Goal: Task Accomplishment & Management: Manage account settings

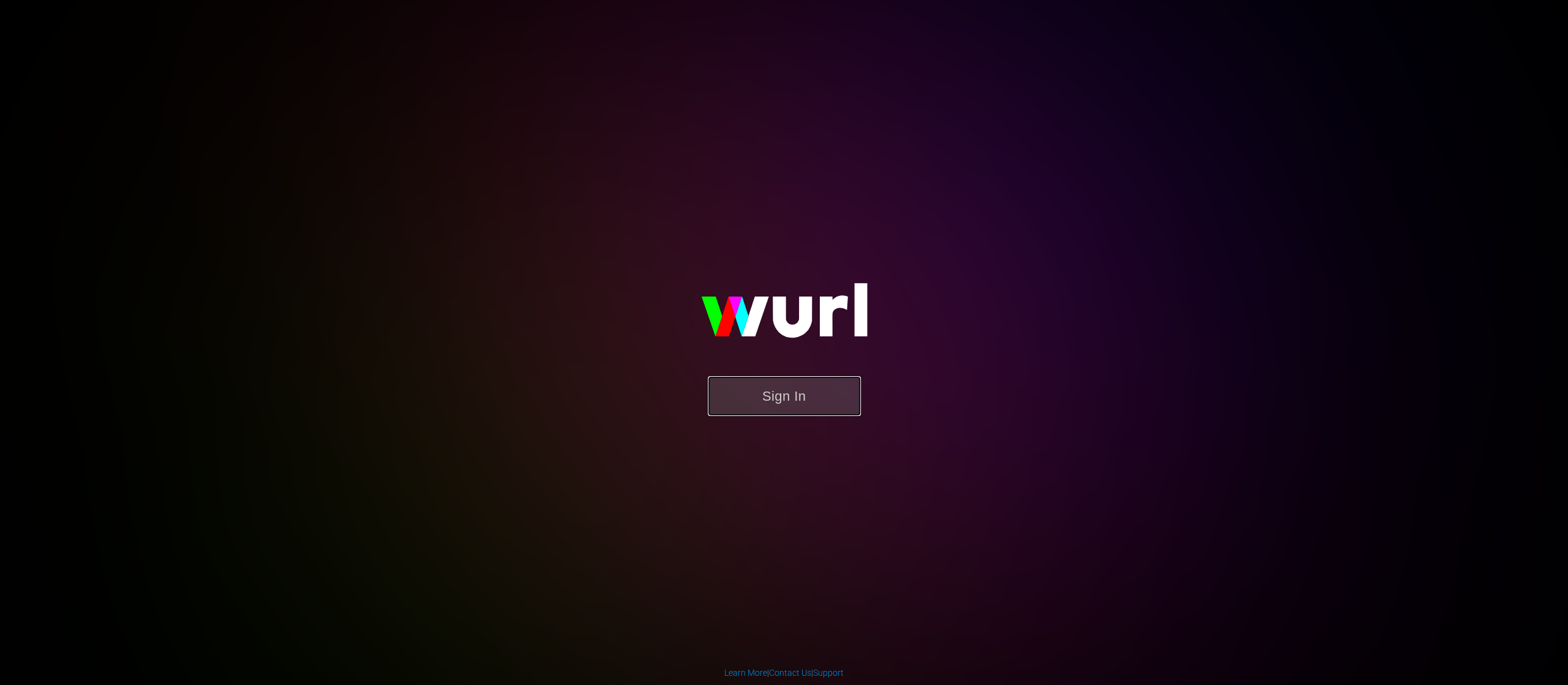
click at [798, 399] on button "Sign In" at bounding box center [784, 396] width 153 height 40
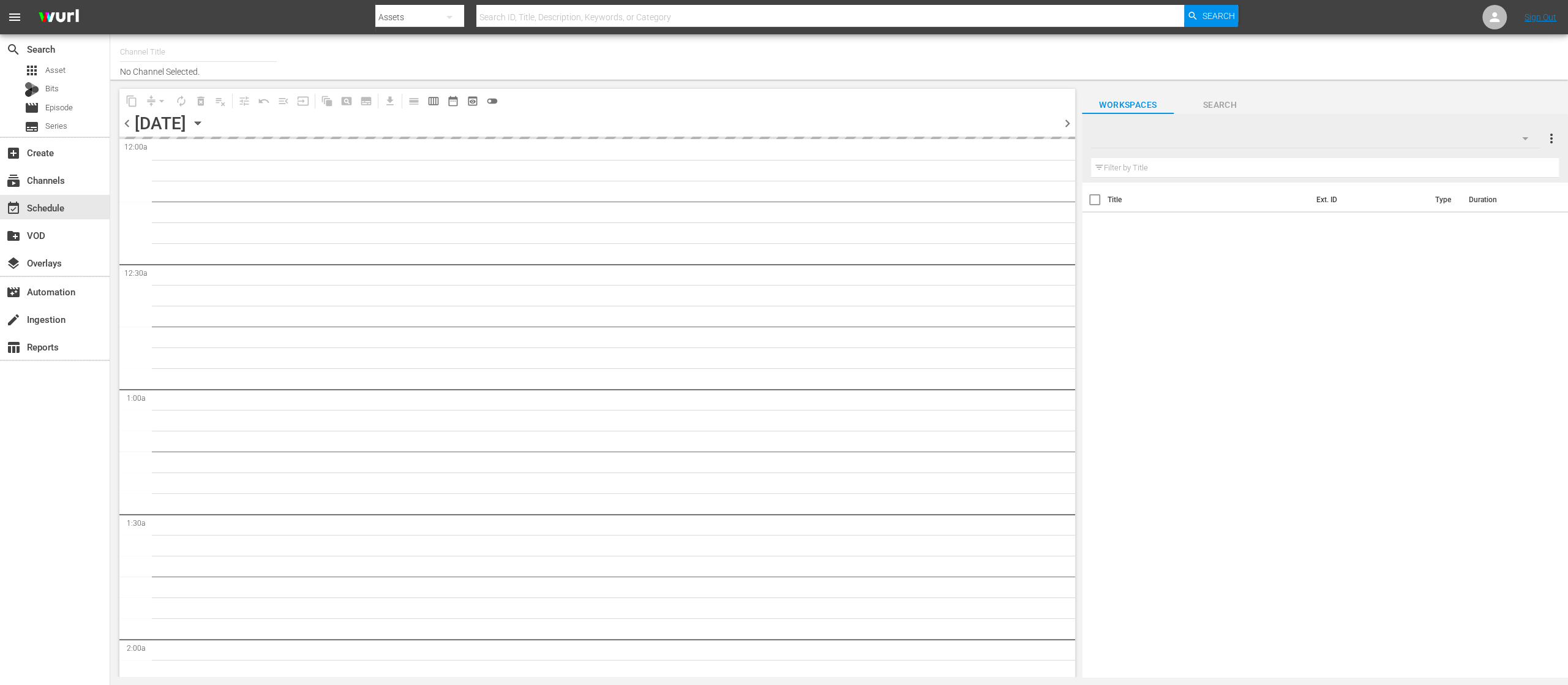
type input "United Fight Alliance (1569)"
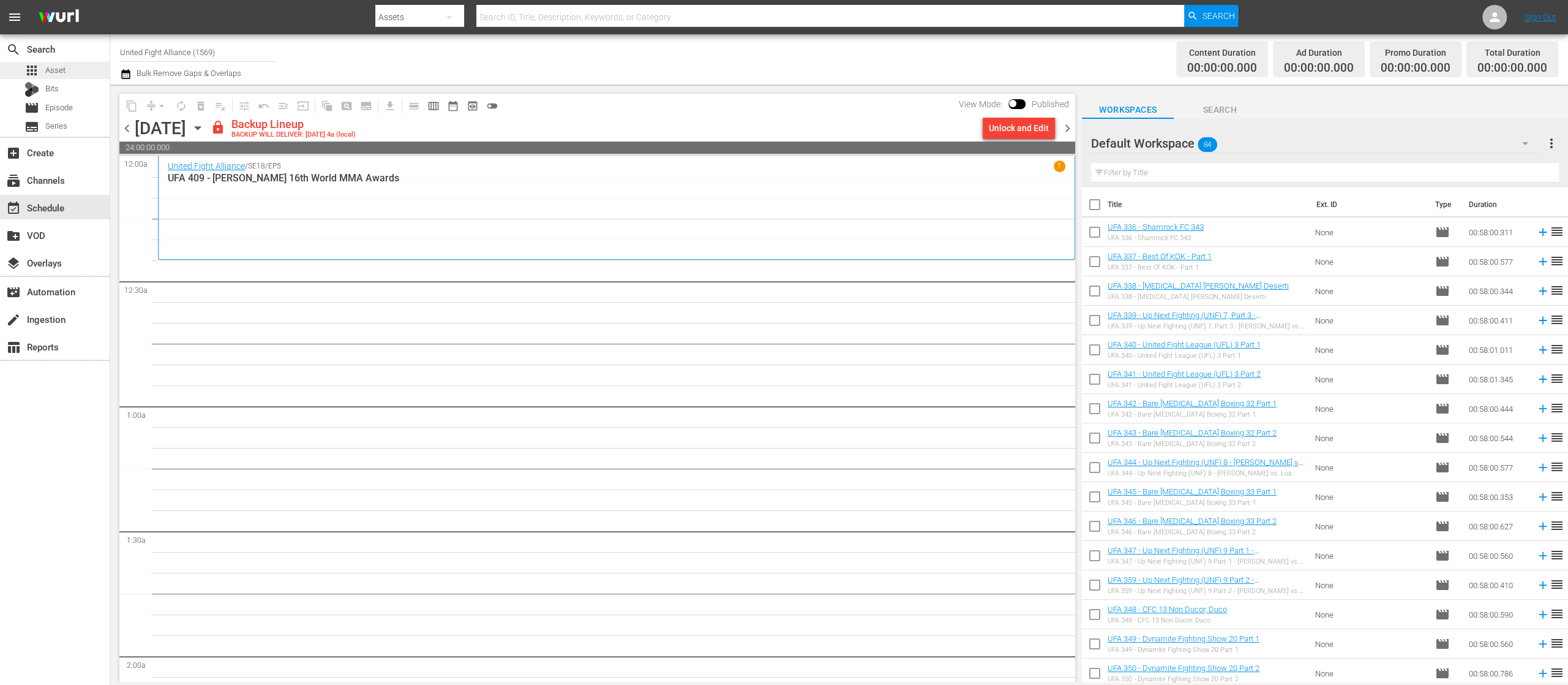
click at [48, 69] on span "Asset" at bounding box center [56, 70] width 20 height 12
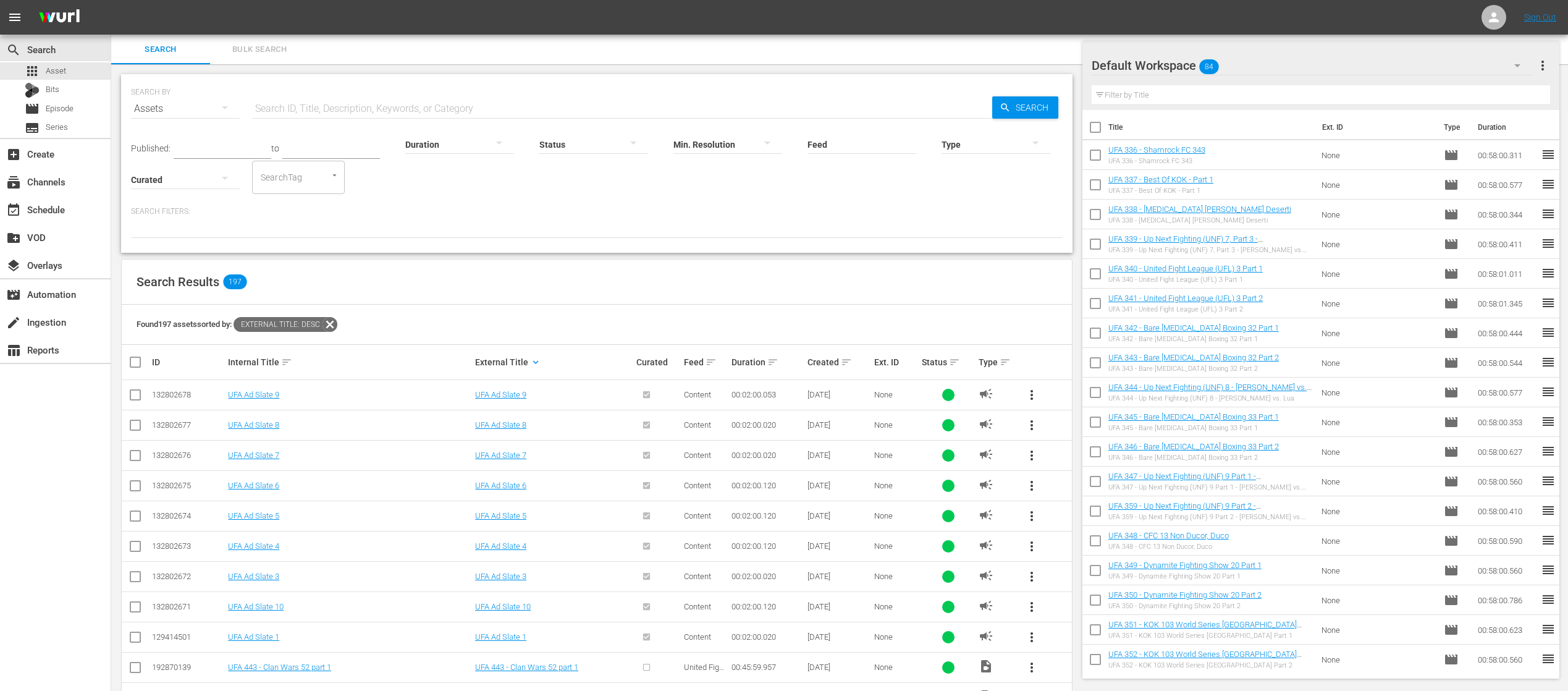
scroll to position [247, 0]
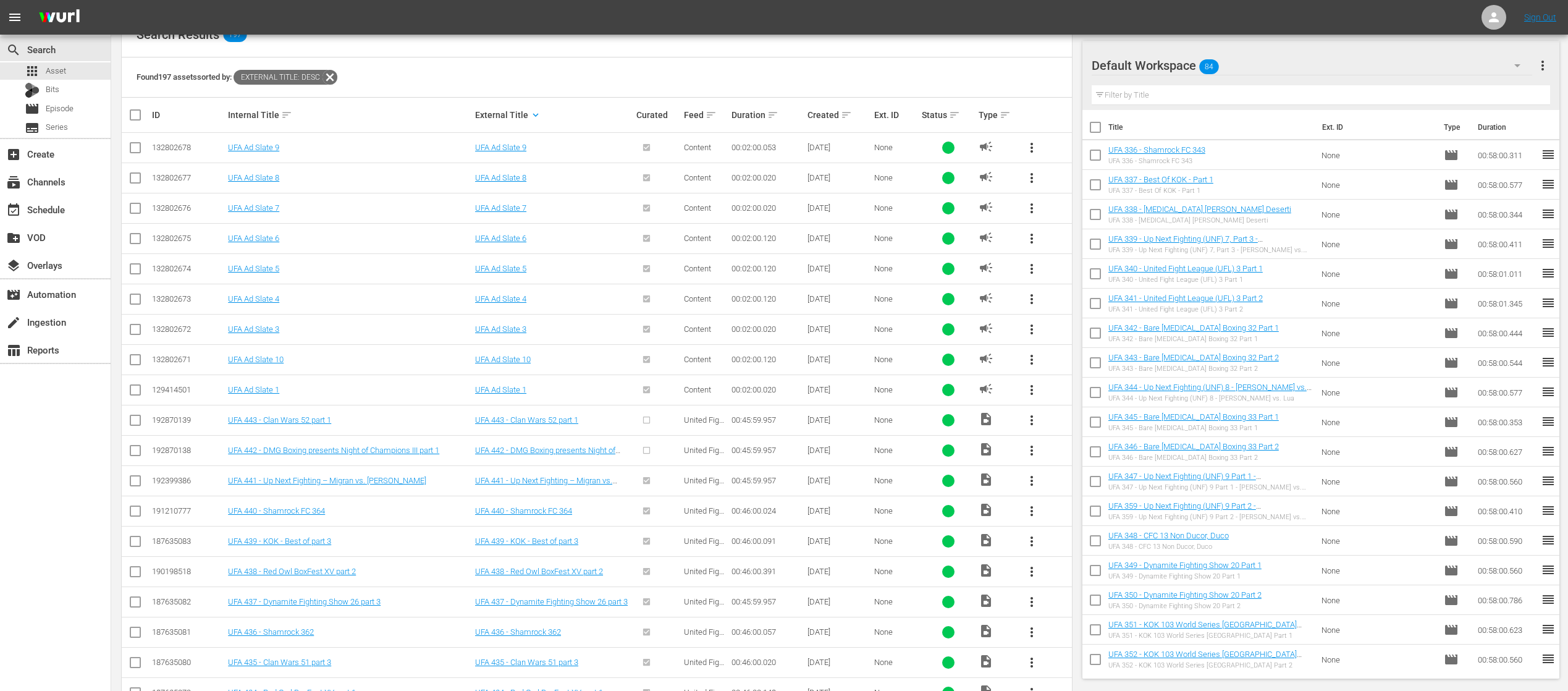
click at [645, 420] on div at bounding box center [659, 420] width 44 height 21
click at [646, 417] on div at bounding box center [659, 420] width 44 height 21
click at [1029, 418] on span "more_vert" at bounding box center [1031, 420] width 15 height 15
click at [1069, 506] on div "Episode" at bounding box center [1098, 512] width 84 height 30
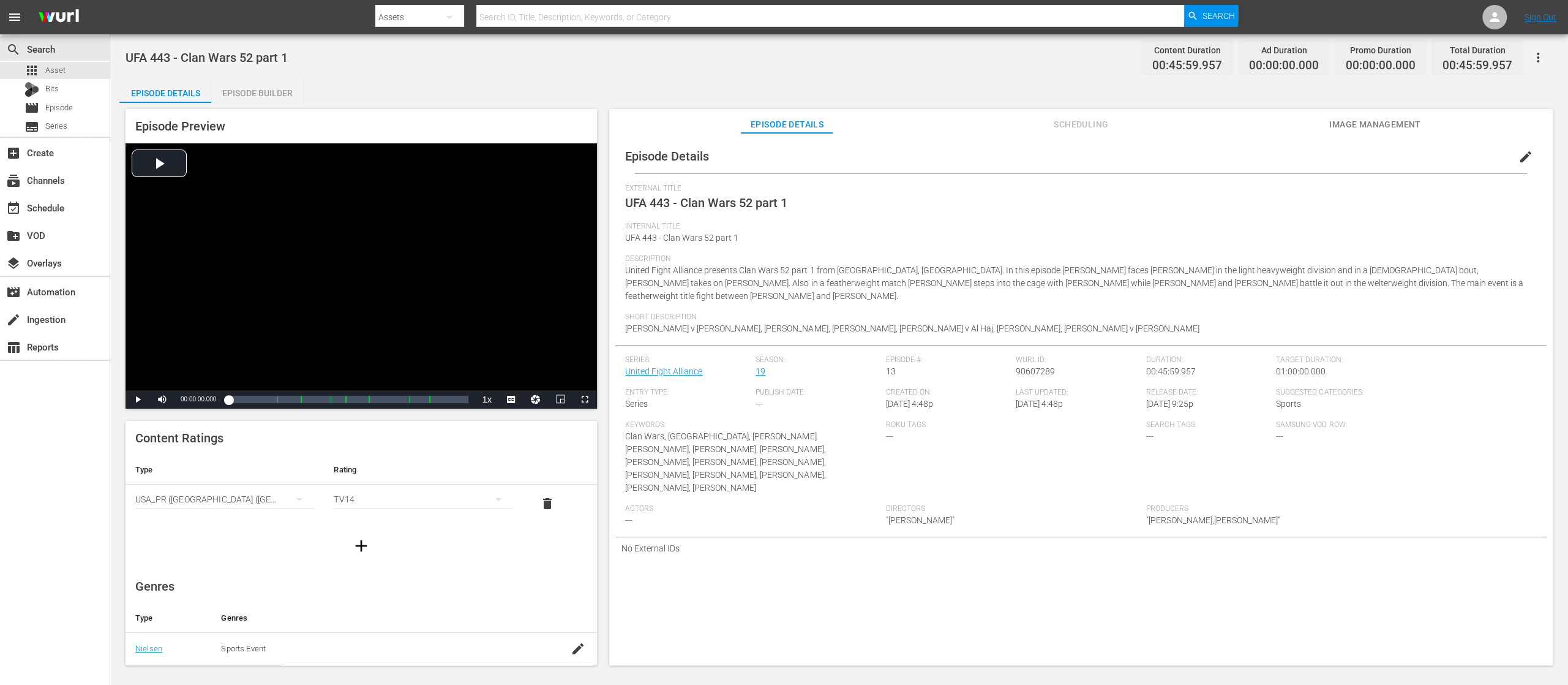
click at [260, 93] on div "Episode Builder" at bounding box center [258, 93] width 92 height 29
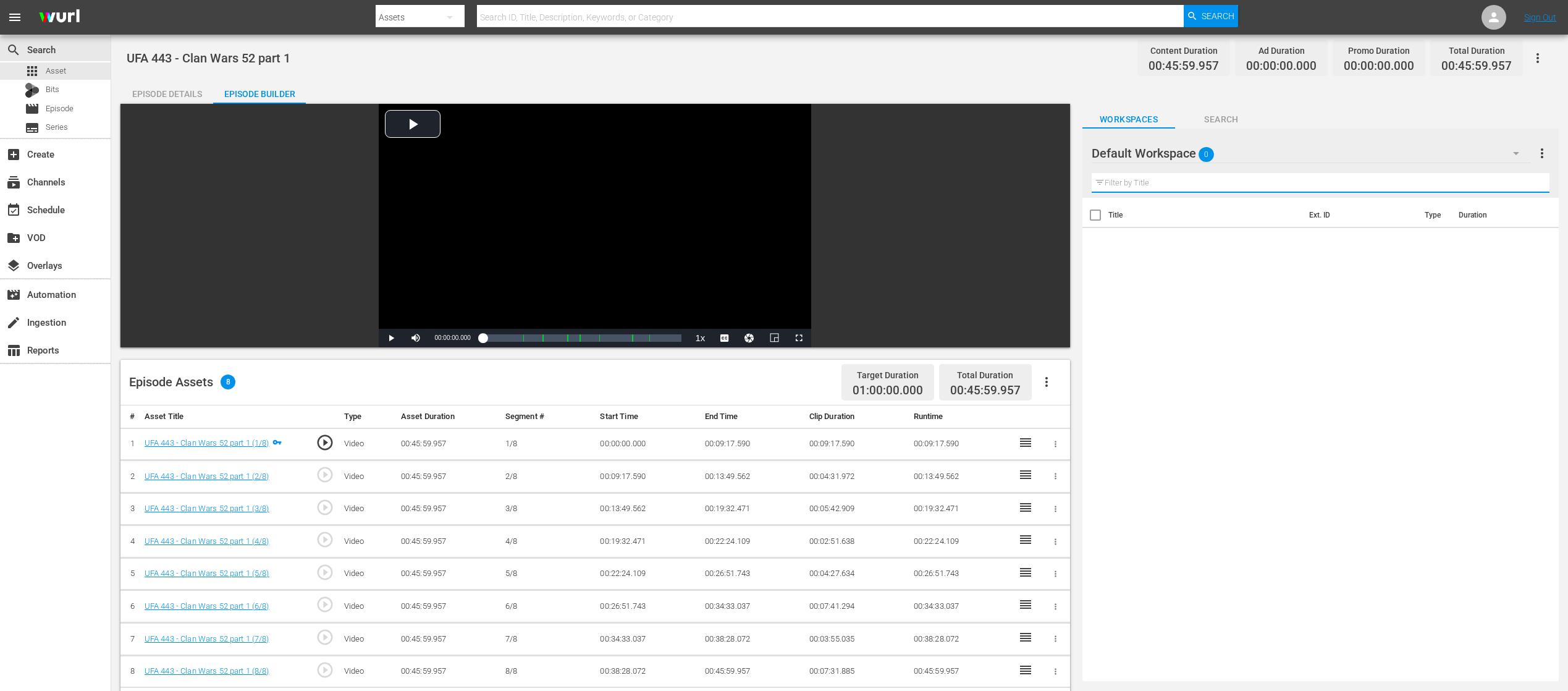
click at [1172, 184] on input "text" at bounding box center [1321, 183] width 458 height 20
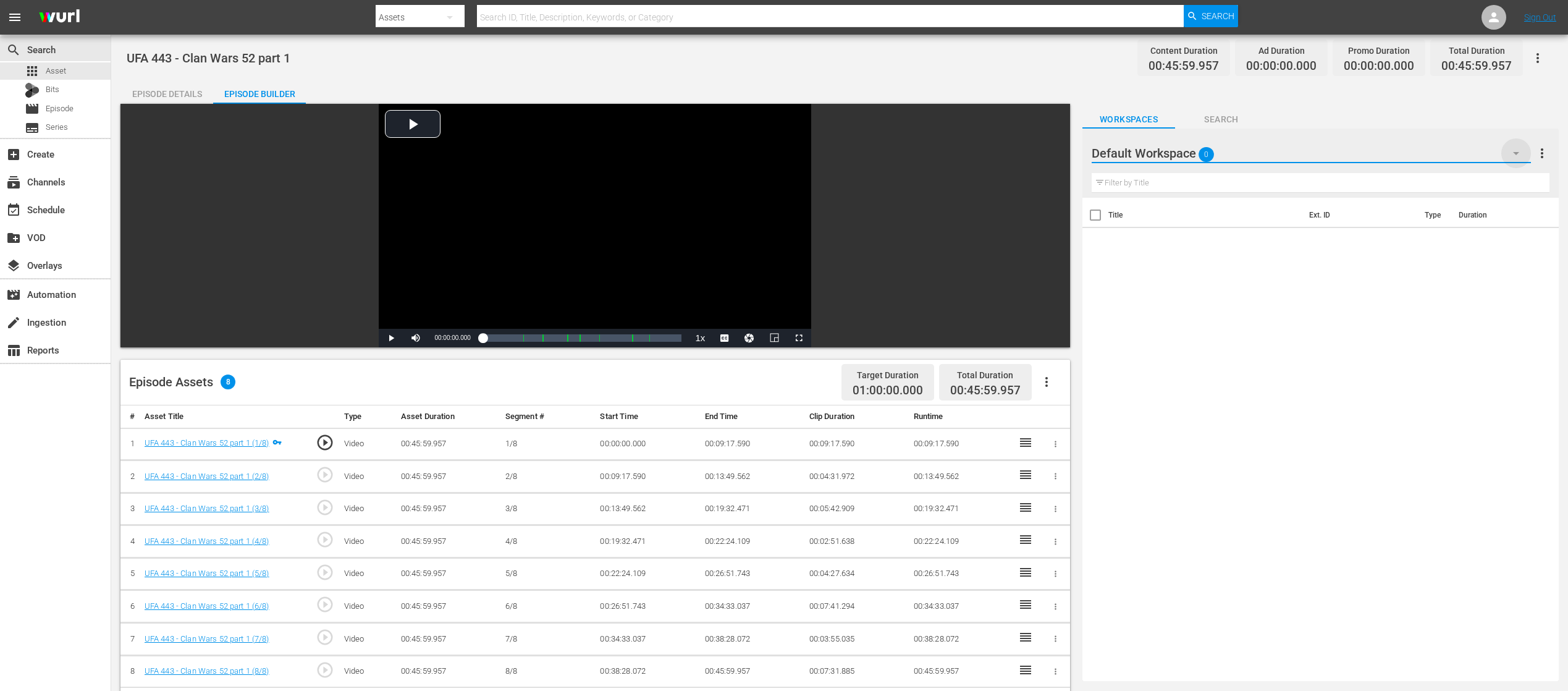
click at [1513, 146] on icon "button" at bounding box center [1516, 153] width 15 height 15
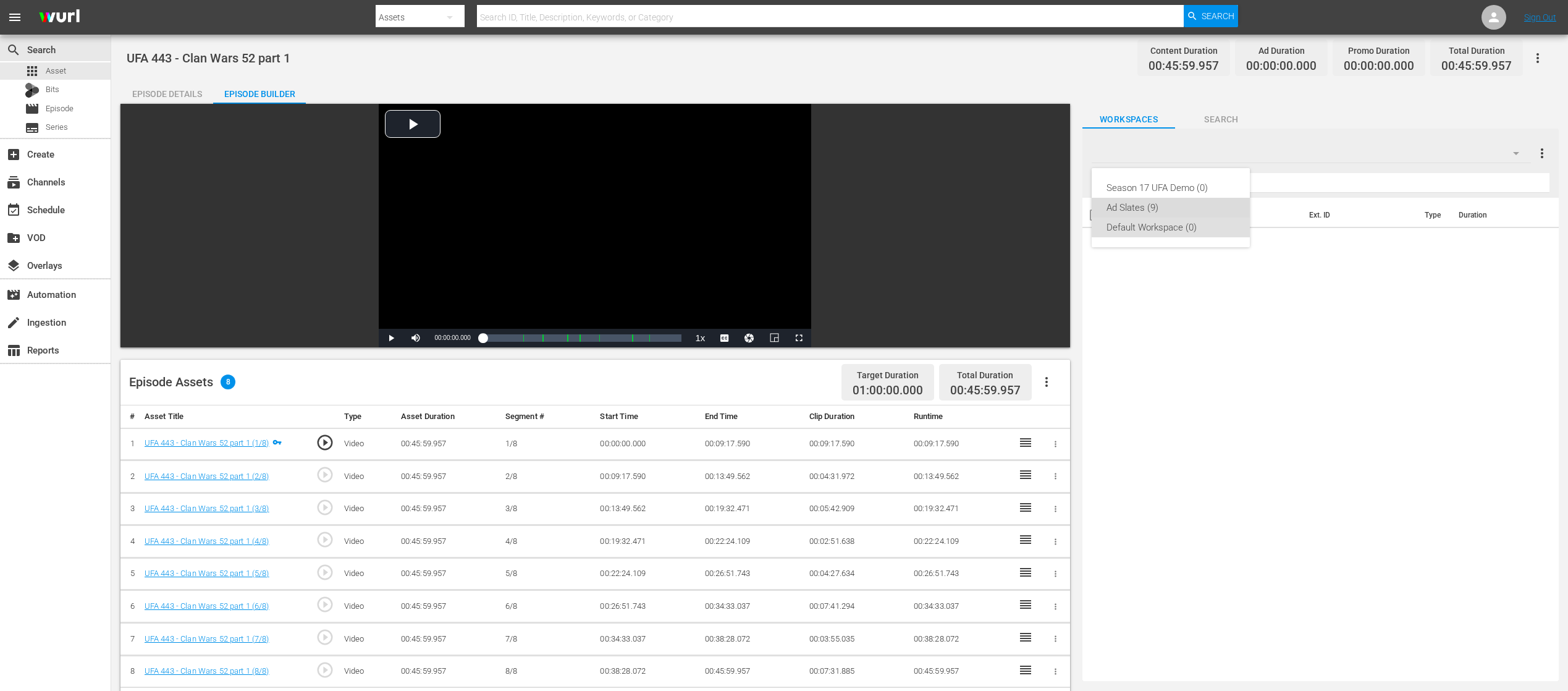
click at [1159, 200] on div "Ad Slates (9)" at bounding box center [1171, 208] width 128 height 20
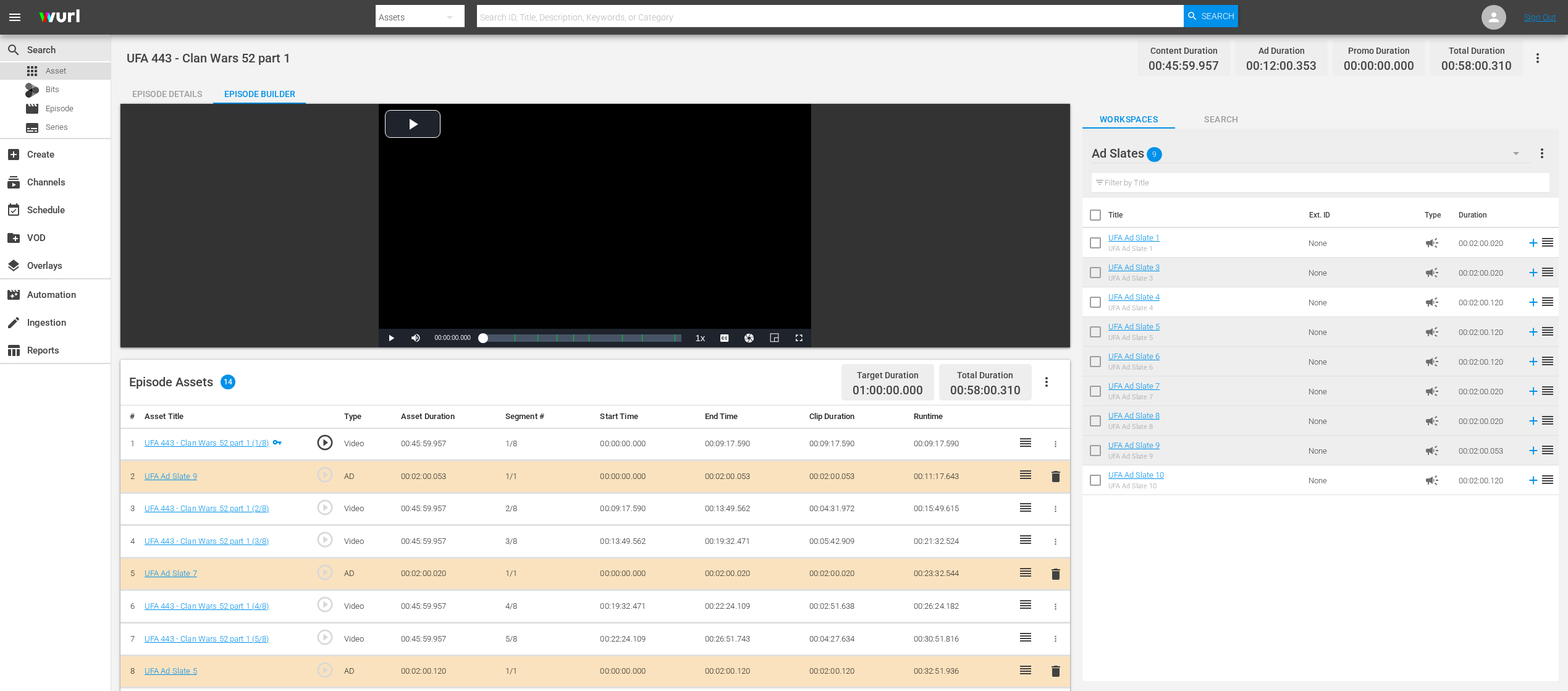
click at [52, 70] on span "Asset" at bounding box center [56, 71] width 21 height 12
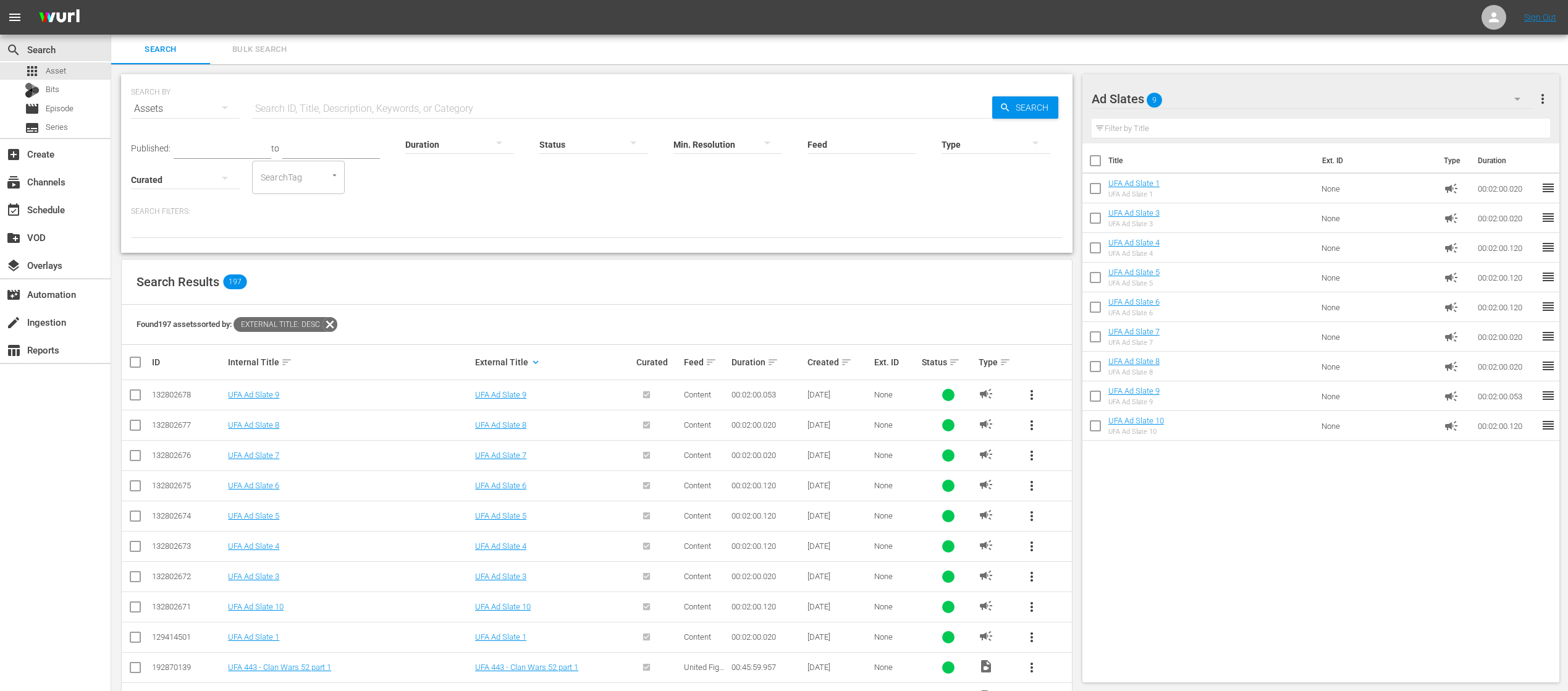
scroll to position [247, 0]
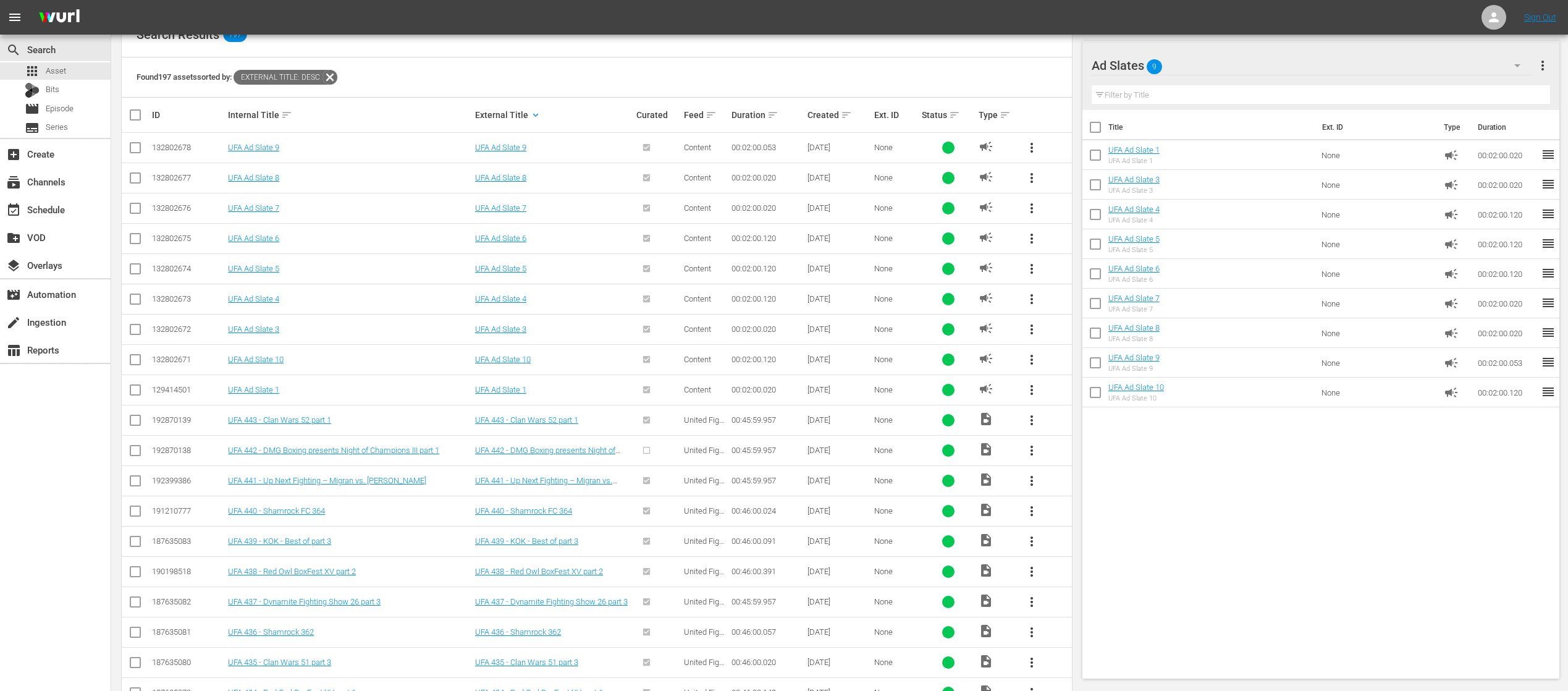
click at [1029, 448] on span "more_vert" at bounding box center [1031, 450] width 15 height 15
click at [1083, 548] on div "Episode" at bounding box center [1098, 541] width 84 height 30
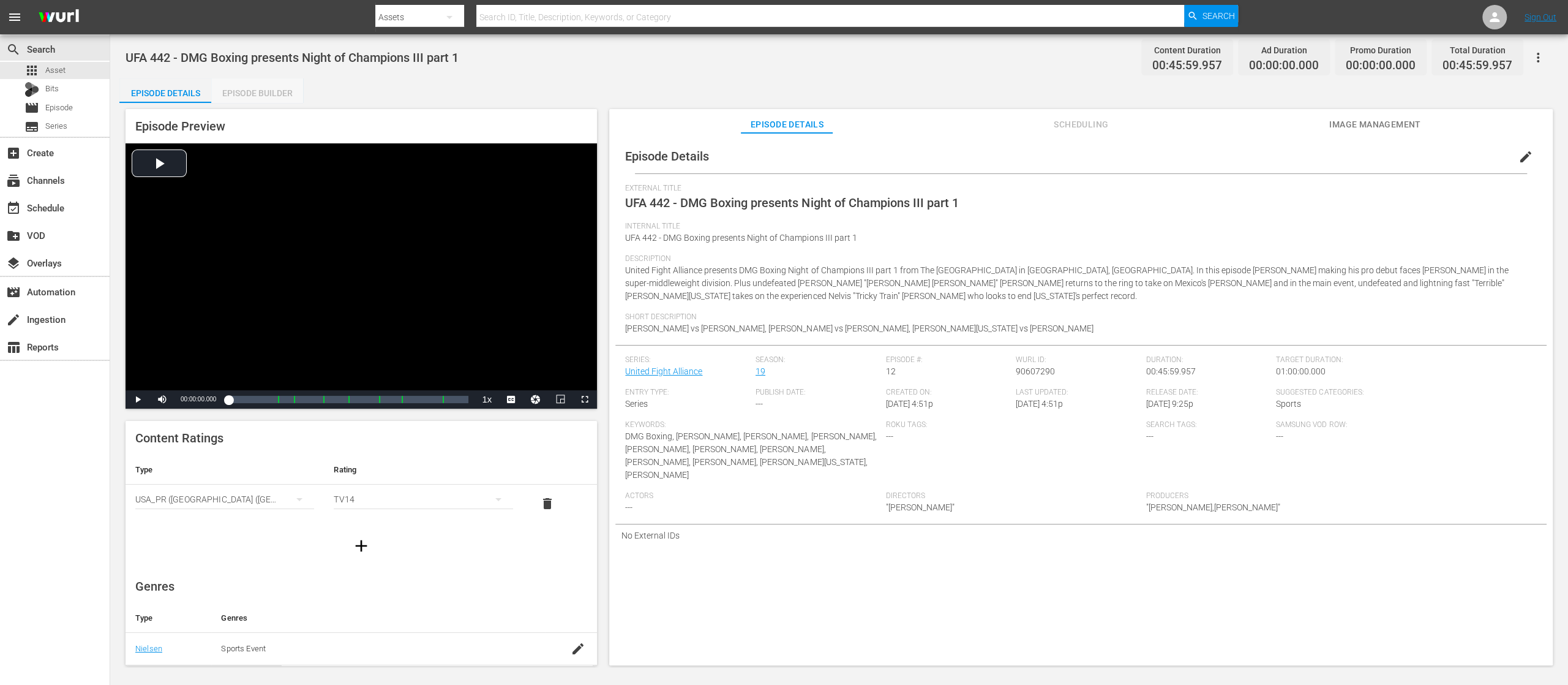
click at [260, 86] on div "Episode Builder" at bounding box center [258, 93] width 92 height 29
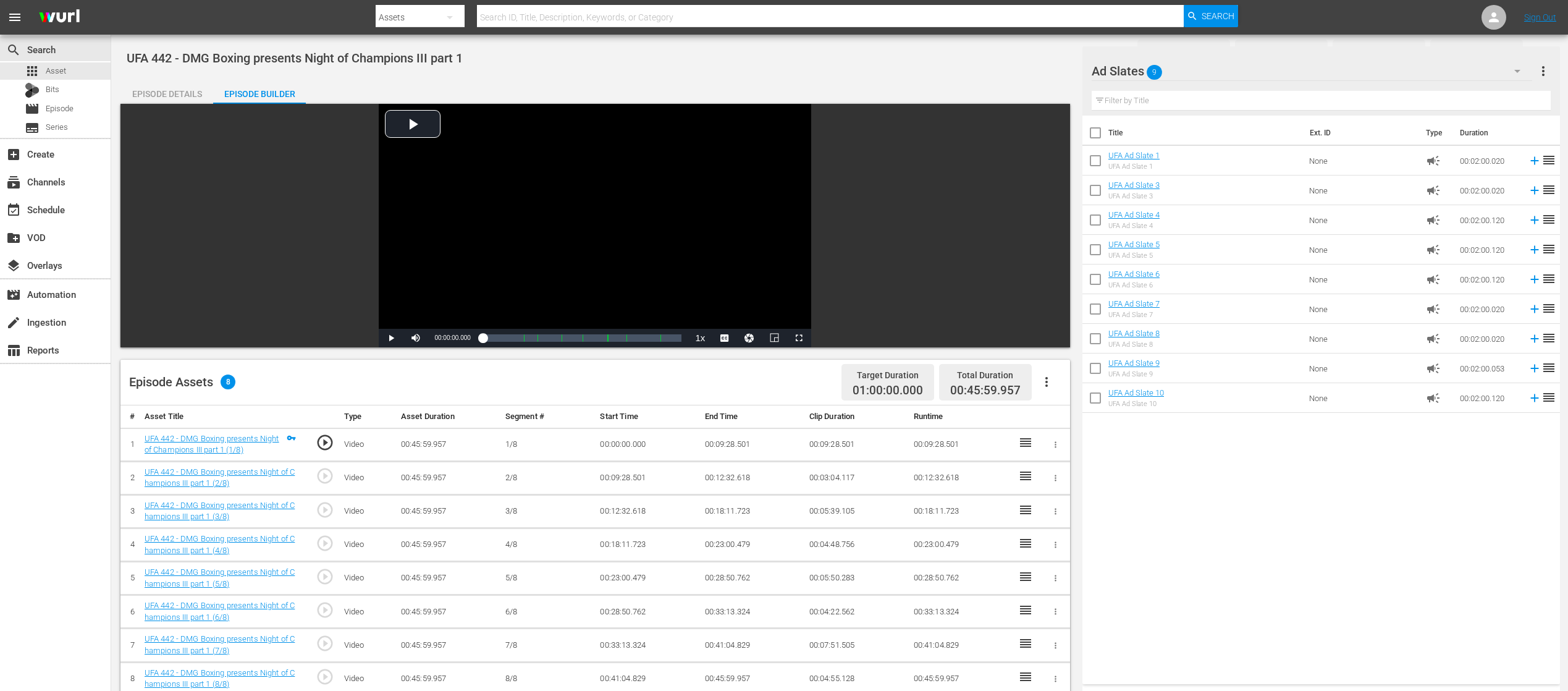
scroll to position [247, 0]
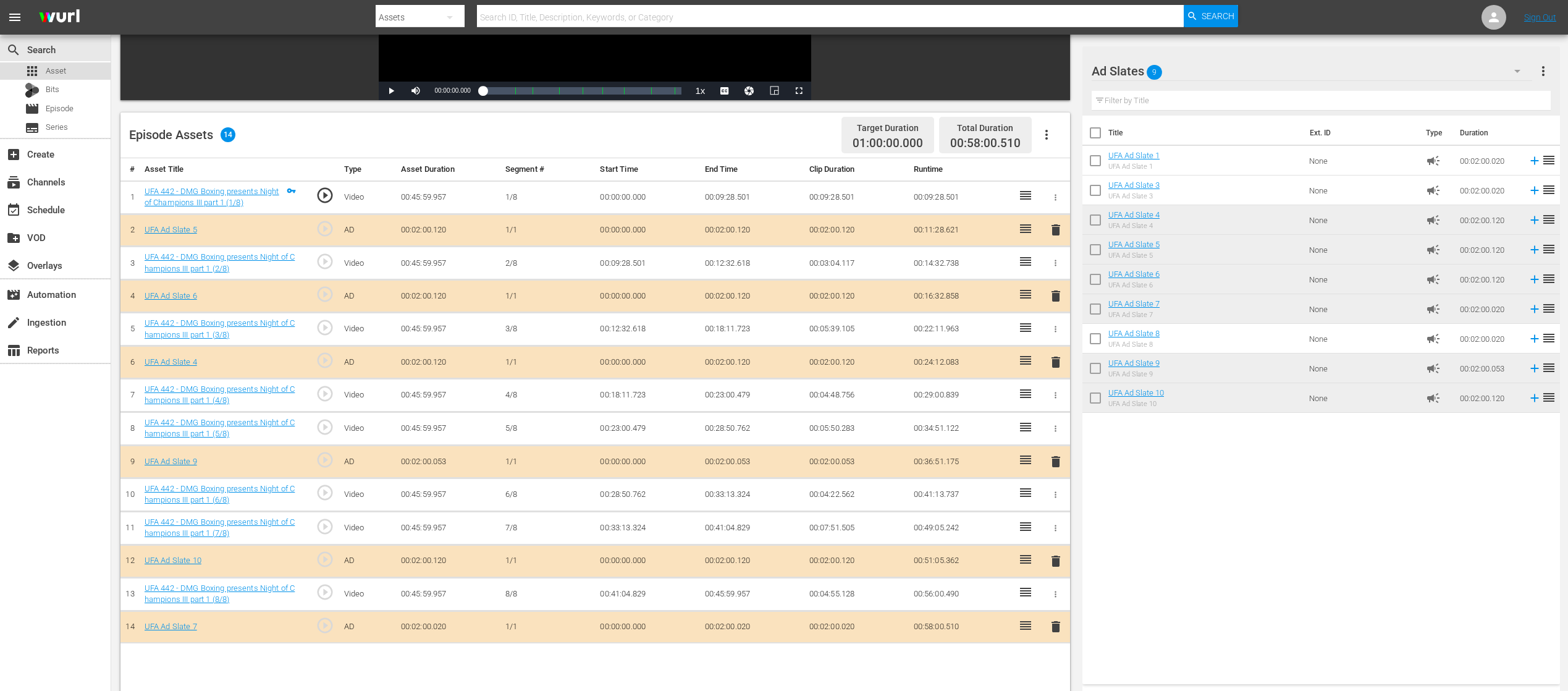
click at [54, 68] on span "Asset" at bounding box center [56, 71] width 21 height 12
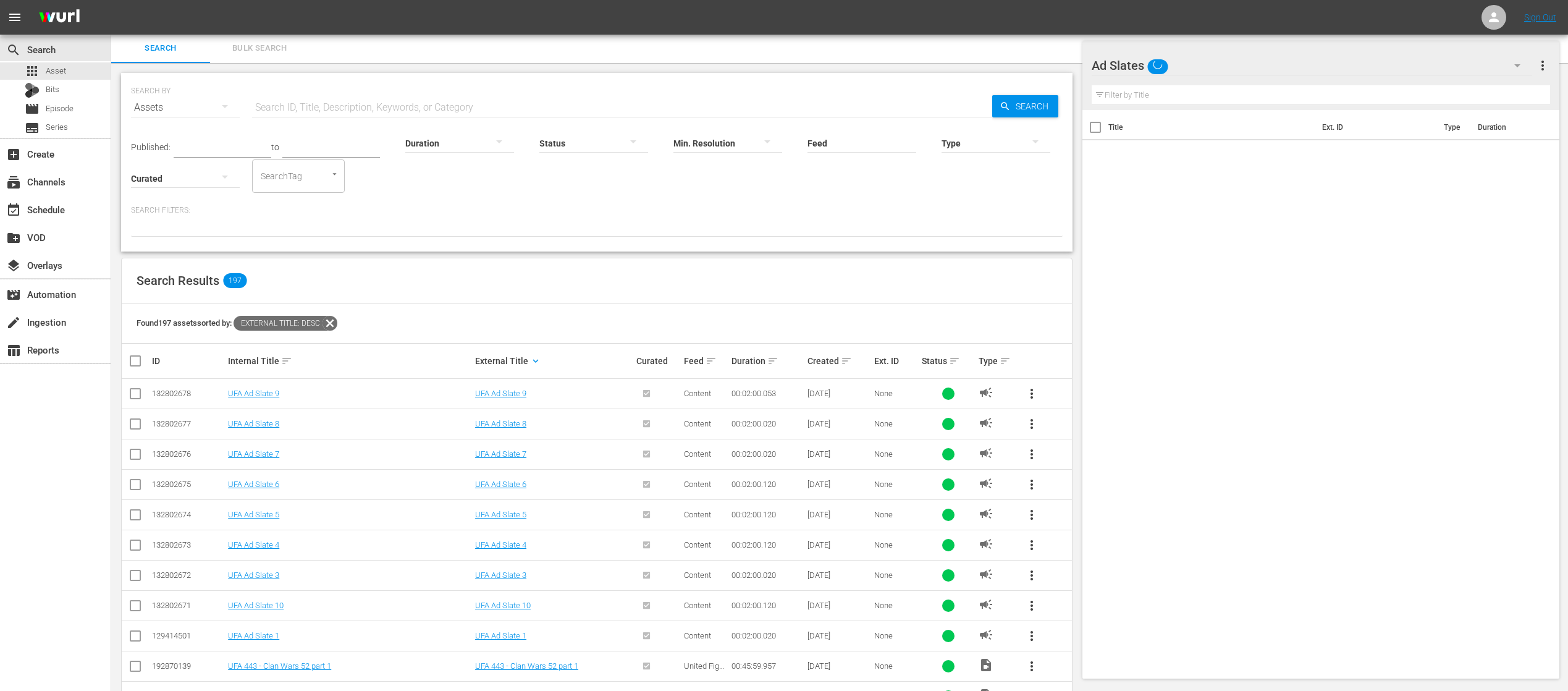
scroll to position [247, 0]
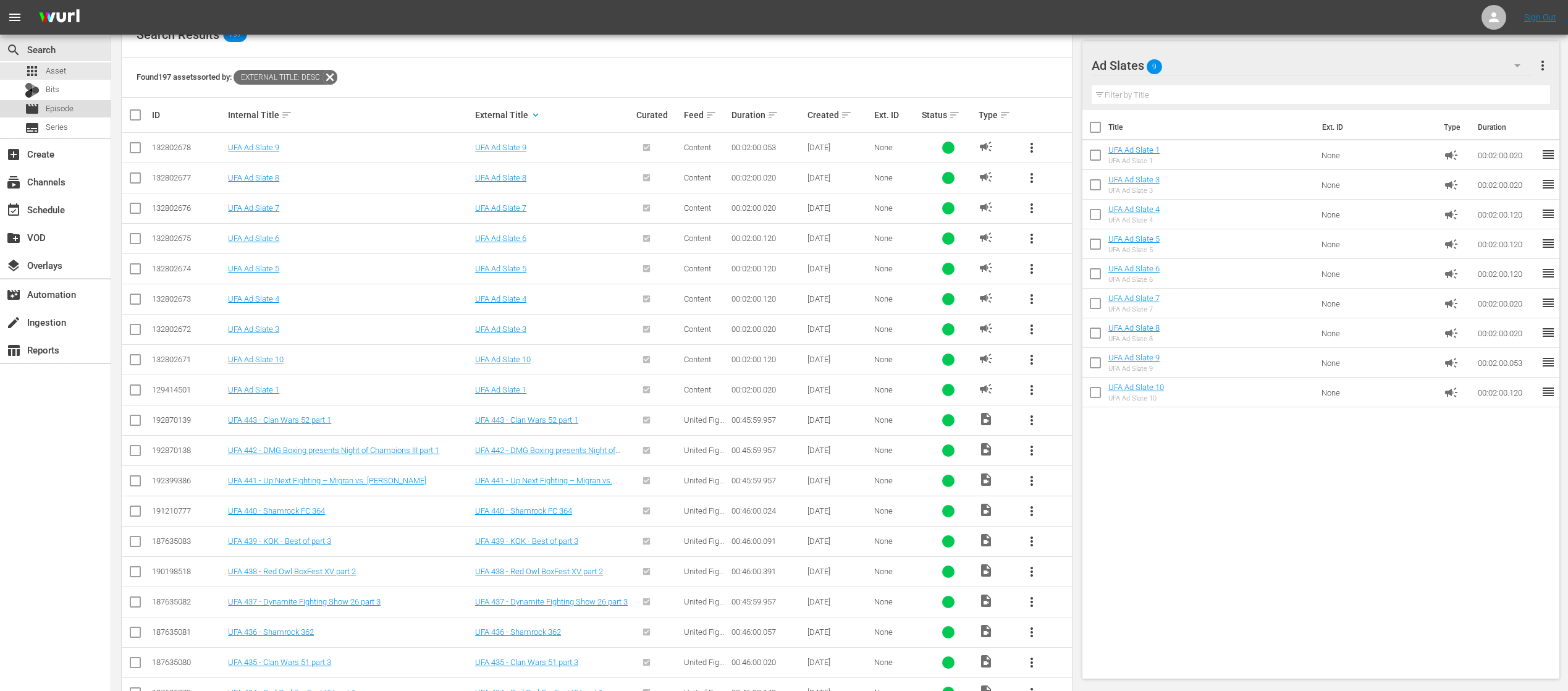
click at [69, 108] on span "Episode" at bounding box center [59, 108] width 28 height 12
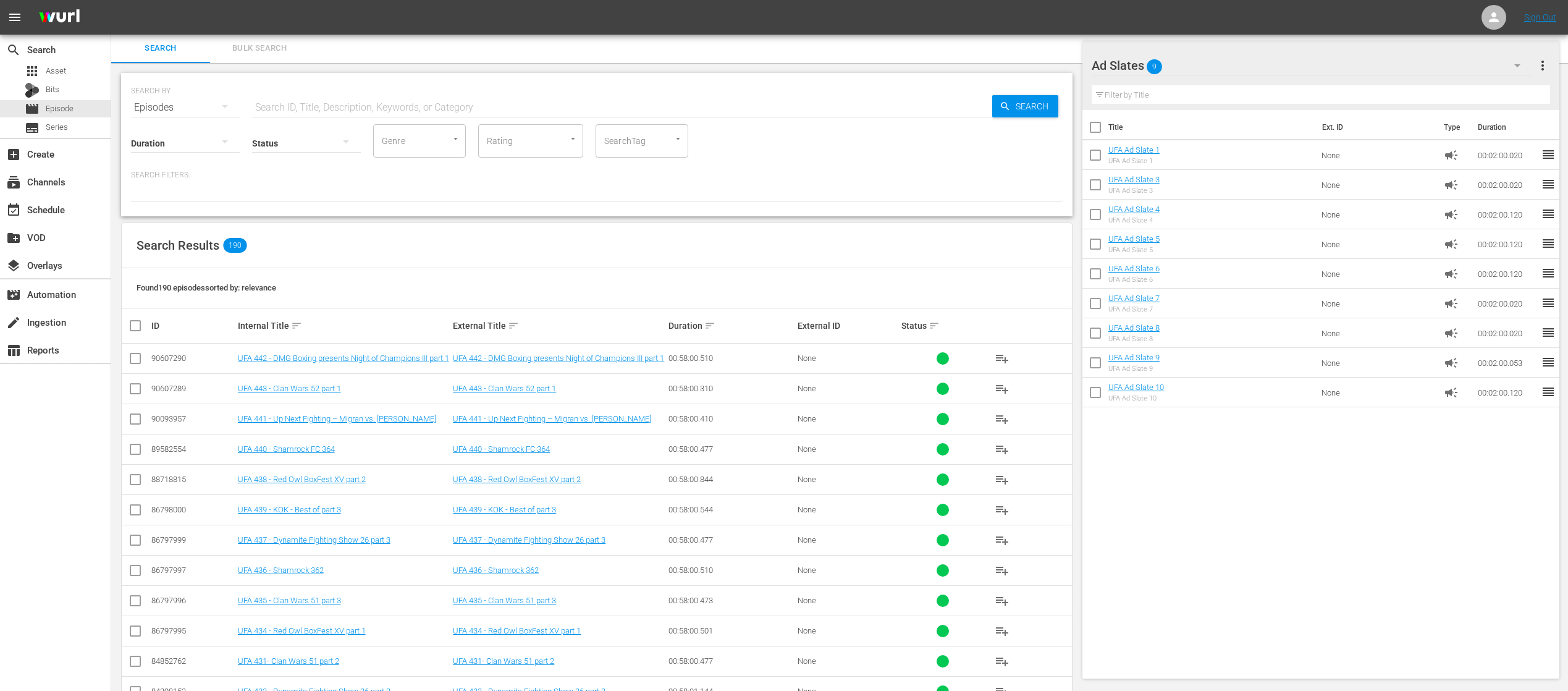
scroll to position [247, 0]
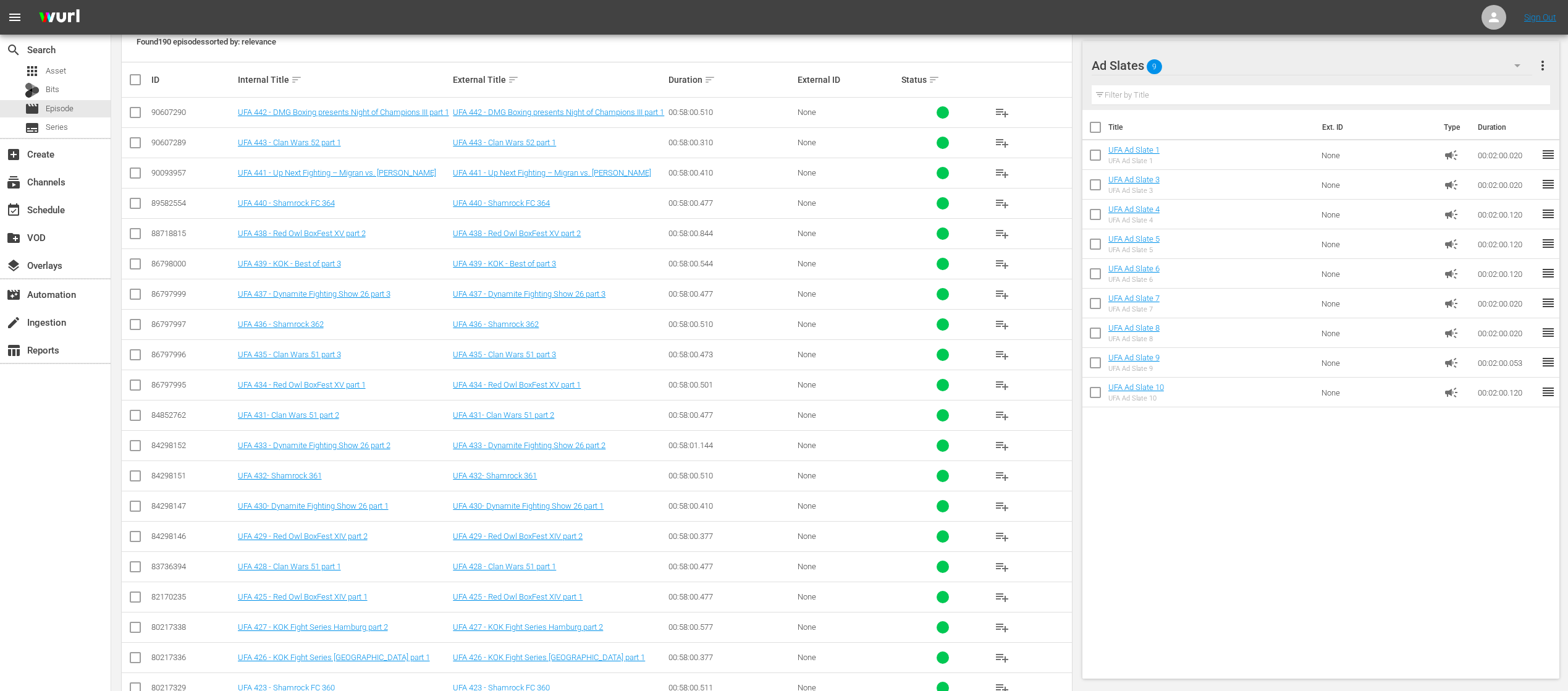
click at [1520, 59] on icon "button" at bounding box center [1517, 65] width 15 height 15
click at [1160, 137] on div "Default Workspace (84)" at bounding box center [1171, 139] width 128 height 20
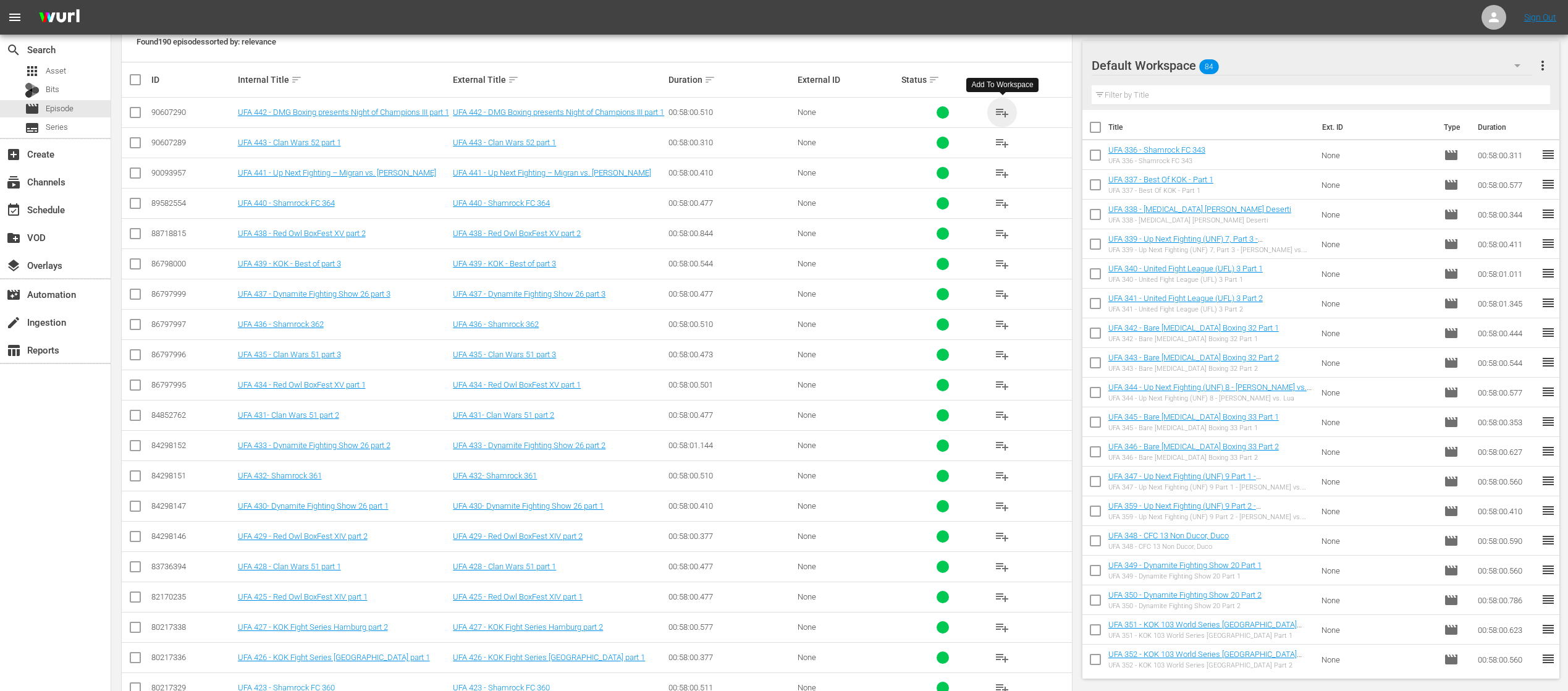
click at [997, 108] on span "playlist_add" at bounding box center [1002, 112] width 15 height 15
click at [1002, 136] on span "playlist_add" at bounding box center [1002, 143] width 15 height 15
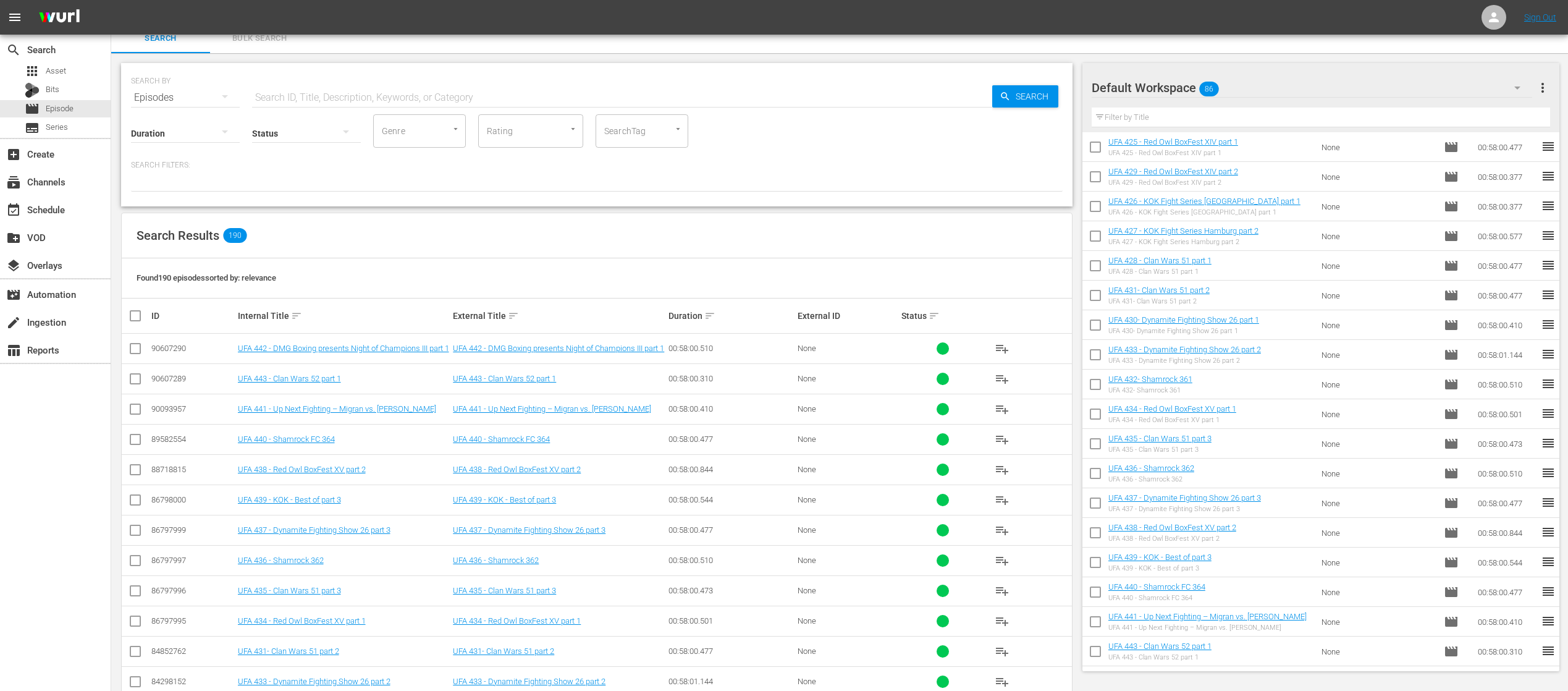
scroll to position [2047, 0]
click at [66, 204] on div "event_available Schedule" at bounding box center [34, 207] width 69 height 11
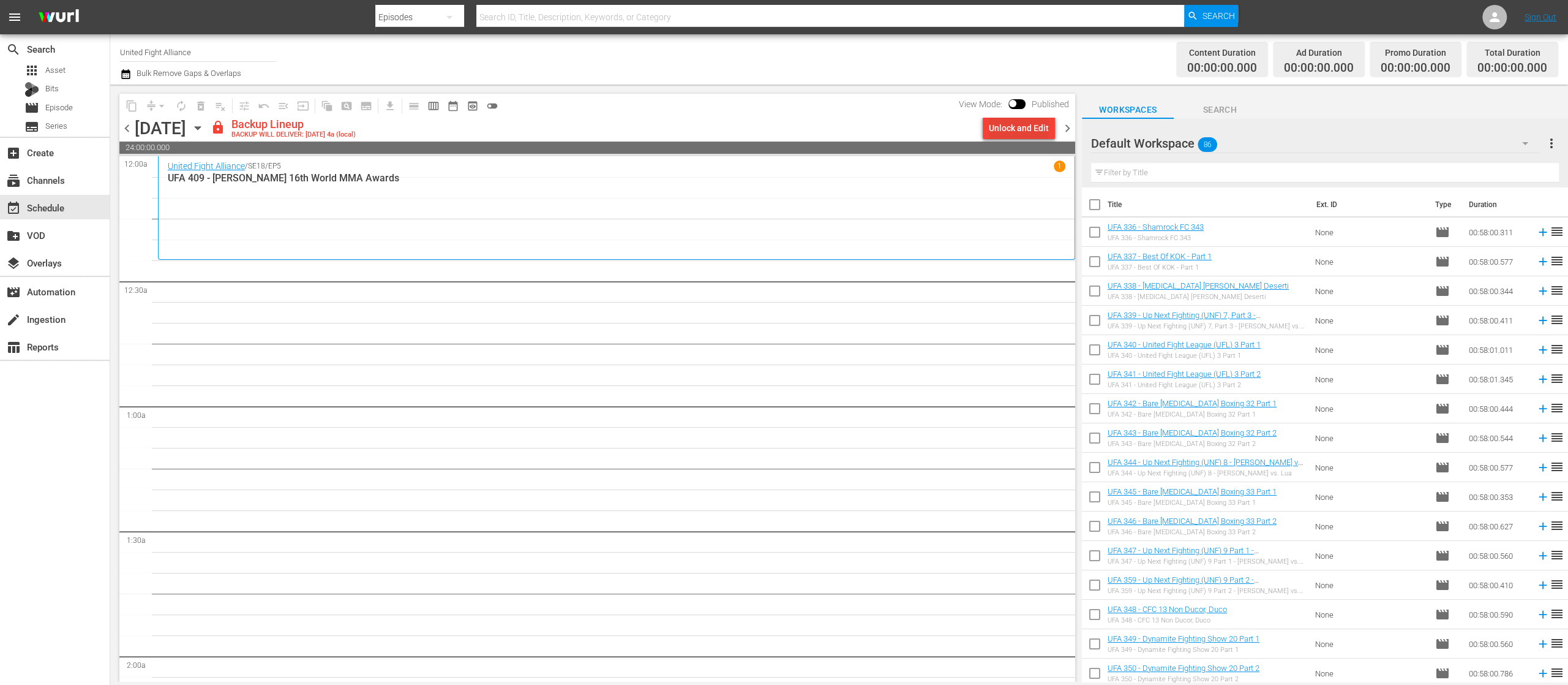
click at [1020, 126] on div "Unlock and Edit" at bounding box center [1019, 128] width 60 height 22
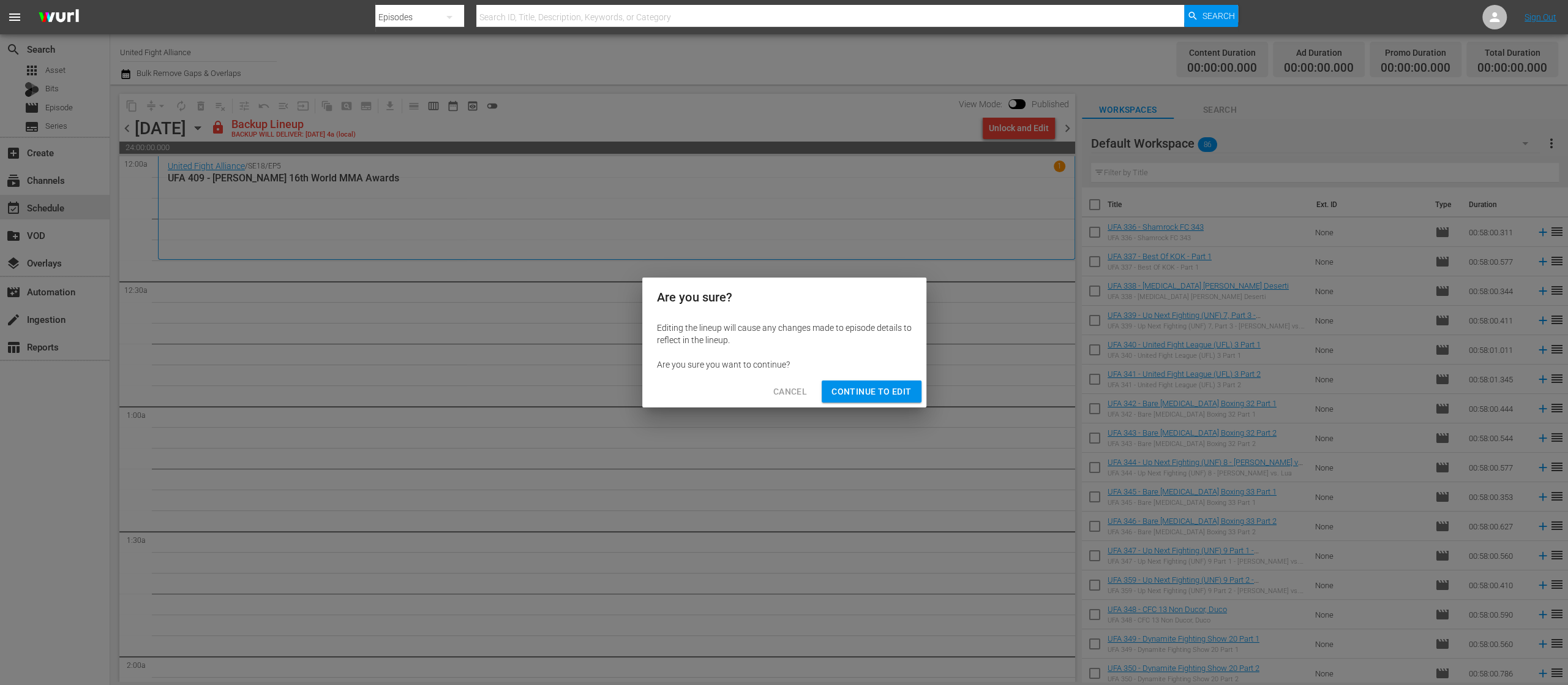
click at [862, 390] on span "Continue to Edit" at bounding box center [871, 392] width 80 height 15
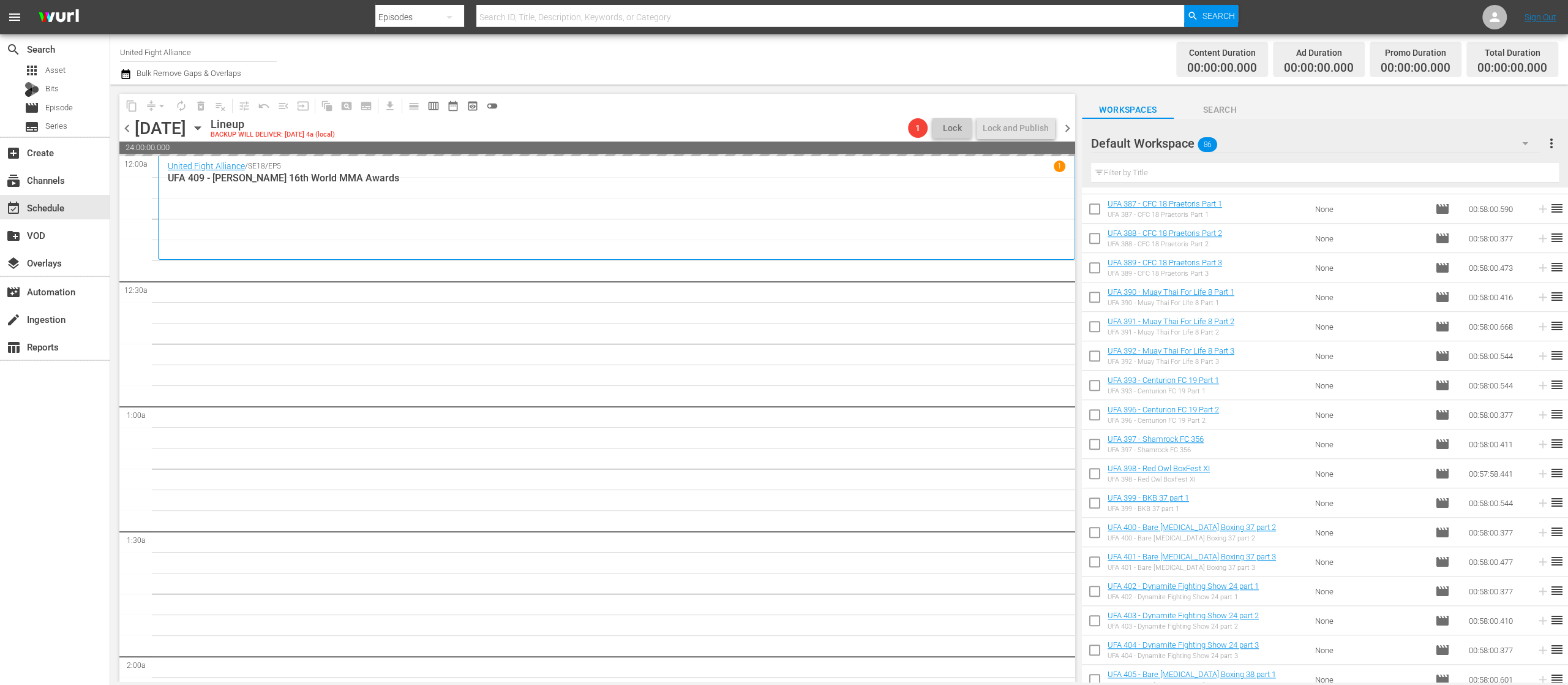
scroll to position [1180, 0]
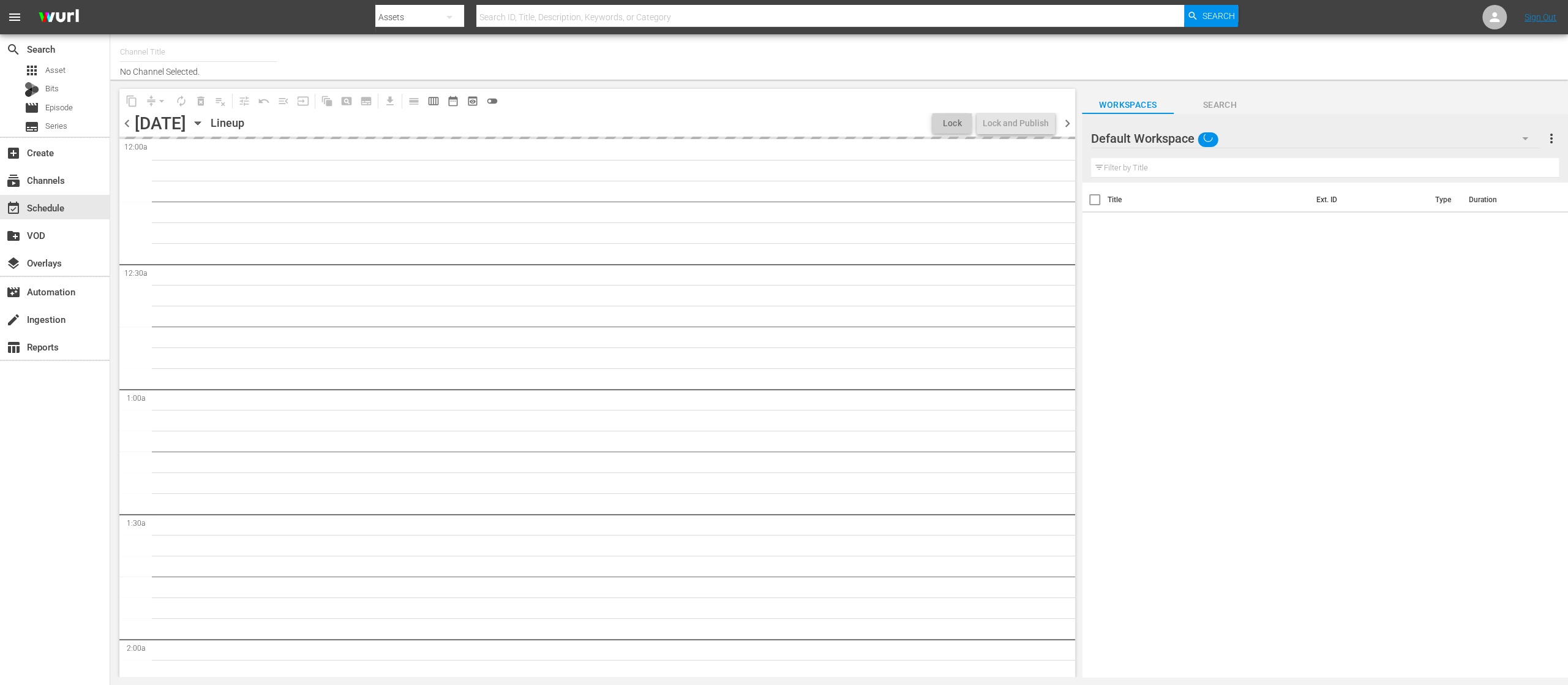
type input "United Fight Alliance (1569)"
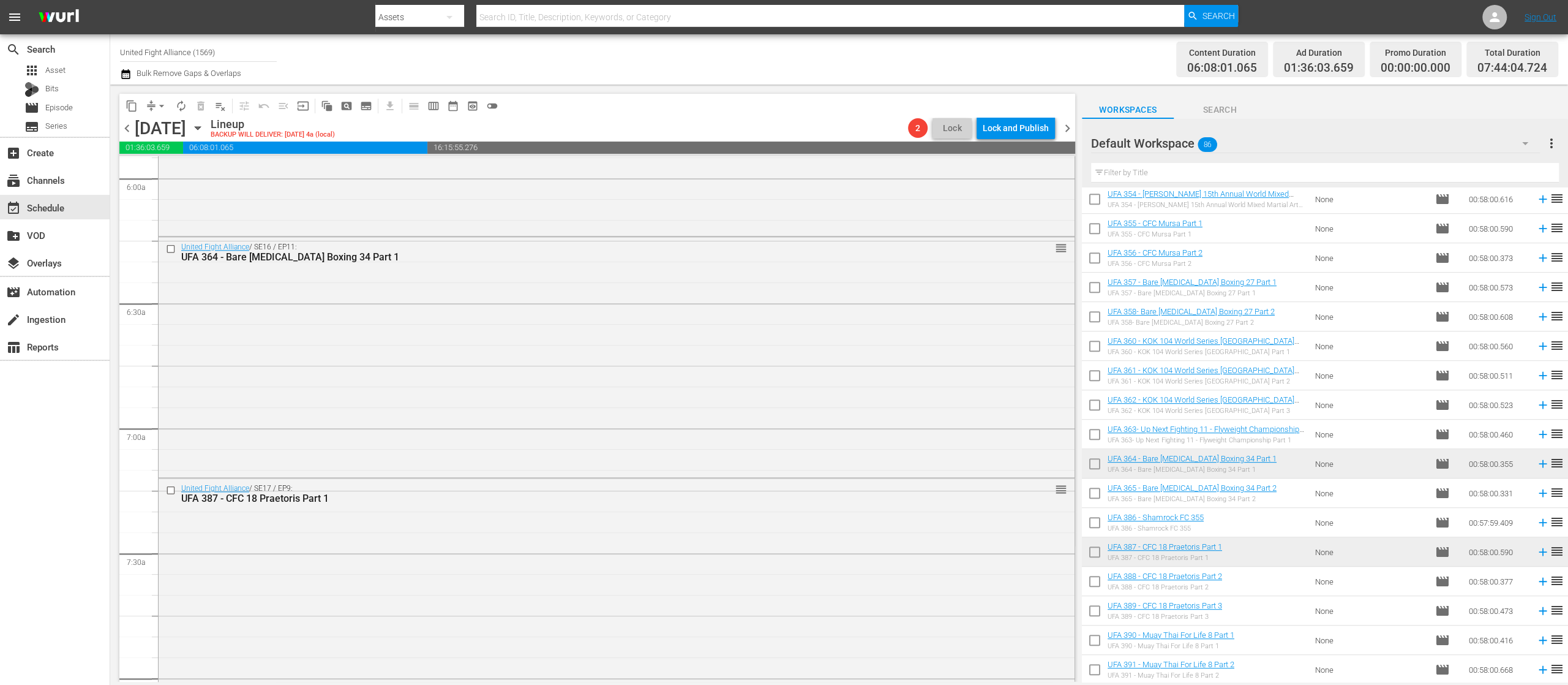
scroll to position [1723, 0]
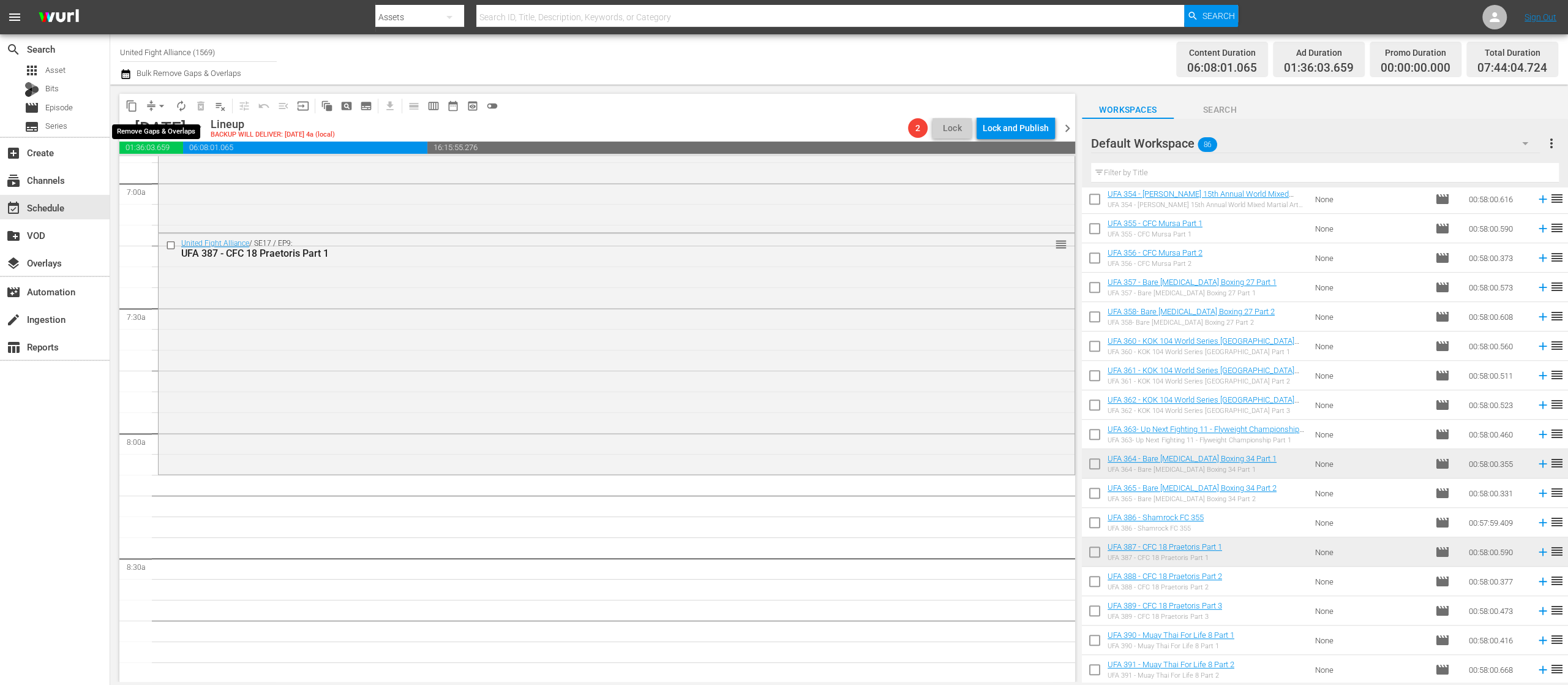
click at [153, 105] on button "arrow_drop_down" at bounding box center [162, 106] width 20 height 20
click at [166, 171] on li "Align to End of Previous Day" at bounding box center [162, 171] width 128 height 20
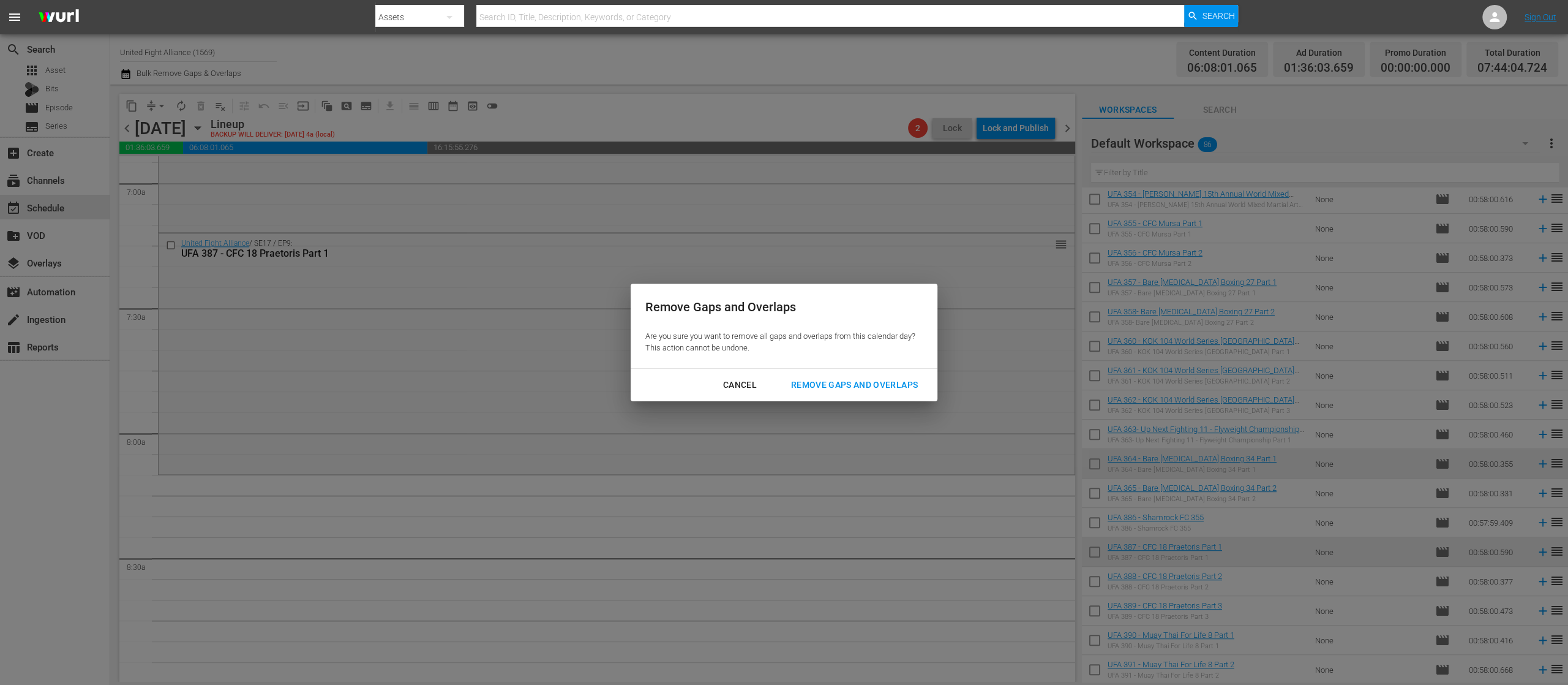
click at [857, 382] on div "Remove Gaps and Overlaps" at bounding box center [854, 385] width 146 height 15
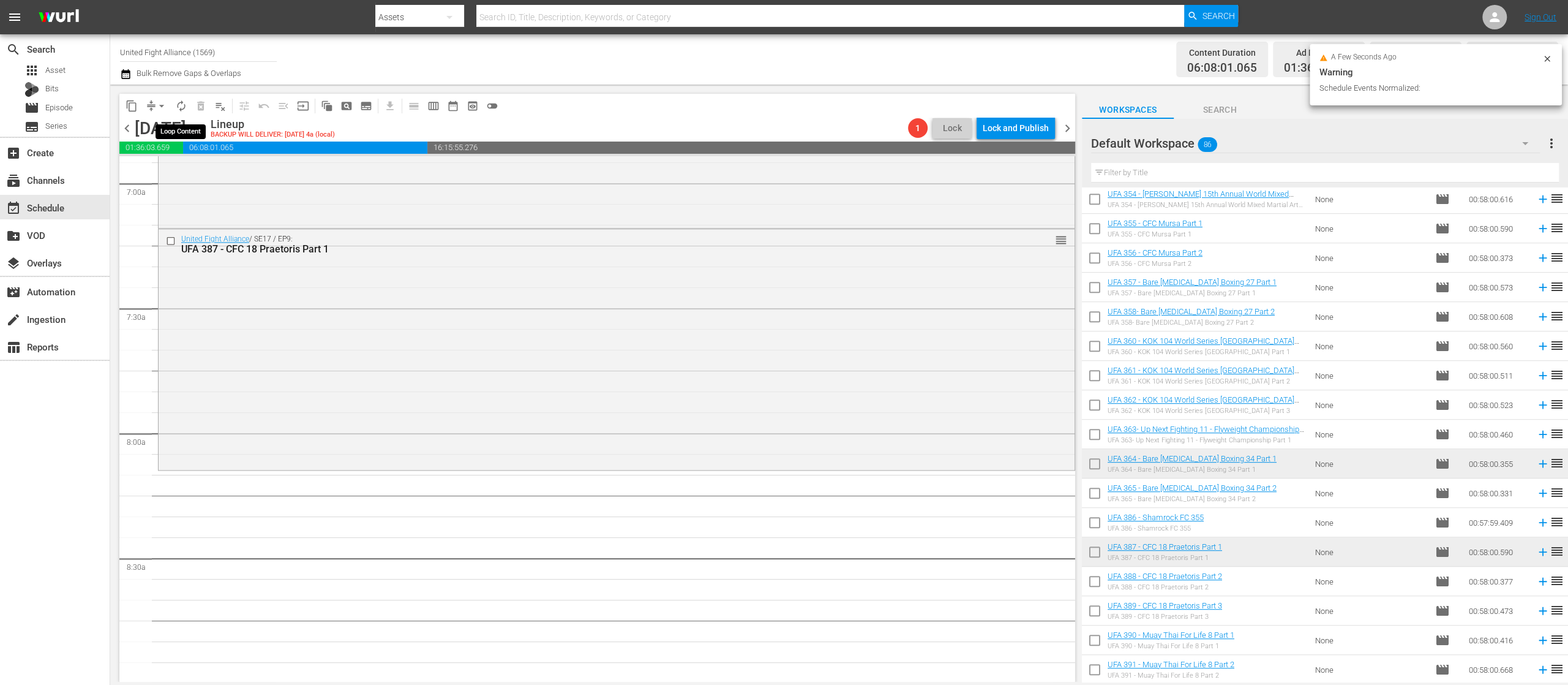
click at [184, 110] on span "autorenew_outlined" at bounding box center [181, 106] width 12 height 12
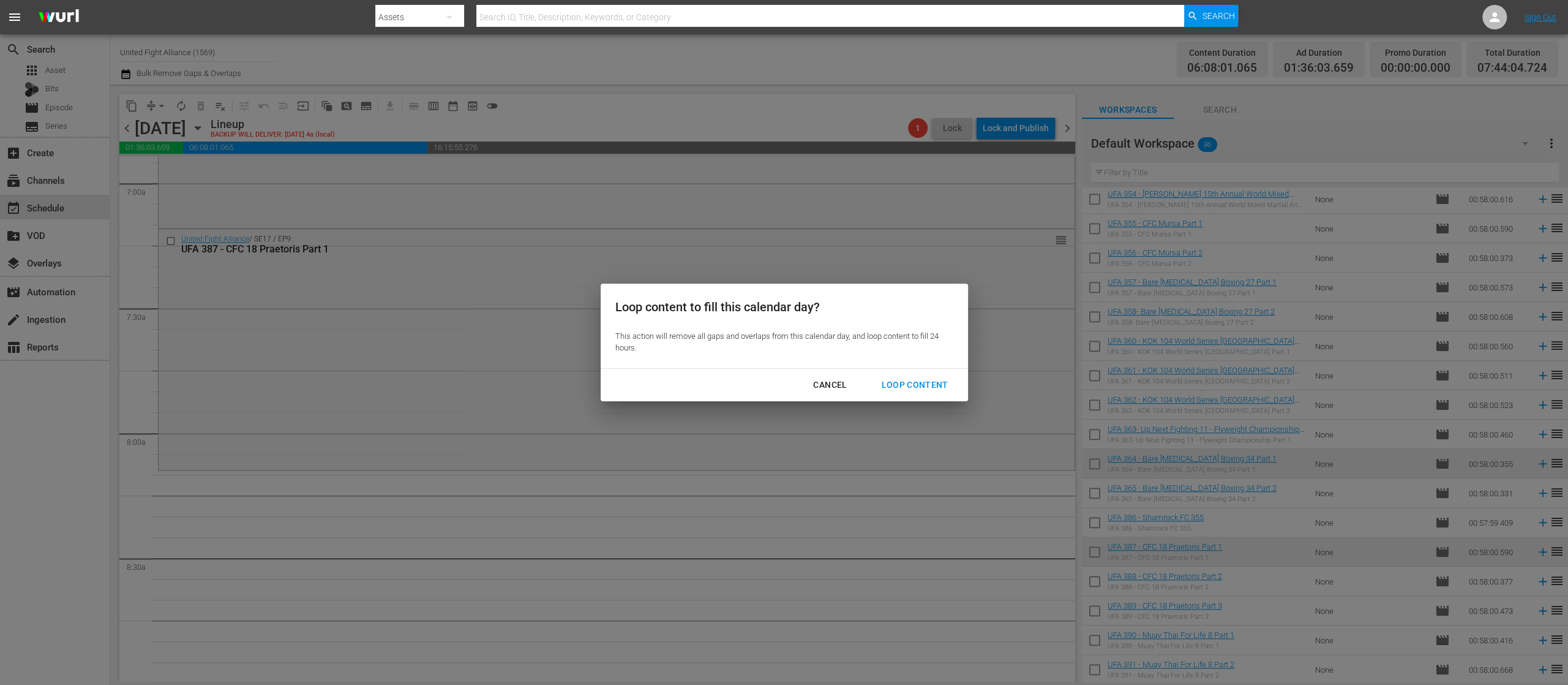
click at [922, 379] on div "Loop Content" at bounding box center [914, 385] width 86 height 15
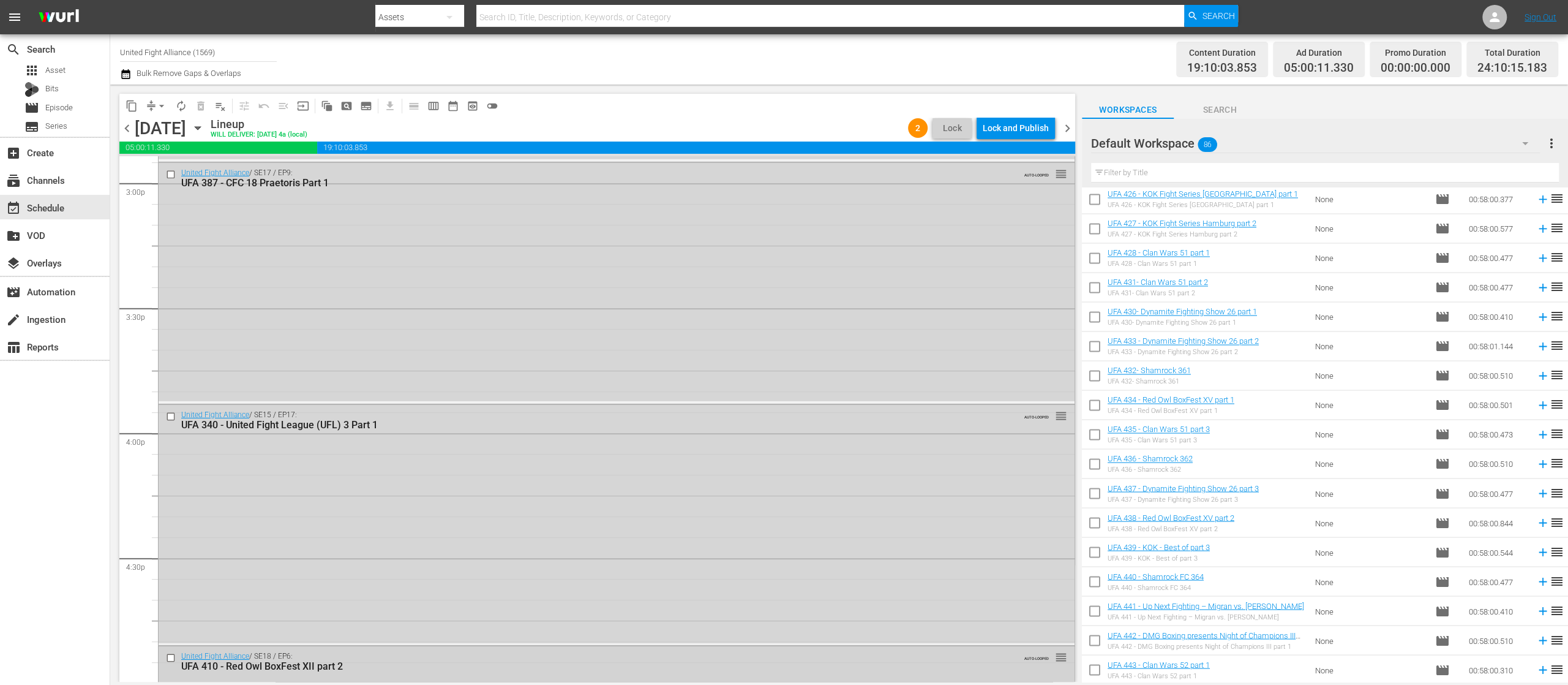
scroll to position [3659, 0]
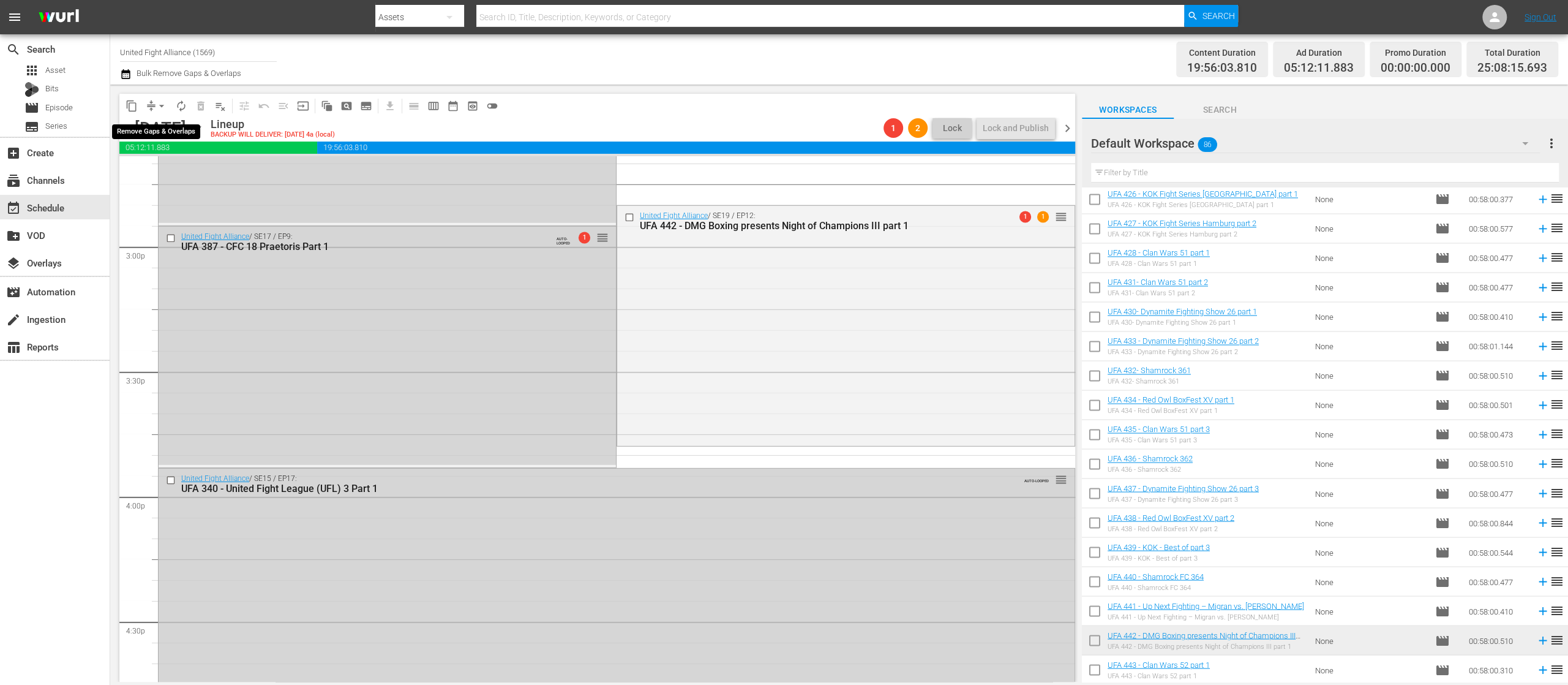
click at [159, 106] on span "arrow_drop_down" at bounding box center [161, 106] width 12 height 12
click at [182, 171] on li "Align to End of Previous Day" at bounding box center [162, 171] width 128 height 20
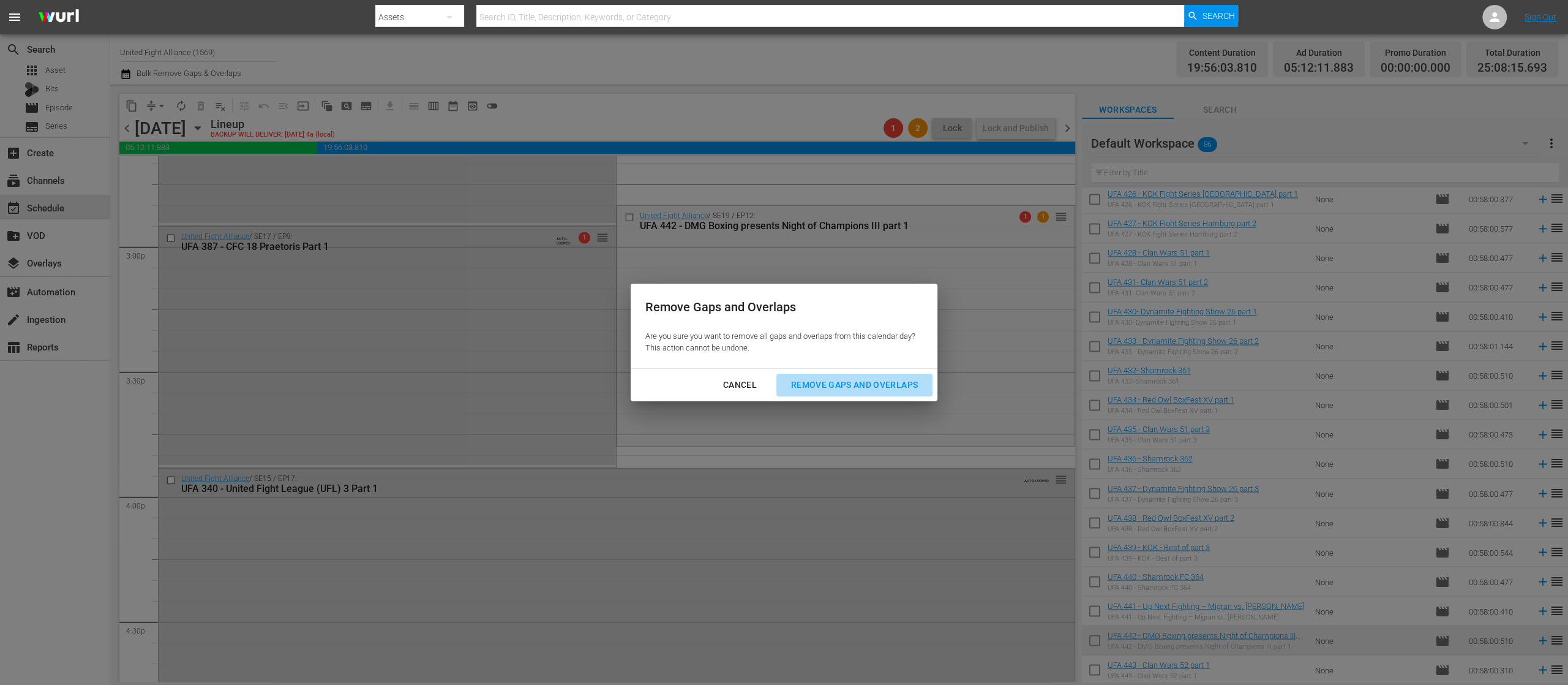
click at [869, 381] on div "Remove Gaps and Overlaps" at bounding box center [854, 385] width 146 height 15
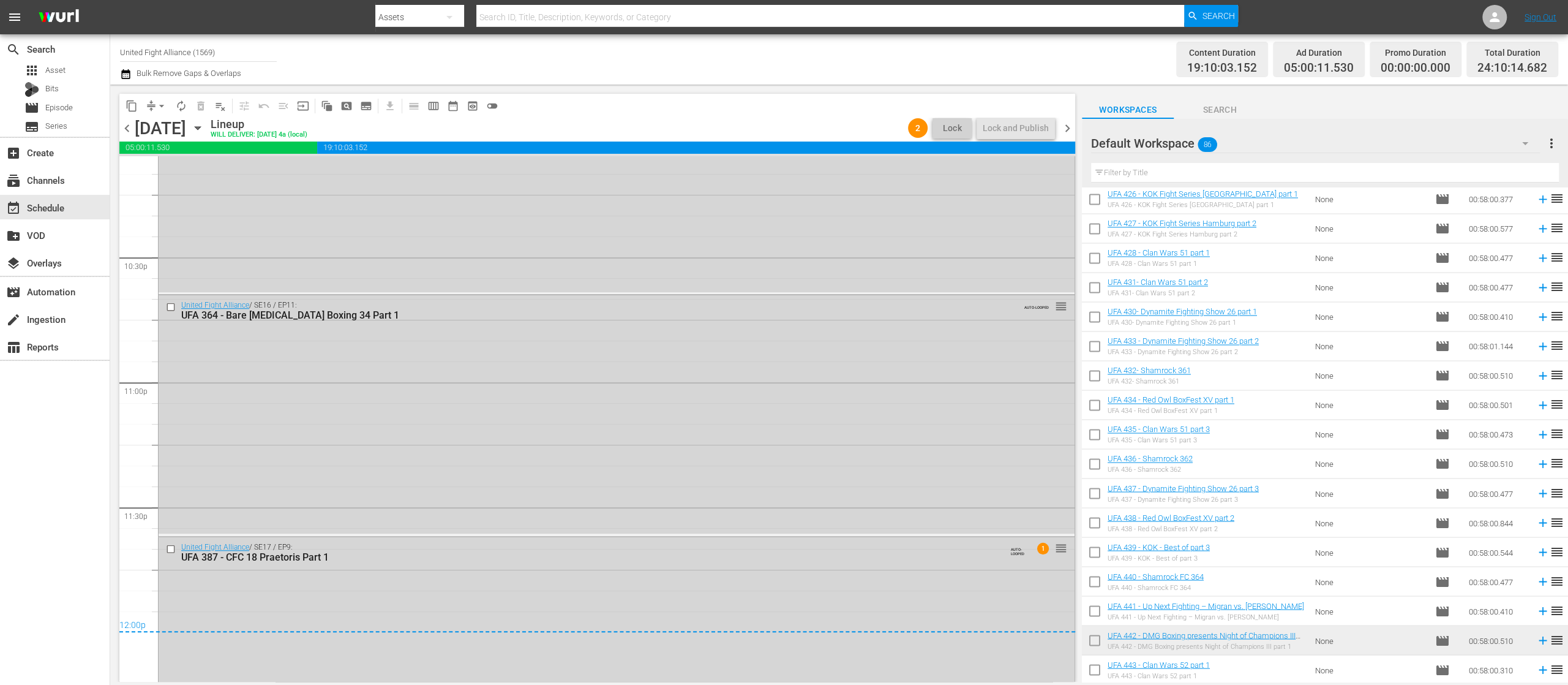
scroll to position [5620, 0]
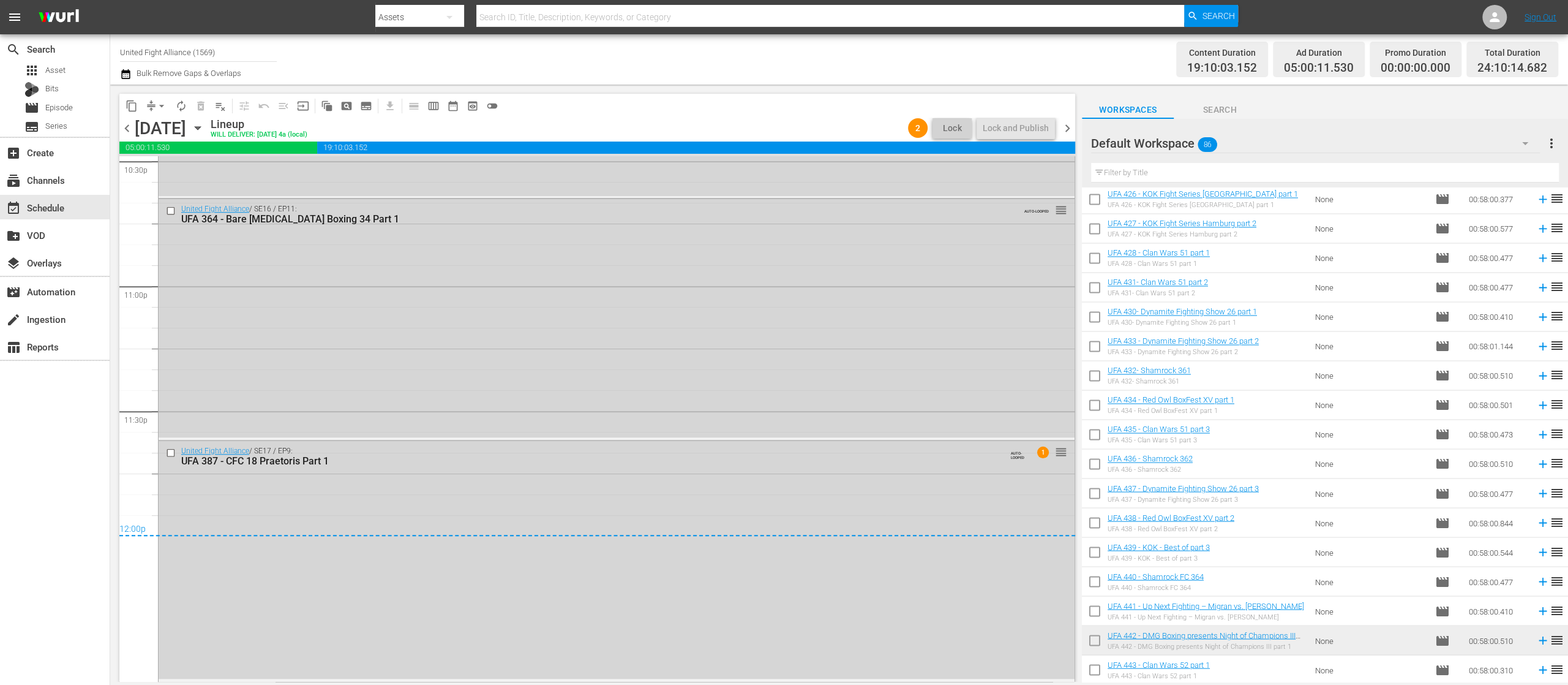
click at [1068, 126] on span "chevron_right" at bounding box center [1067, 129] width 15 height 15
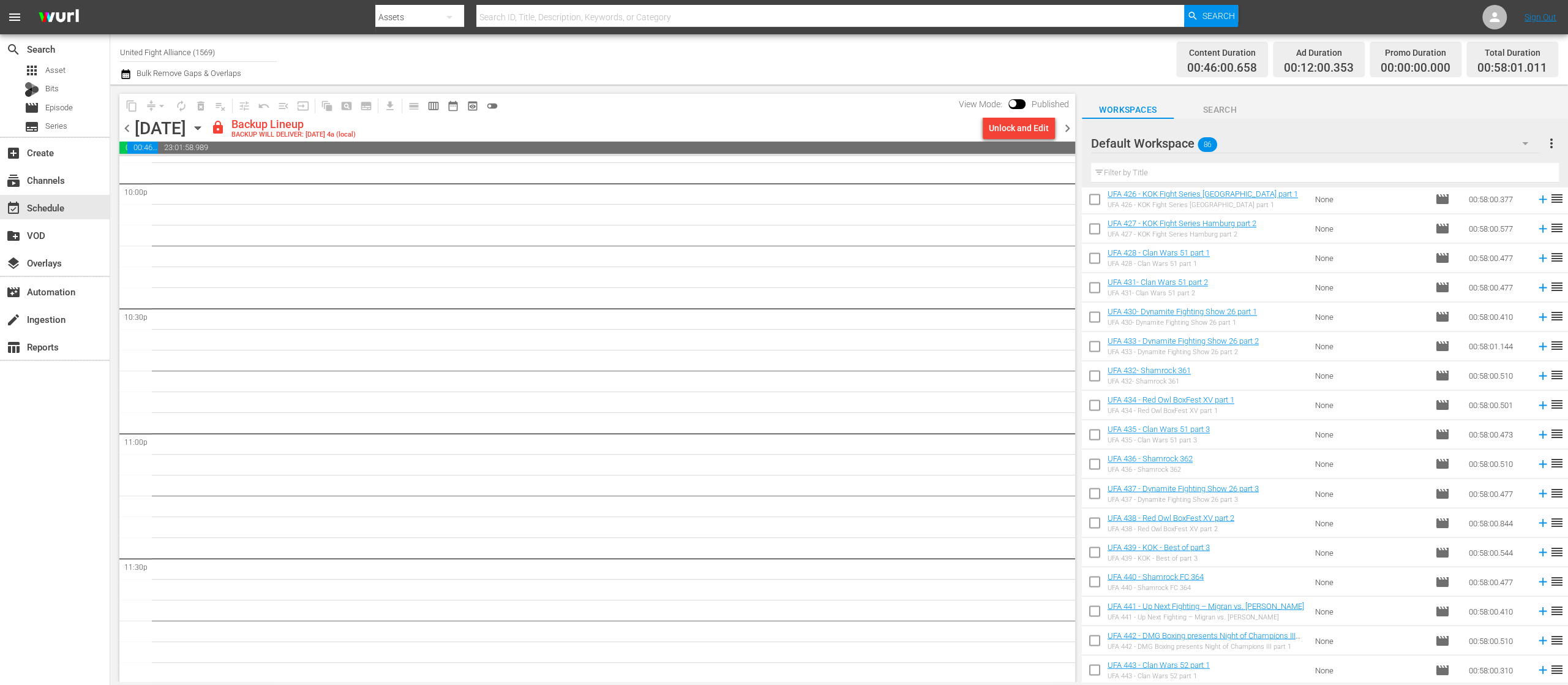
scroll to position [5474, 0]
click at [1537, 644] on icon at bounding box center [1543, 640] width 13 height 13
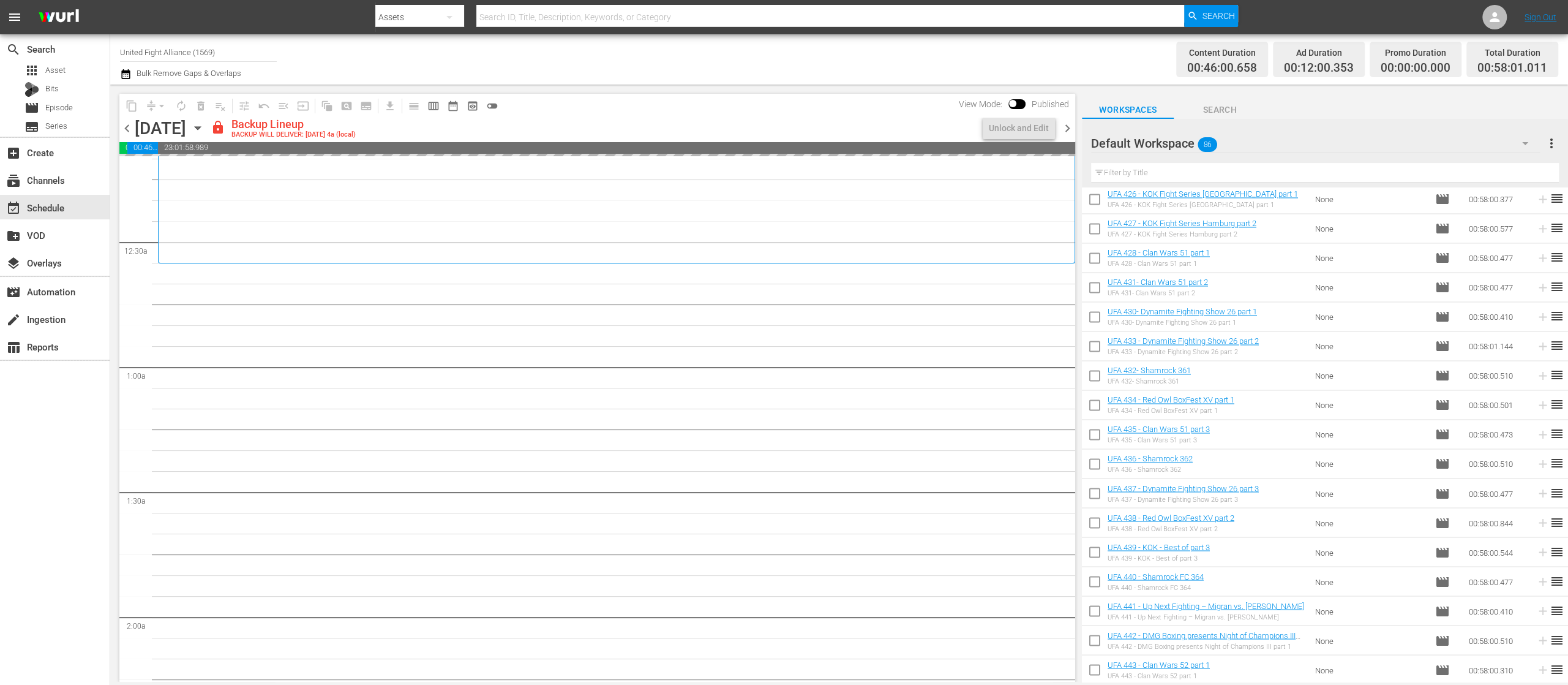
scroll to position [0, 0]
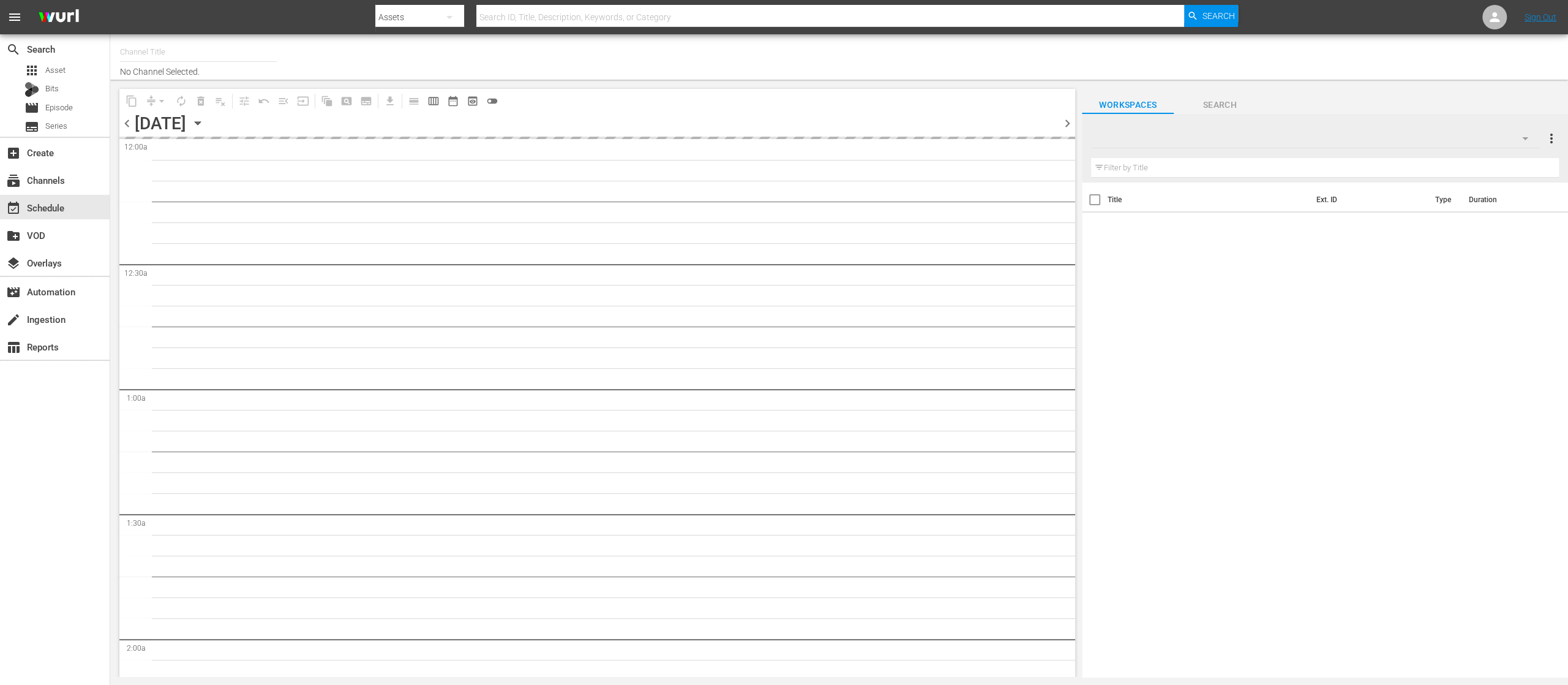
type input "United Fight Alliance (1569)"
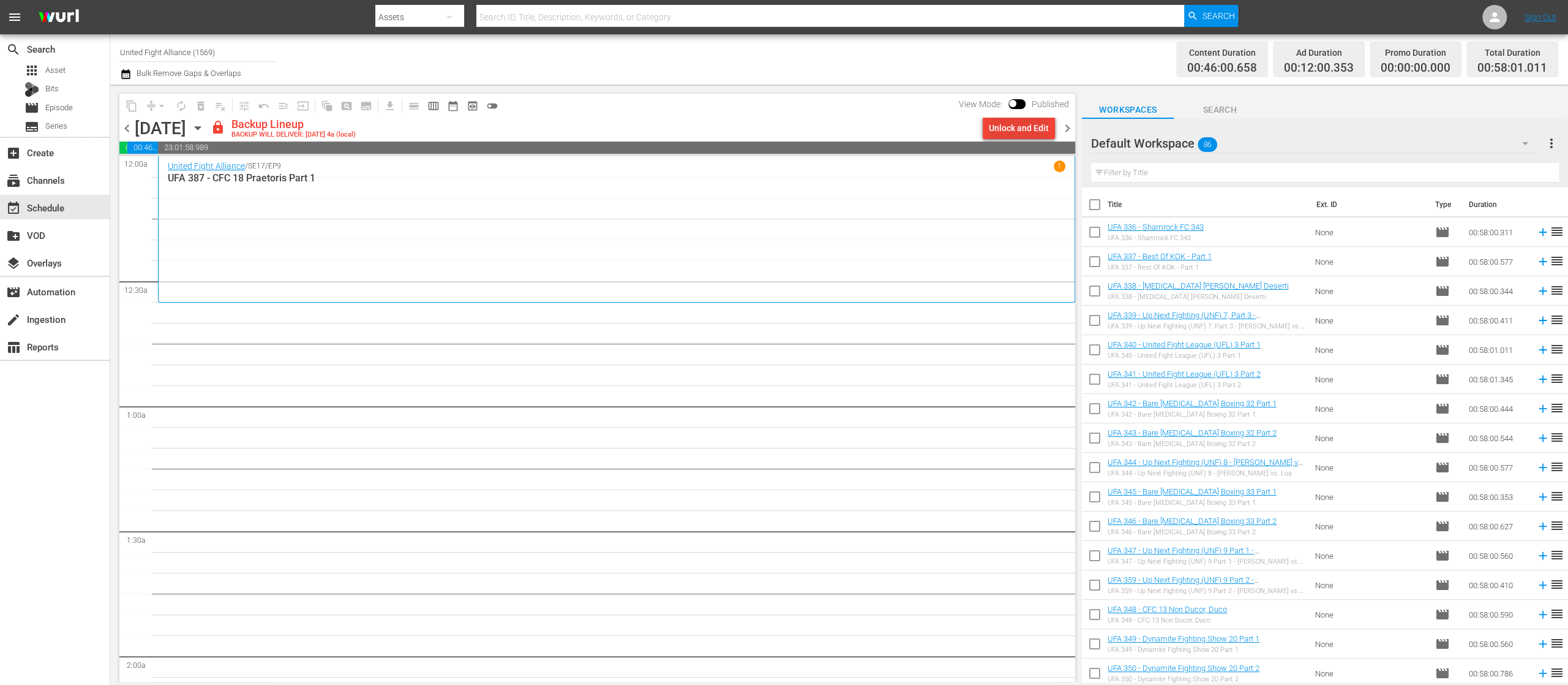
click at [1021, 118] on div "Unlock and Edit" at bounding box center [1019, 128] width 60 height 22
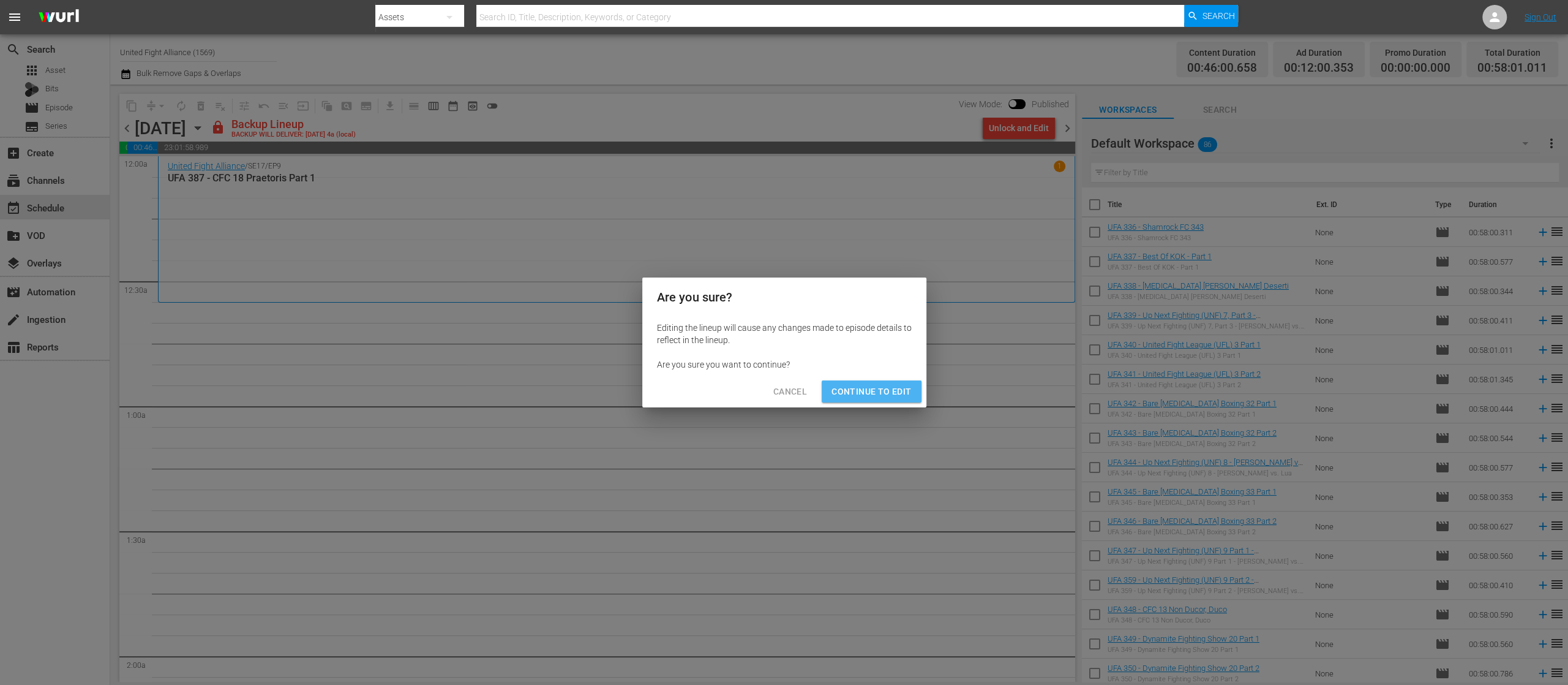
click at [890, 397] on span "Continue to Edit" at bounding box center [871, 392] width 80 height 15
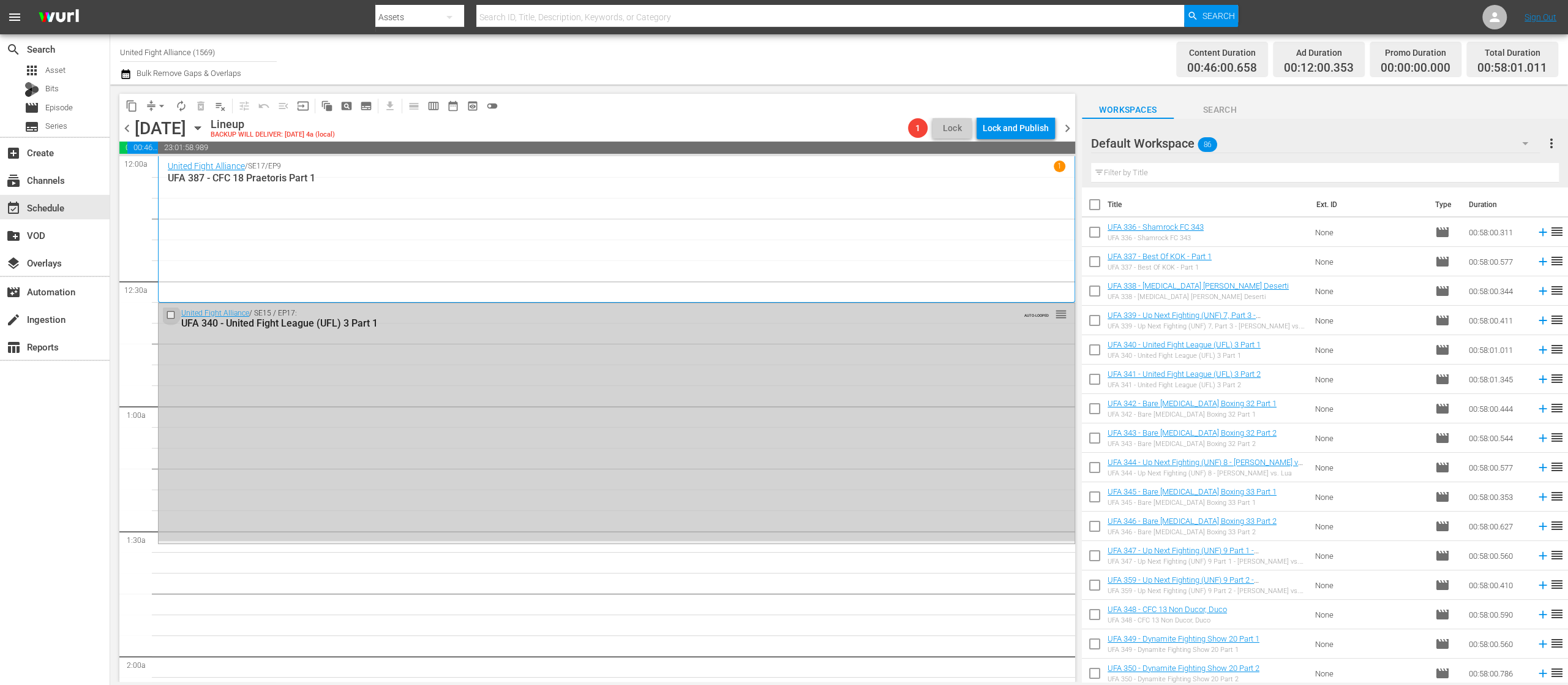
click at [169, 313] on input "checkbox" at bounding box center [173, 315] width 13 height 10
click at [199, 108] on span "delete_forever_outlined" at bounding box center [201, 106] width 12 height 12
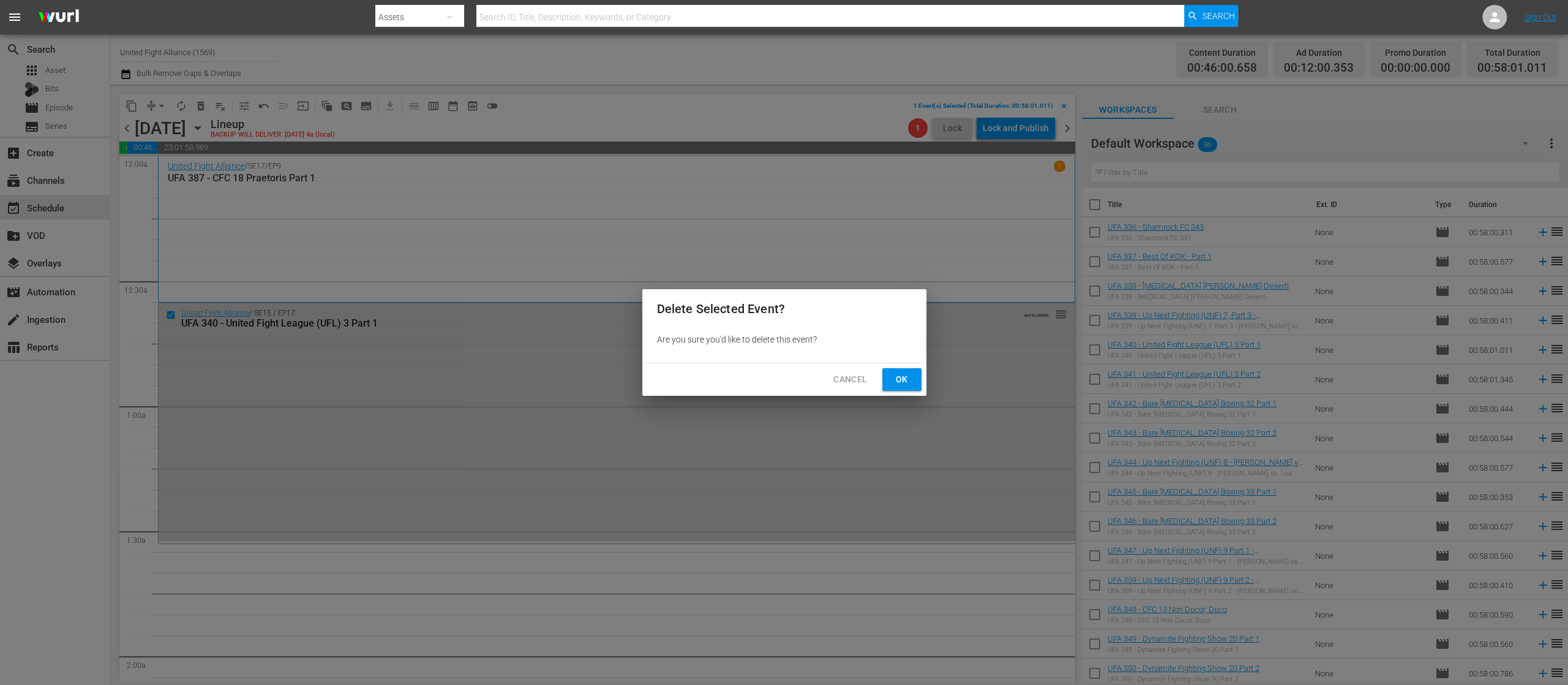
click at [903, 375] on span "Ok" at bounding box center [902, 379] width 20 height 15
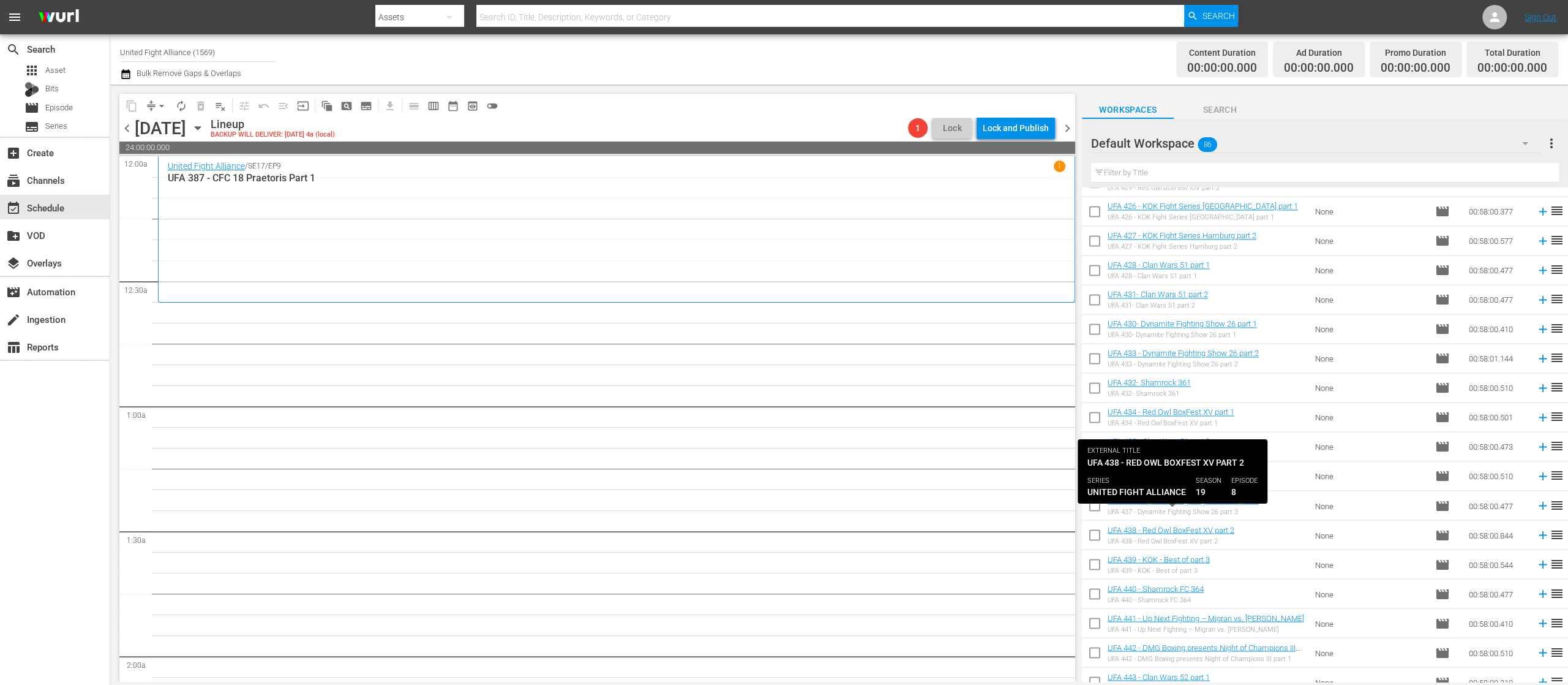
scroll to position [2063, 0]
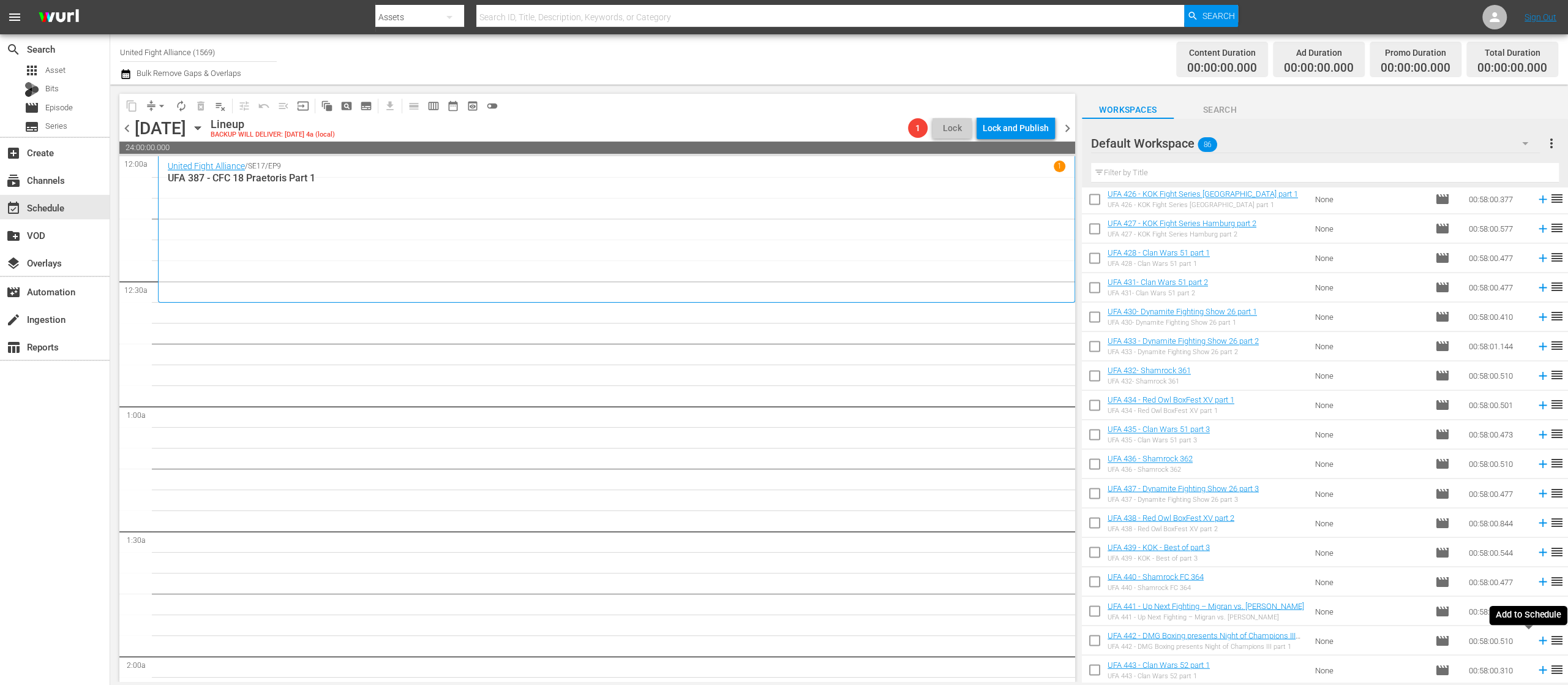
click at [1537, 643] on icon at bounding box center [1543, 640] width 13 height 13
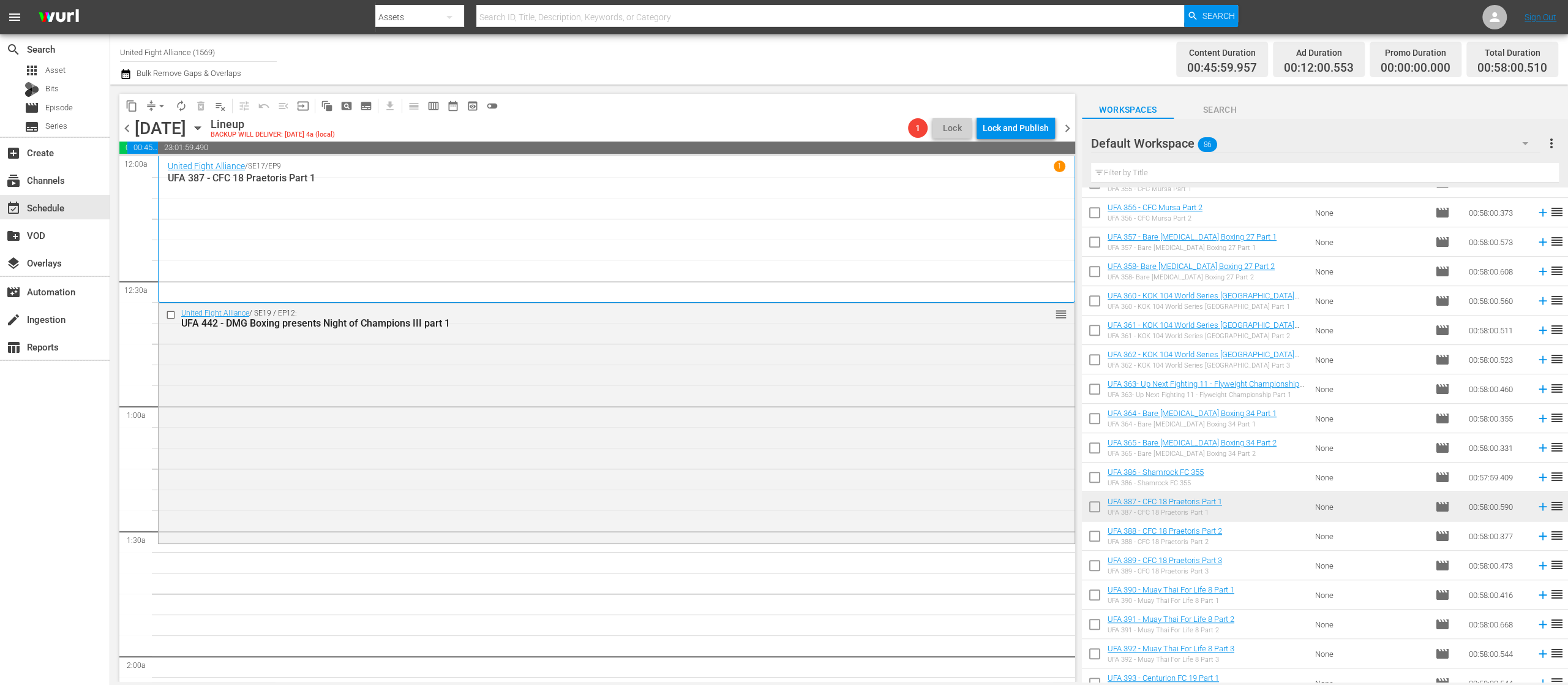
scroll to position [592, 0]
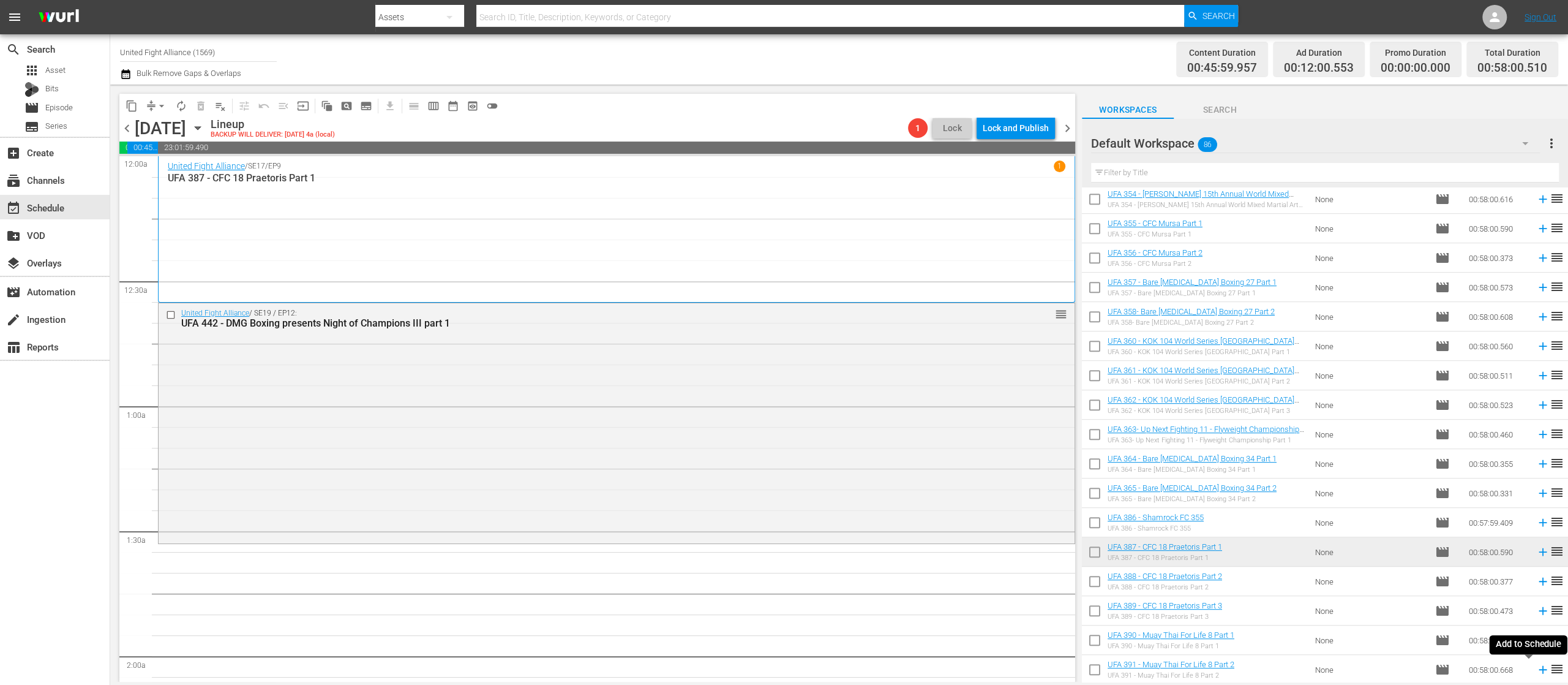
click at [1537, 675] on icon at bounding box center [1543, 670] width 13 height 13
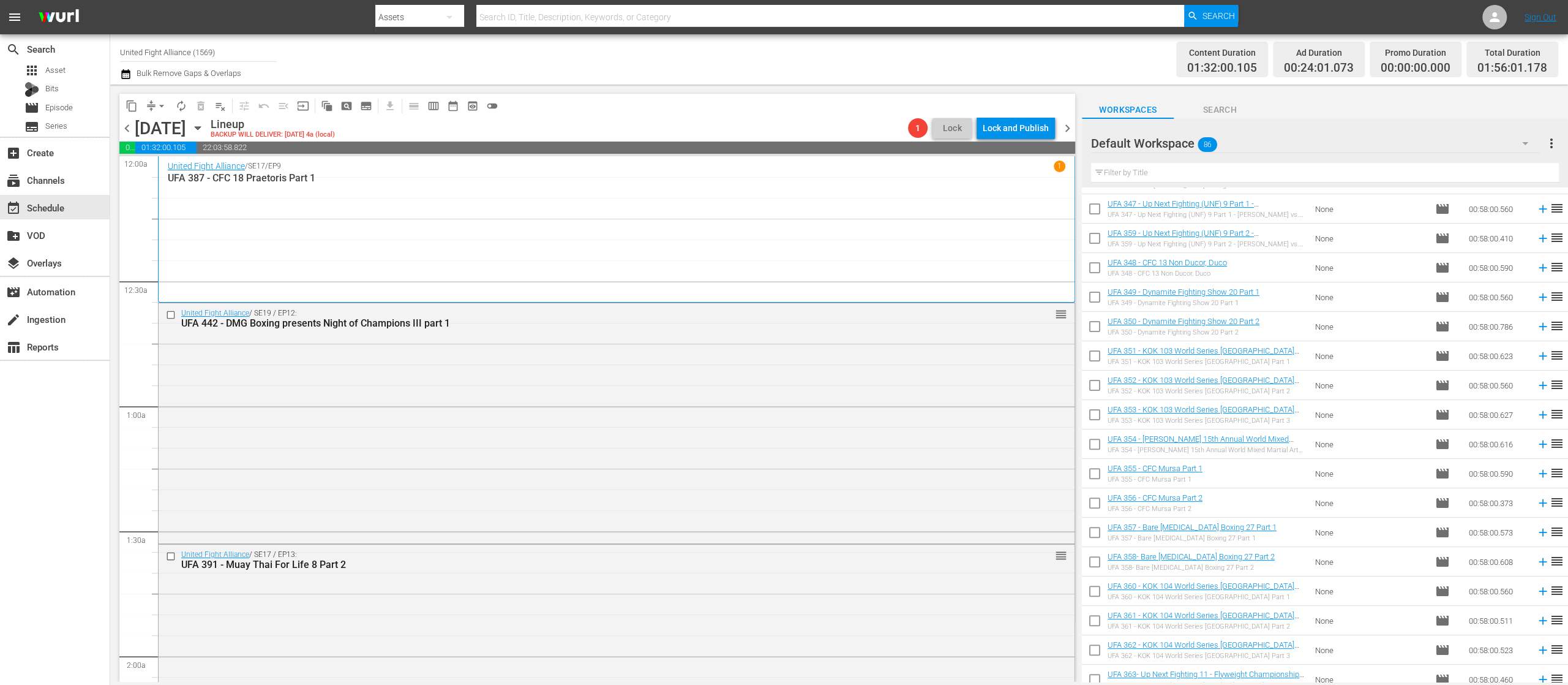
scroll to position [102, 0]
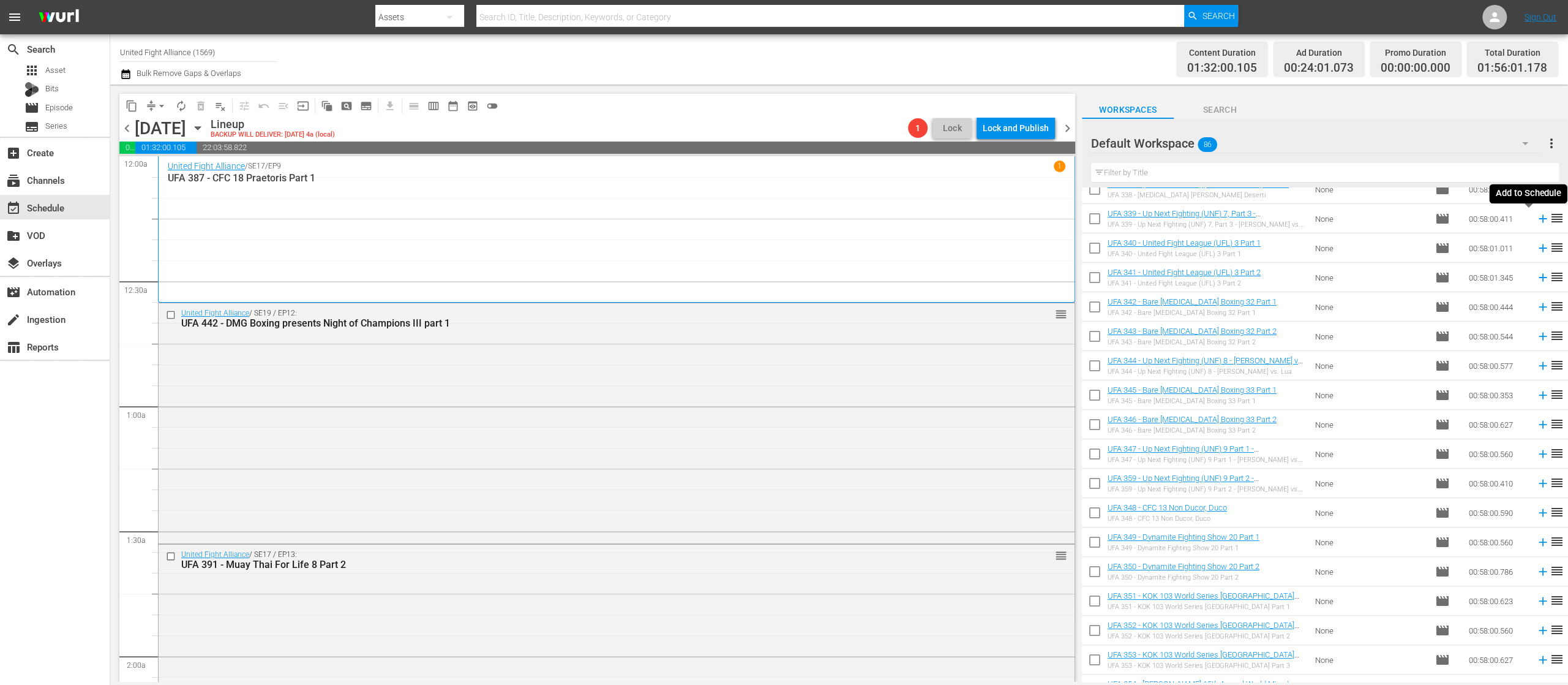
click at [1537, 222] on icon at bounding box center [1543, 218] width 13 height 13
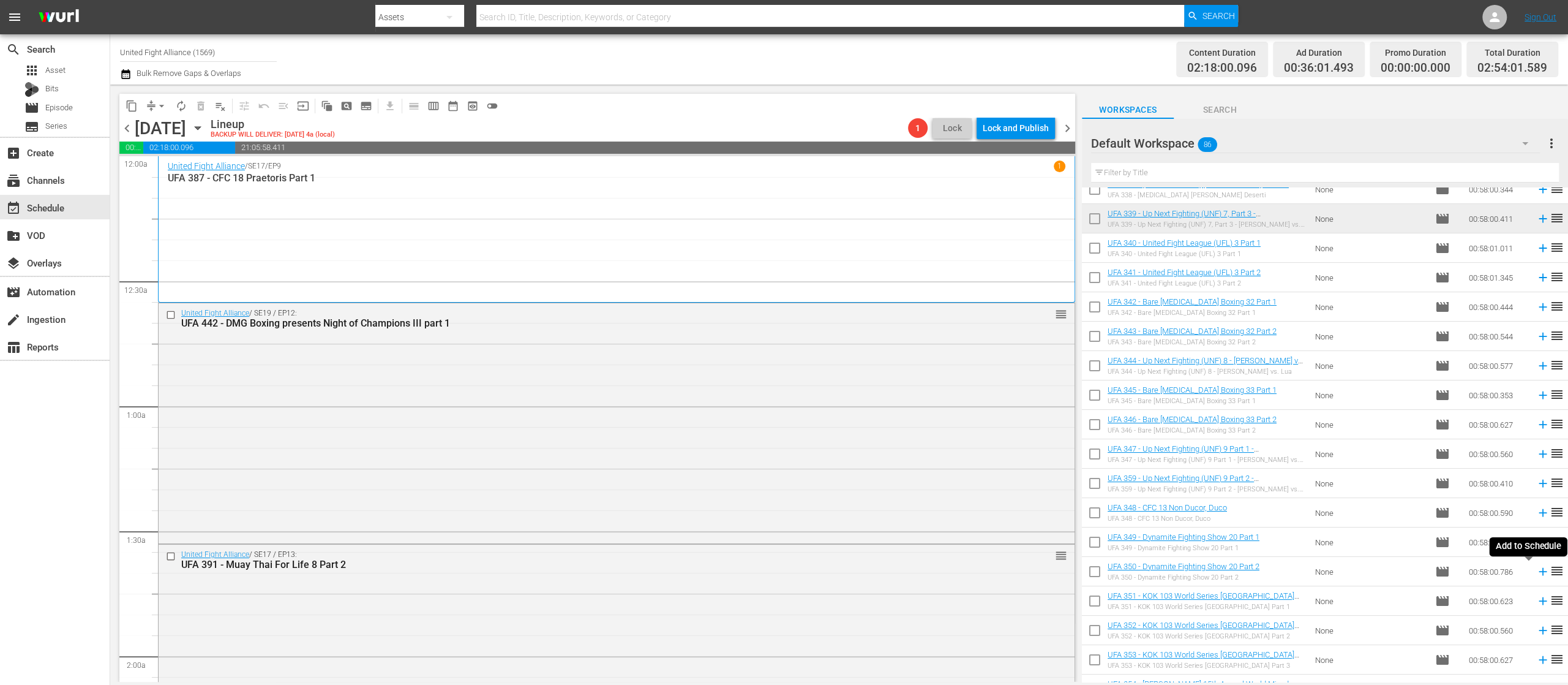
click at [1537, 572] on icon at bounding box center [1543, 571] width 13 height 13
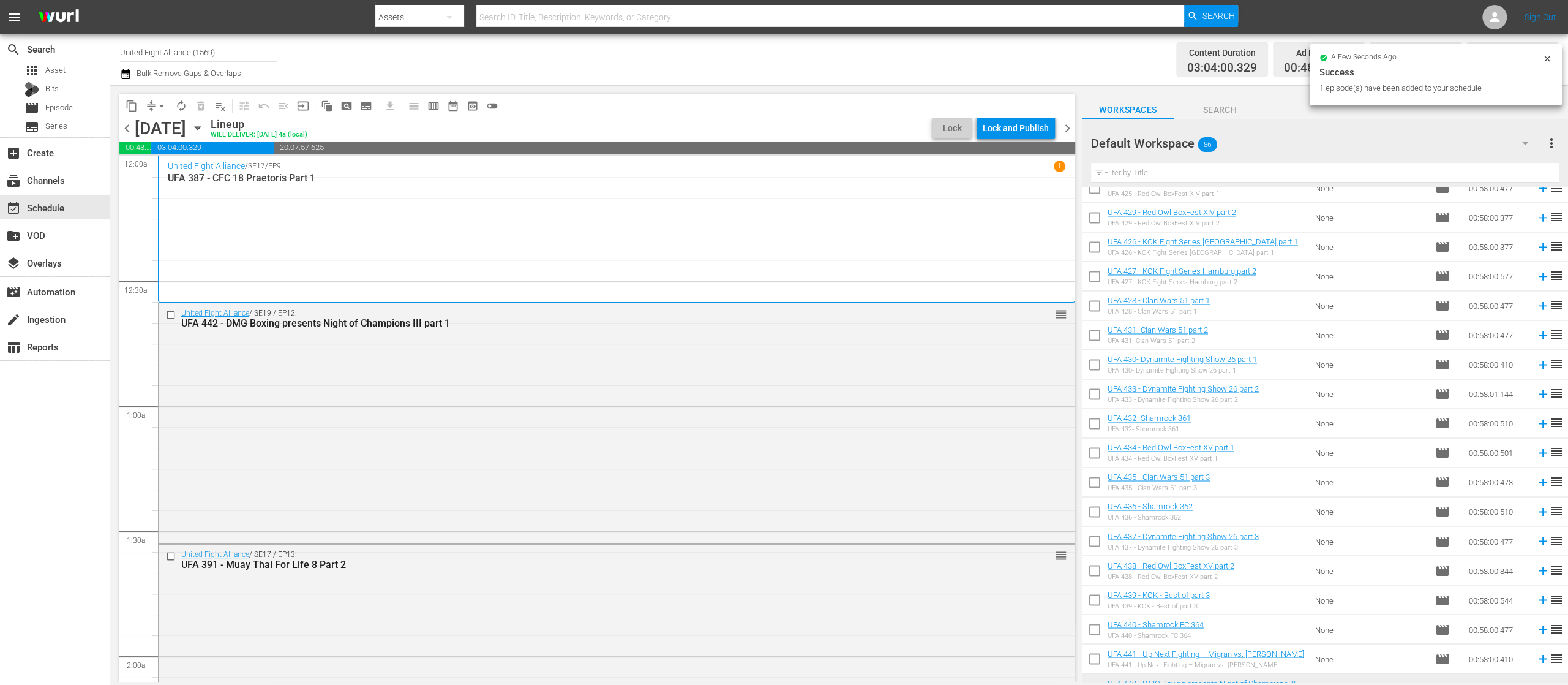
scroll to position [2063, 0]
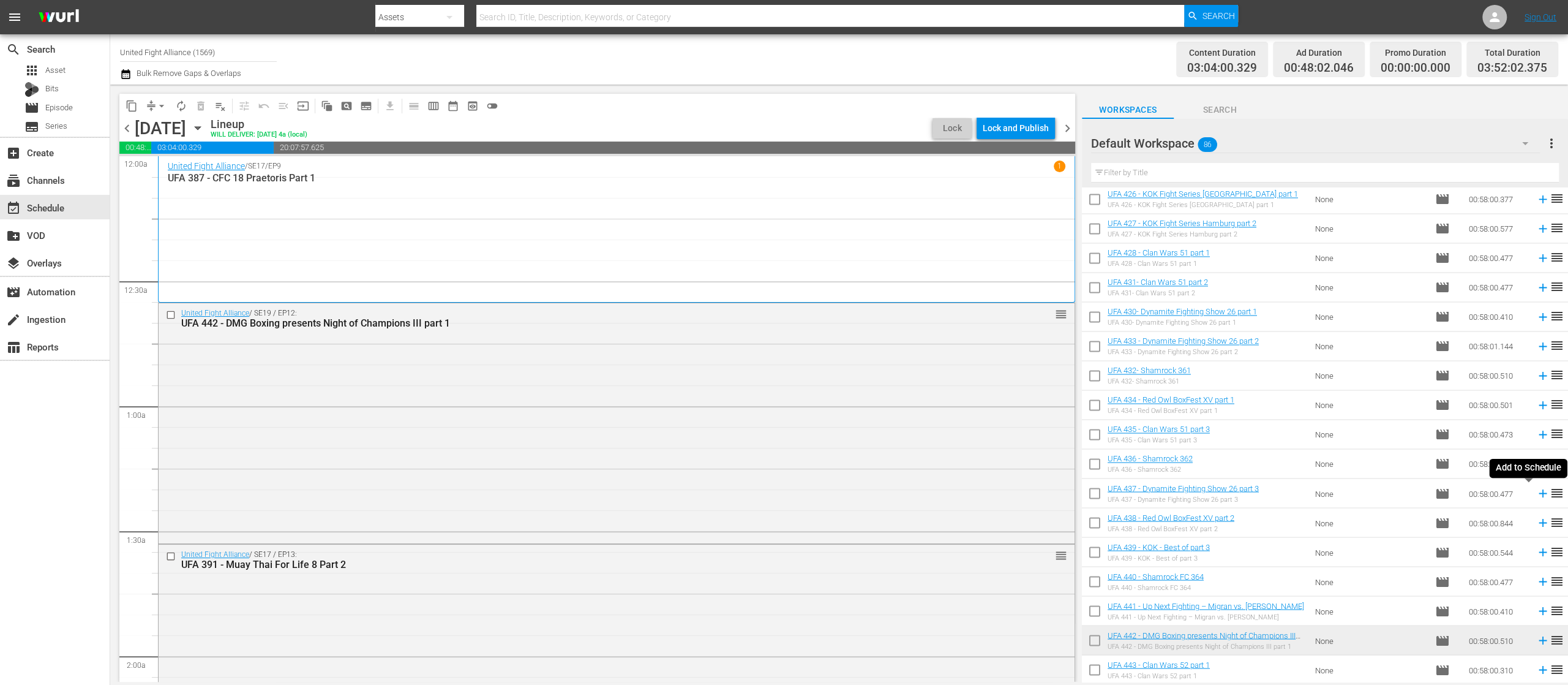
click at [1537, 492] on icon at bounding box center [1543, 493] width 13 height 13
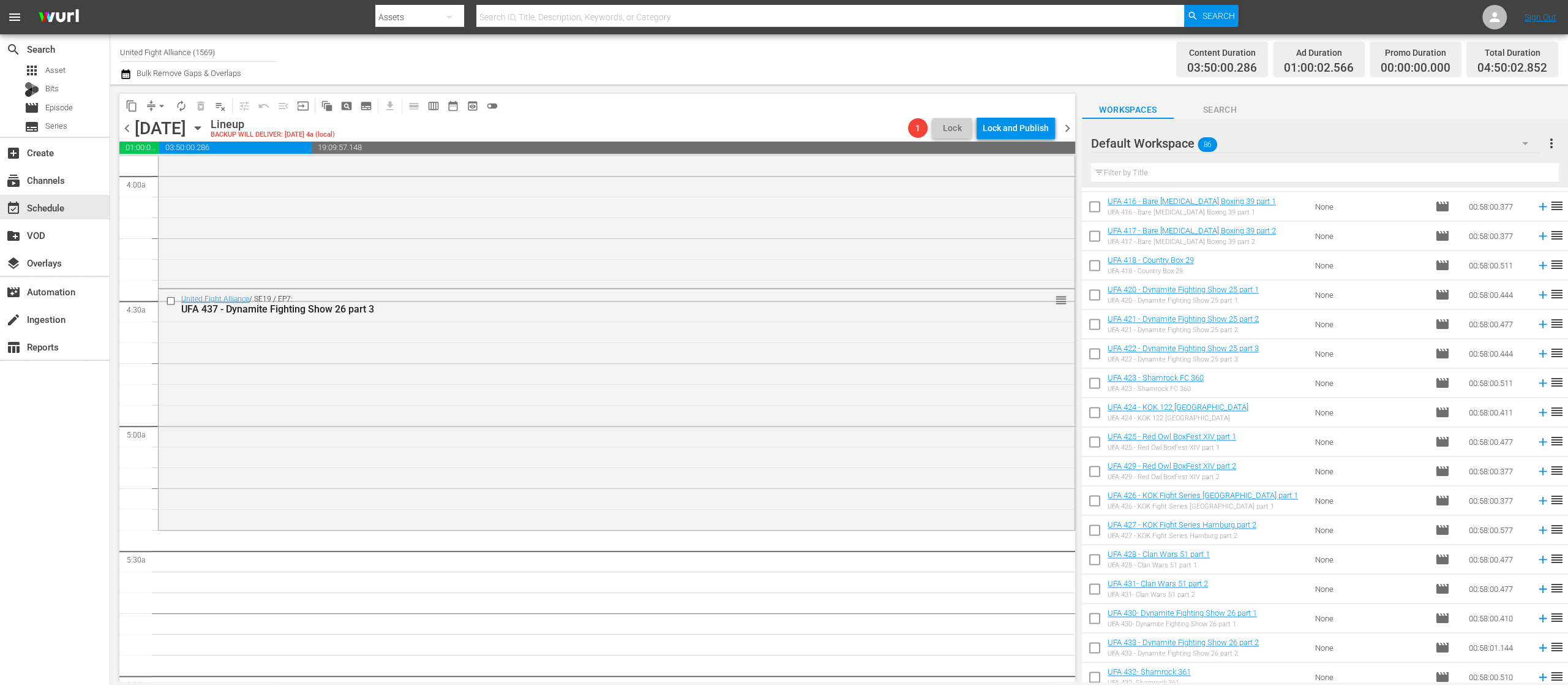
scroll to position [1327, 0]
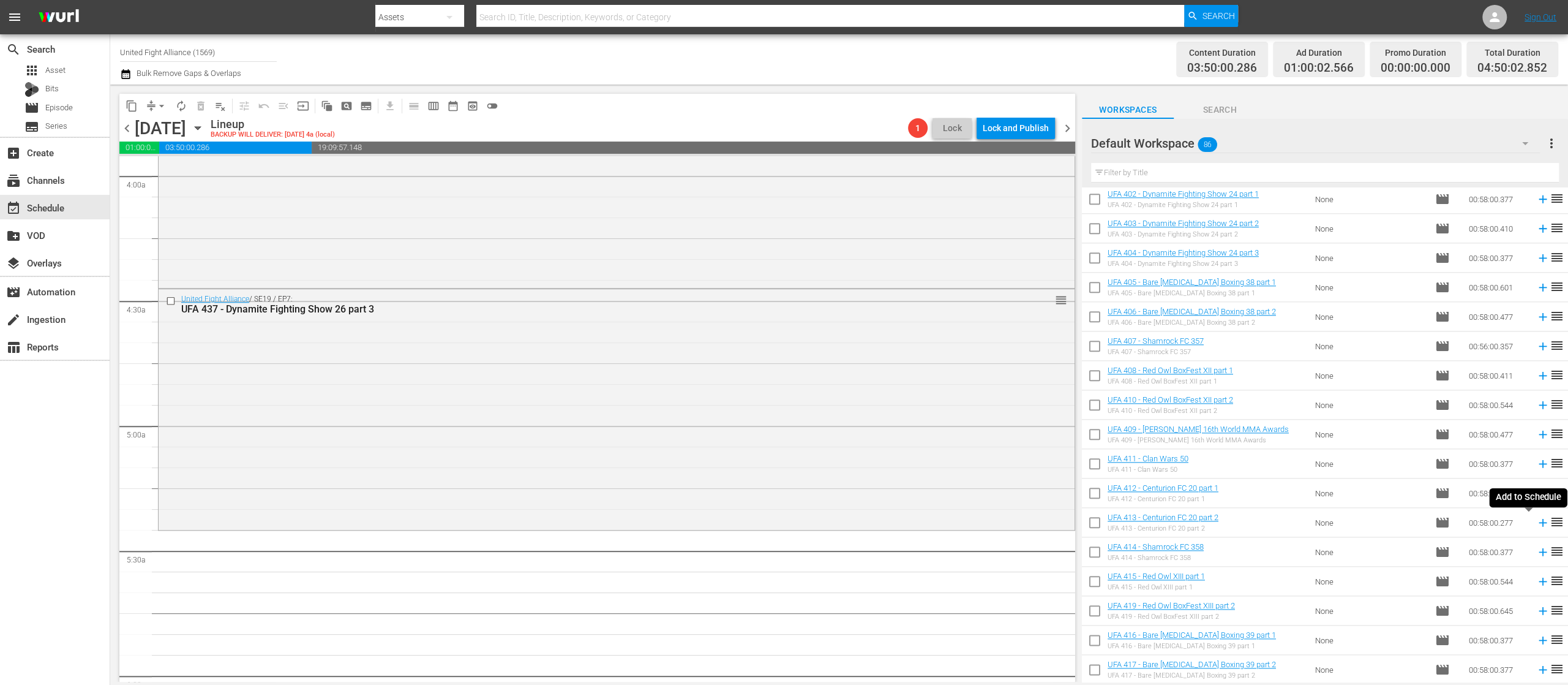
click at [1537, 520] on icon at bounding box center [1543, 523] width 13 height 13
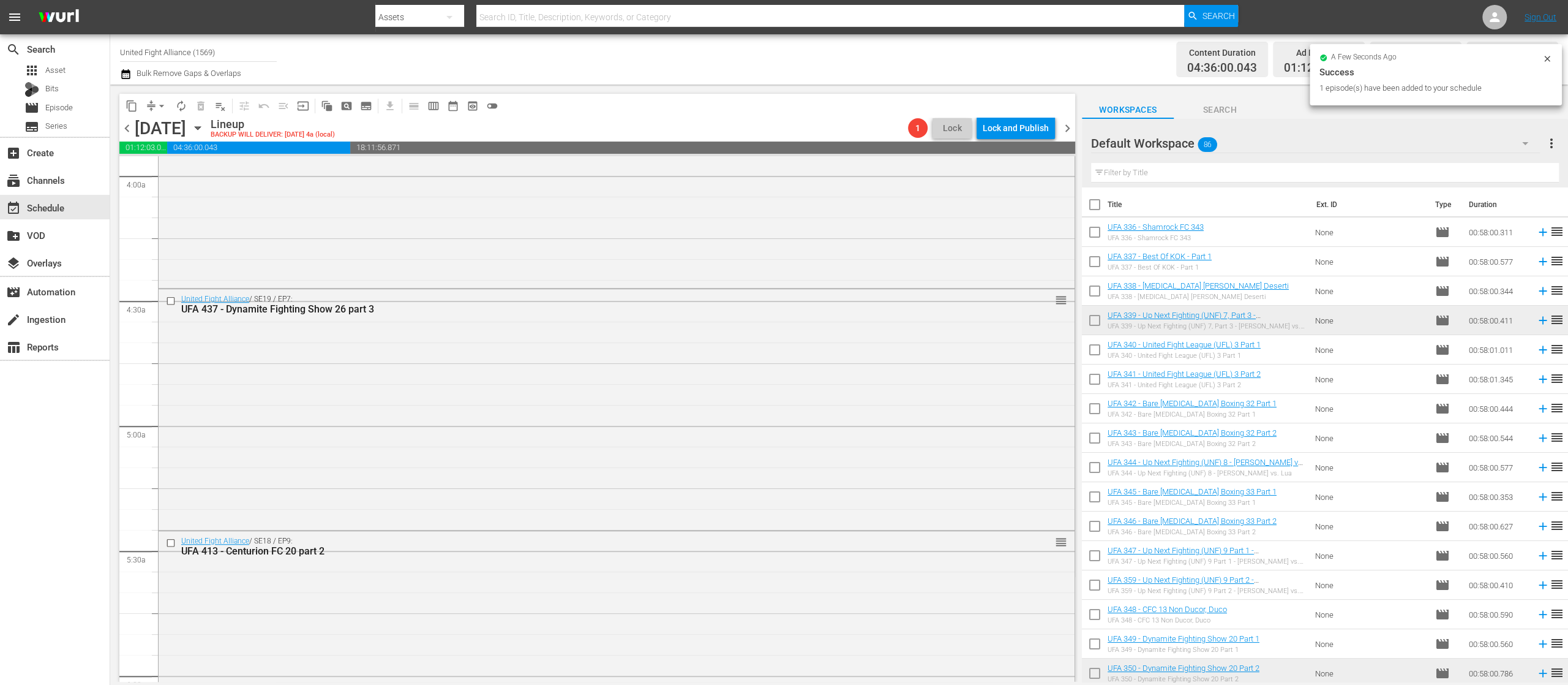
scroll to position [245, 0]
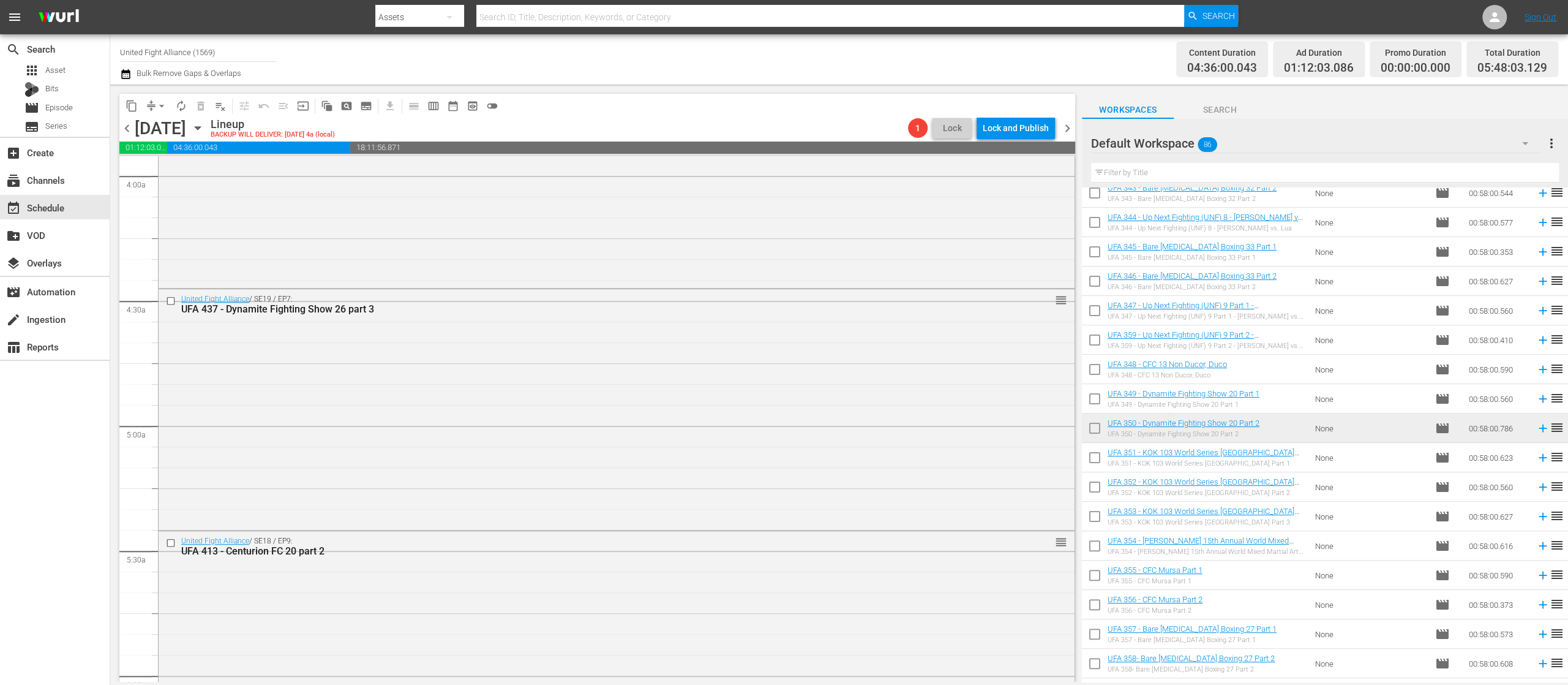
click at [1539, 369] on icon at bounding box center [1542, 370] width 8 height 8
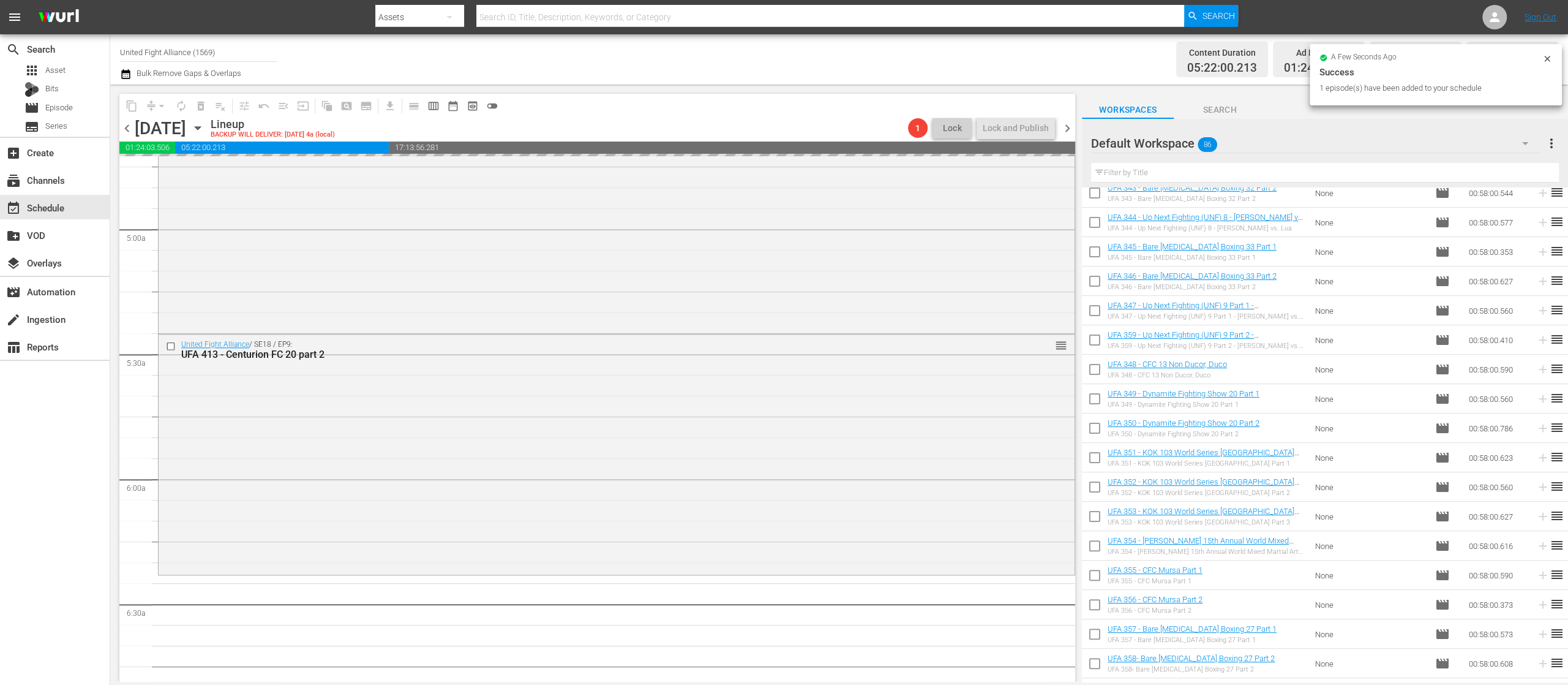
scroll to position [1225, 0]
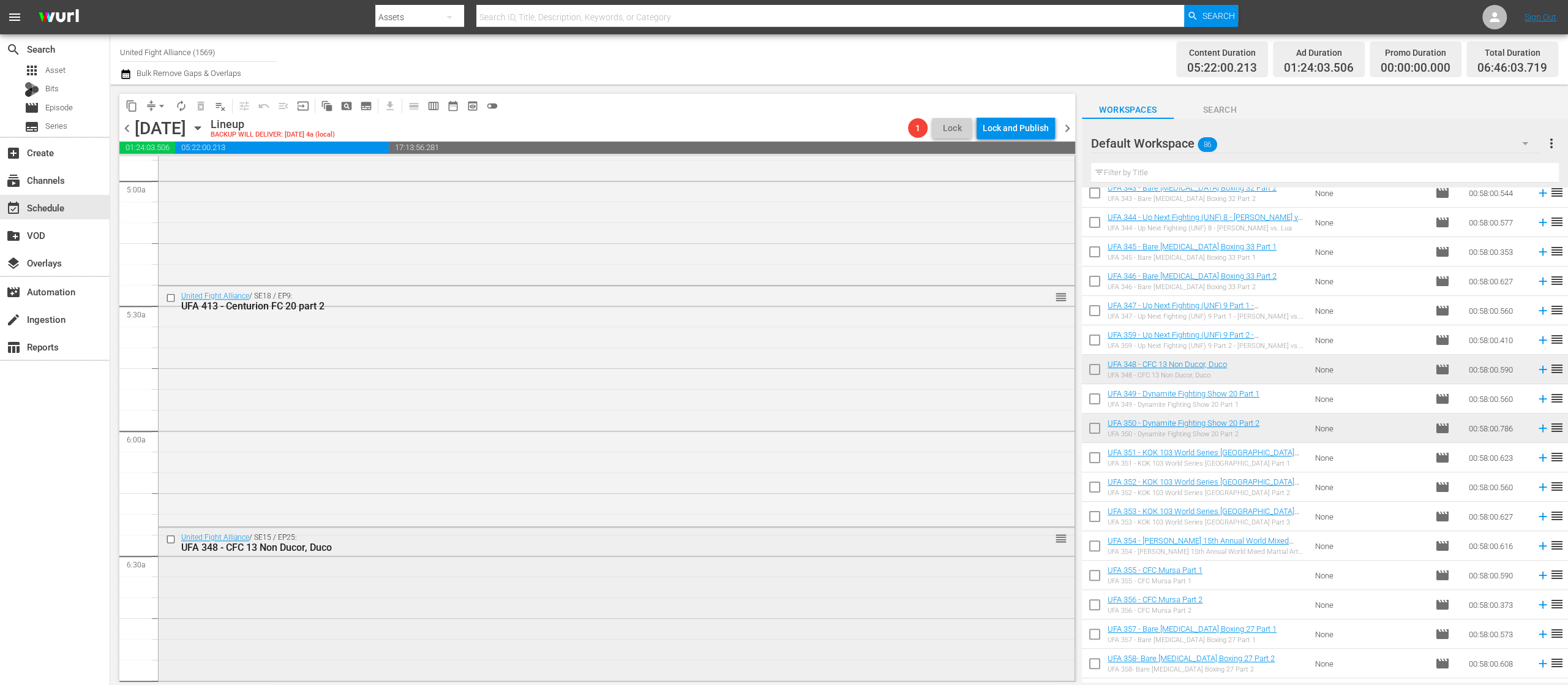
click at [171, 540] on input "checkbox" at bounding box center [173, 539] width 13 height 10
click at [201, 107] on span "delete_forever_outlined" at bounding box center [201, 106] width 12 height 12
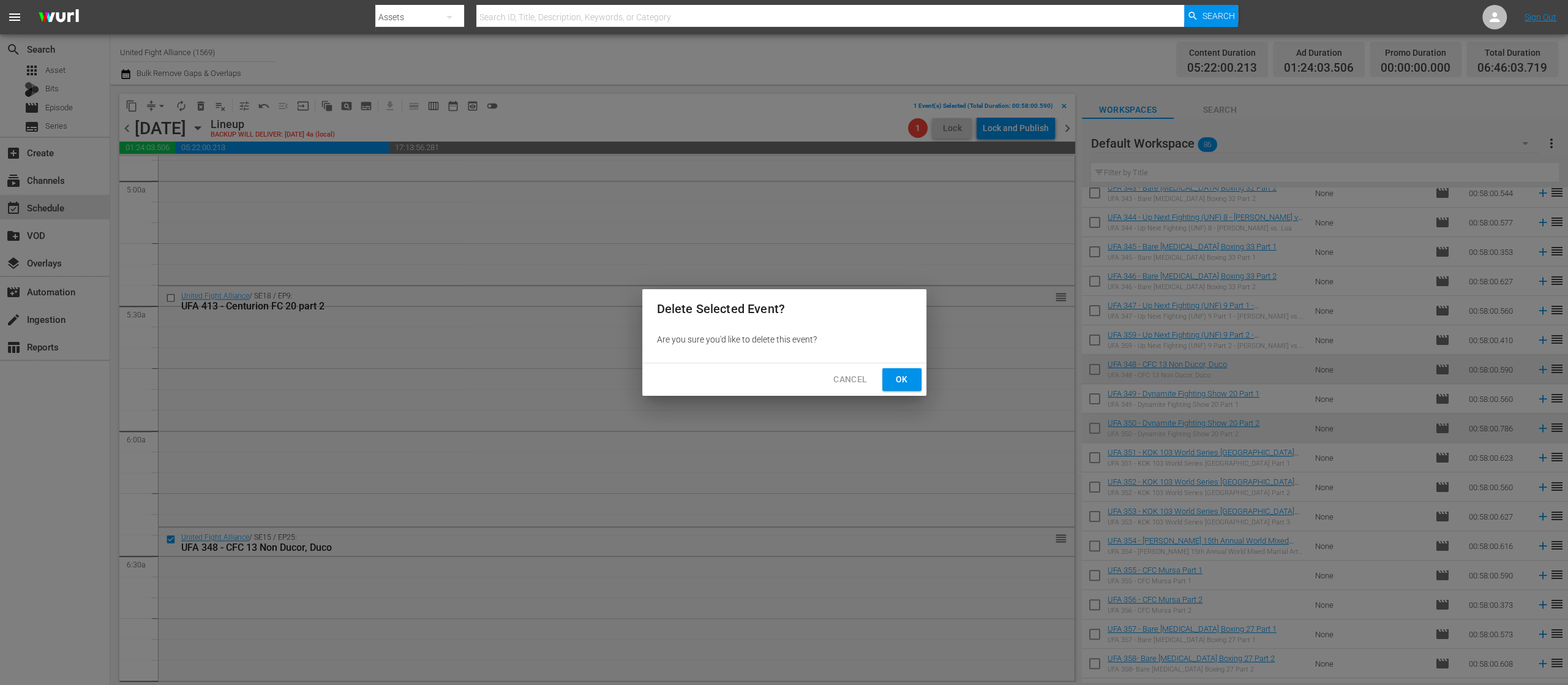
click at [902, 382] on span "Ok" at bounding box center [902, 379] width 20 height 15
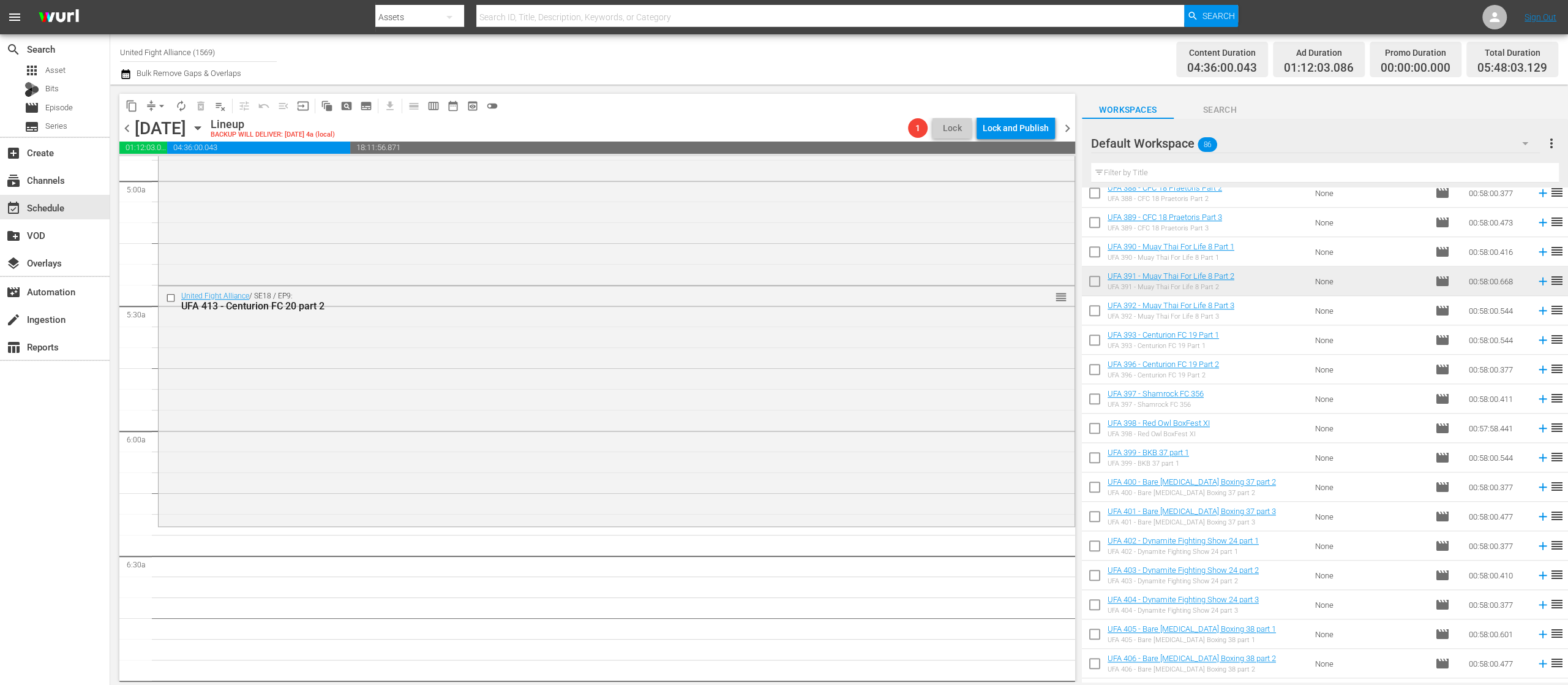
scroll to position [490, 0]
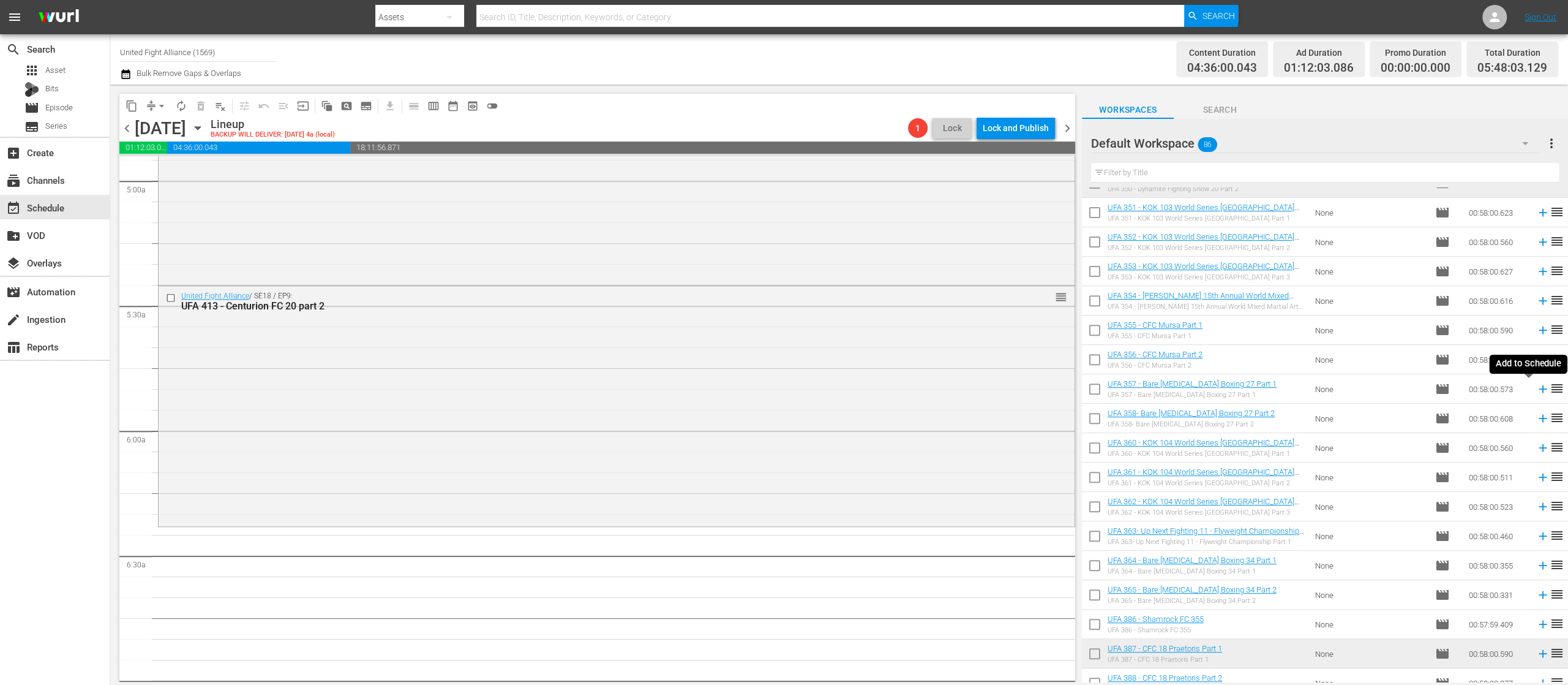
click at [1537, 390] on icon at bounding box center [1543, 389] width 13 height 13
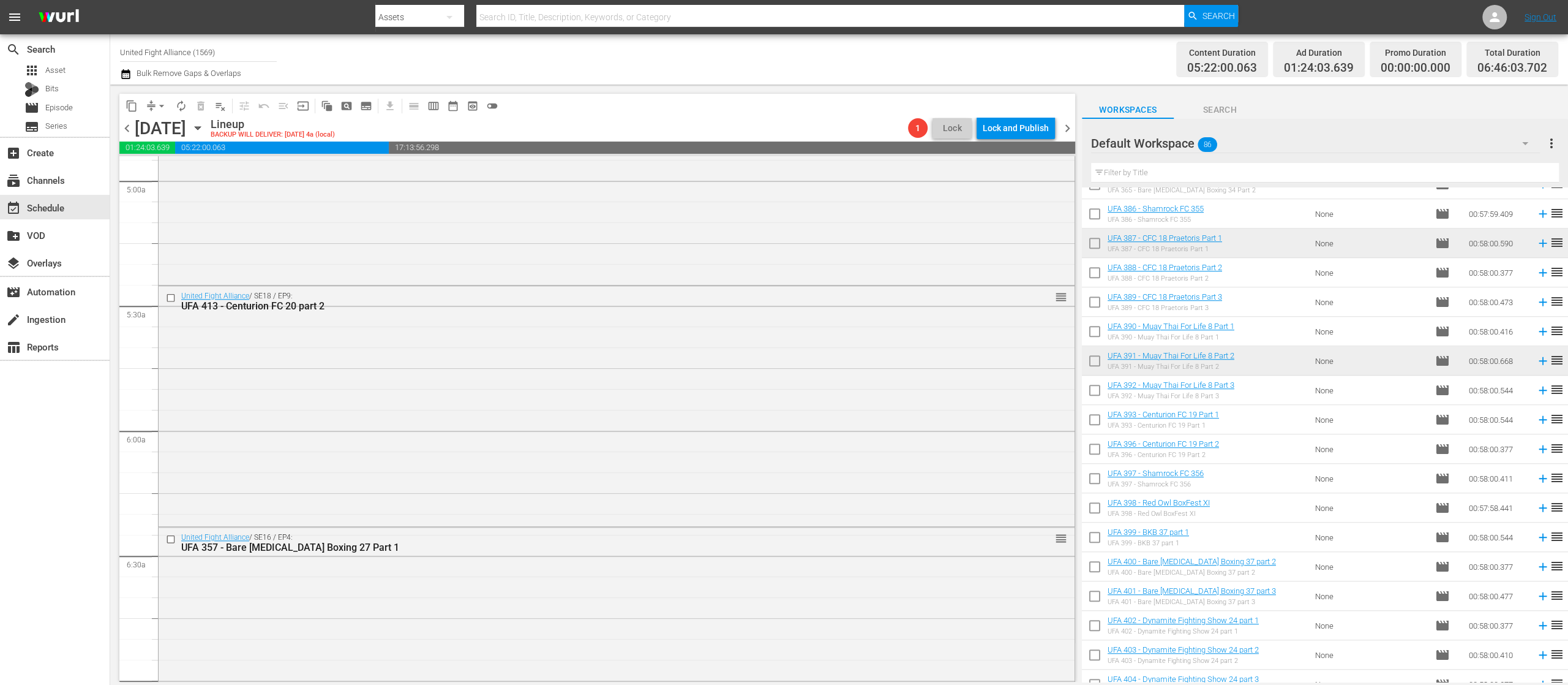
scroll to position [980, 0]
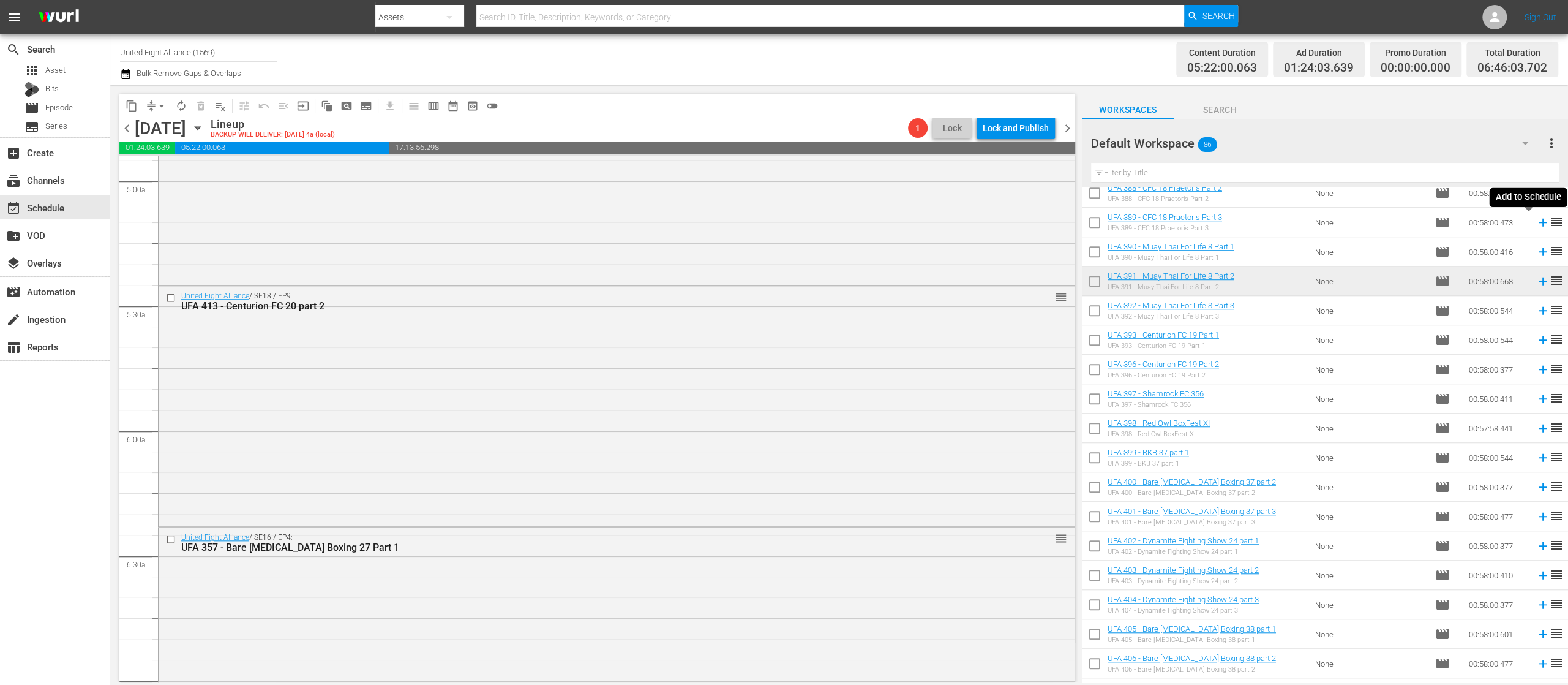
click at [1537, 224] on icon at bounding box center [1543, 222] width 13 height 13
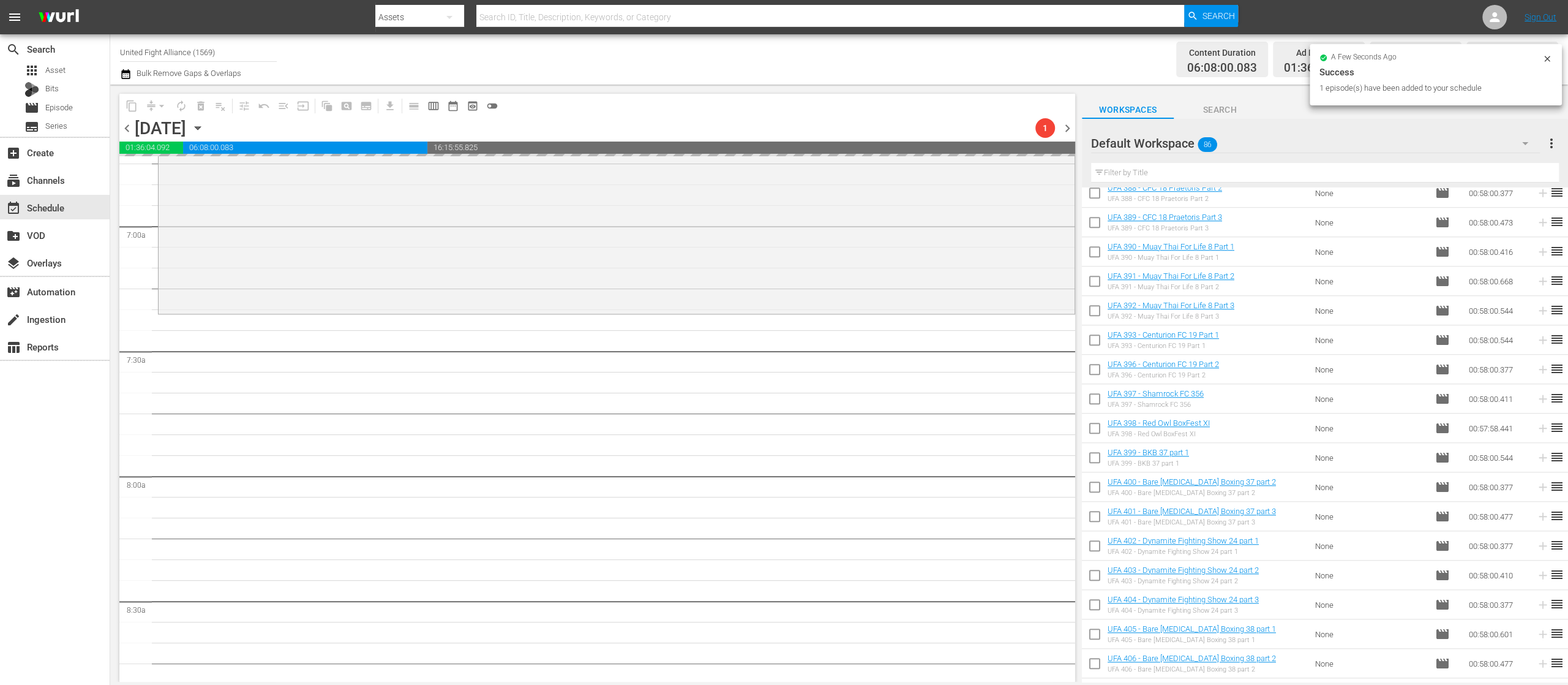
scroll to position [1715, 0]
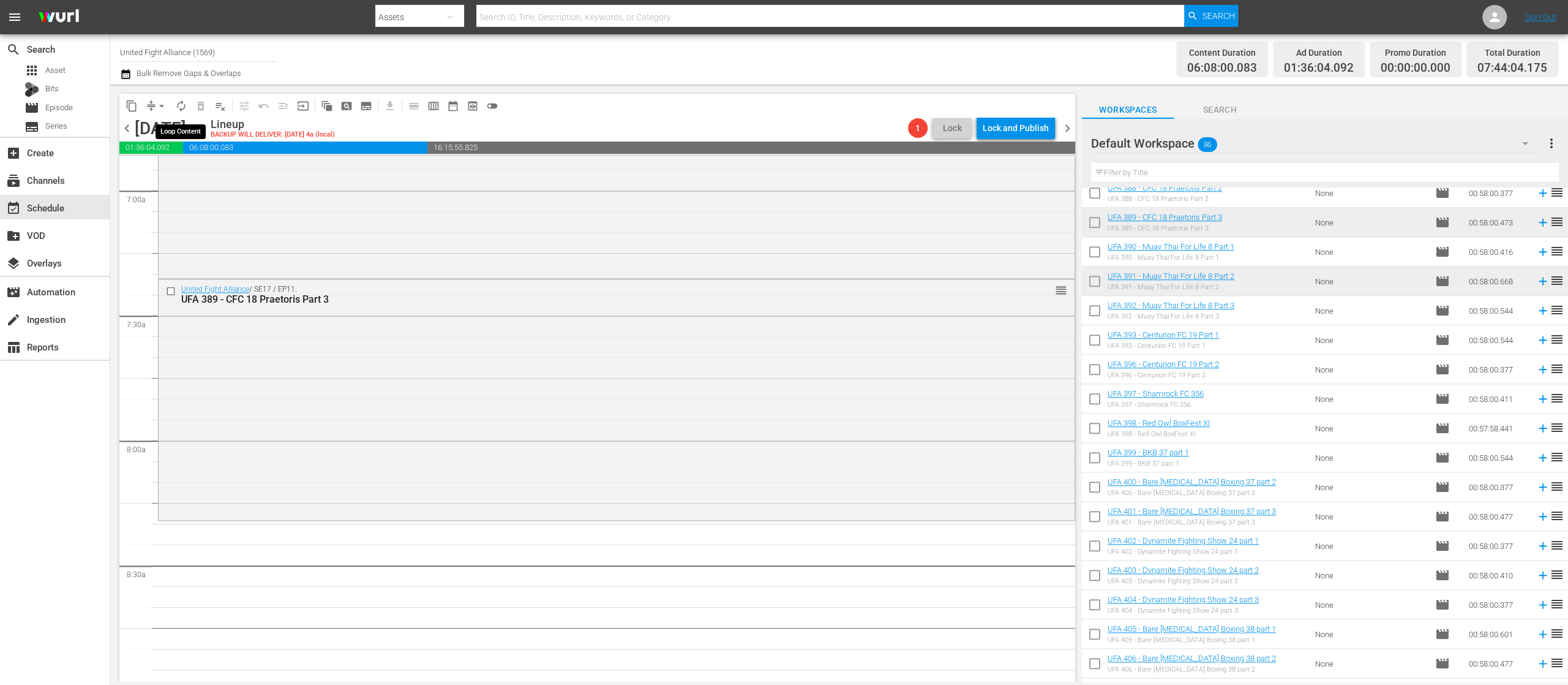
click at [182, 102] on span "autorenew_outlined" at bounding box center [181, 106] width 12 height 12
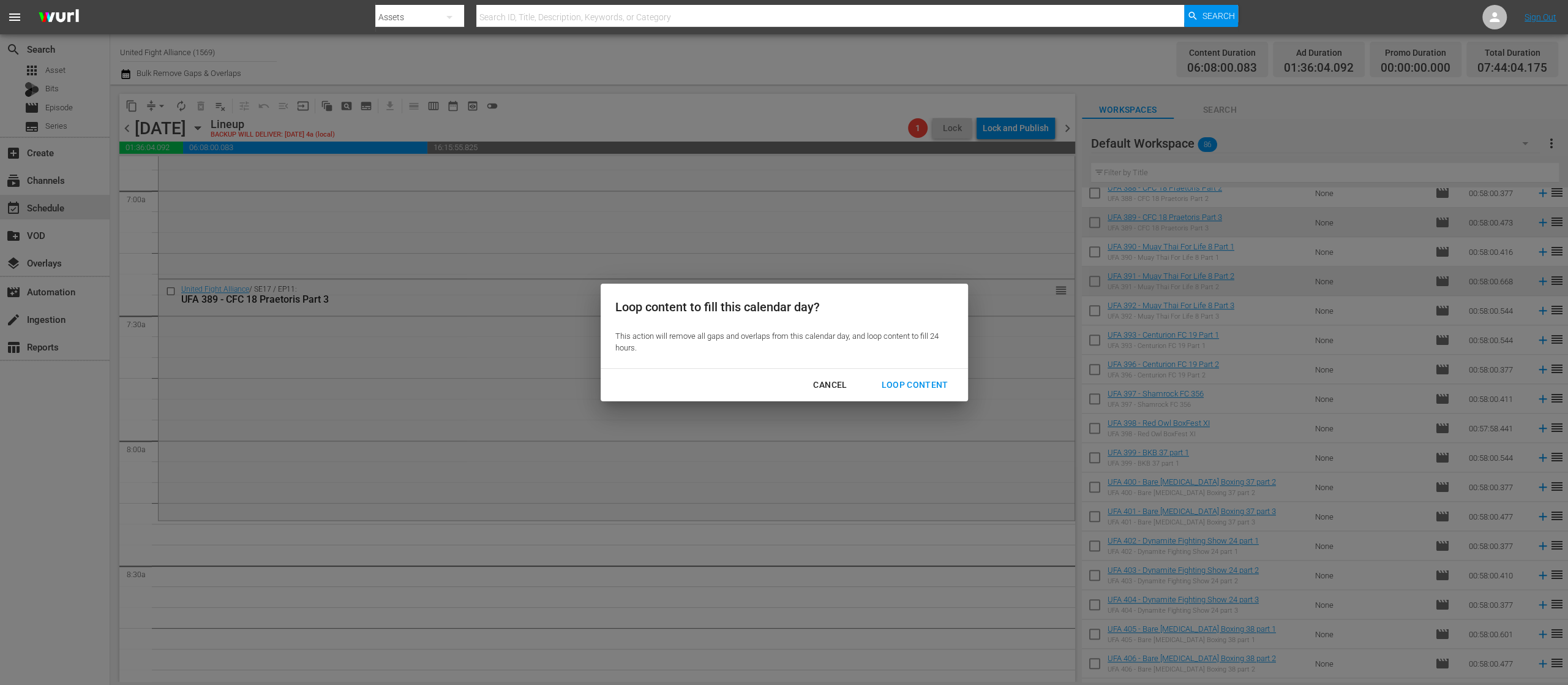
click at [913, 378] on div "Loop Content" at bounding box center [914, 385] width 86 height 15
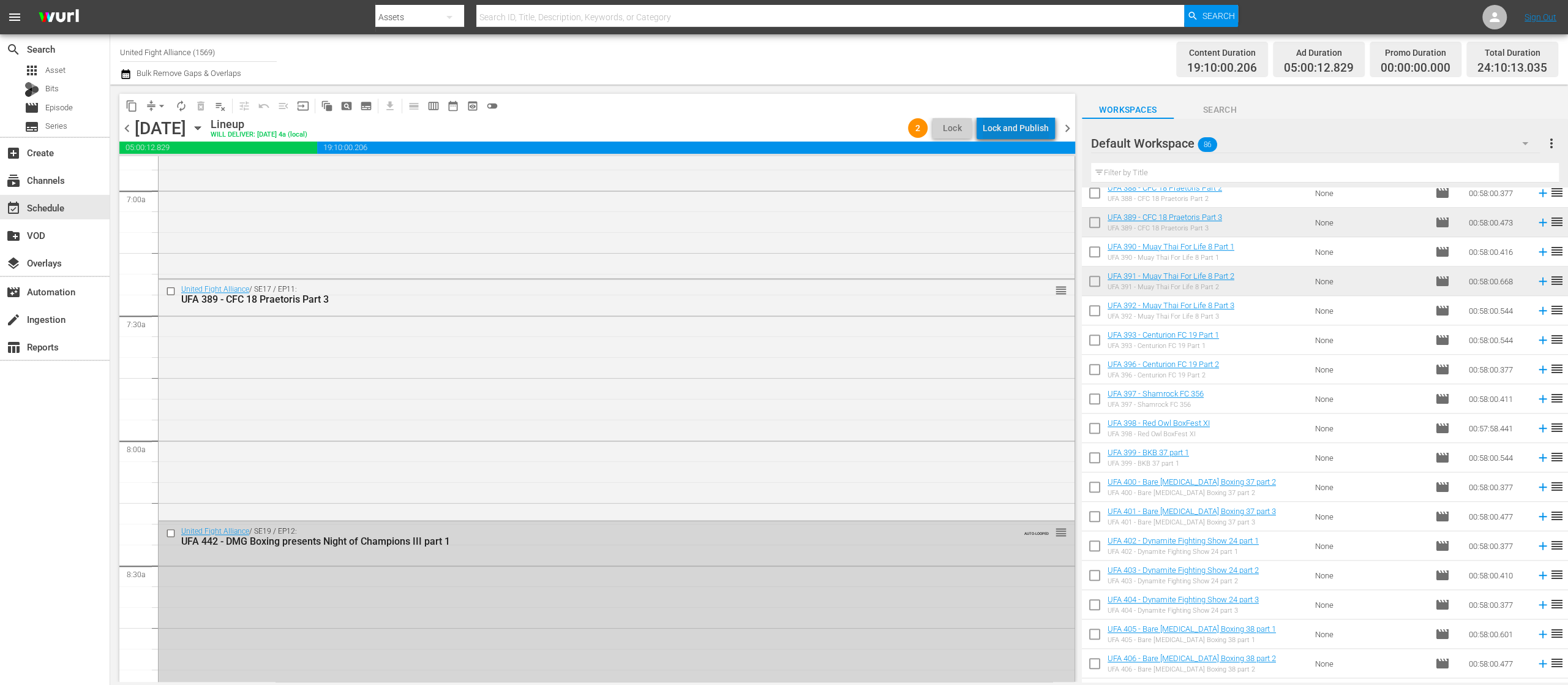
click at [1036, 125] on div "Lock and Publish" at bounding box center [1016, 128] width 66 height 22
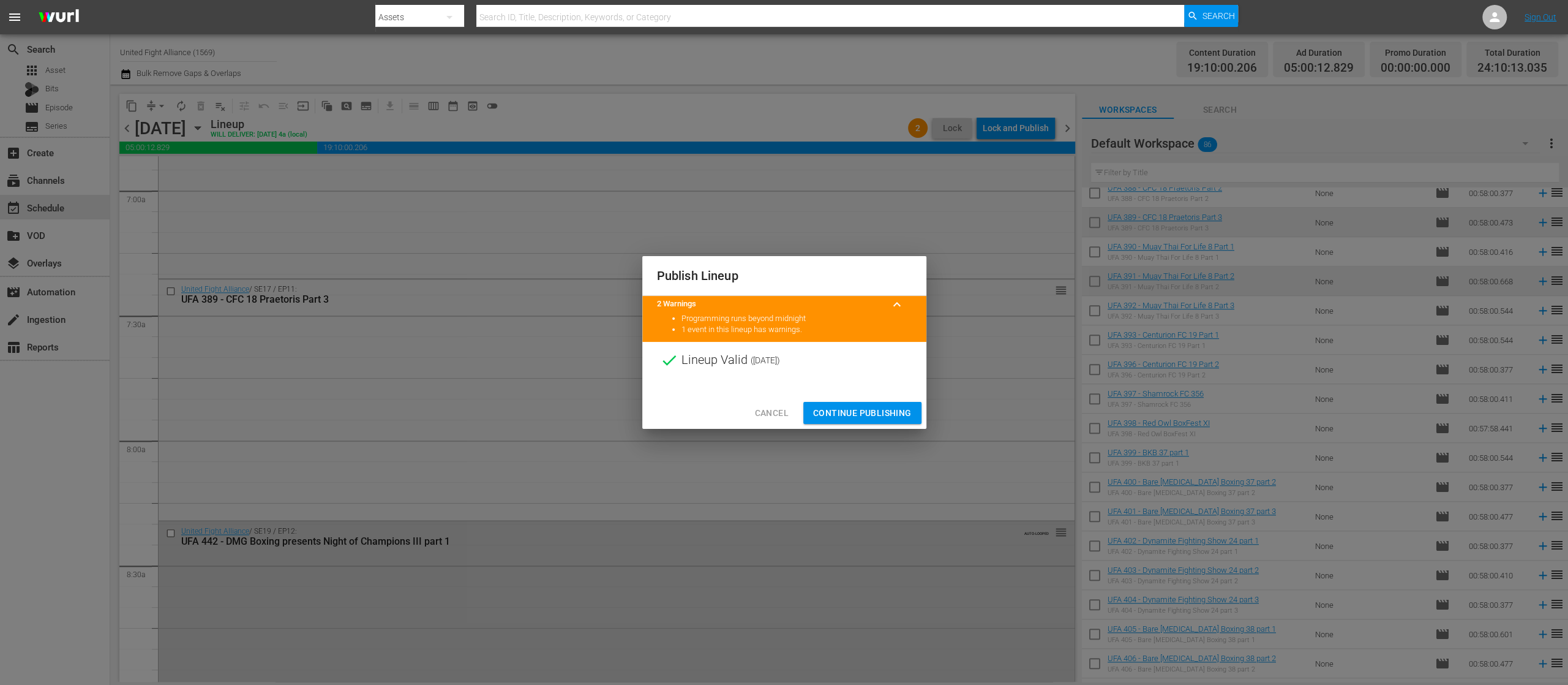
click at [896, 412] on span "Continue Publishing" at bounding box center [862, 413] width 98 height 15
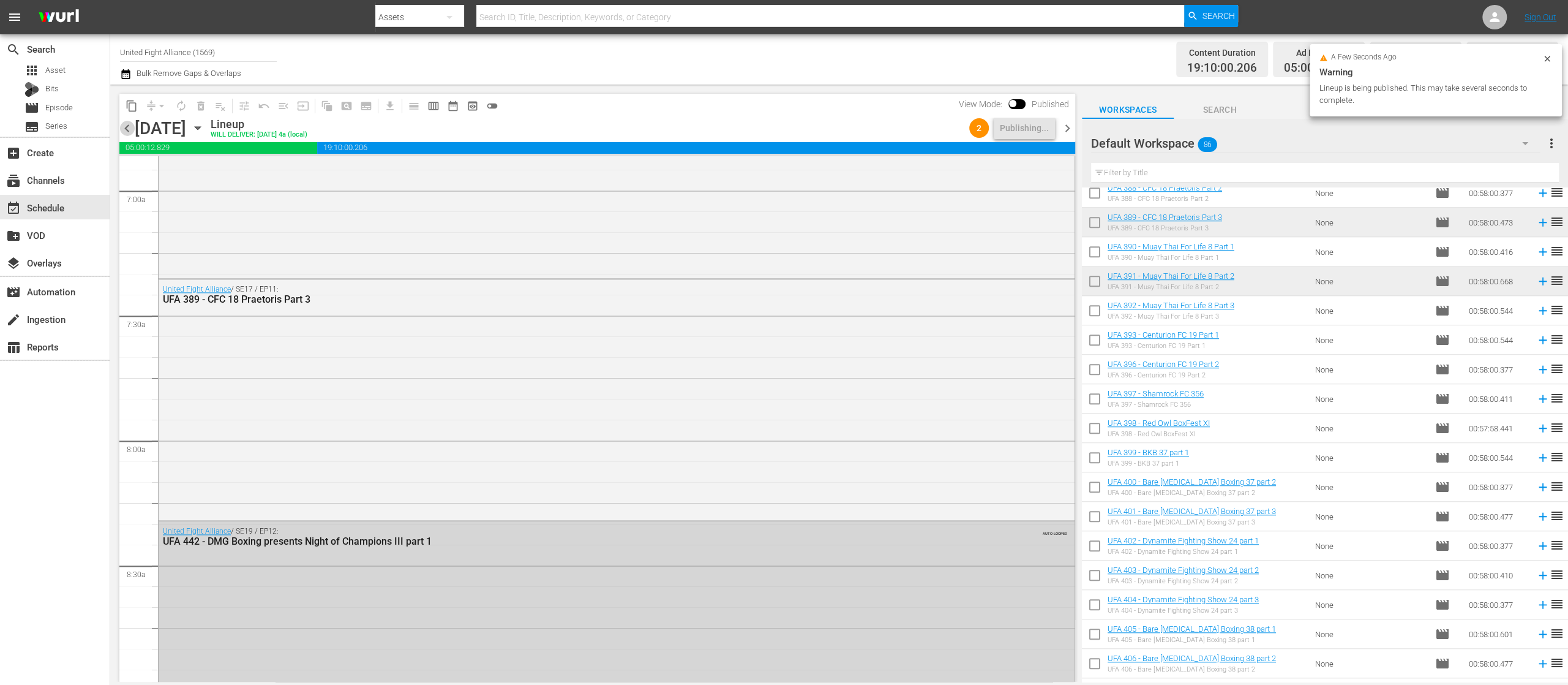
click at [125, 125] on span "chevron_left" at bounding box center [127, 129] width 15 height 15
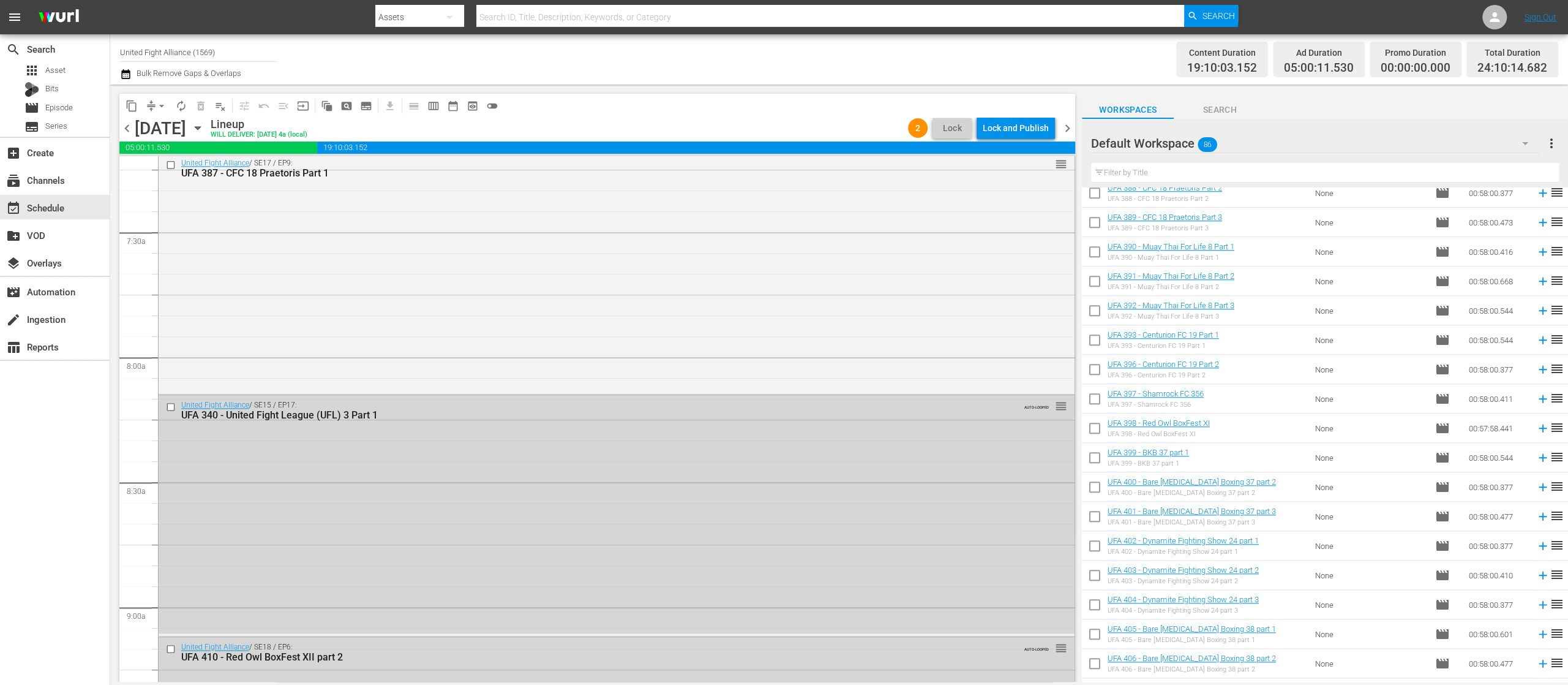
scroll to position [1715, 0]
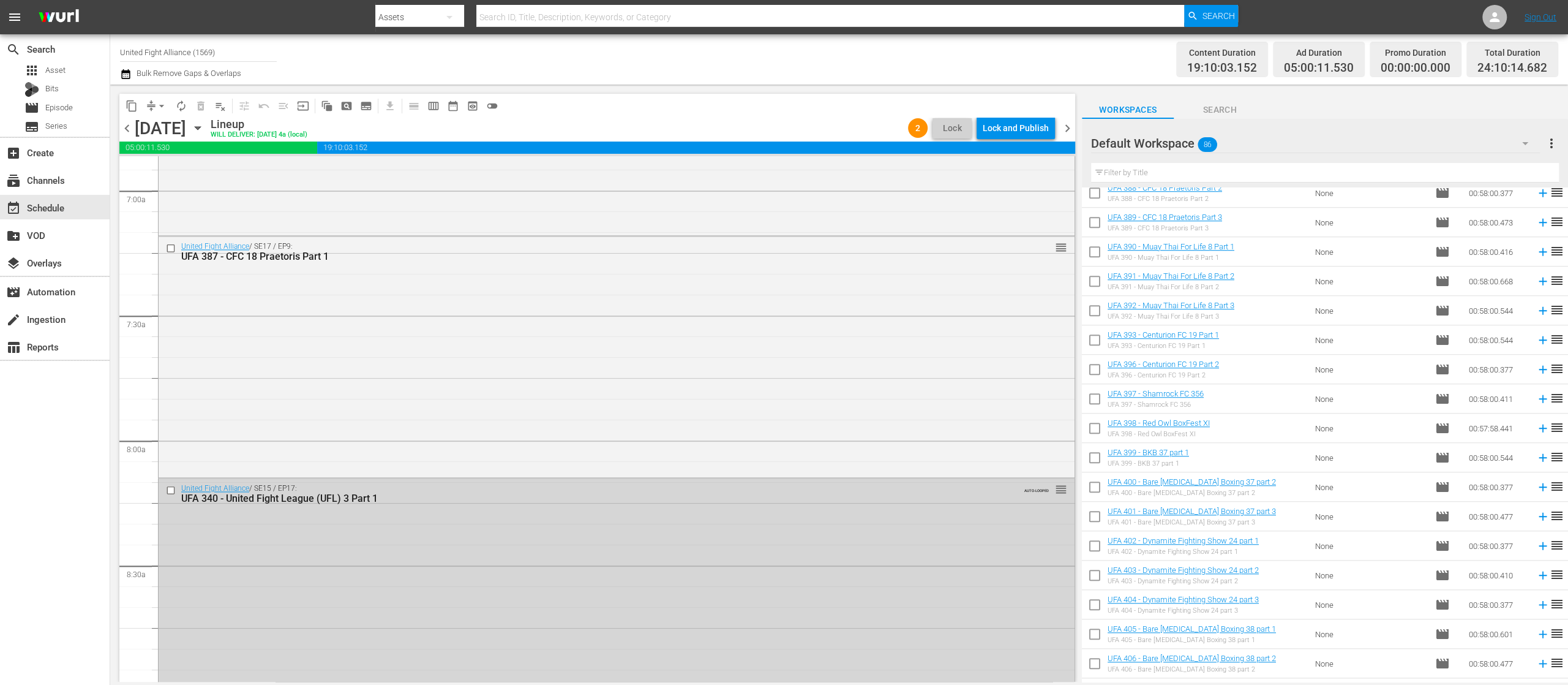
click at [1010, 129] on div "Lock and Publish" at bounding box center [1016, 128] width 66 height 22
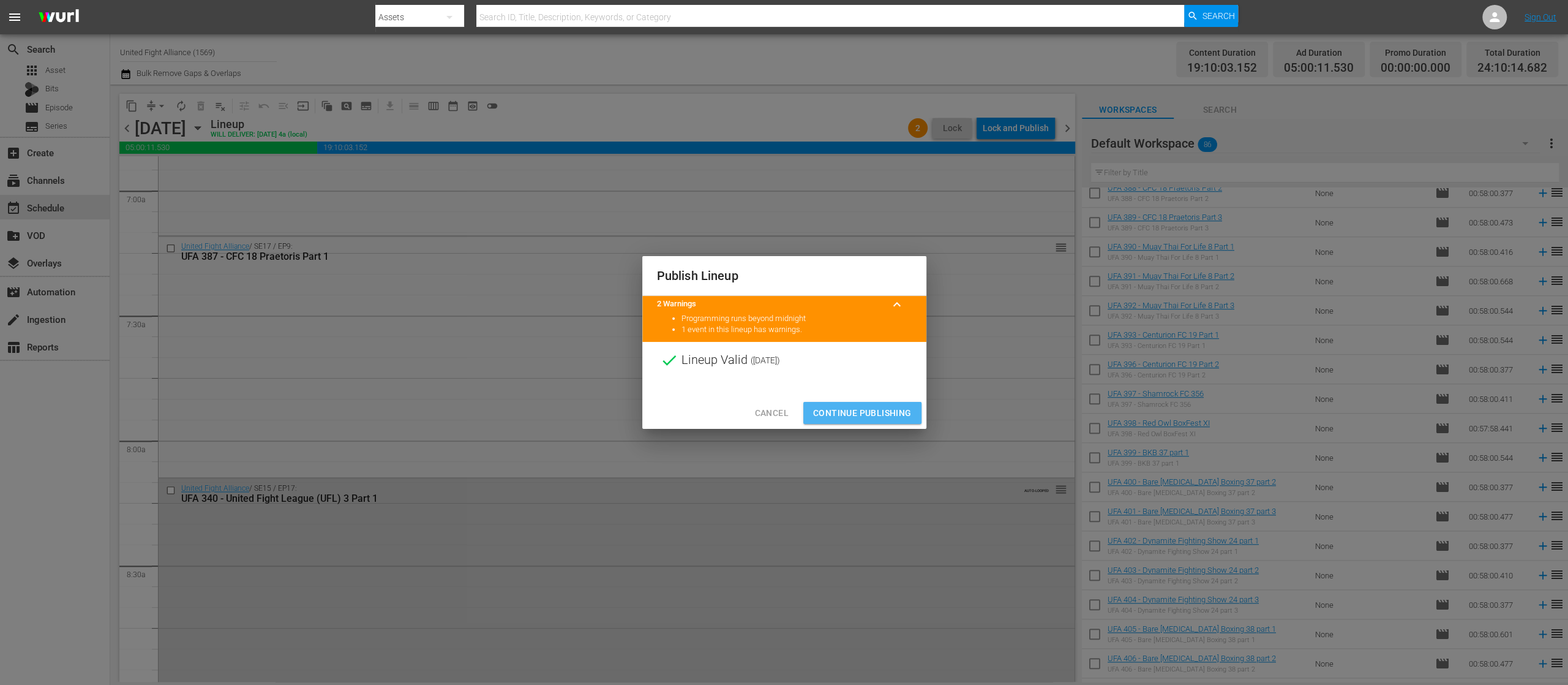
click at [862, 408] on span "Continue Publishing" at bounding box center [862, 413] width 98 height 15
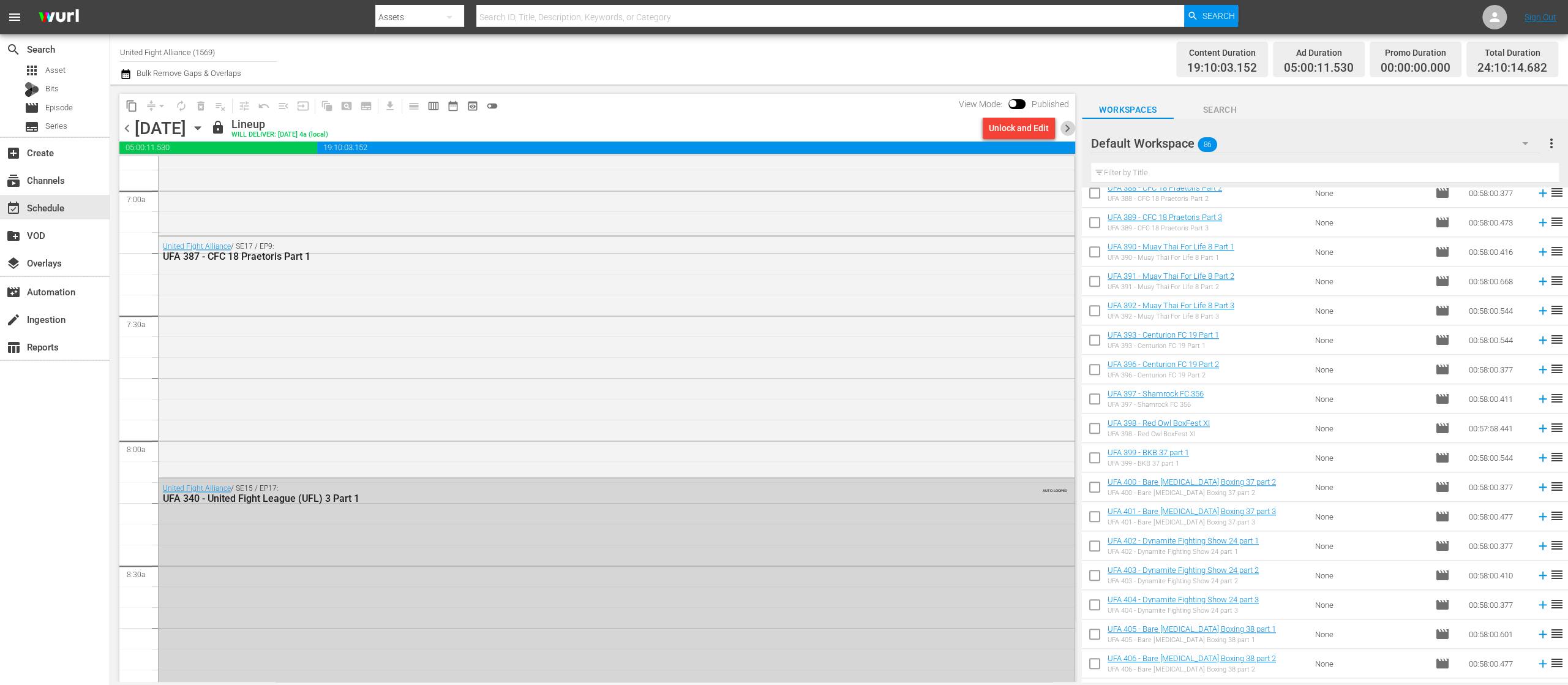
click at [1064, 133] on span "chevron_right" at bounding box center [1067, 129] width 15 height 15
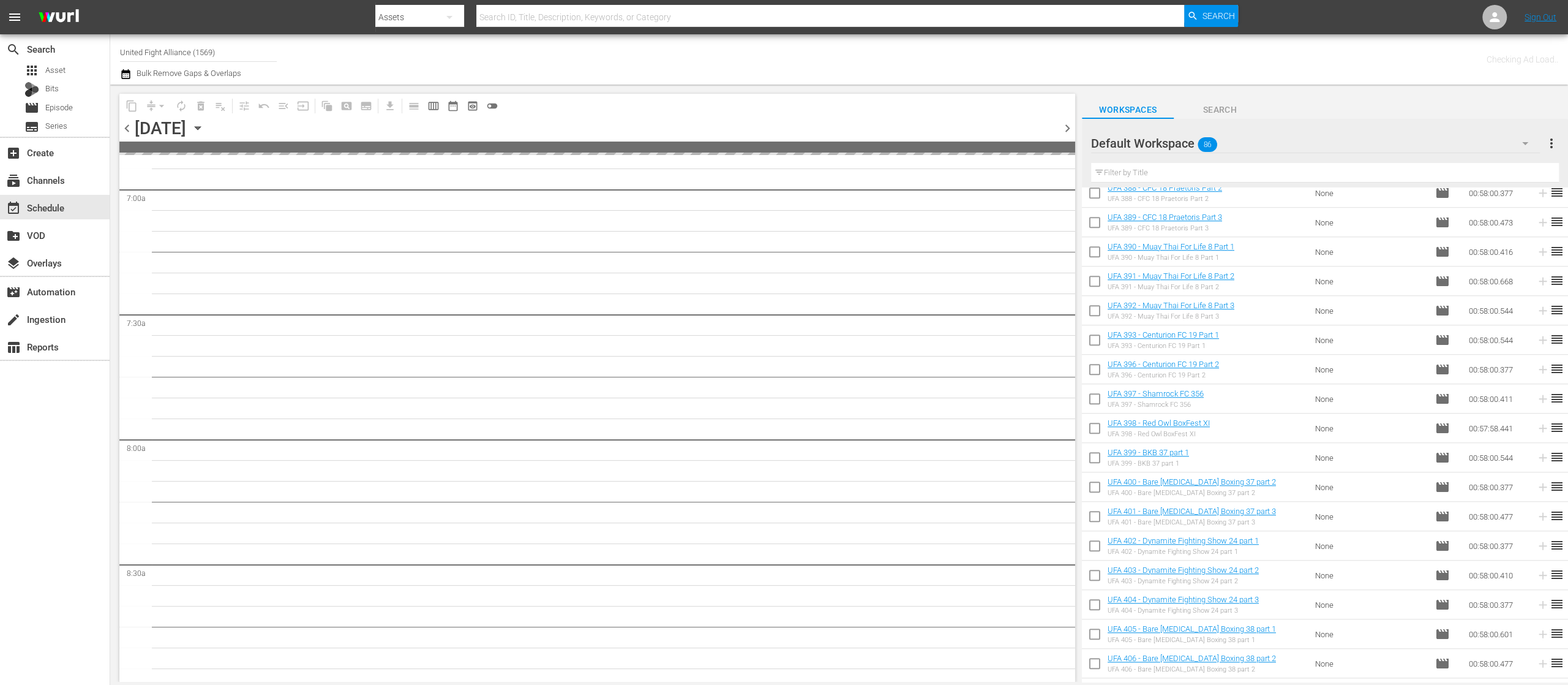
scroll to position [1799, 0]
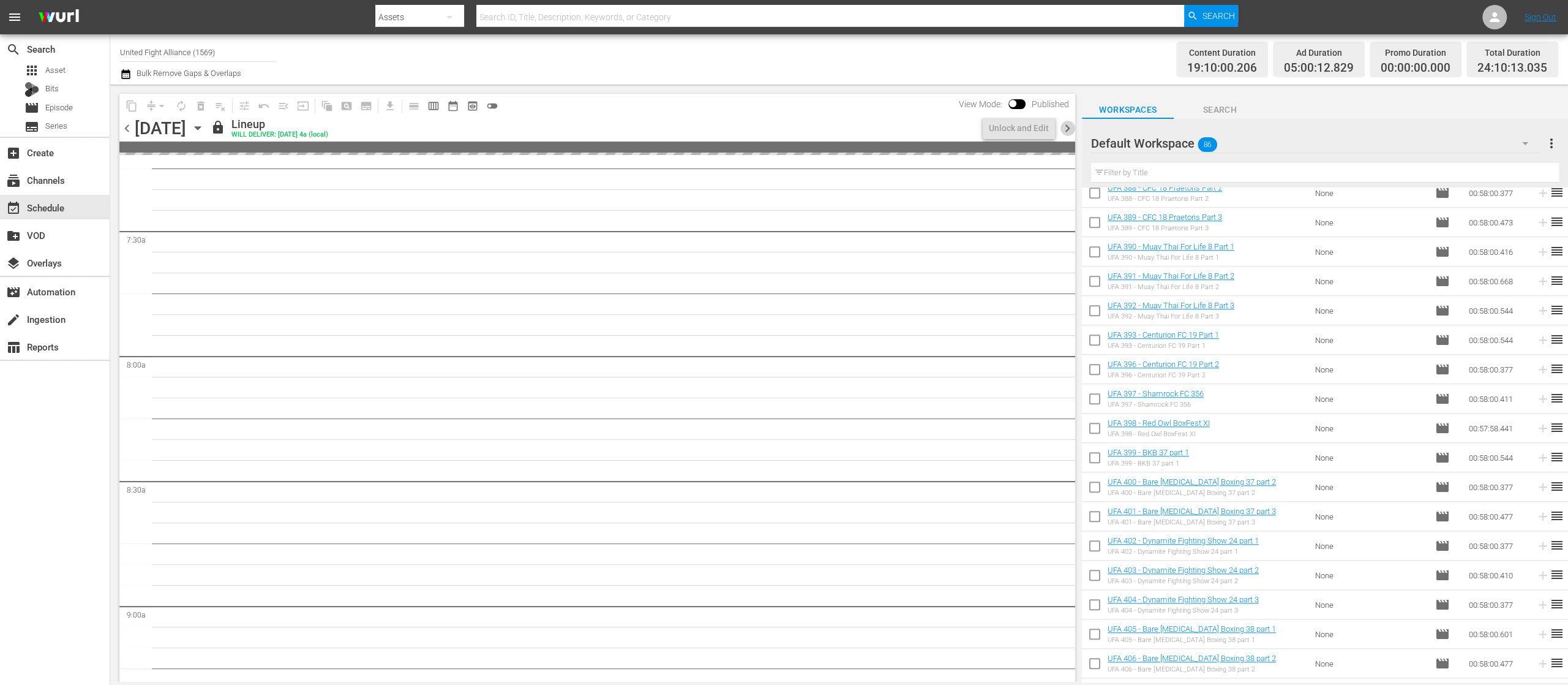
click at [1064, 133] on span "chevron_right" at bounding box center [1067, 129] width 15 height 15
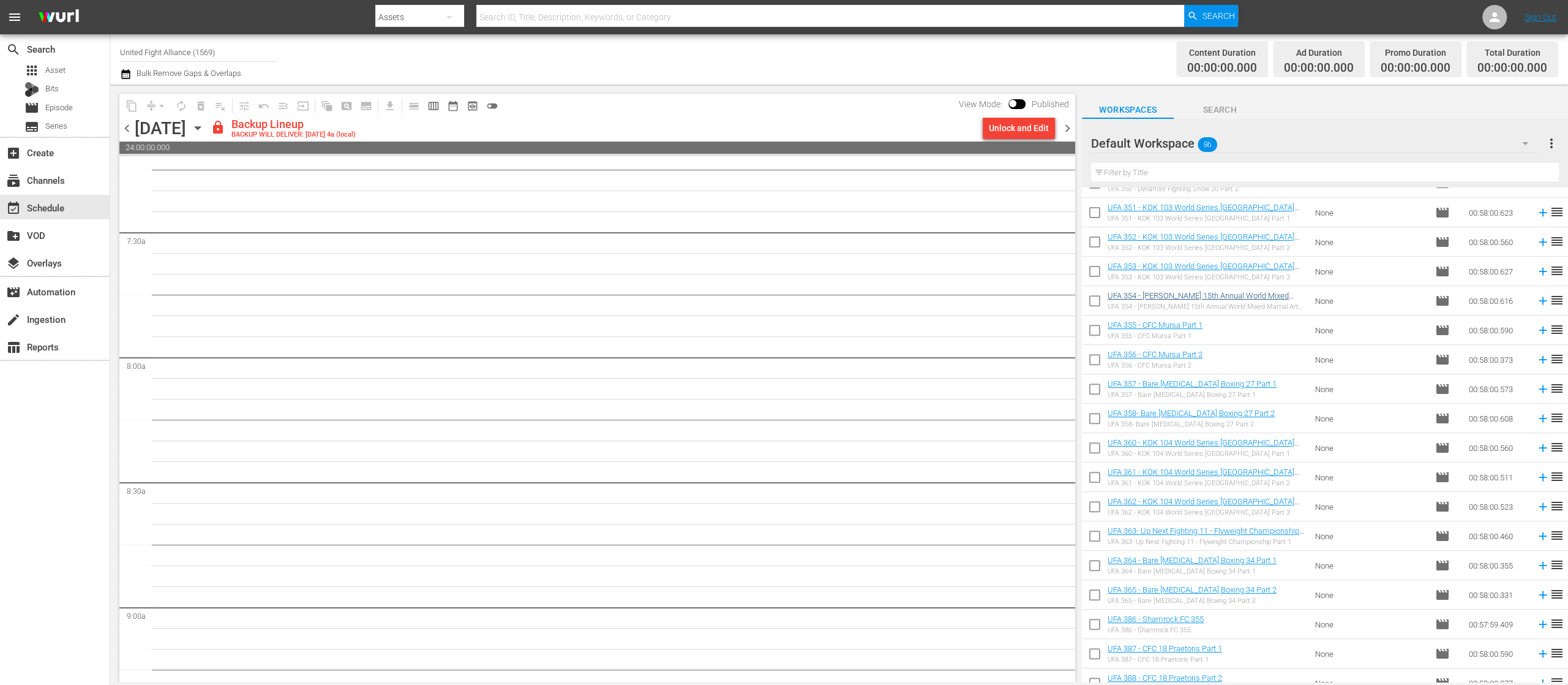
scroll to position [245, 0]
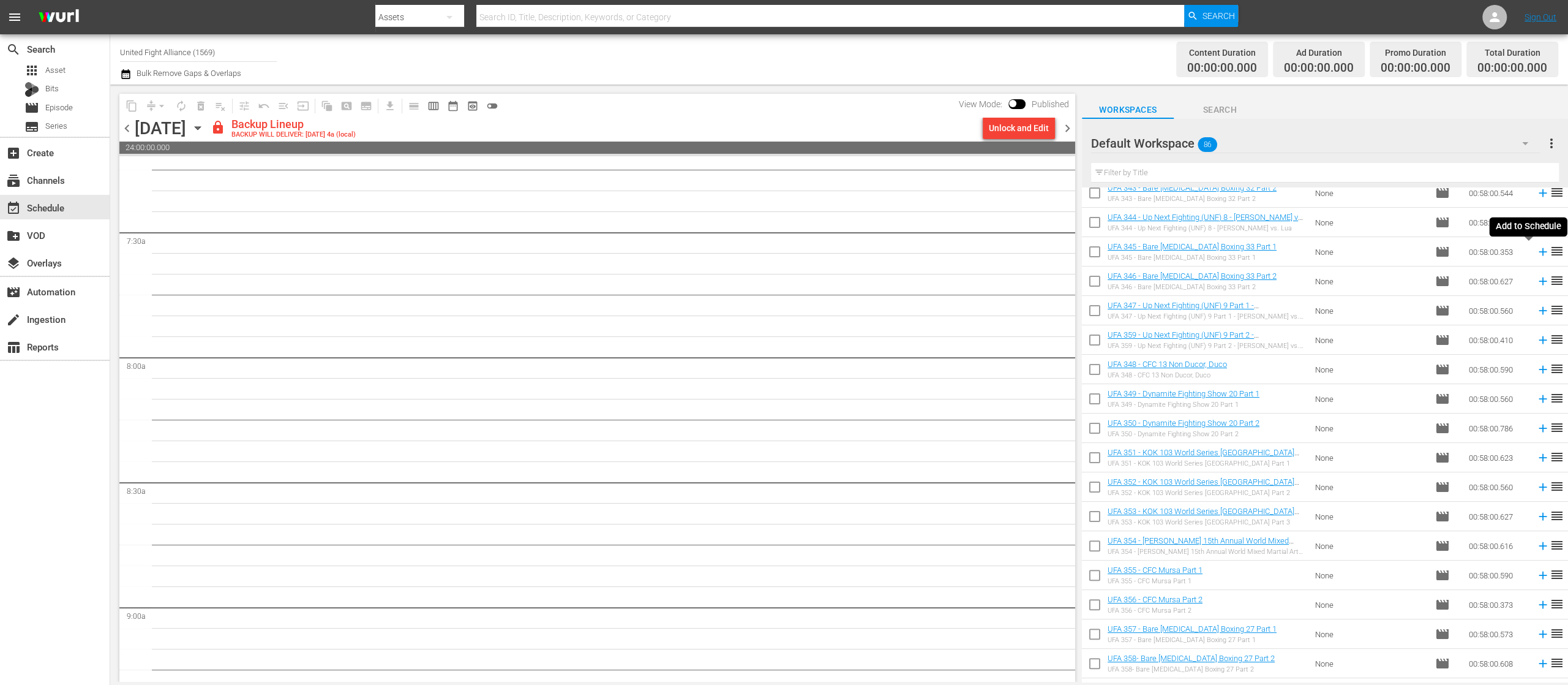
click at [1537, 250] on icon at bounding box center [1543, 251] width 13 height 13
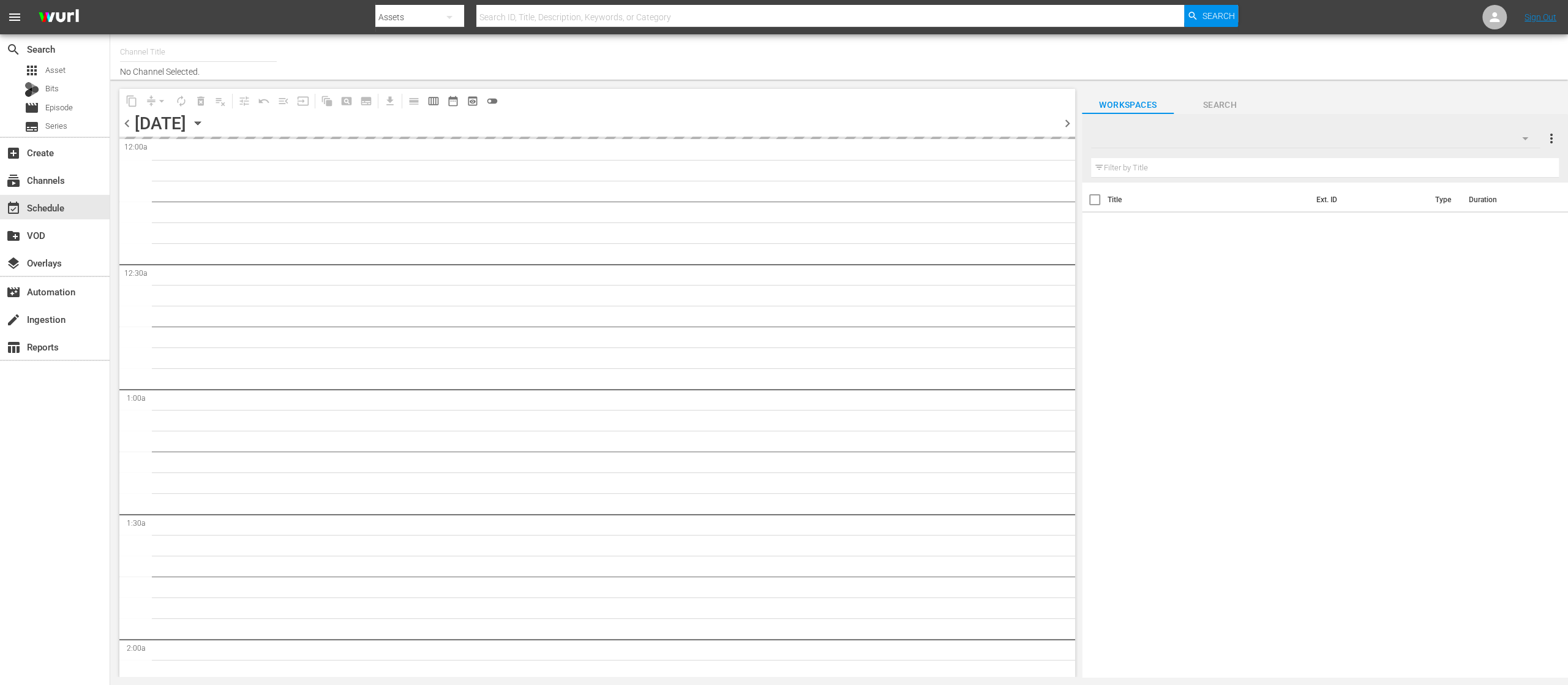
type input "United Fight Alliance (1569)"
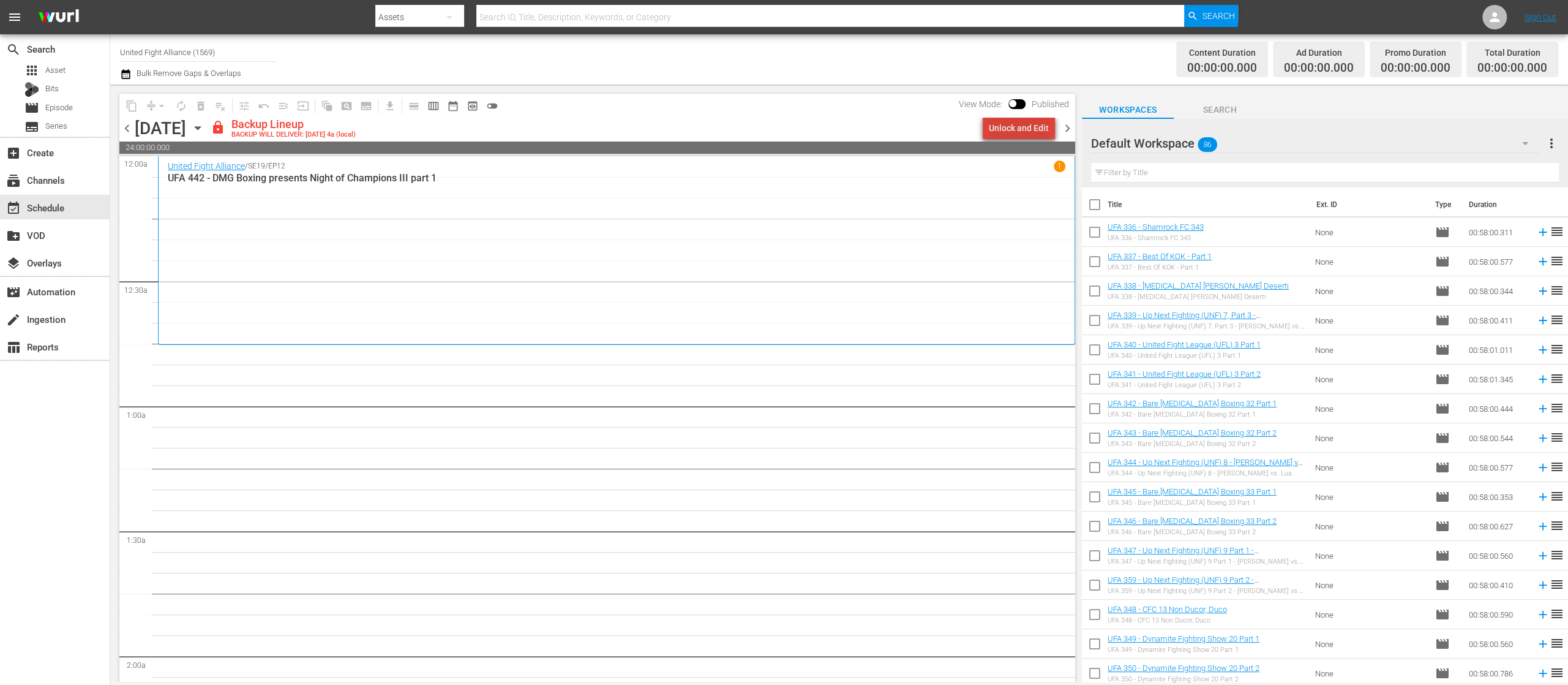
click at [1030, 127] on div "Unlock and Edit" at bounding box center [1019, 128] width 60 height 22
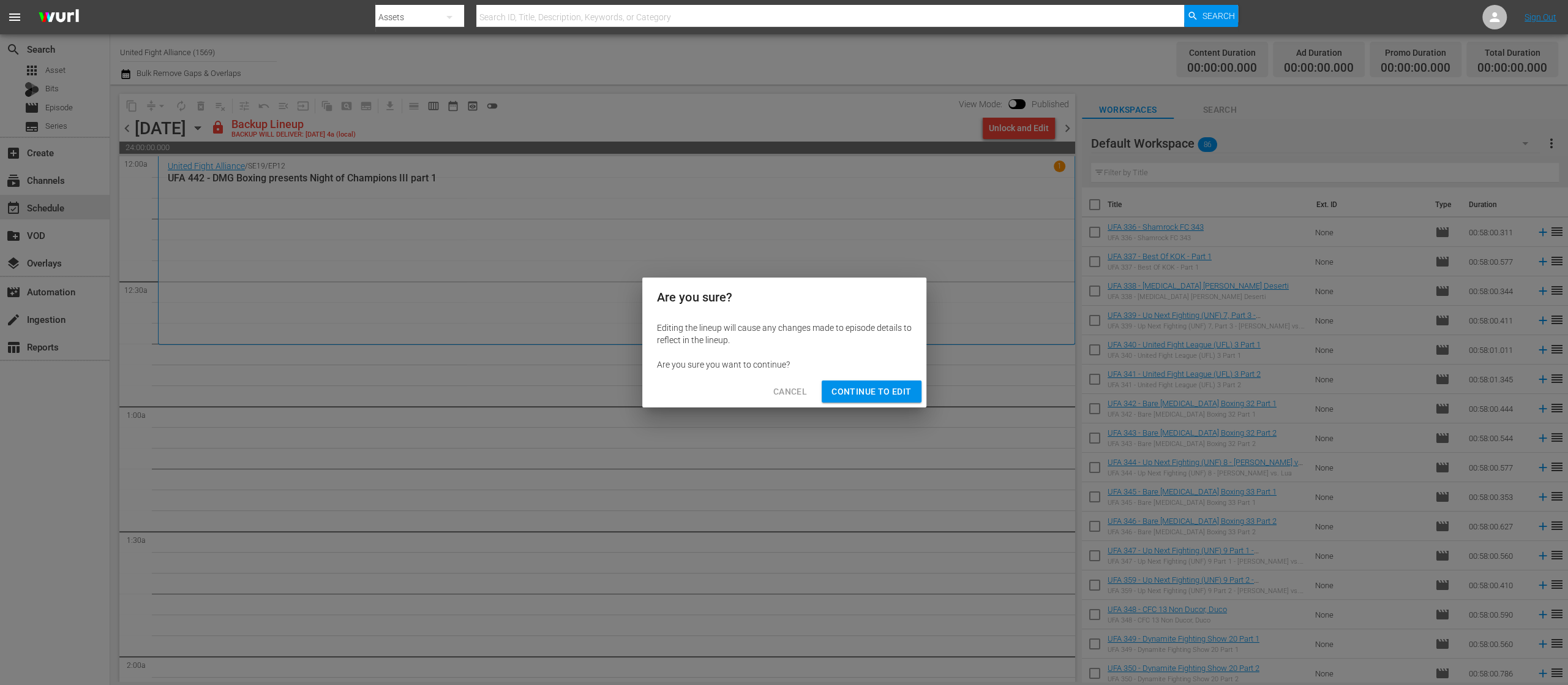
click at [899, 392] on span "Continue to Edit" at bounding box center [871, 392] width 80 height 15
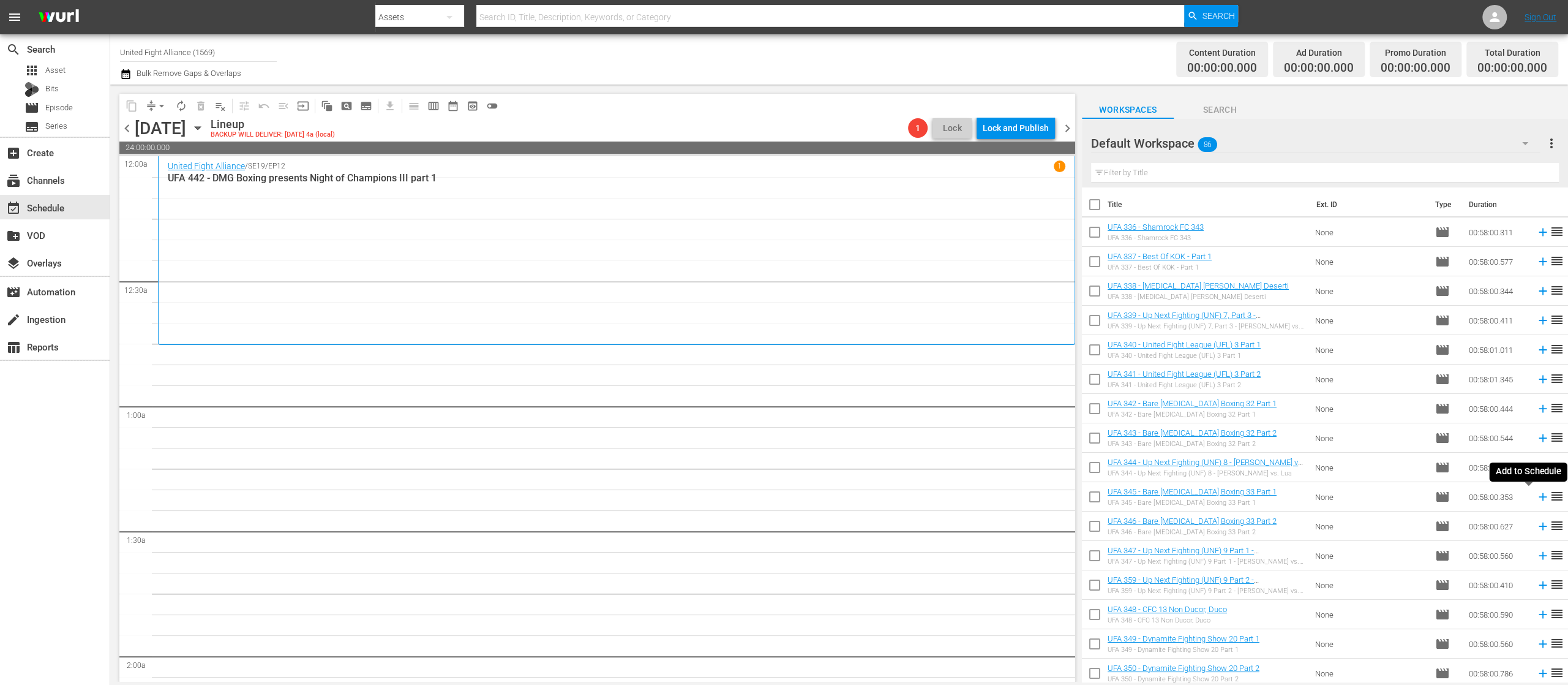
click at [1537, 503] on icon at bounding box center [1543, 496] width 13 height 13
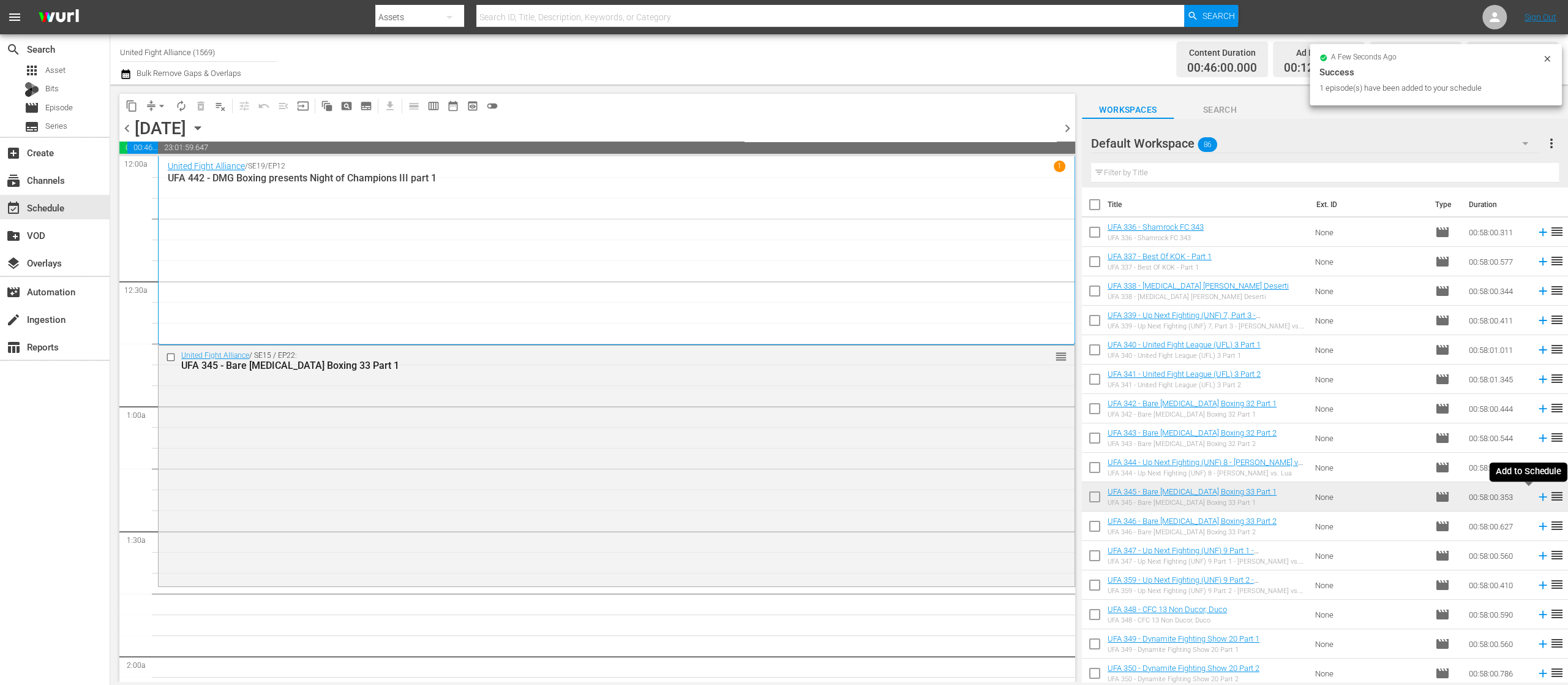
scroll to position [245, 0]
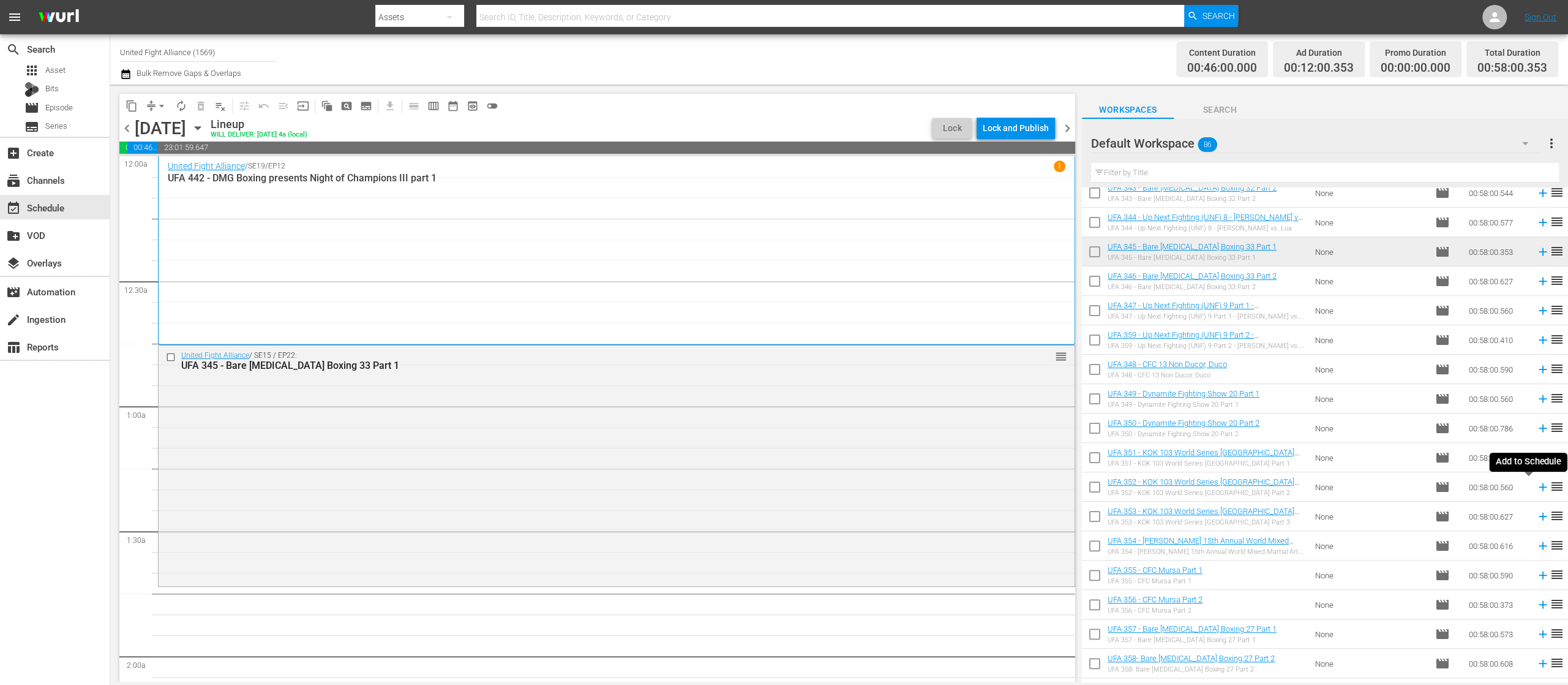
click at [1537, 489] on icon at bounding box center [1543, 487] width 13 height 13
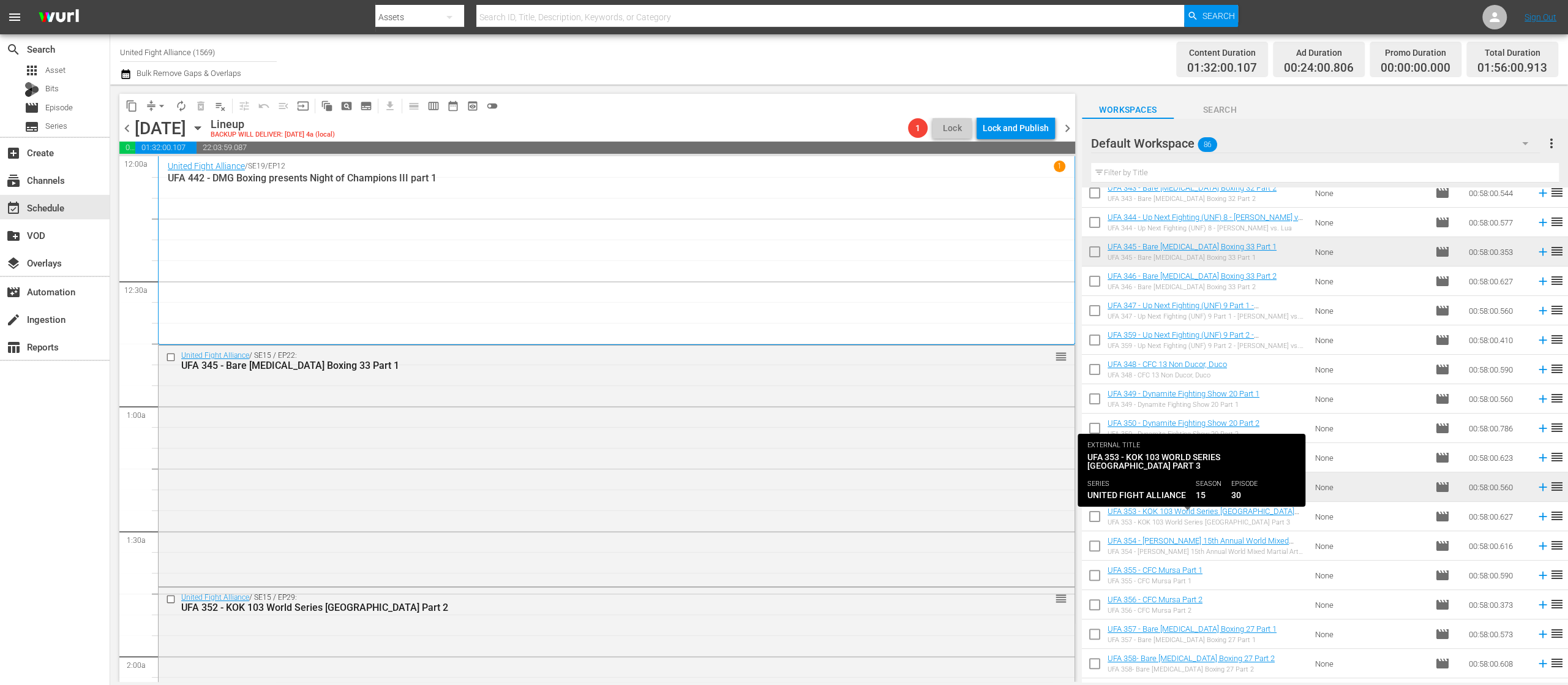
scroll to position [445, 0]
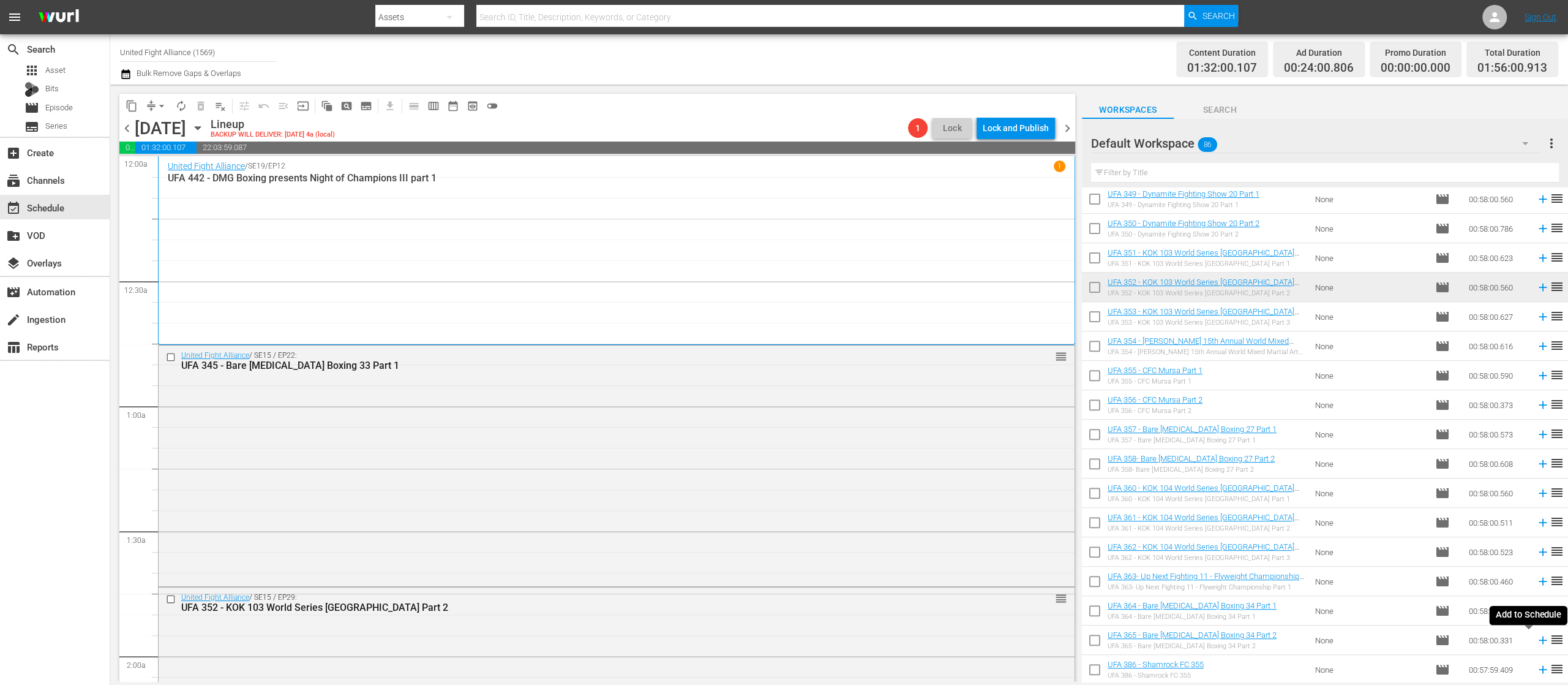
click at [1539, 640] on icon at bounding box center [1542, 640] width 8 height 8
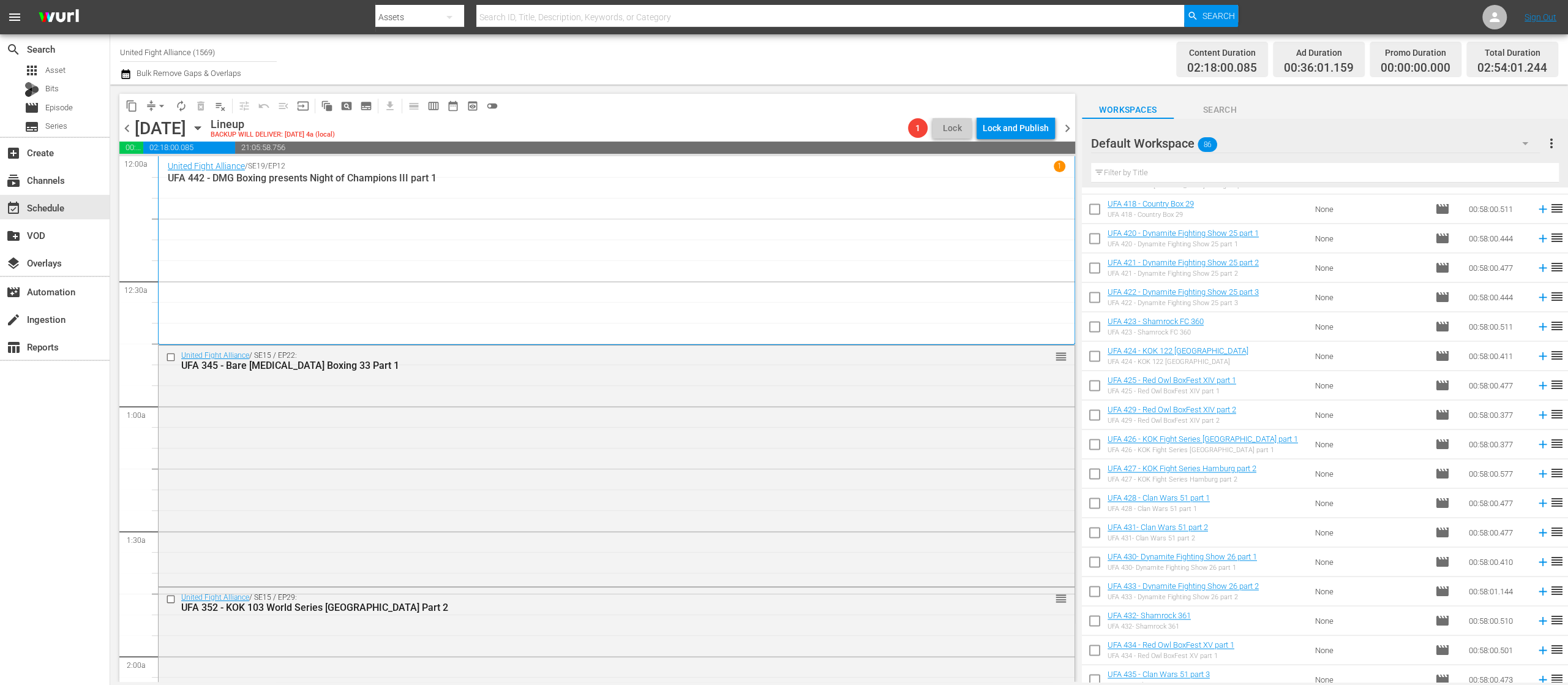
scroll to position [2063, 0]
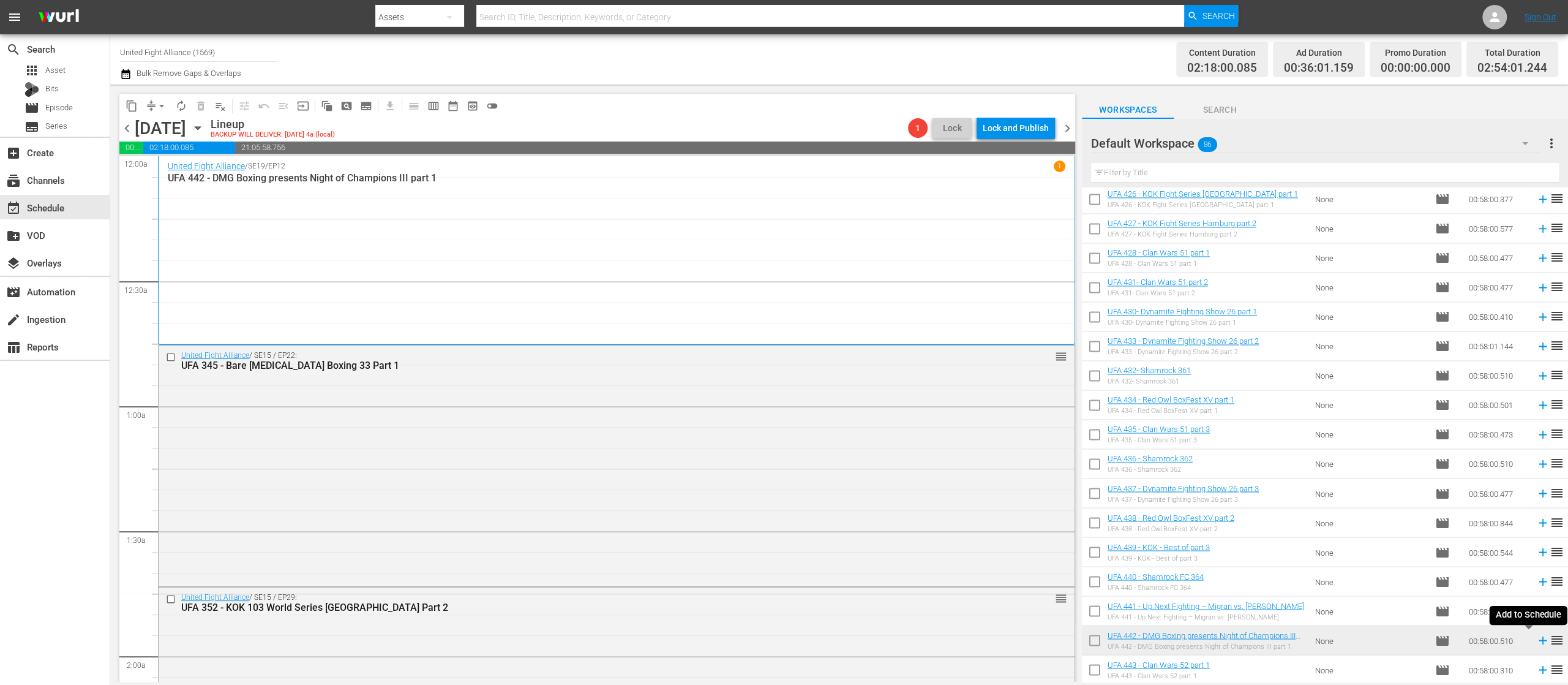
click at [1537, 645] on icon at bounding box center [1543, 640] width 13 height 13
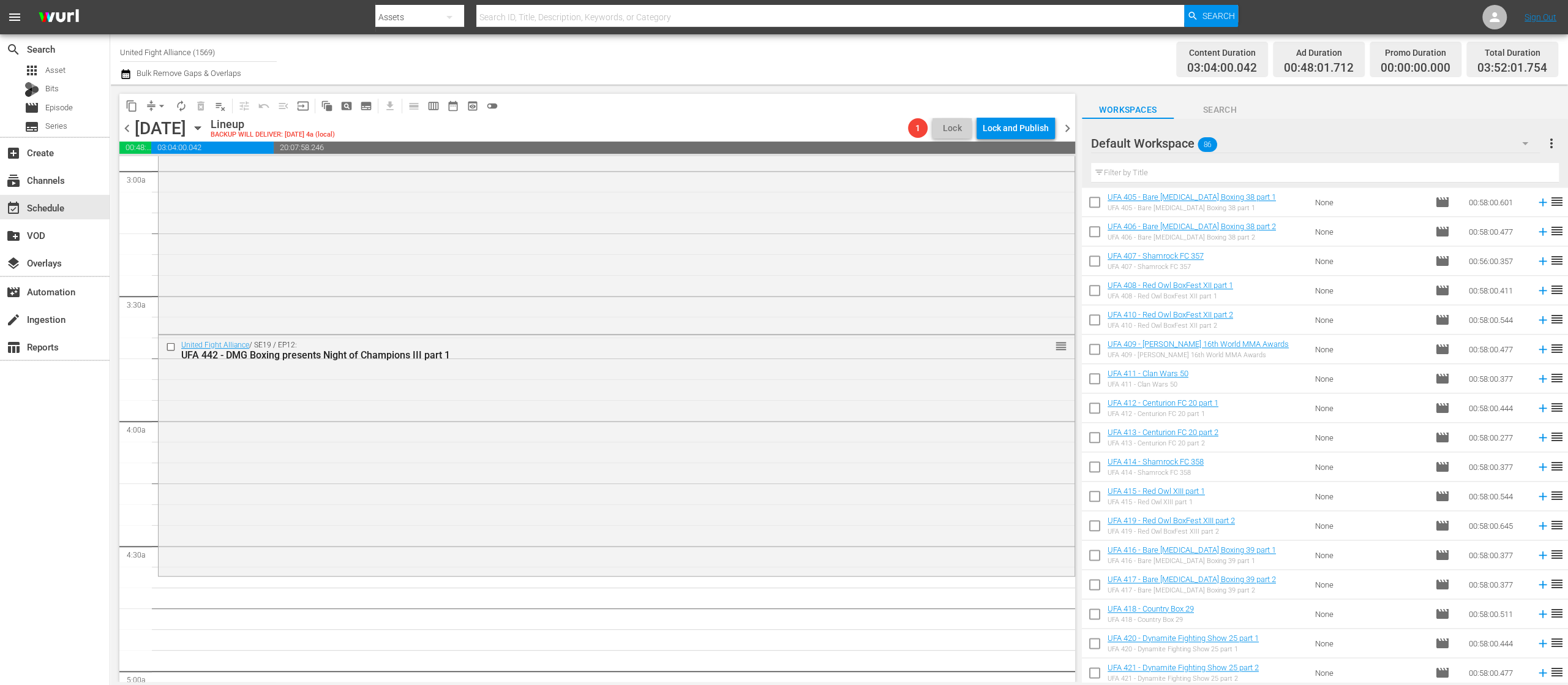
scroll to position [1327, 0]
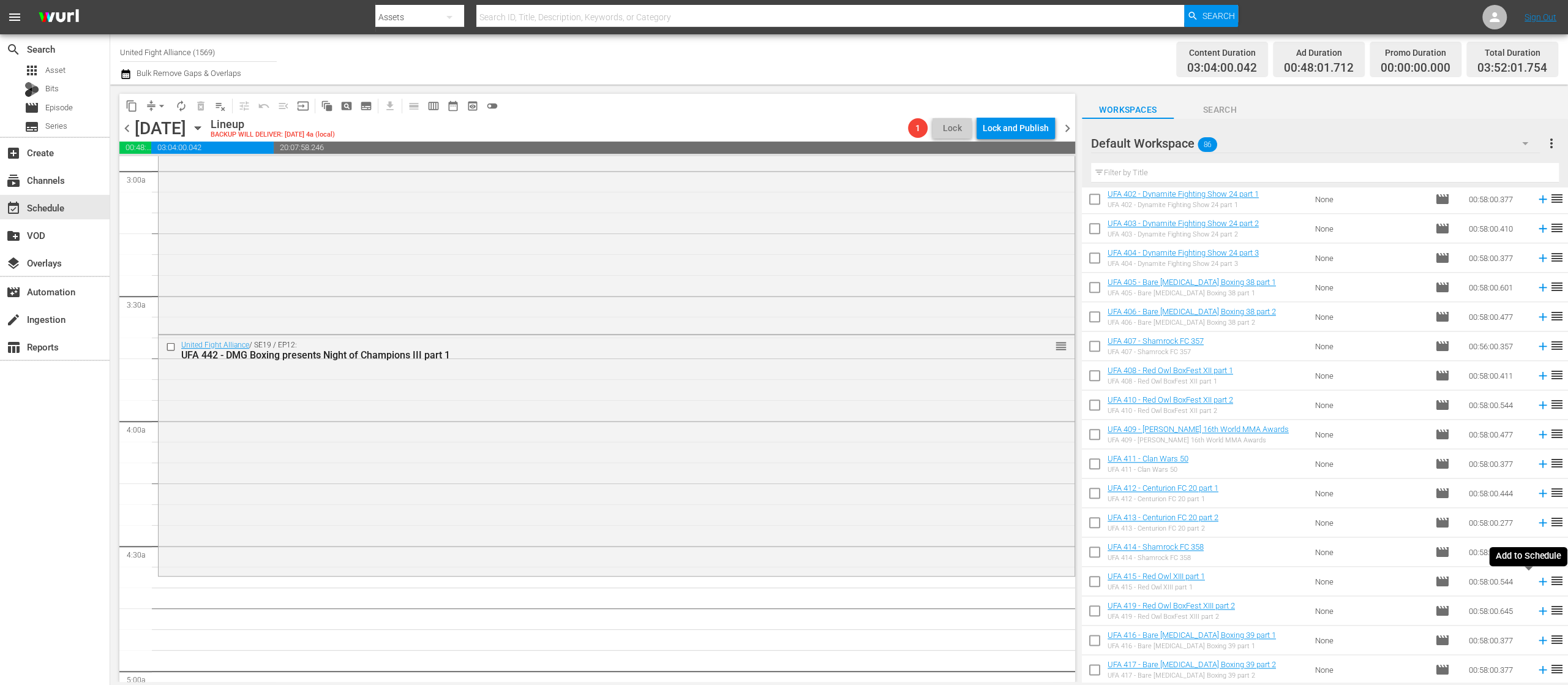
click at [1537, 582] on icon at bounding box center [1543, 581] width 13 height 13
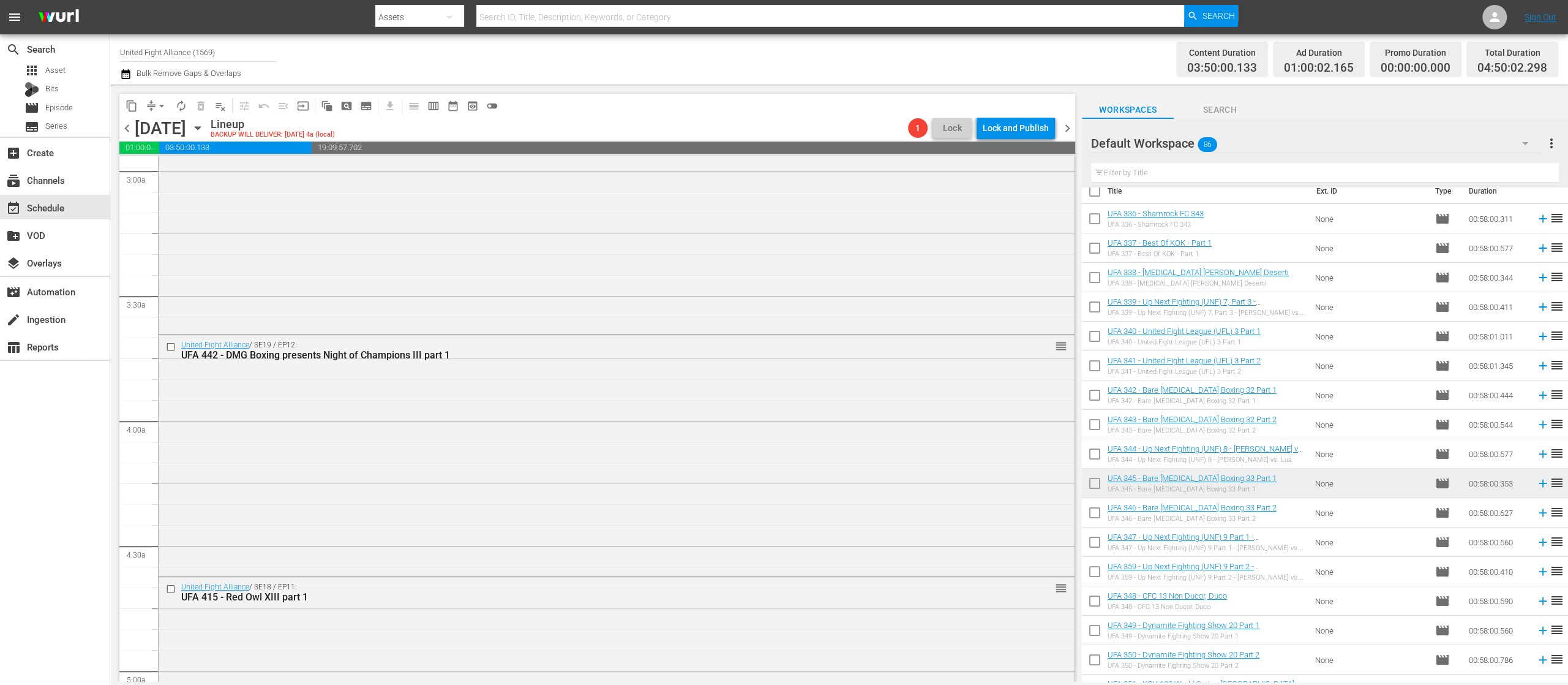
scroll to position [0, 0]
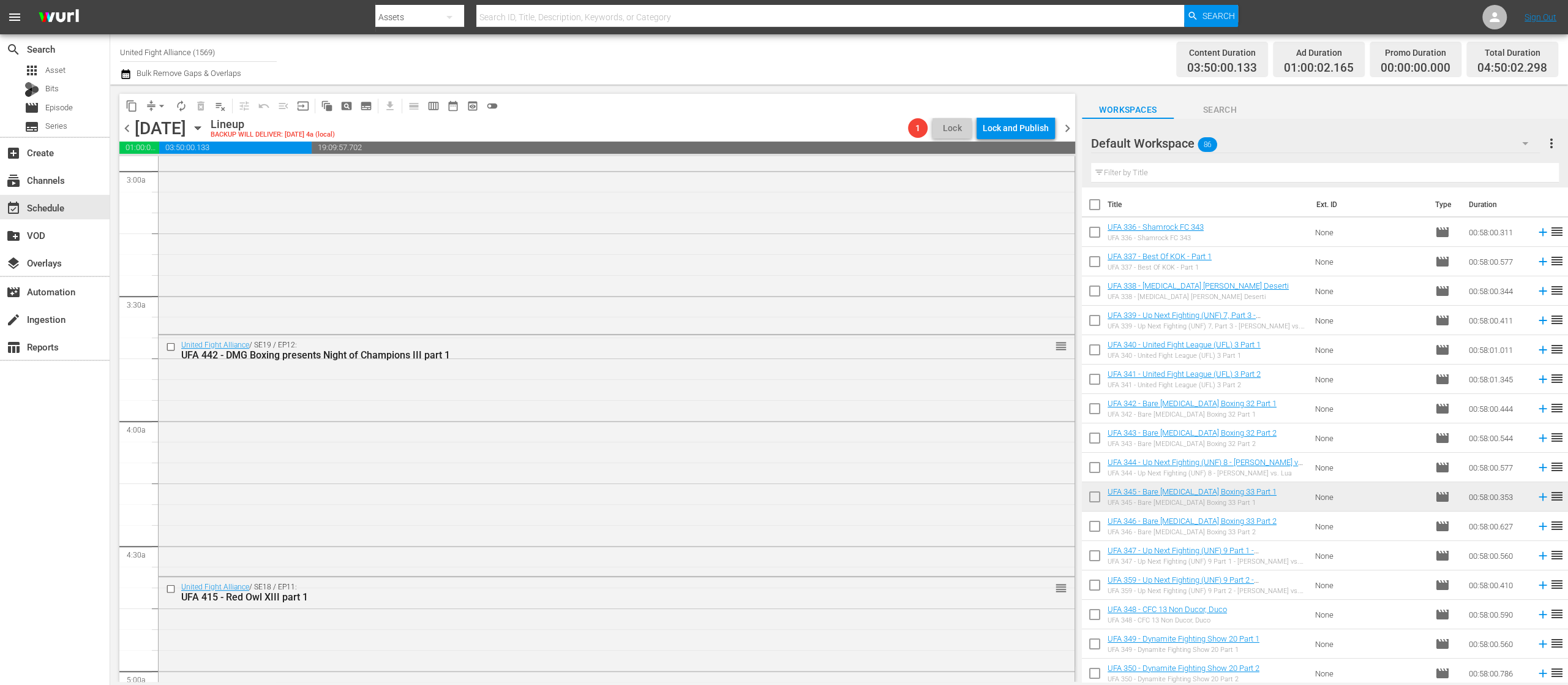
click at [1537, 409] on icon at bounding box center [1543, 408] width 13 height 13
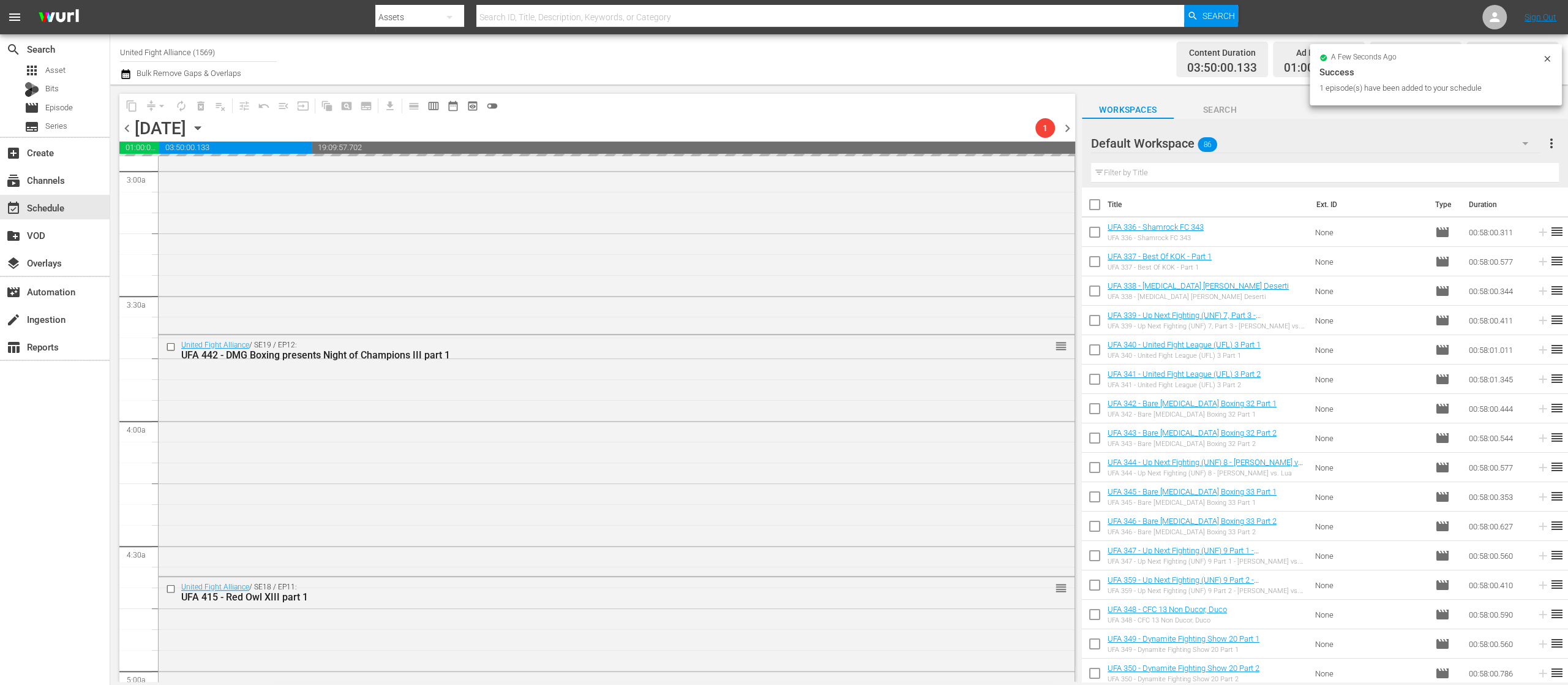
scroll to position [1225, 0]
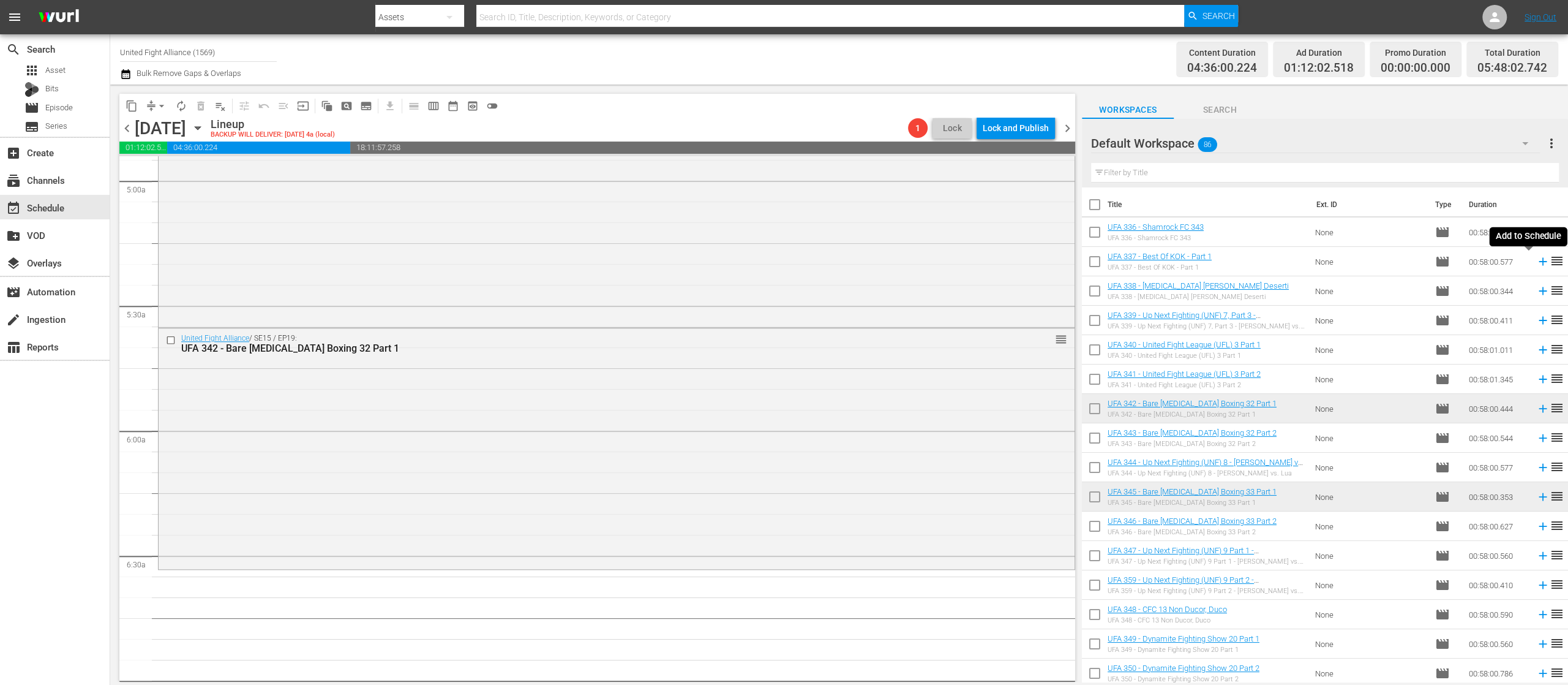
click at [1539, 261] on icon at bounding box center [1542, 262] width 8 height 8
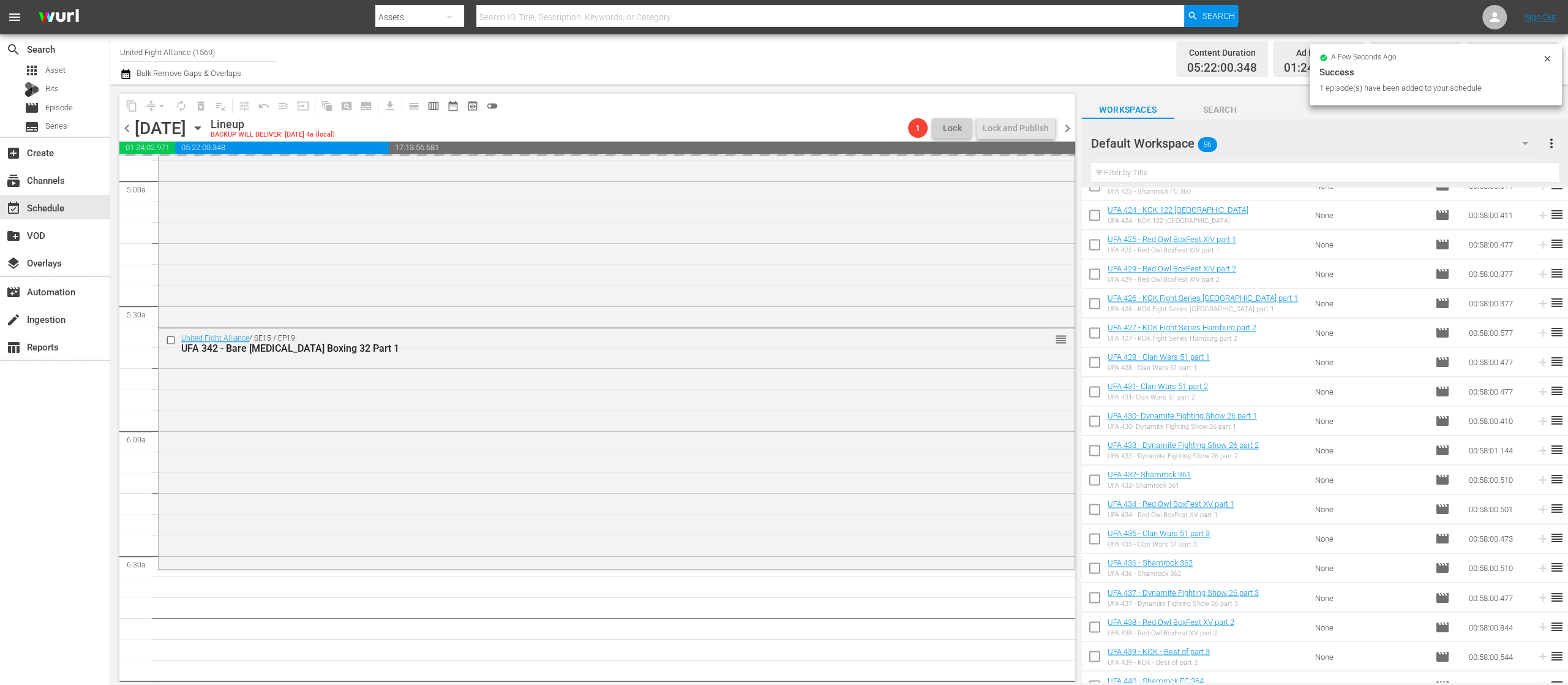
scroll to position [1961, 0]
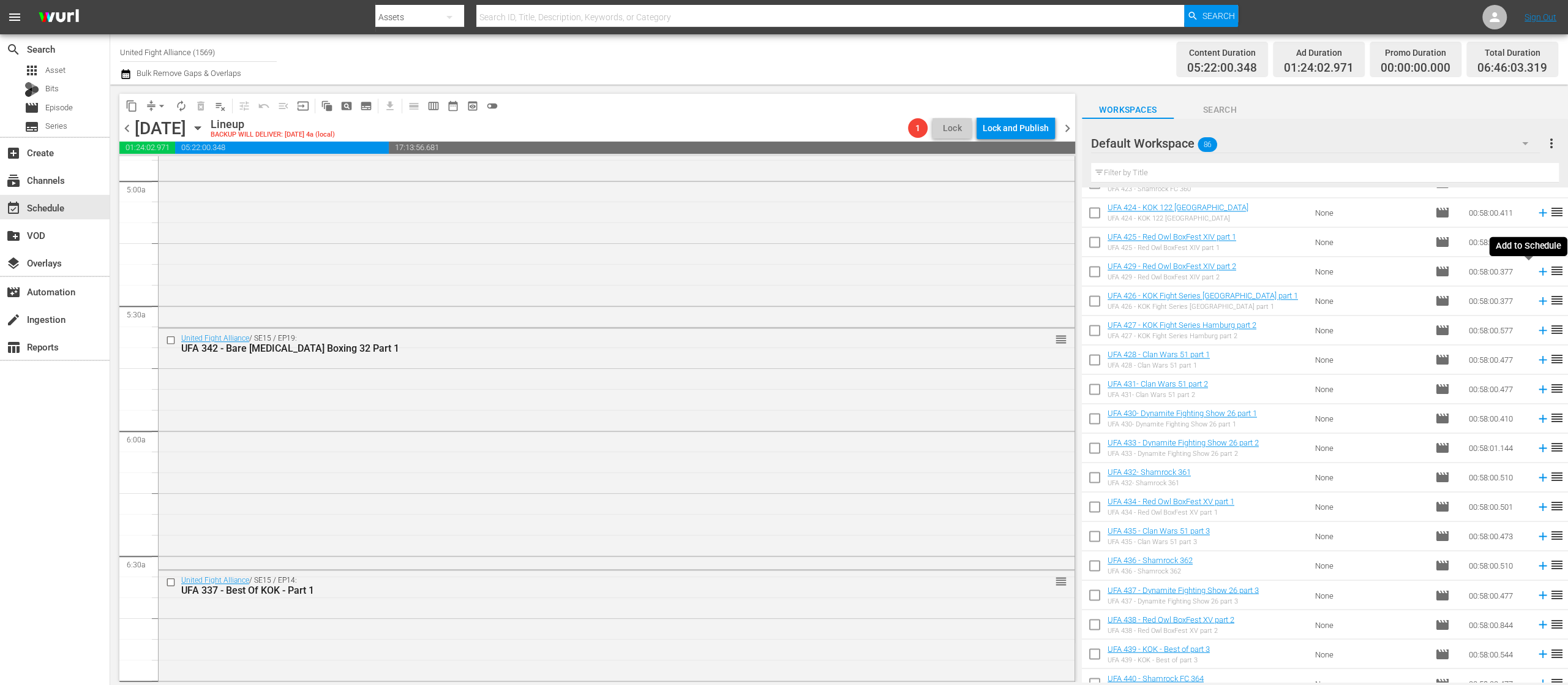
click at [1537, 274] on icon at bounding box center [1543, 271] width 13 height 13
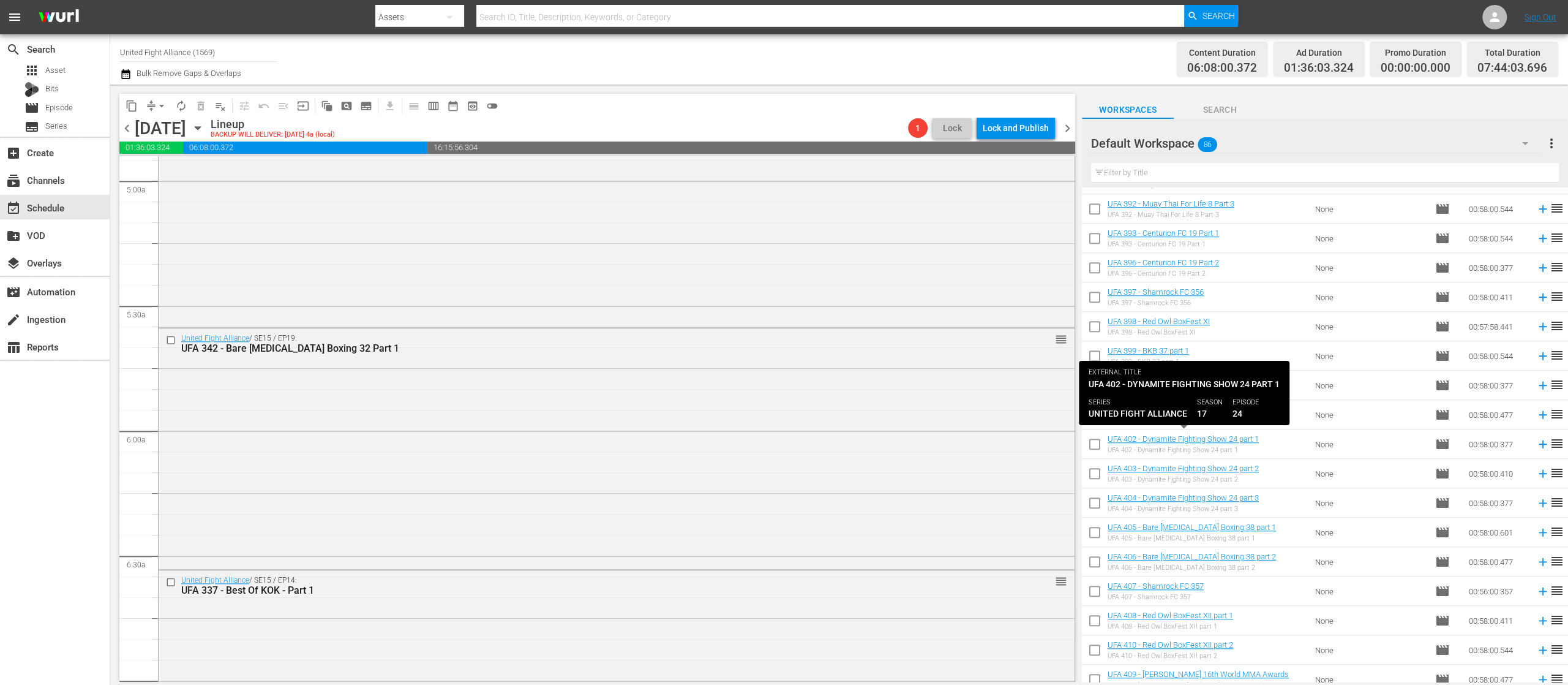
scroll to position [592, 0]
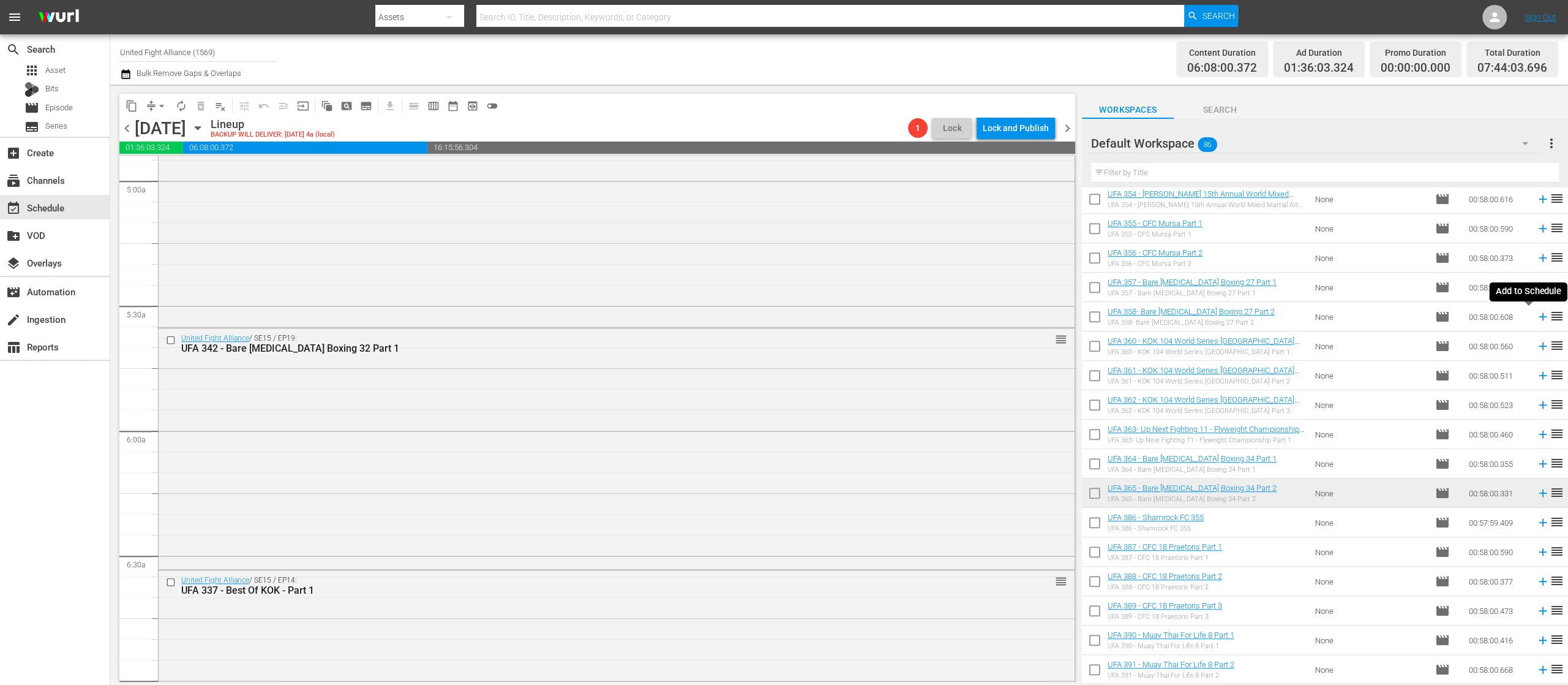
click at [1537, 317] on icon at bounding box center [1543, 317] width 13 height 13
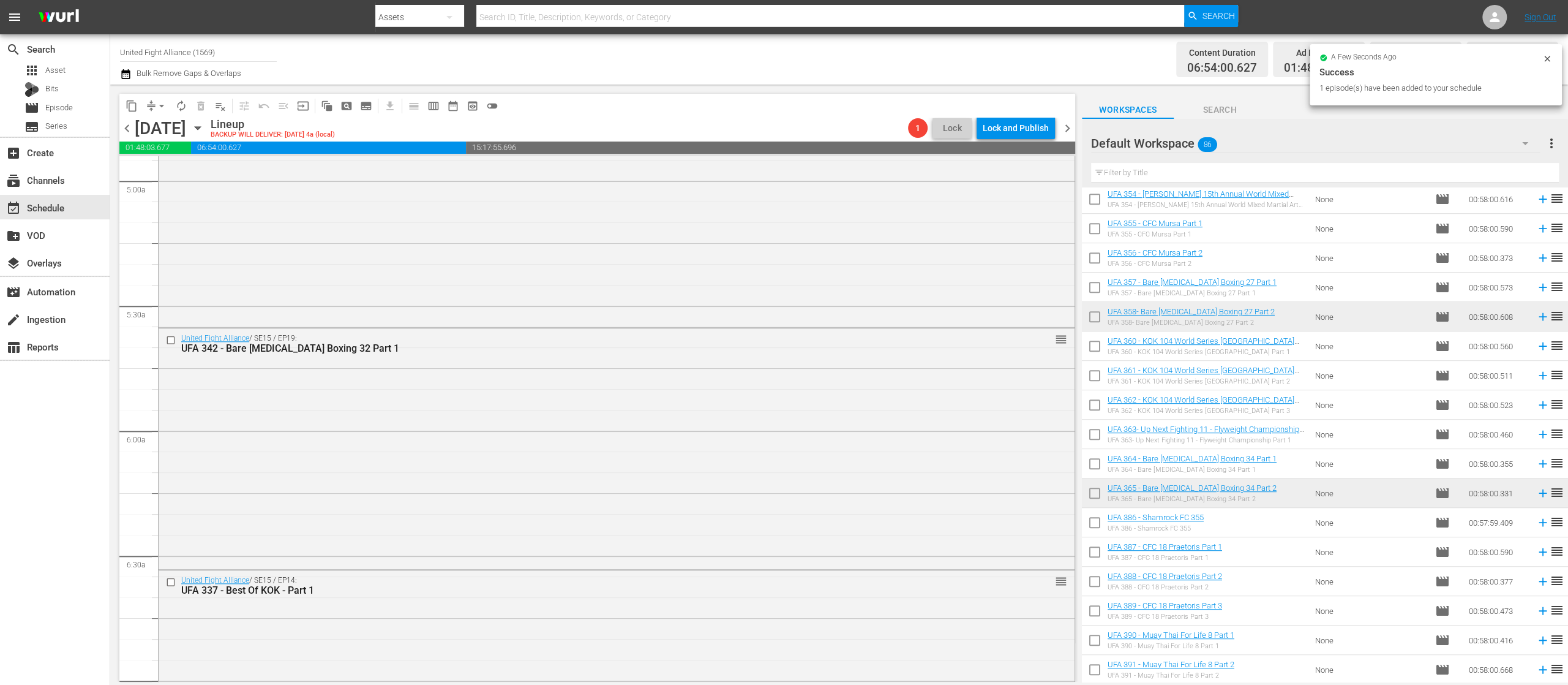
scroll to position [1961, 0]
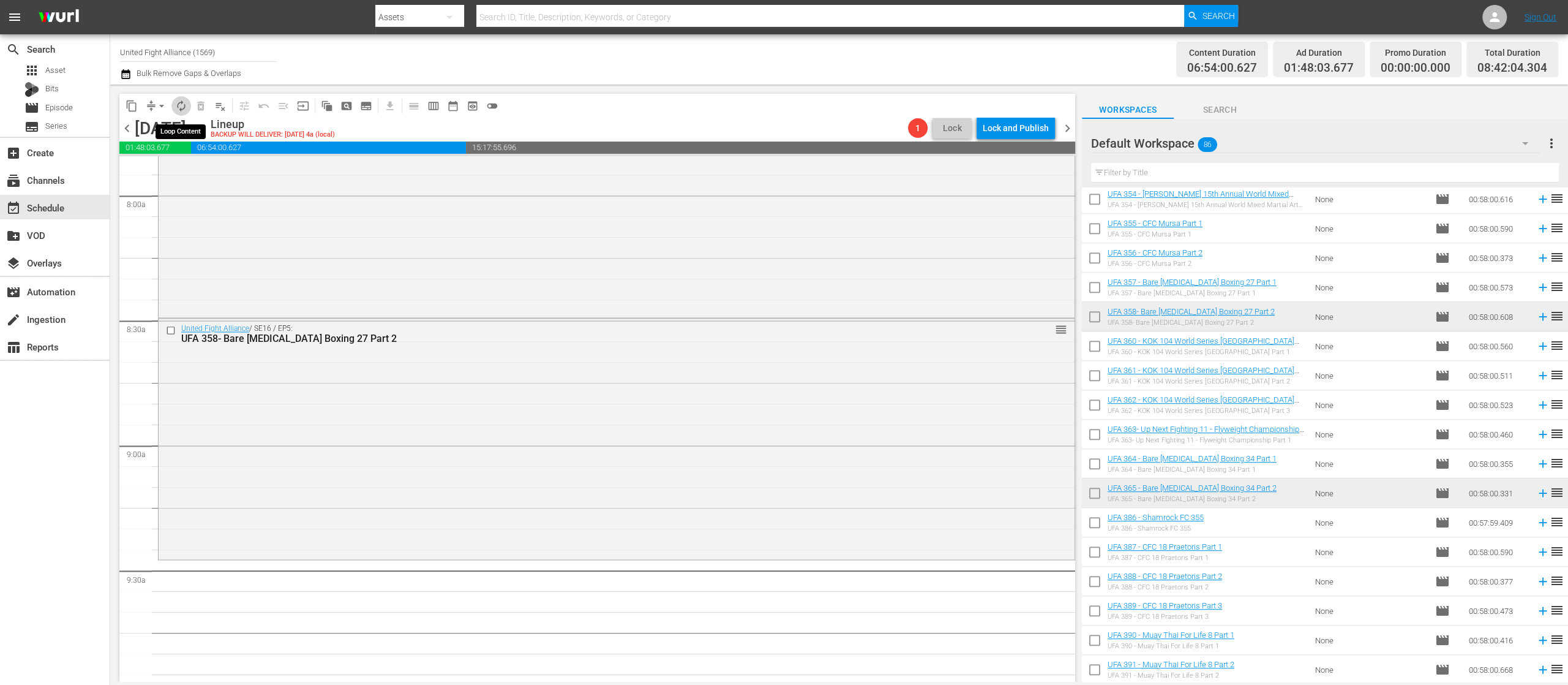
click at [183, 104] on span "autorenew_outlined" at bounding box center [181, 106] width 12 height 12
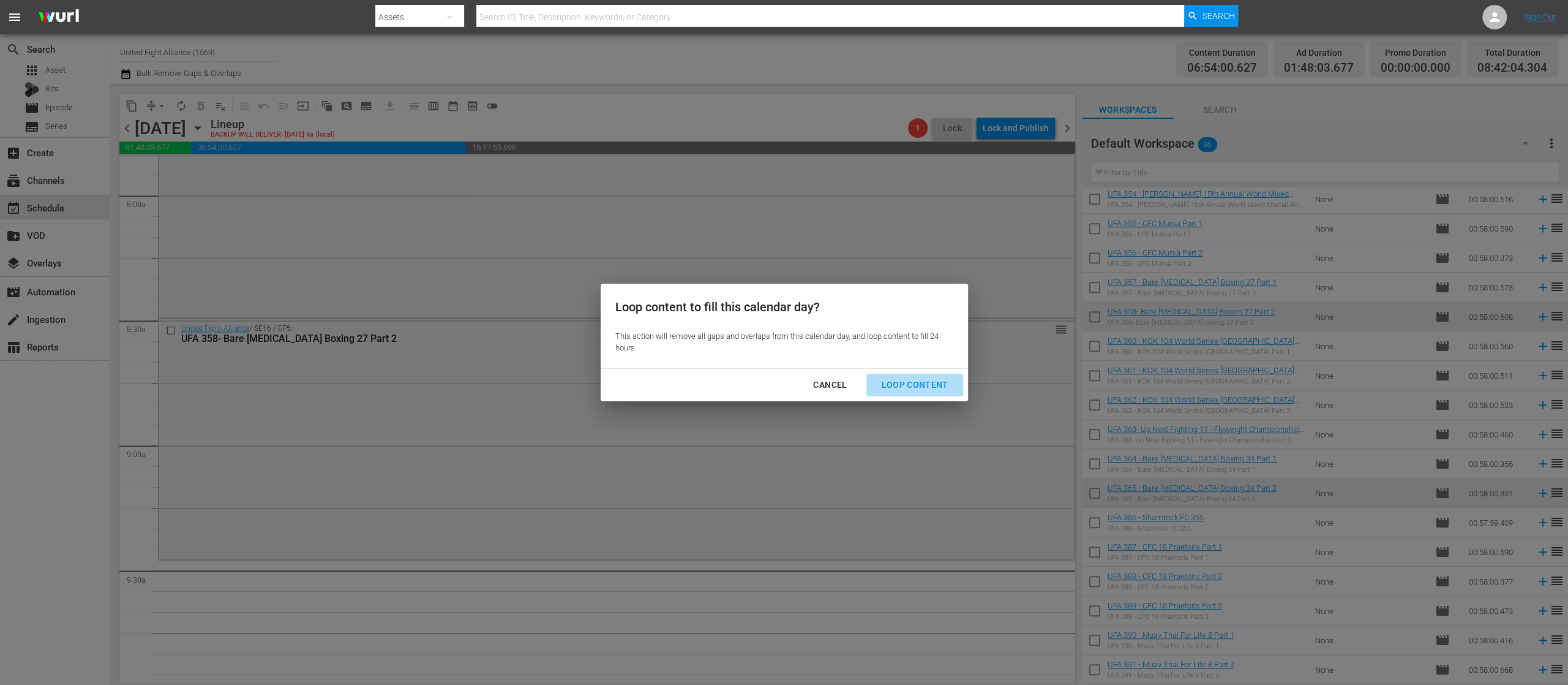
click at [928, 386] on div "Loop Content" at bounding box center [914, 385] width 86 height 15
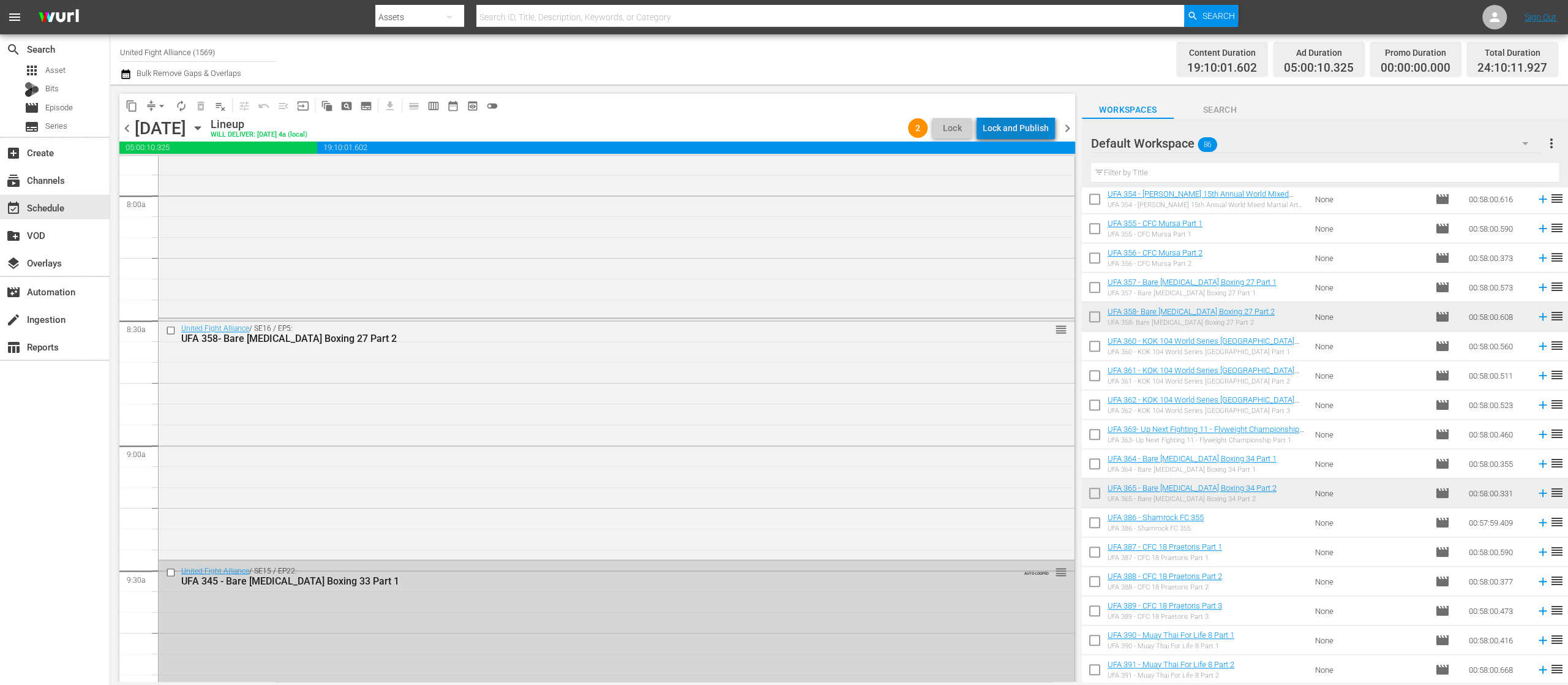
click at [1046, 131] on div "Lock and Publish" at bounding box center [1016, 128] width 66 height 22
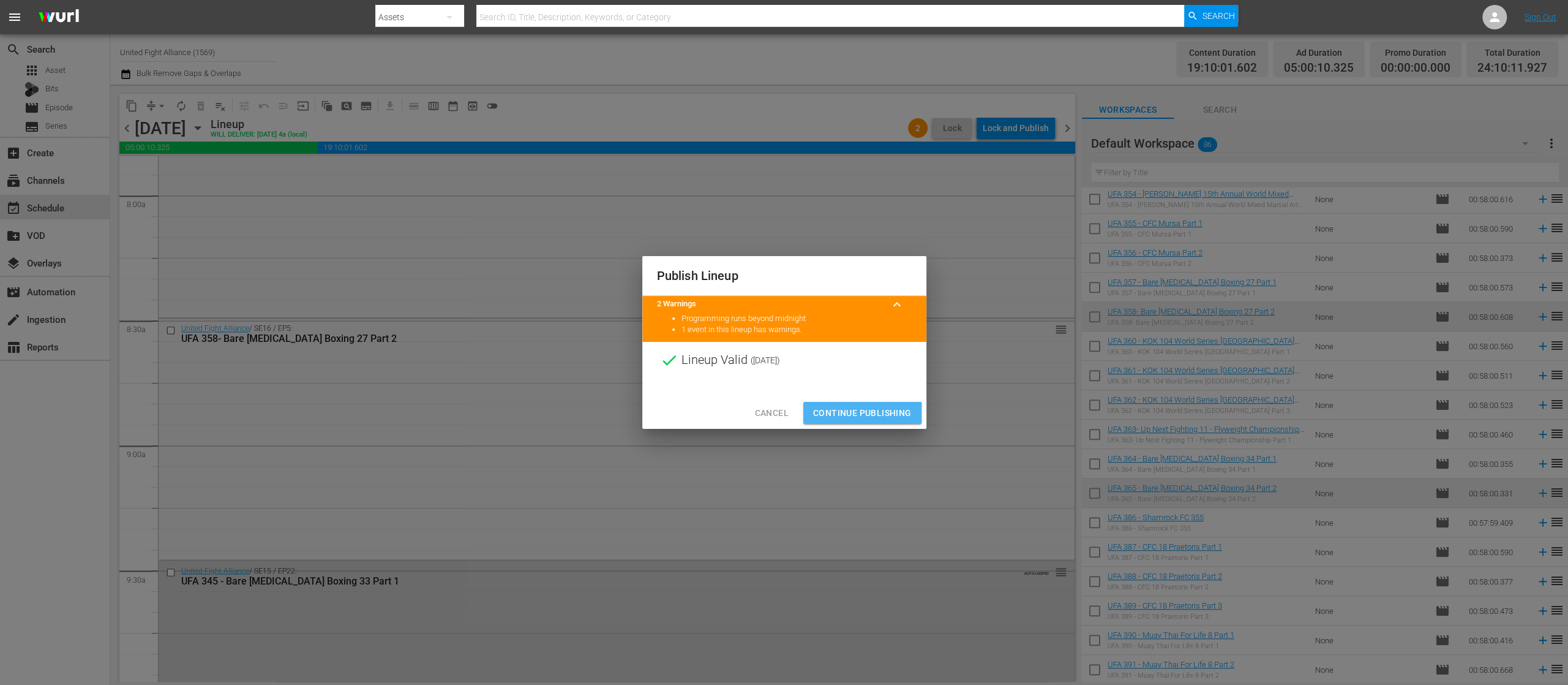
click at [856, 415] on span "Continue Publishing" at bounding box center [862, 413] width 98 height 15
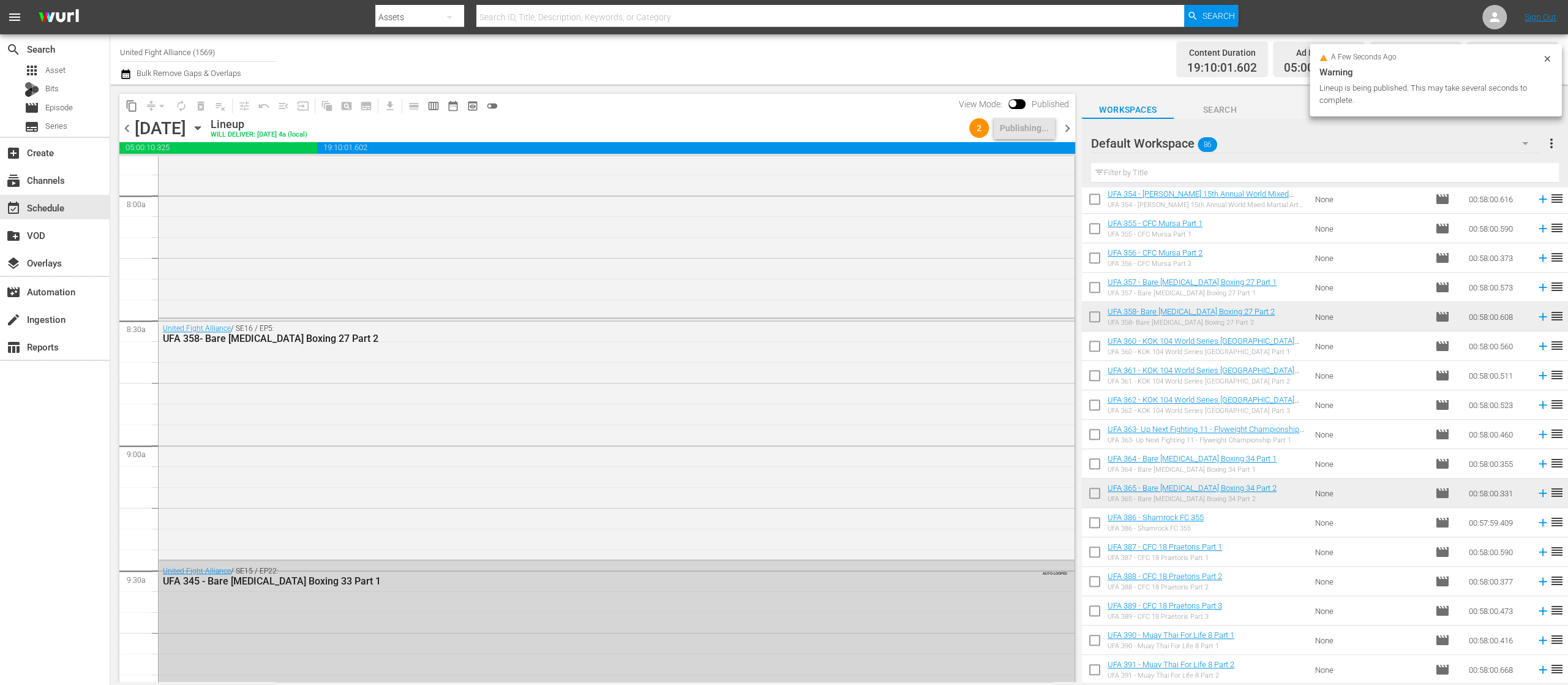
click at [1071, 127] on span "chevron_right" at bounding box center [1067, 129] width 15 height 15
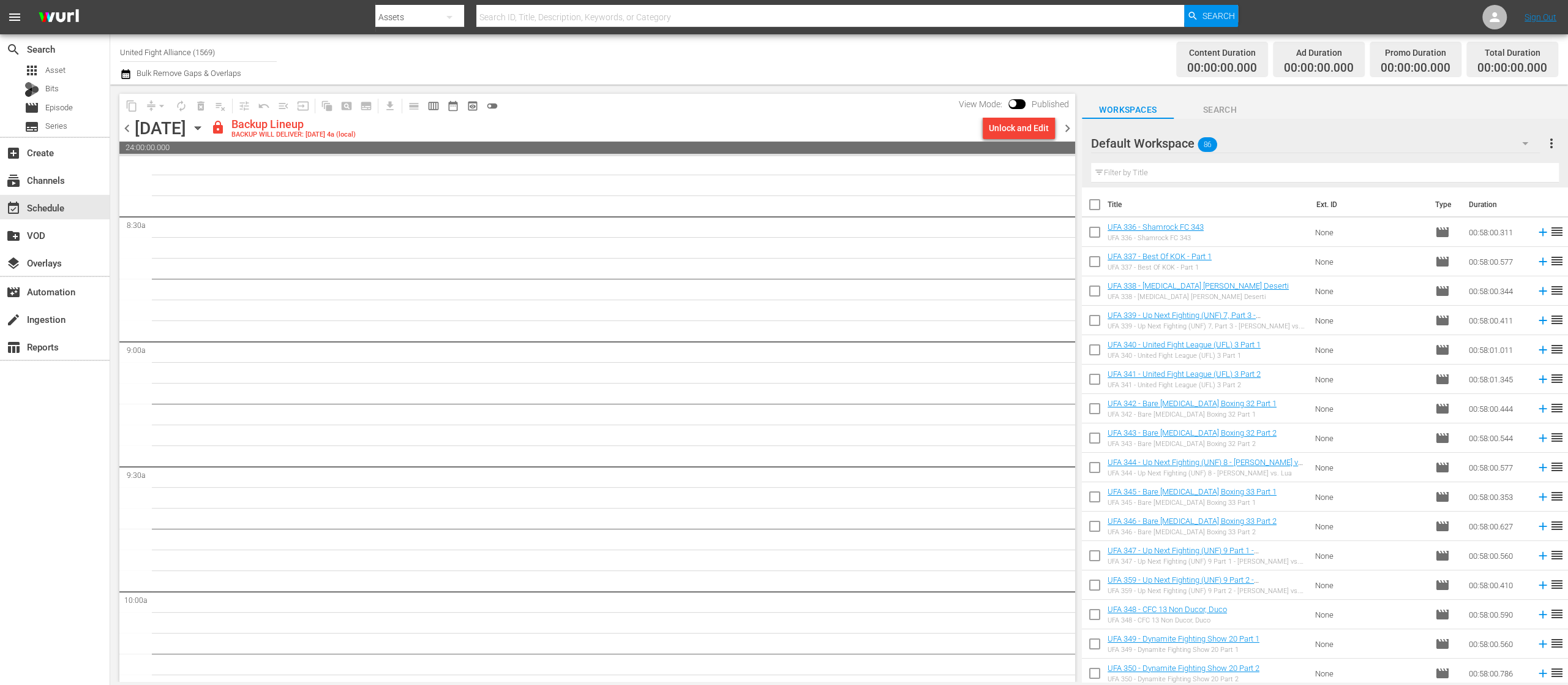
click at [1093, 472] on input "checkbox" at bounding box center [1095, 470] width 26 height 26
checkbox input "true"
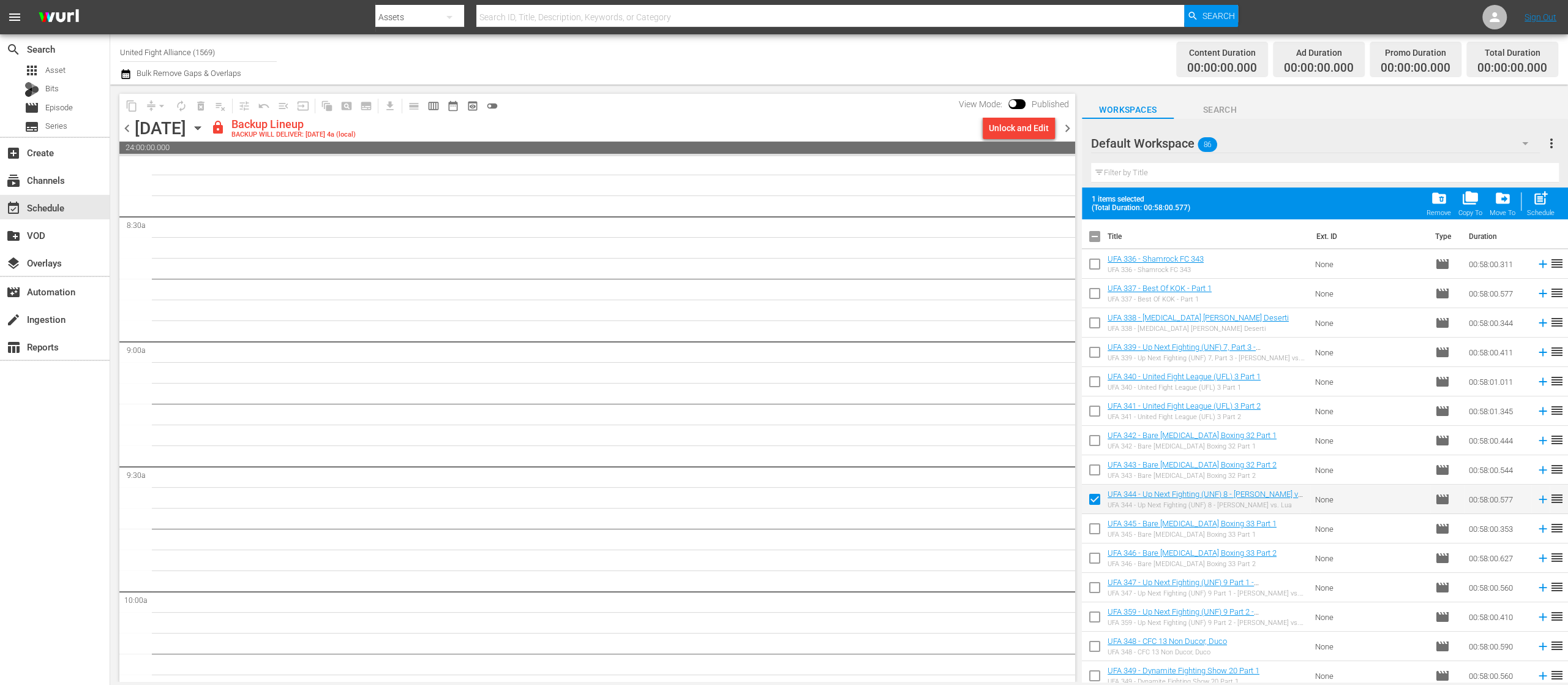
click at [1091, 523] on input "checkbox" at bounding box center [1095, 531] width 26 height 26
checkbox input "true"
click at [1095, 555] on input "checkbox" at bounding box center [1095, 560] width 26 height 26
checkbox input "true"
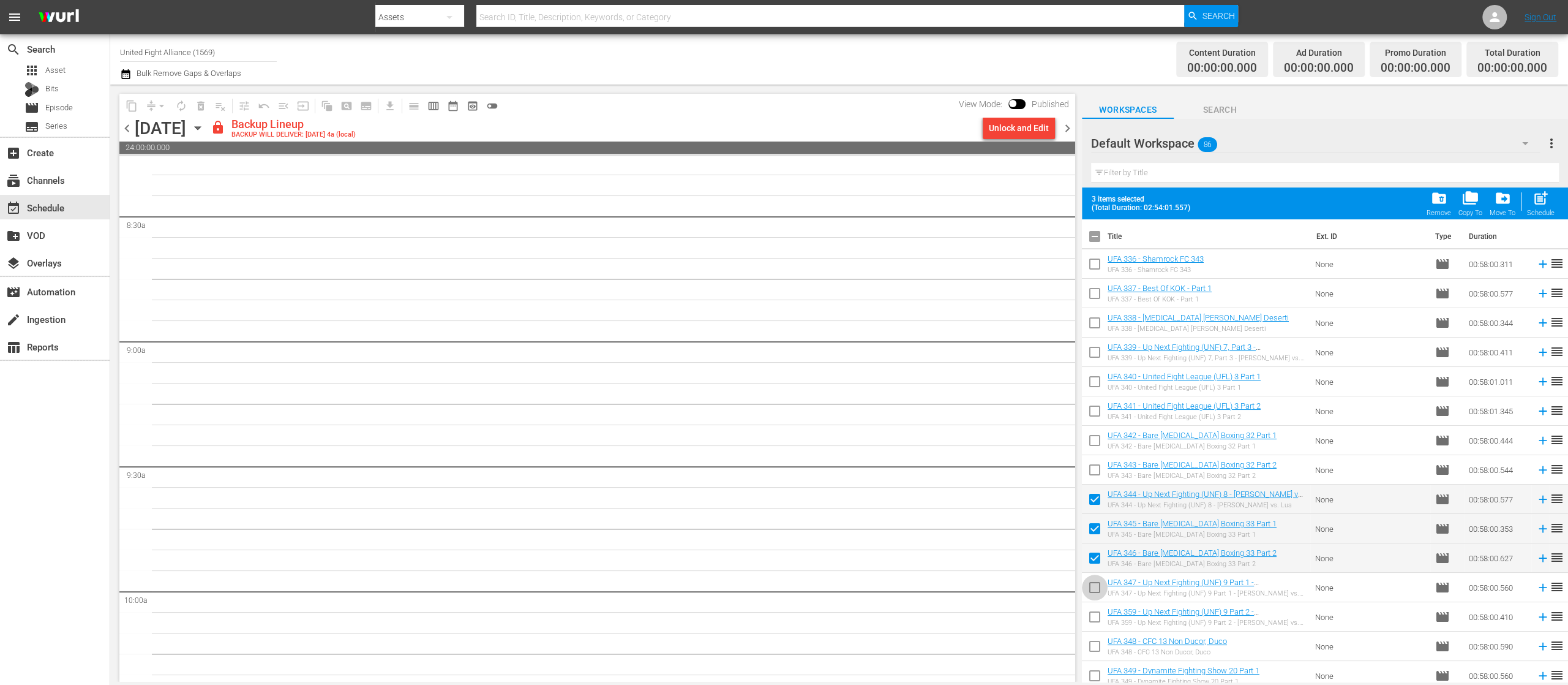
click at [1092, 586] on input "checkbox" at bounding box center [1095, 590] width 26 height 26
checkbox input "true"
click at [1094, 618] on input "checkbox" at bounding box center [1095, 619] width 26 height 26
checkbox input "true"
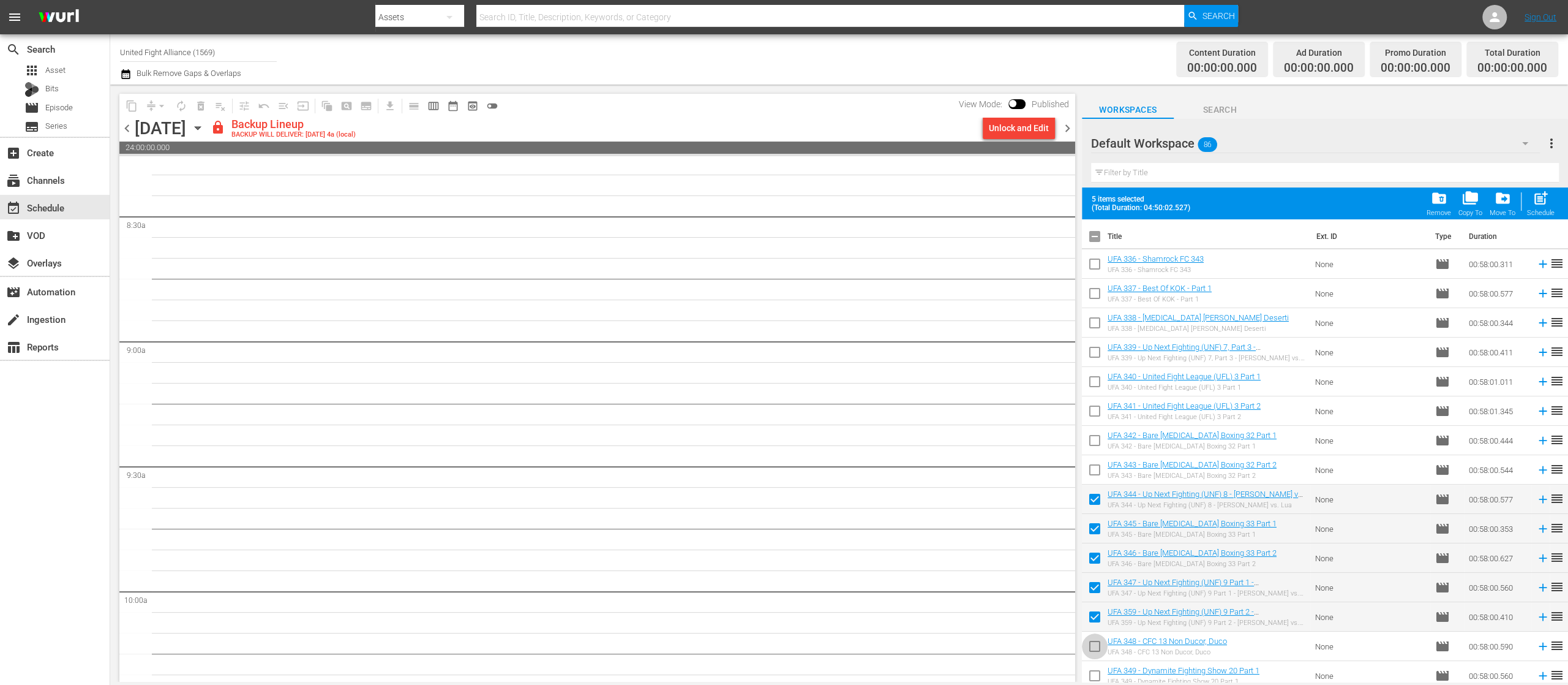
click at [1092, 649] on input "checkbox" at bounding box center [1095, 649] width 26 height 26
checkbox input "true"
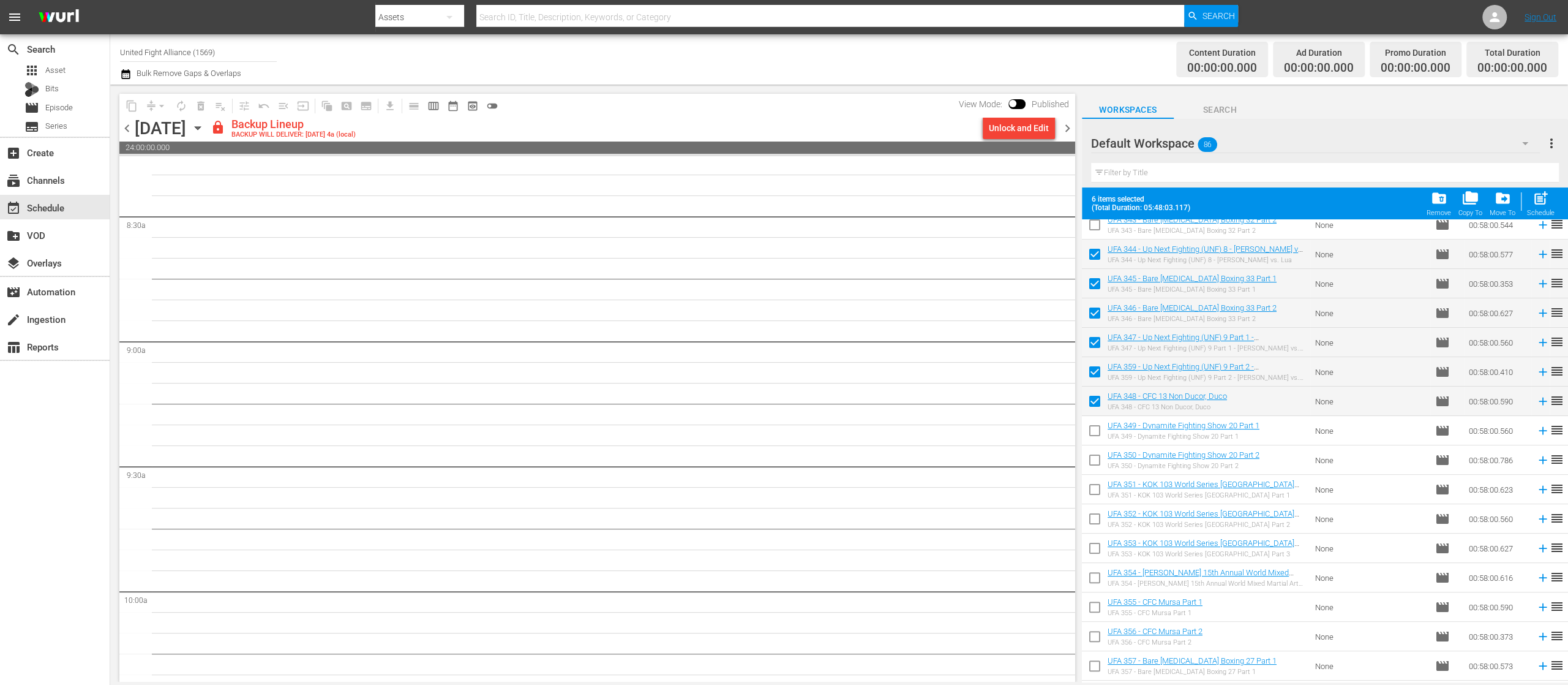
click at [1091, 431] on input "checkbox" at bounding box center [1095, 433] width 26 height 26
checkbox input "true"
click at [1096, 461] on input "checkbox" at bounding box center [1095, 462] width 26 height 26
checkbox input "true"
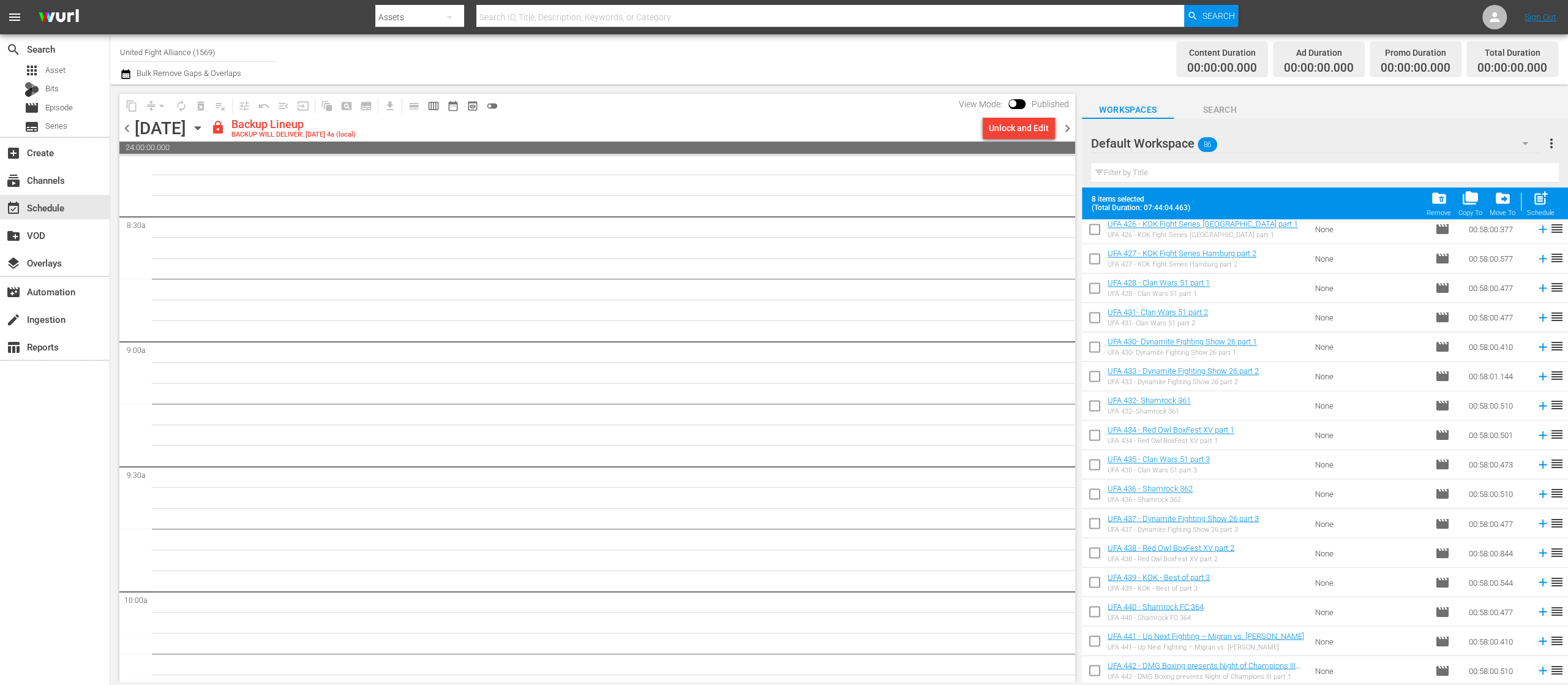
scroll to position [2094, 0]
click at [1091, 638] on input "checkbox" at bounding box center [1095, 643] width 26 height 26
checkbox input "true"
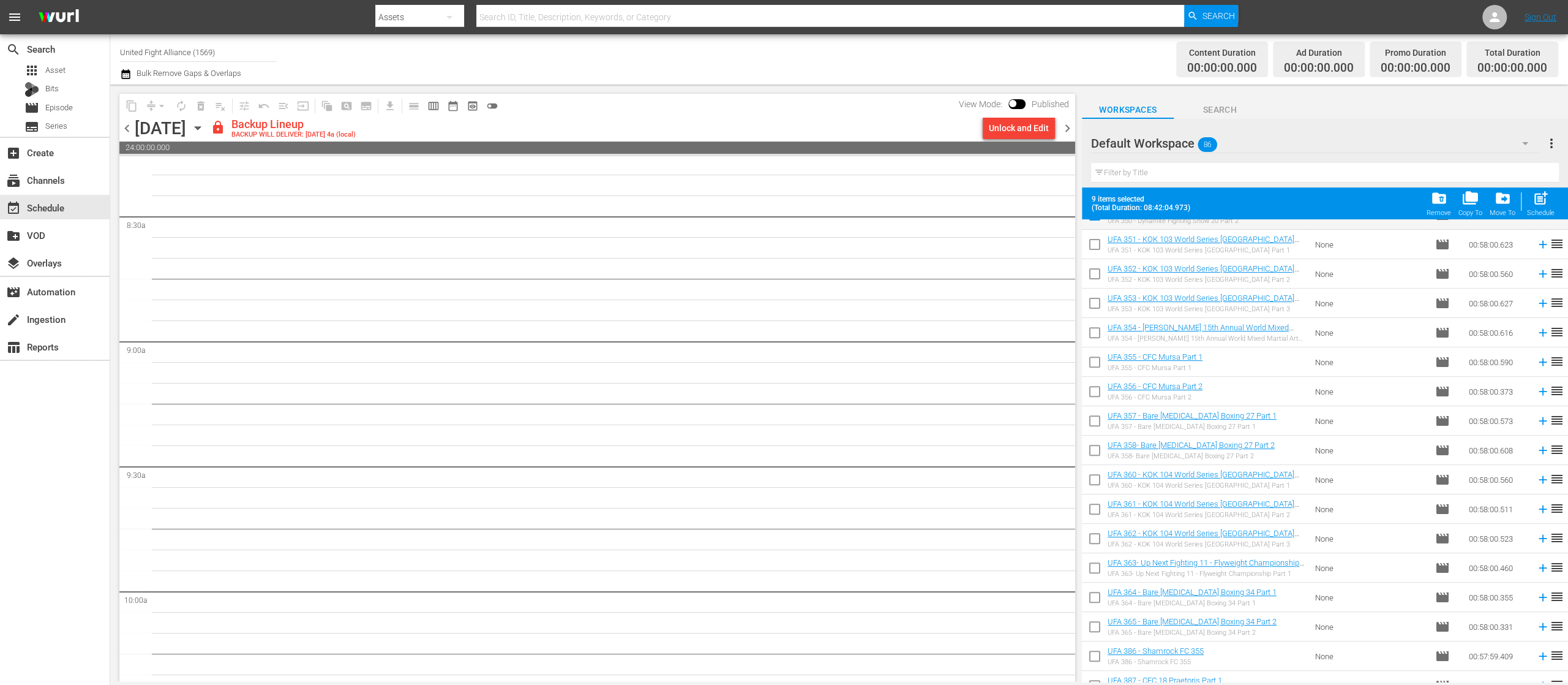
scroll to position [245, 0]
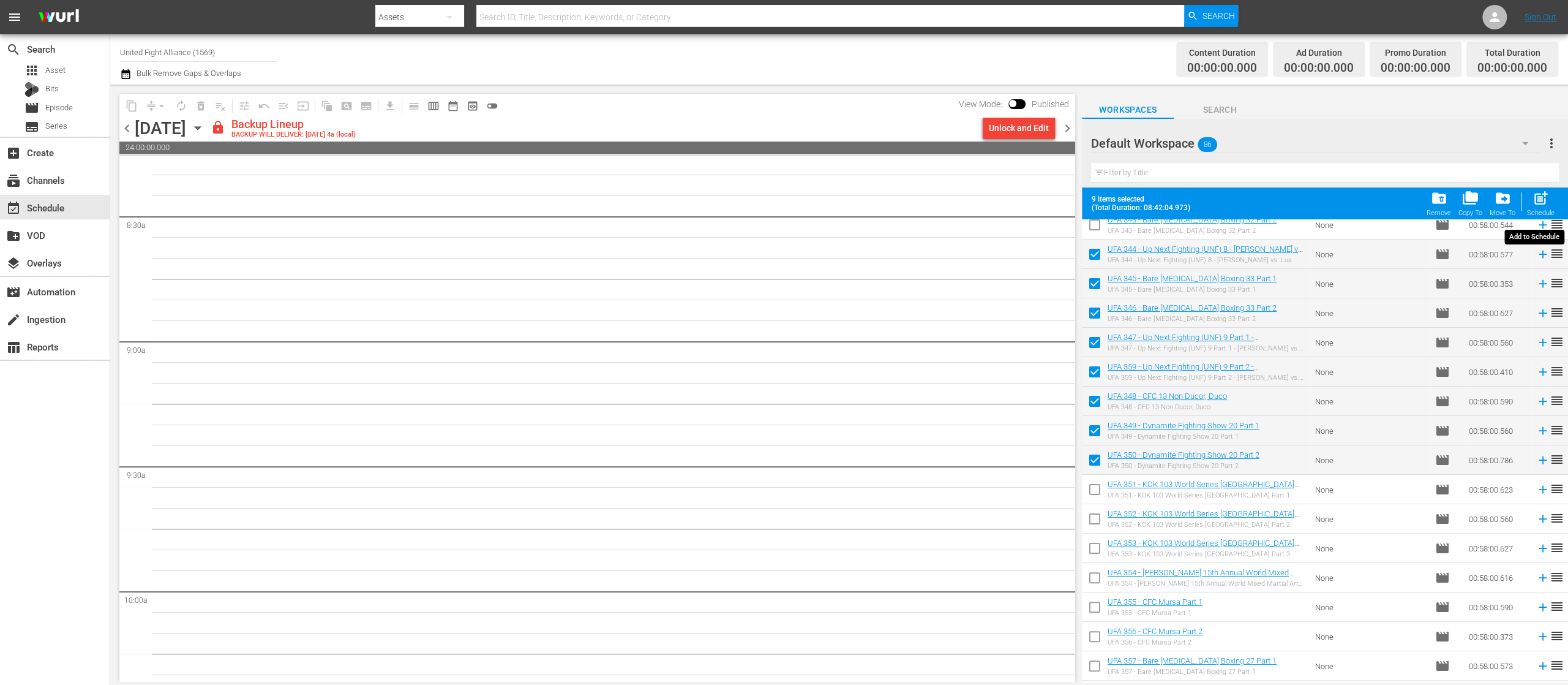
click at [1548, 201] on span "post_add" at bounding box center [1541, 198] width 17 height 17
checkbox input "false"
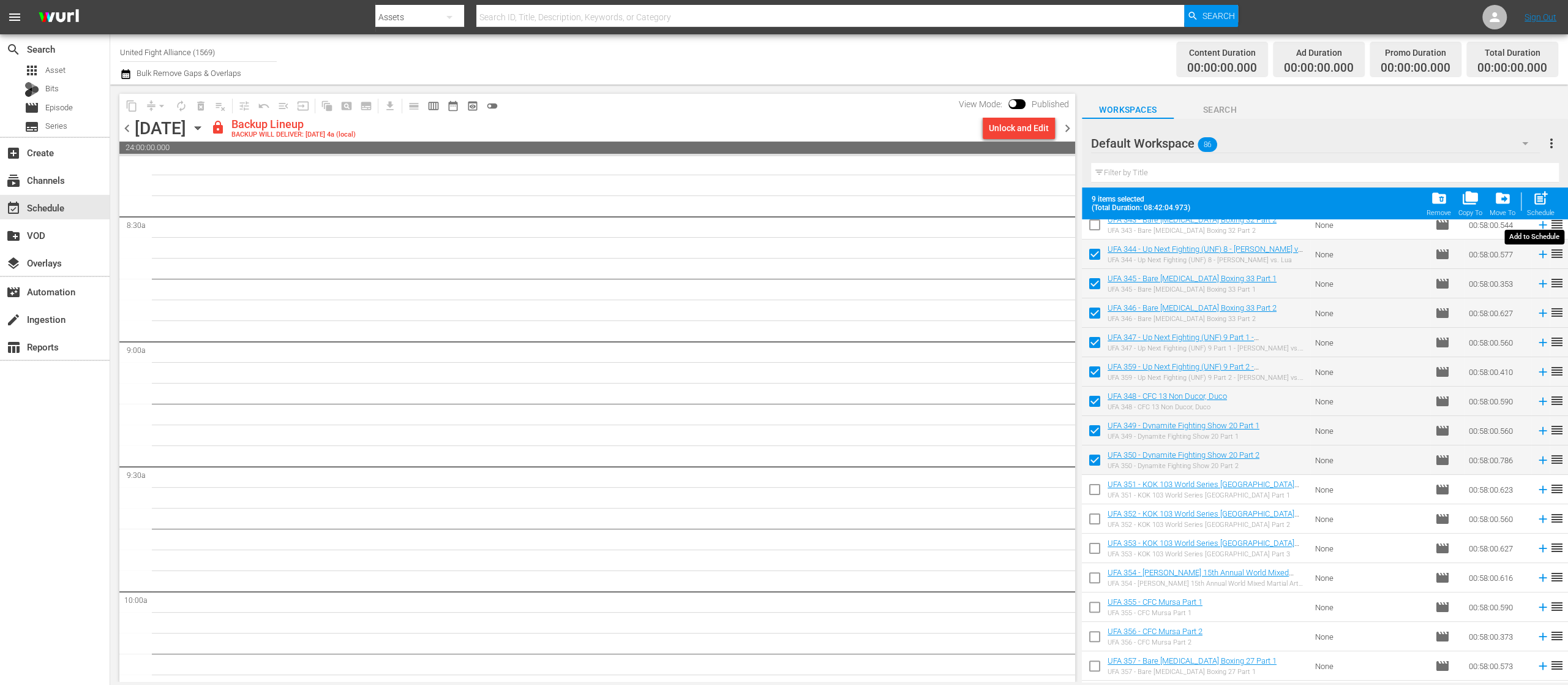
checkbox input "false"
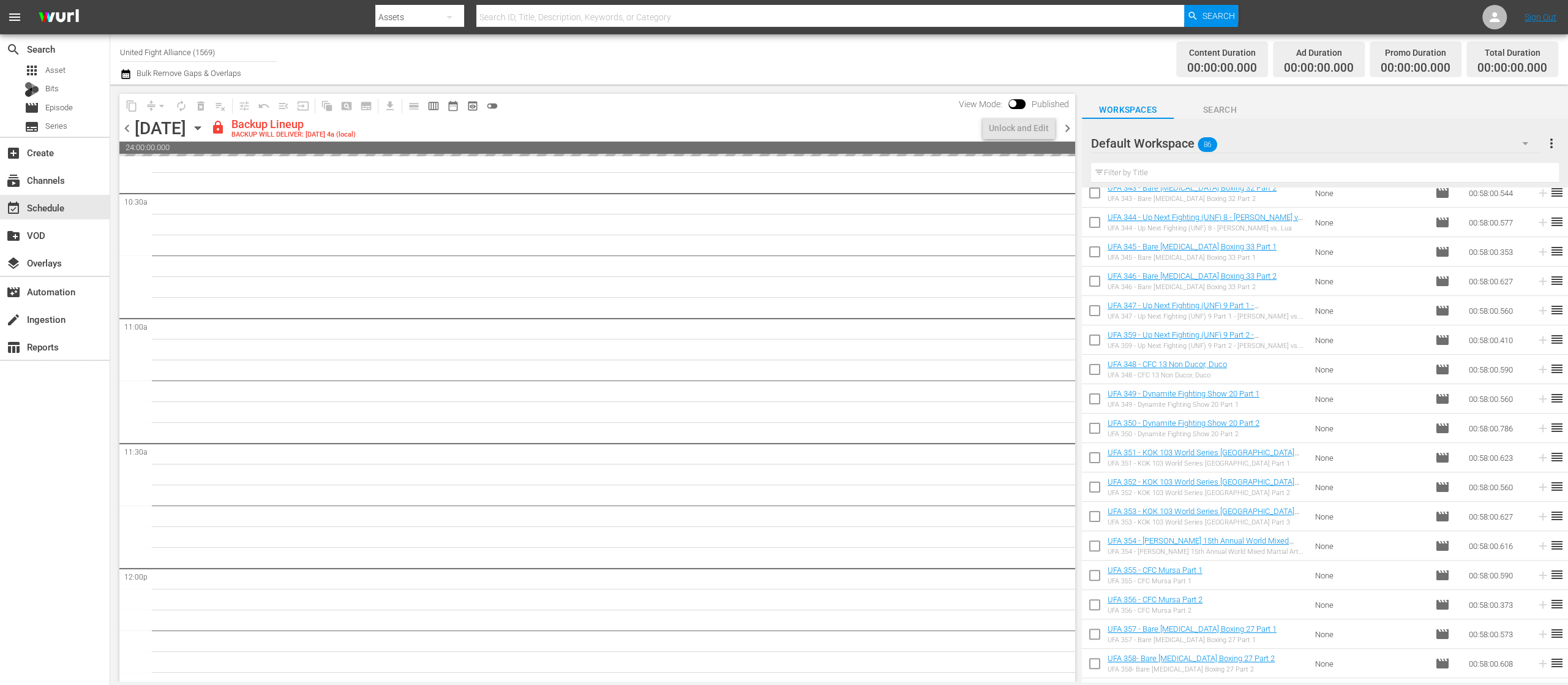
scroll to position [2696, 0]
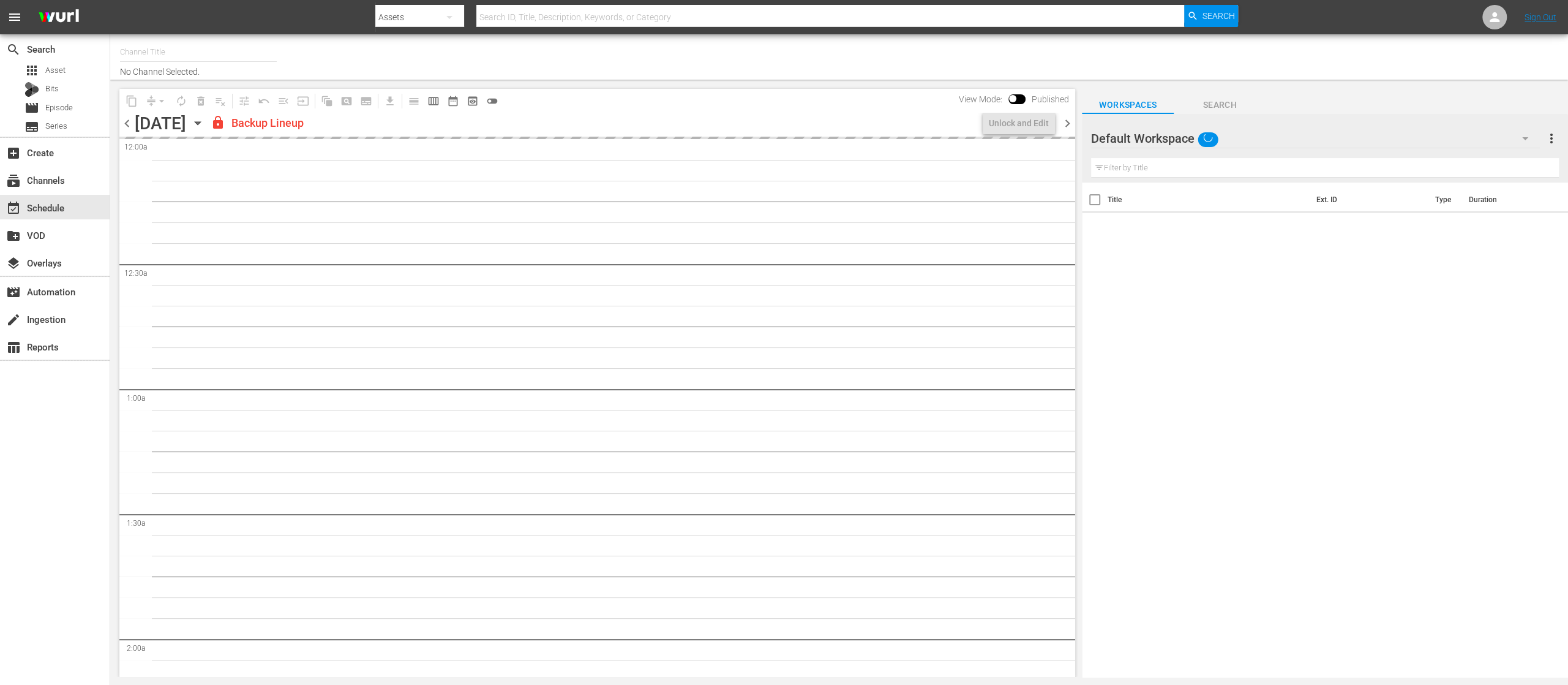
type input "United Fight Alliance (1569)"
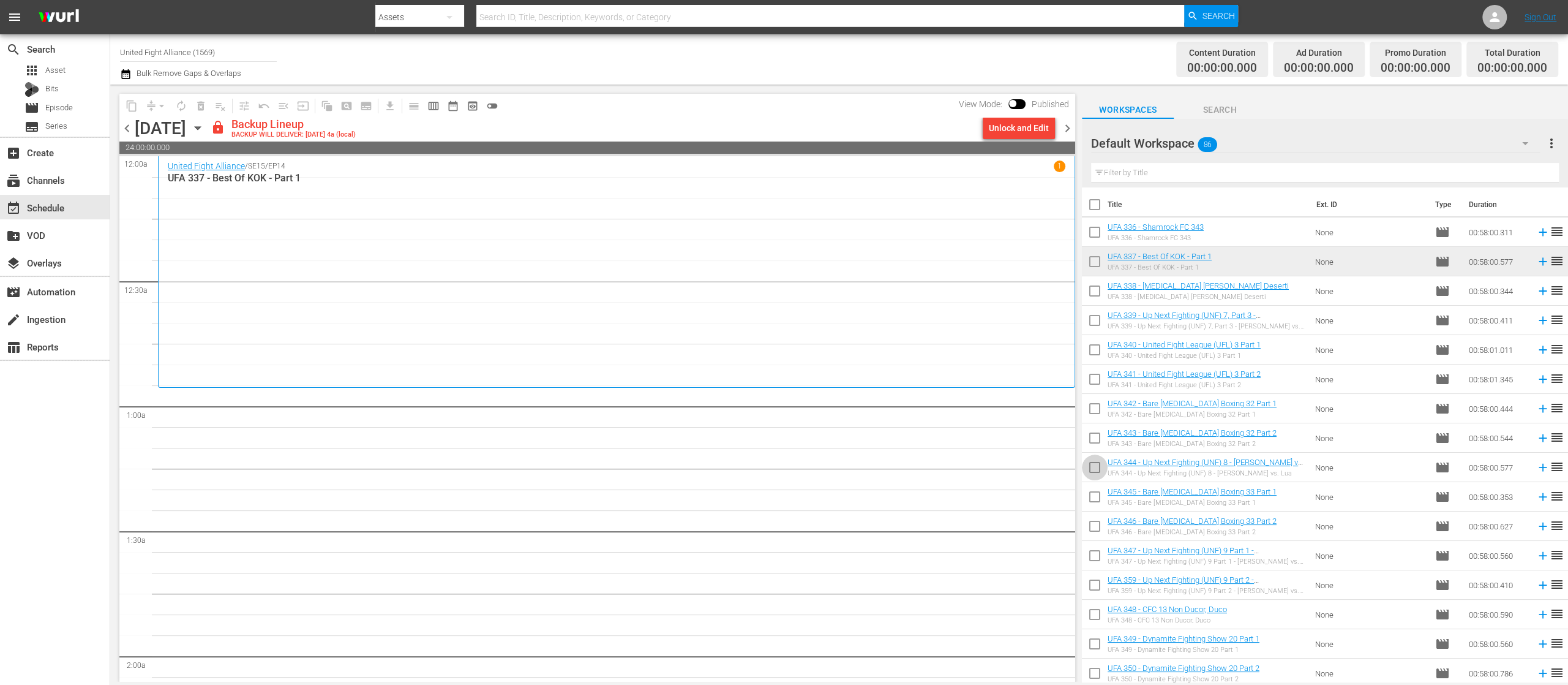
click at [1092, 468] on input "checkbox" at bounding box center [1095, 470] width 26 height 26
checkbox input "true"
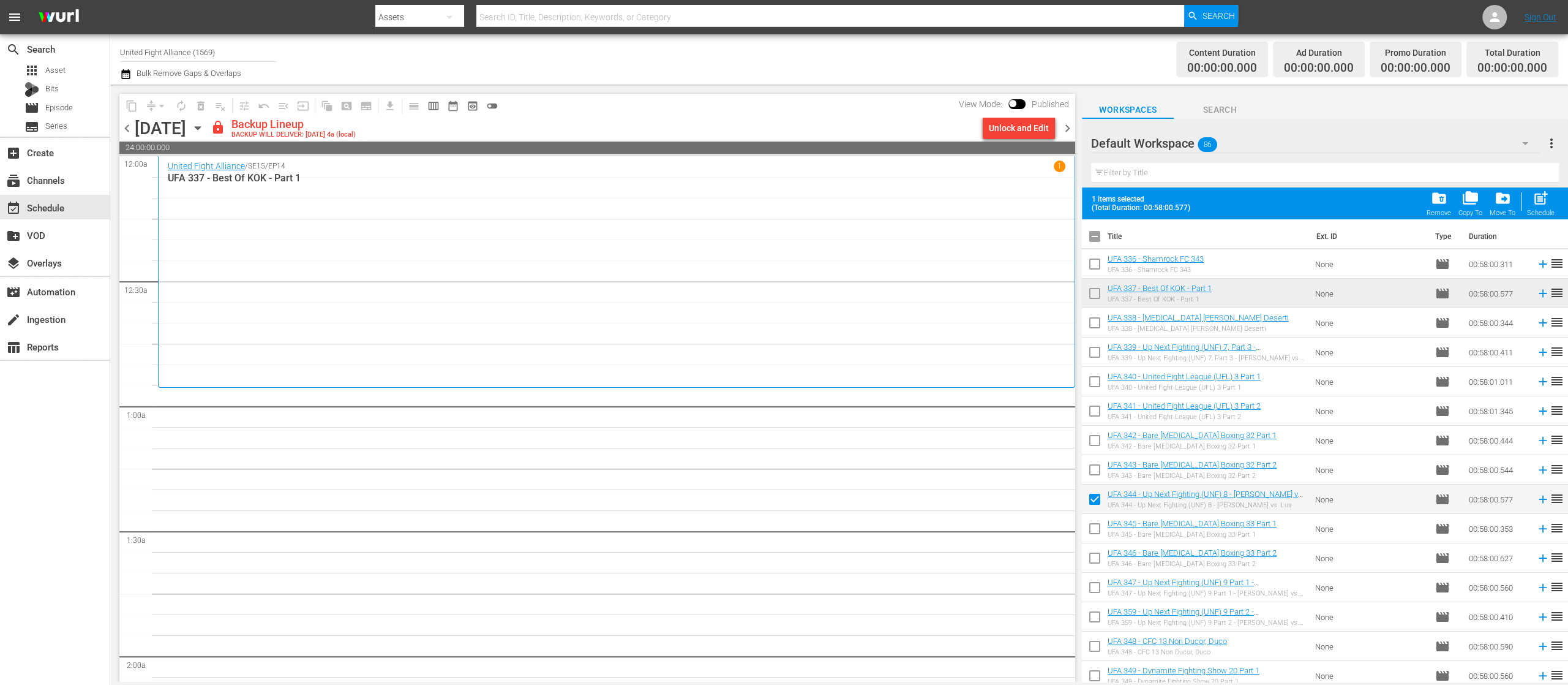
click at [1095, 524] on input "checkbox" at bounding box center [1095, 531] width 26 height 26
checkbox input "true"
click at [1095, 559] on input "checkbox" at bounding box center [1095, 560] width 26 height 26
checkbox input "true"
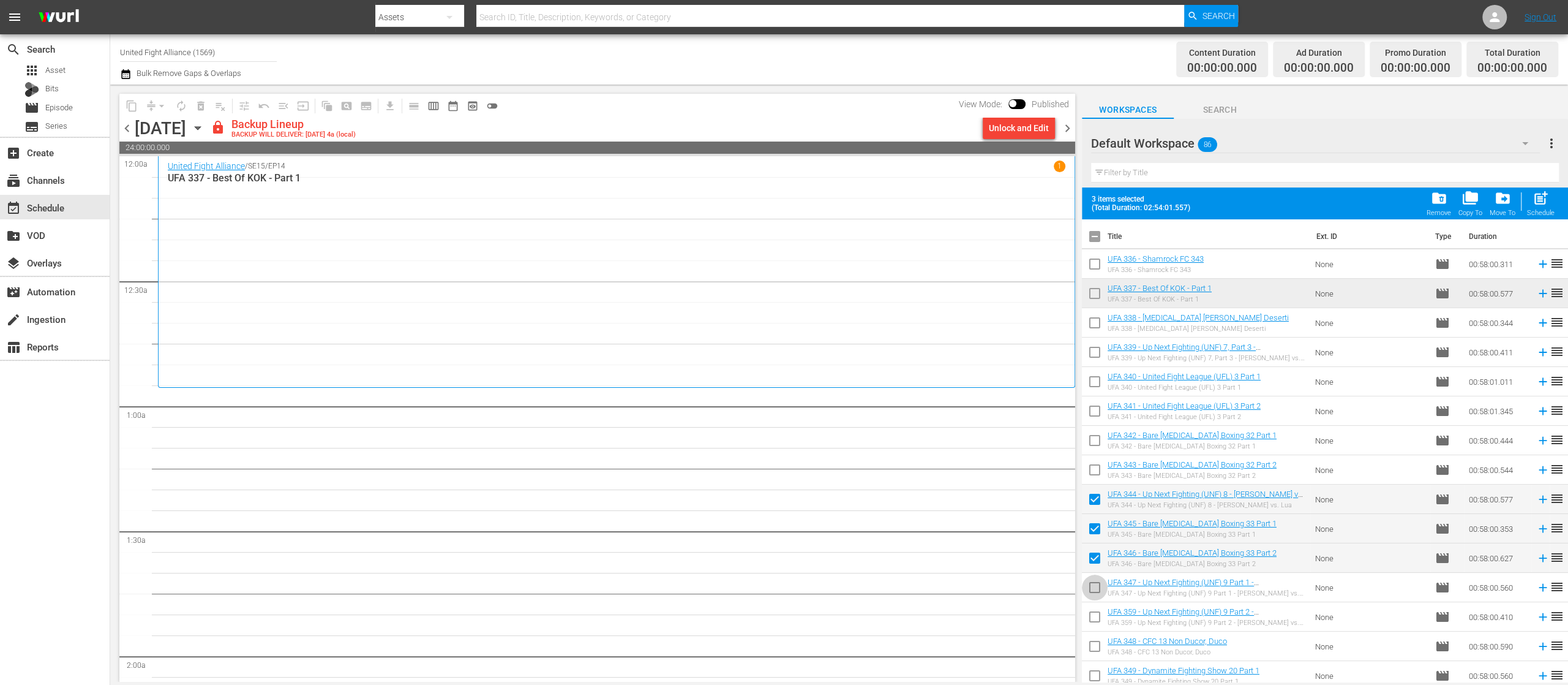
click at [1094, 585] on input "checkbox" at bounding box center [1095, 590] width 26 height 26
checkbox input "true"
click at [1096, 619] on input "checkbox" at bounding box center [1095, 619] width 26 height 26
checkbox input "true"
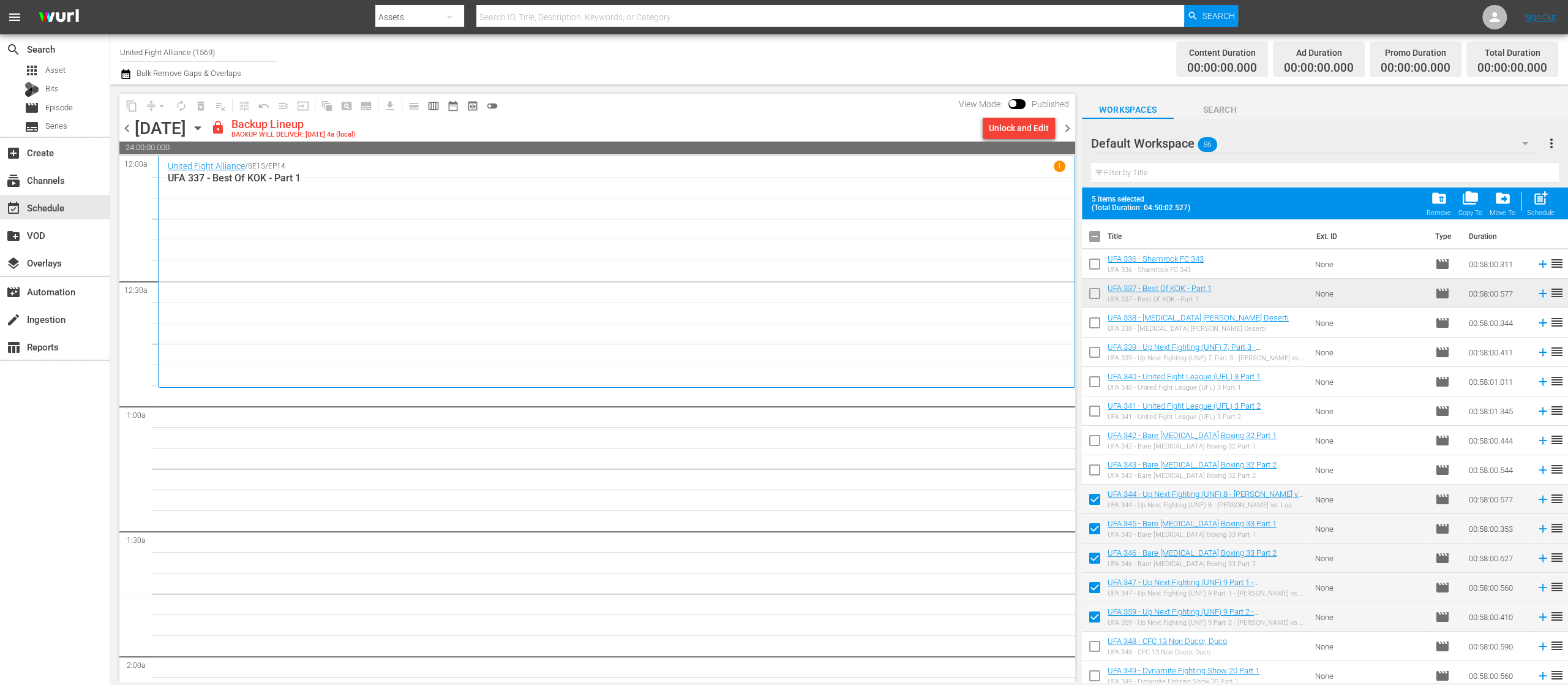
scroll to position [245, 0]
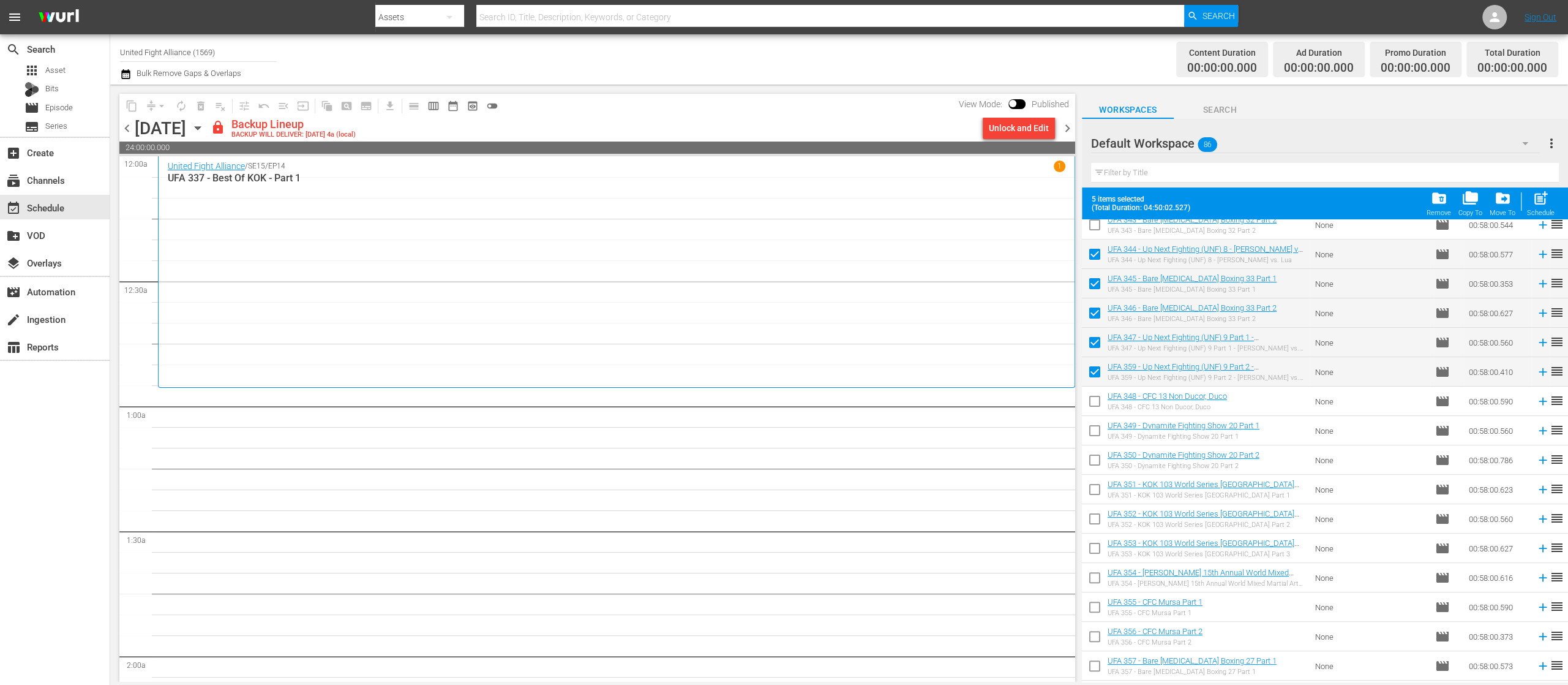
click at [1087, 399] on input "checkbox" at bounding box center [1095, 404] width 26 height 26
checkbox input "true"
click at [1089, 426] on input "checkbox" at bounding box center [1095, 433] width 26 height 26
checkbox input "true"
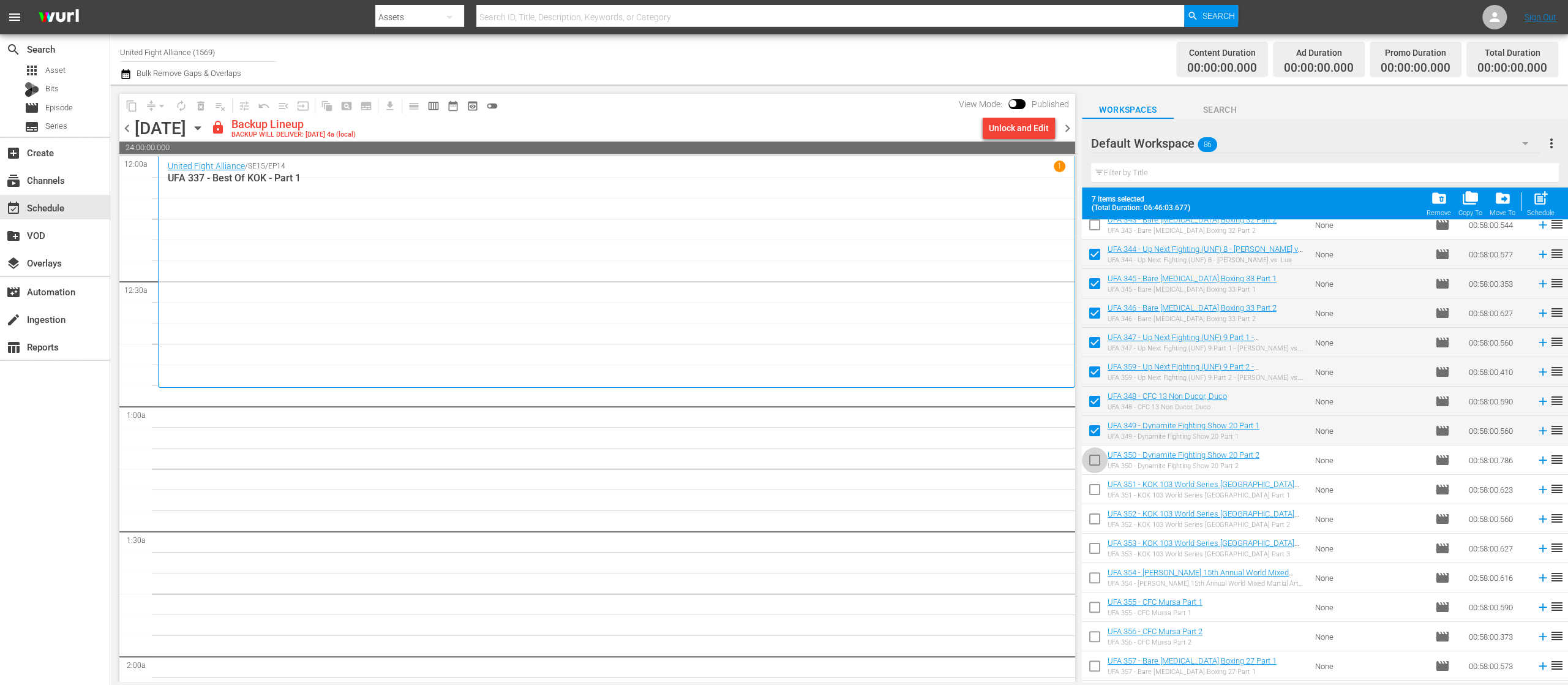
click at [1094, 457] on input "checkbox" at bounding box center [1095, 462] width 26 height 26
checkbox input "true"
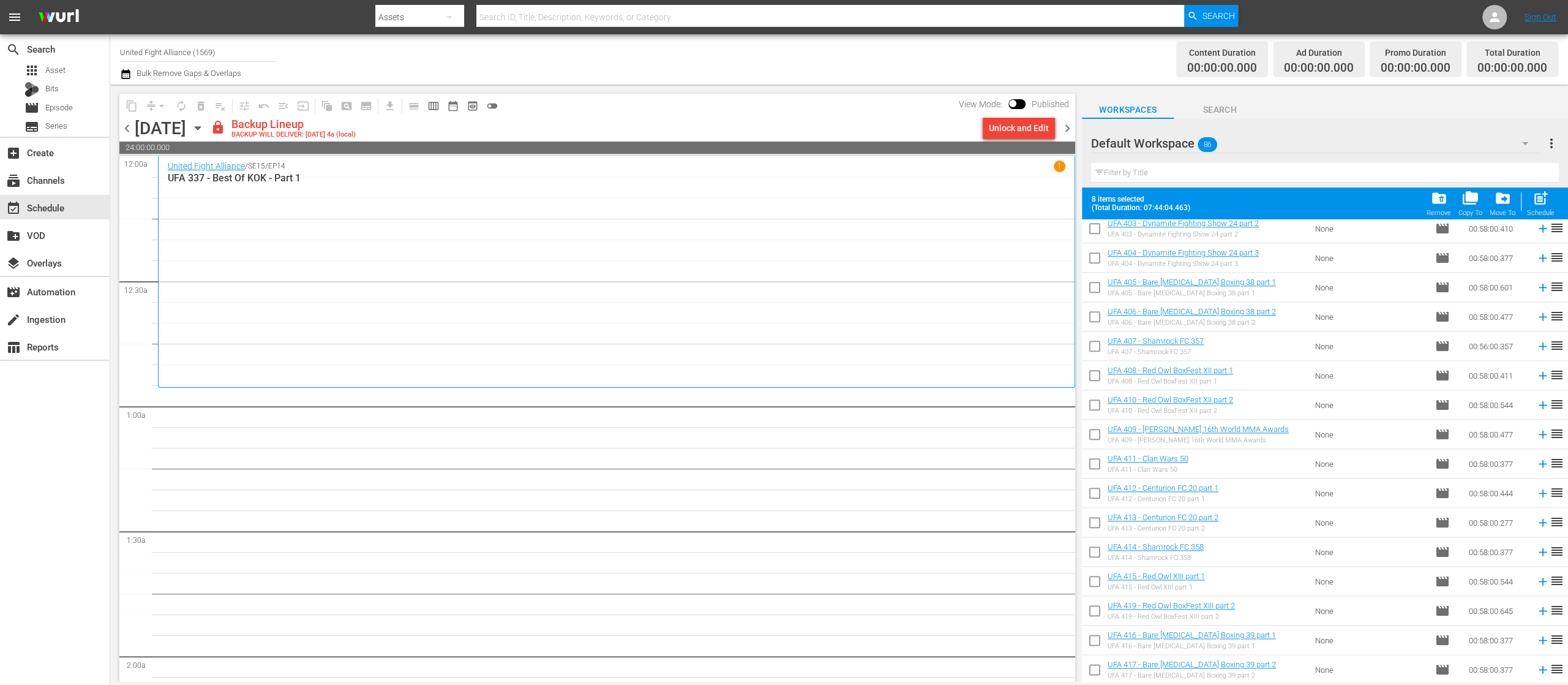
scroll to position [2094, 0]
click at [1096, 637] on input "checkbox" at bounding box center [1095, 643] width 26 height 26
checkbox input "true"
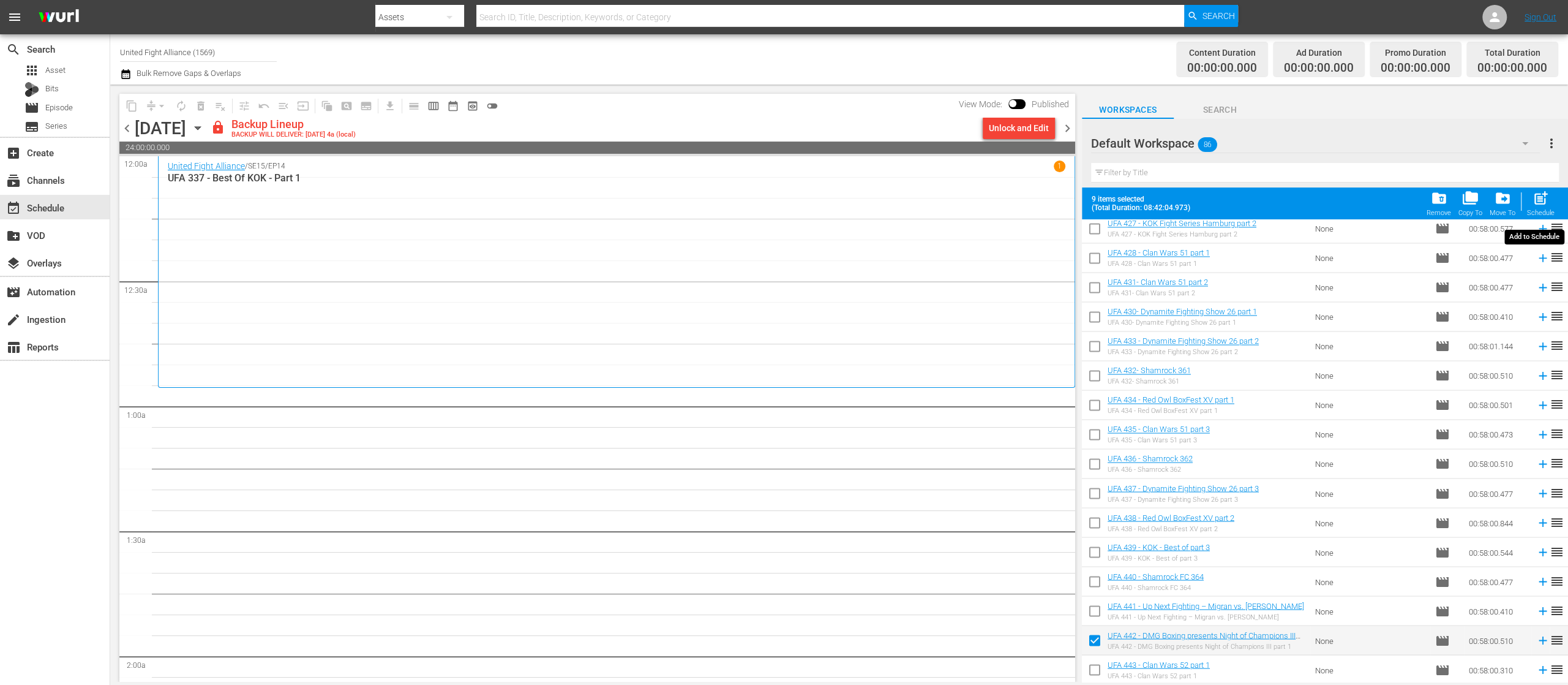
click at [1541, 197] on span "post_add" at bounding box center [1541, 198] width 17 height 17
checkbox input "false"
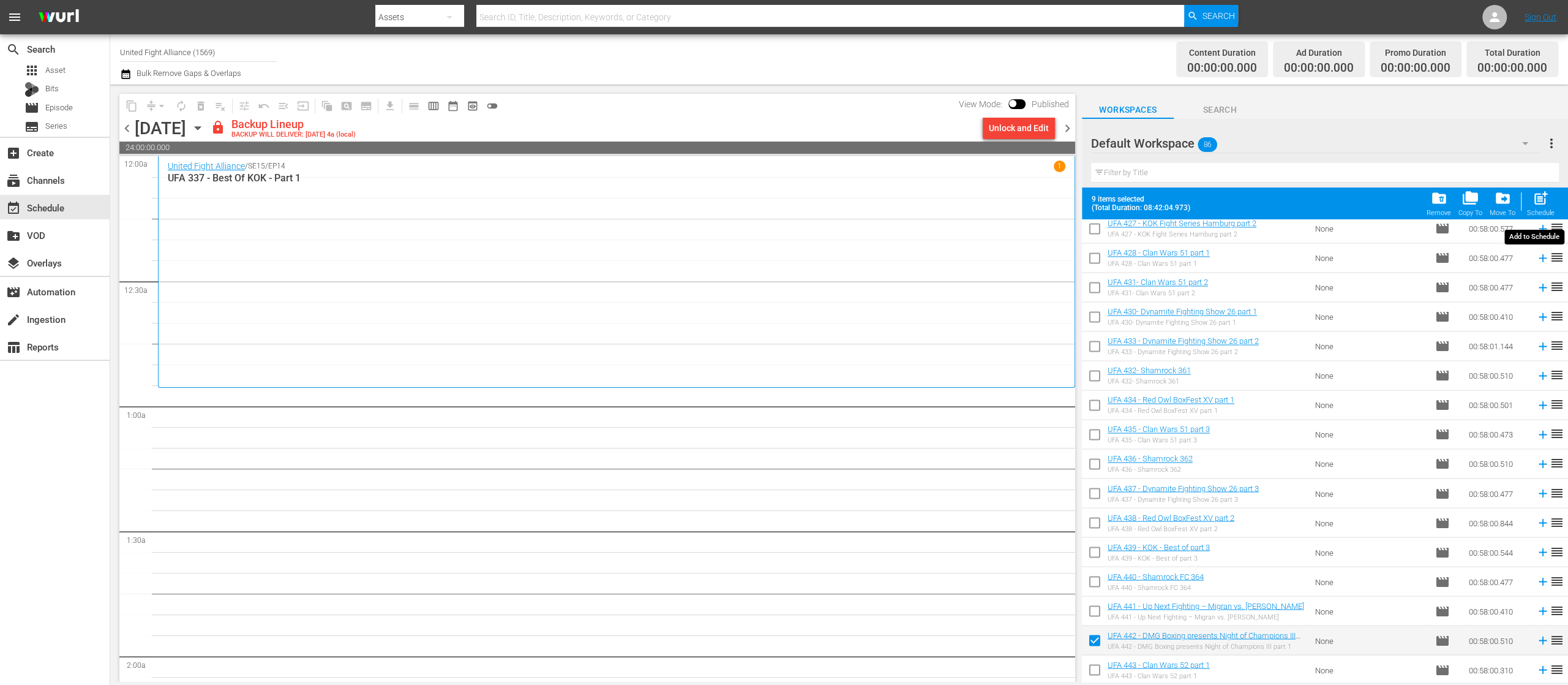
checkbox input "false"
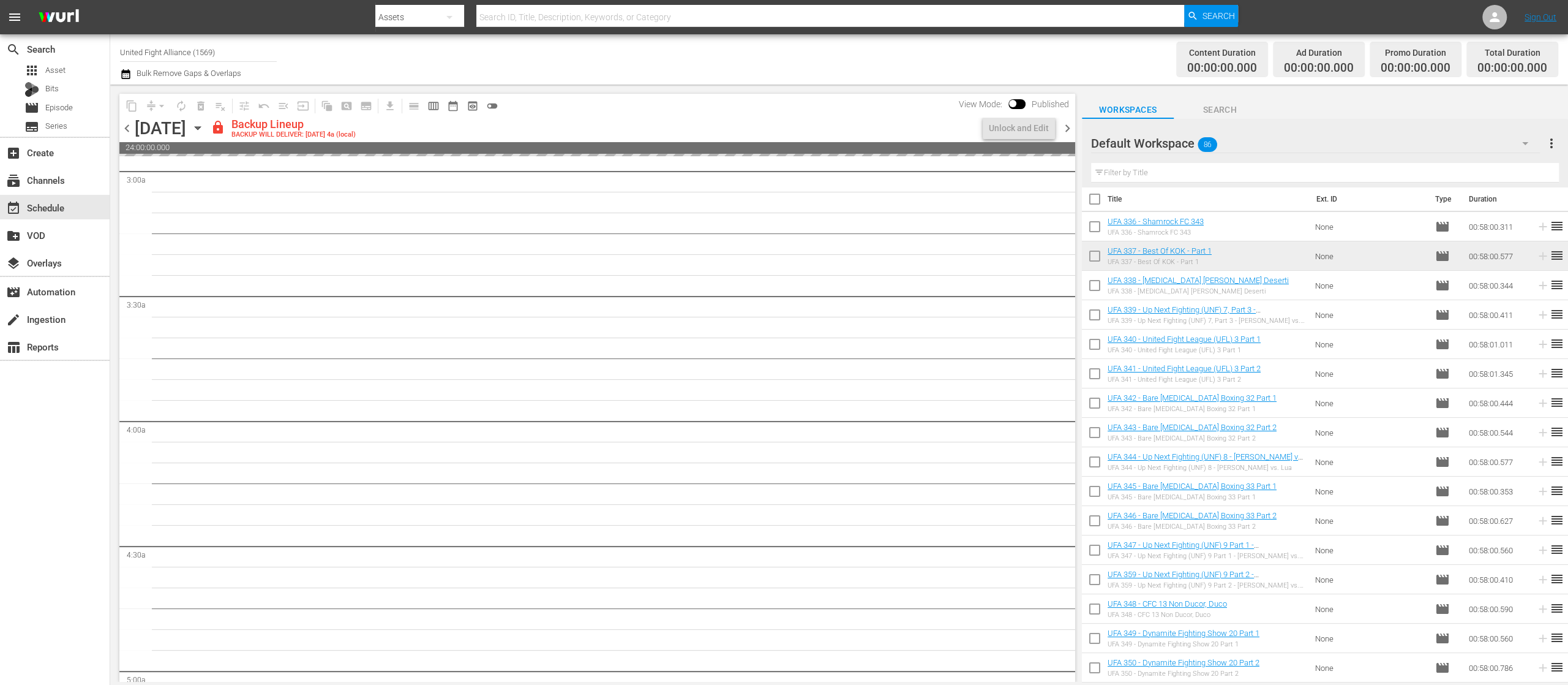
scroll to position [0, 0]
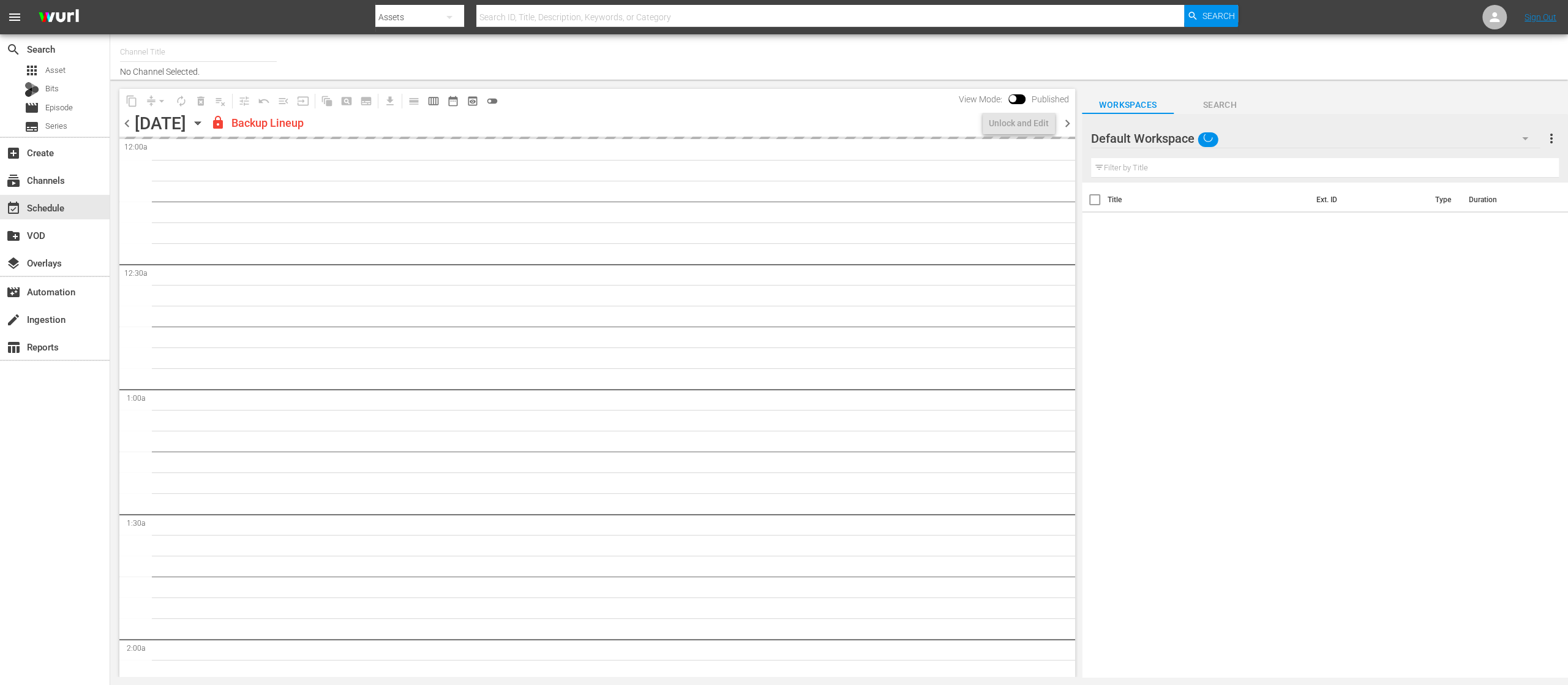
type input "United Fight Alliance (1569)"
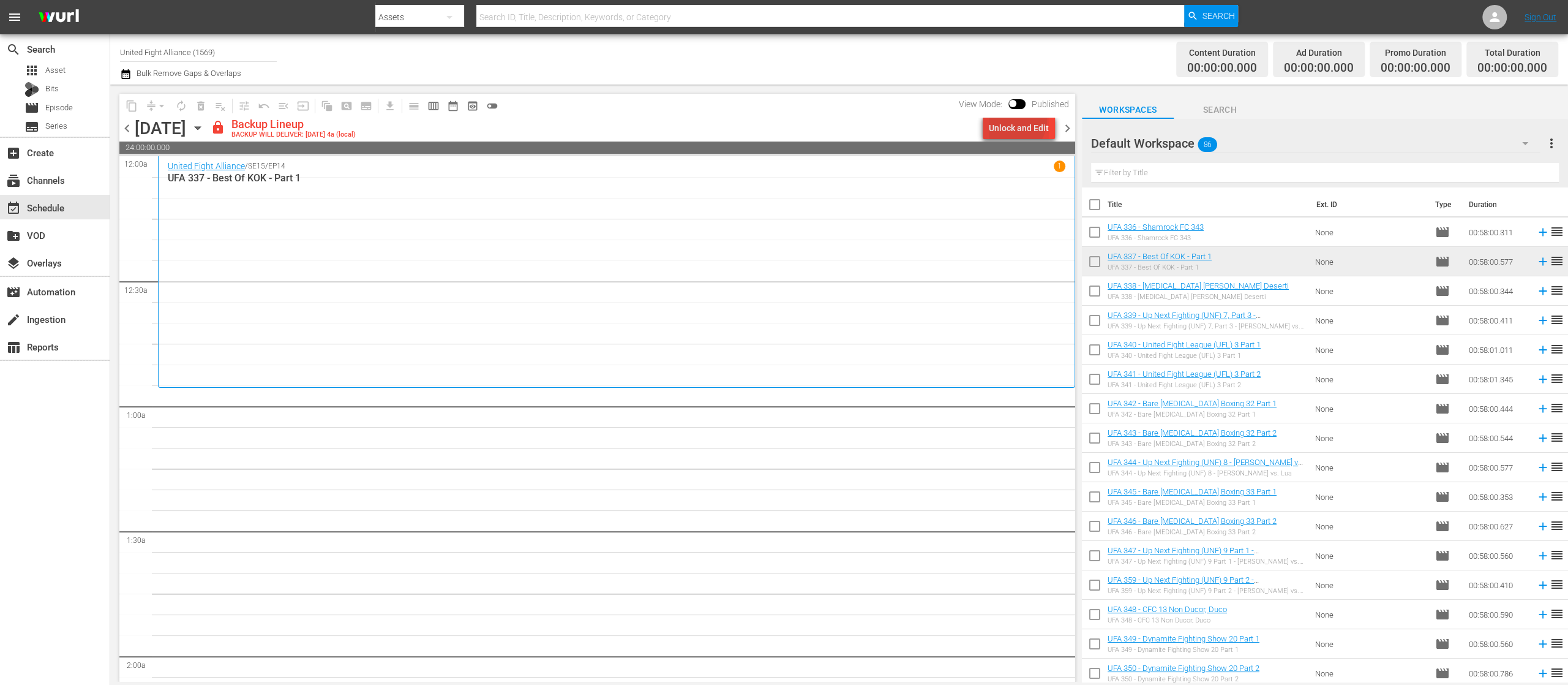
click at [1011, 119] on div "Unlock and Edit" at bounding box center [1019, 128] width 60 height 22
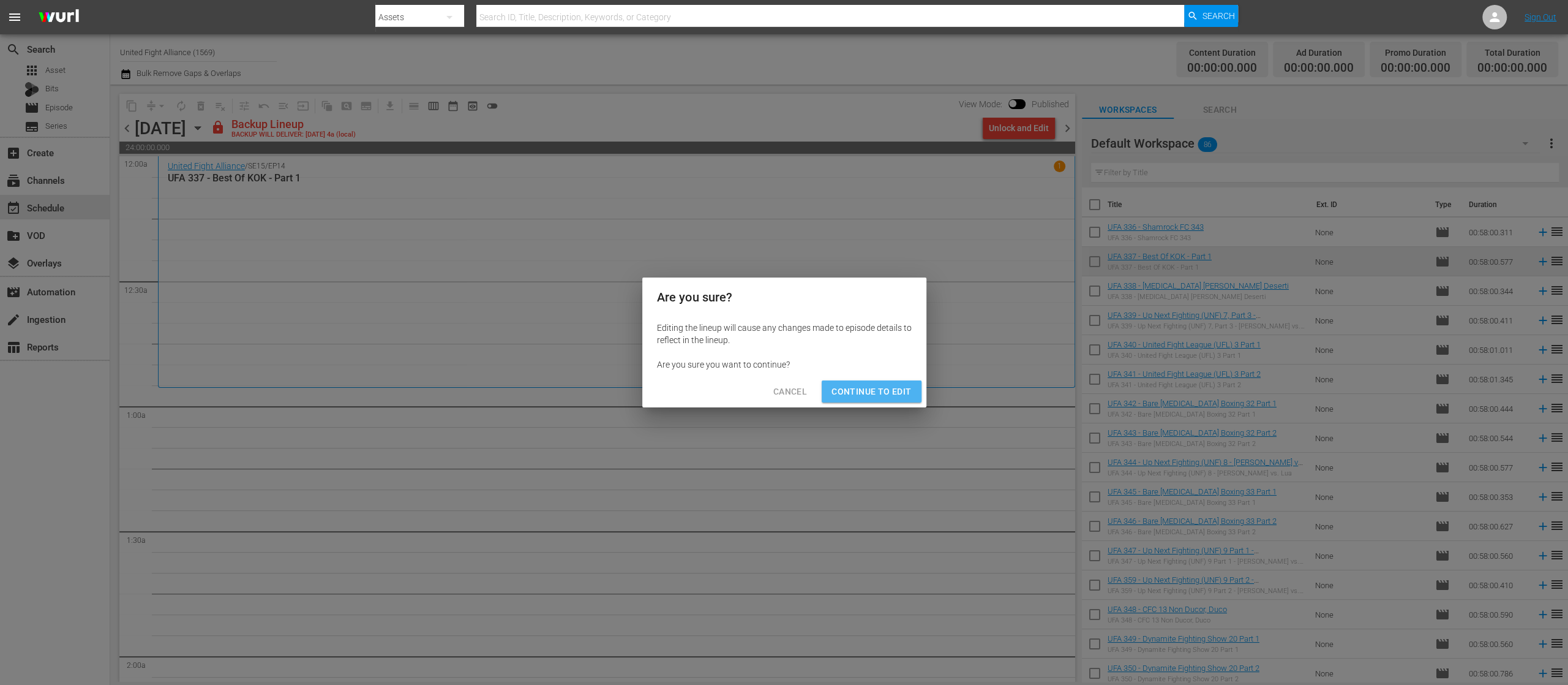
click at [896, 396] on span "Continue to Edit" at bounding box center [871, 392] width 80 height 15
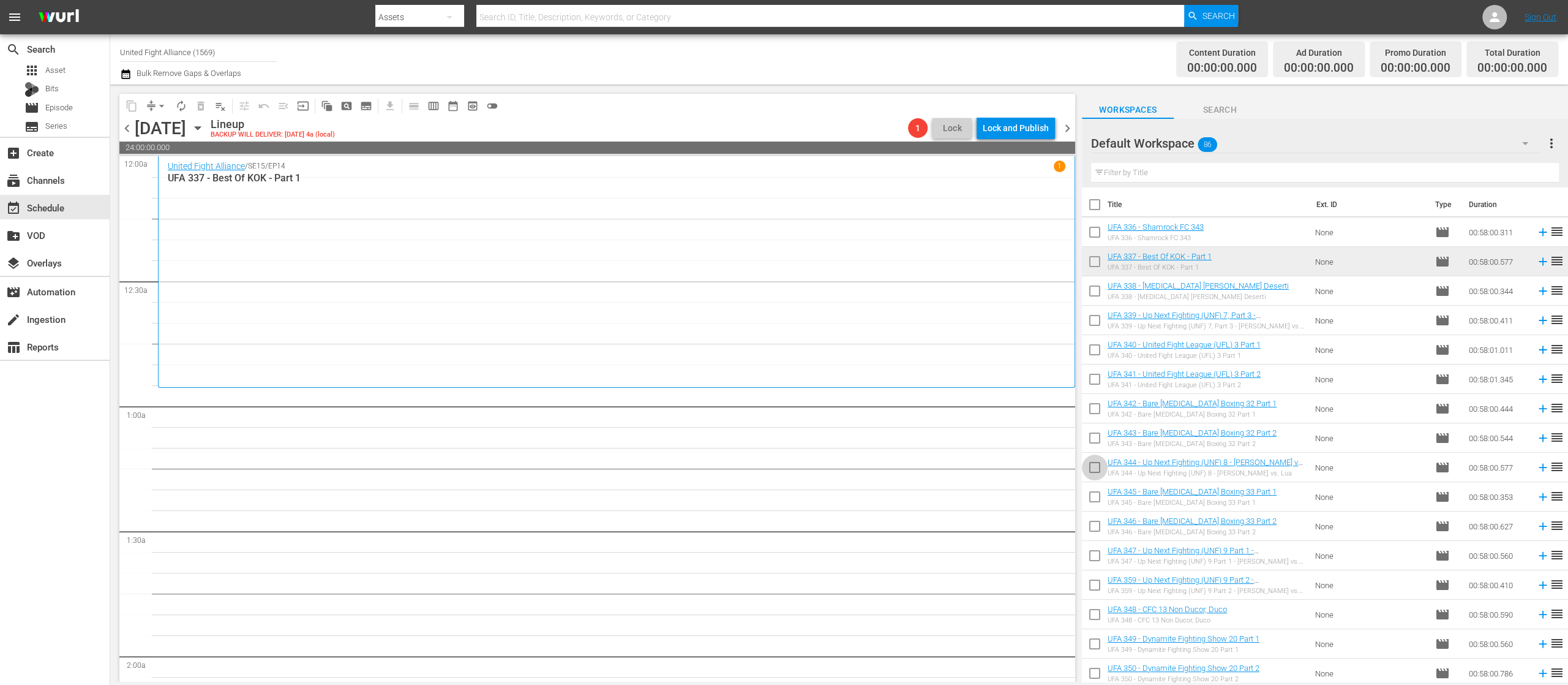
click at [1101, 467] on input "checkbox" at bounding box center [1095, 470] width 26 height 26
checkbox input "true"
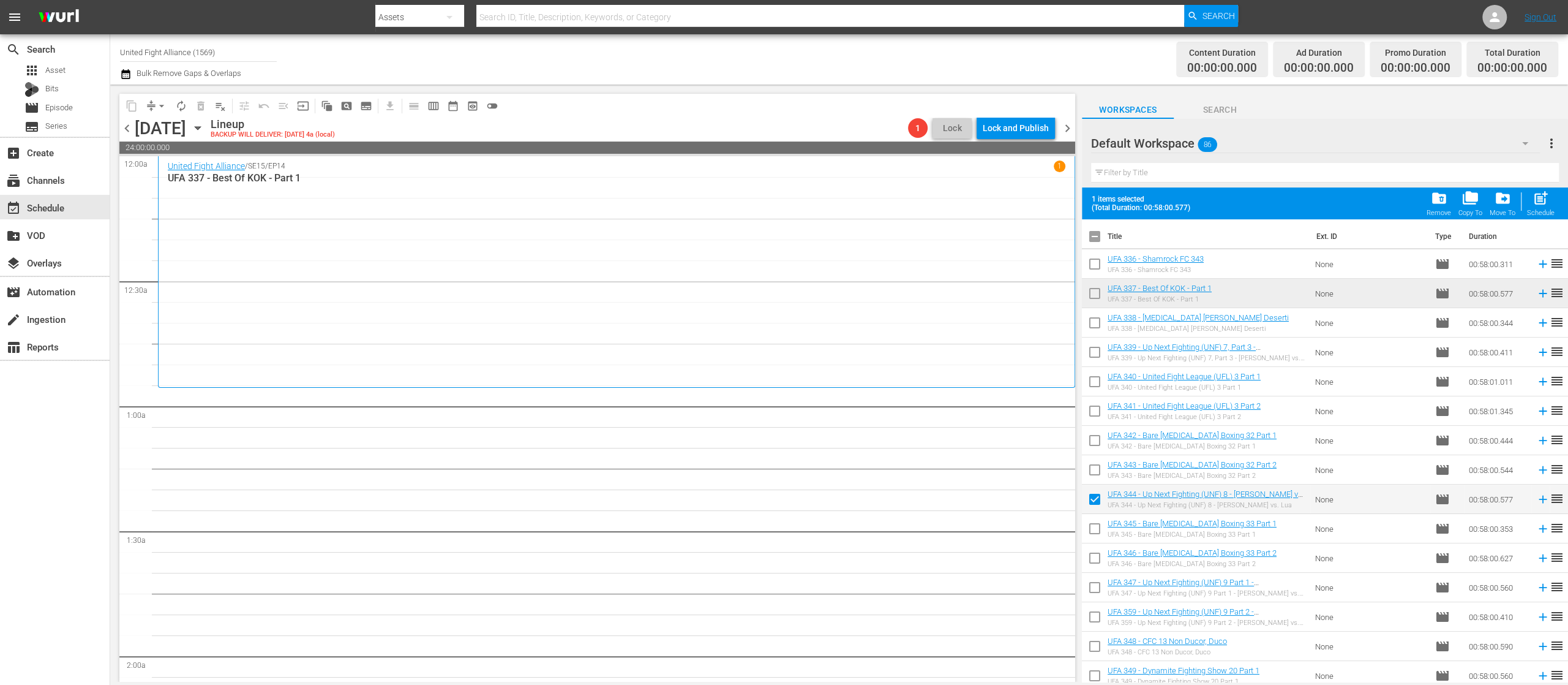
click at [1097, 527] on input "checkbox" at bounding box center [1095, 531] width 26 height 26
checkbox input "true"
click at [1095, 556] on input "checkbox" at bounding box center [1095, 560] width 26 height 26
checkbox input "true"
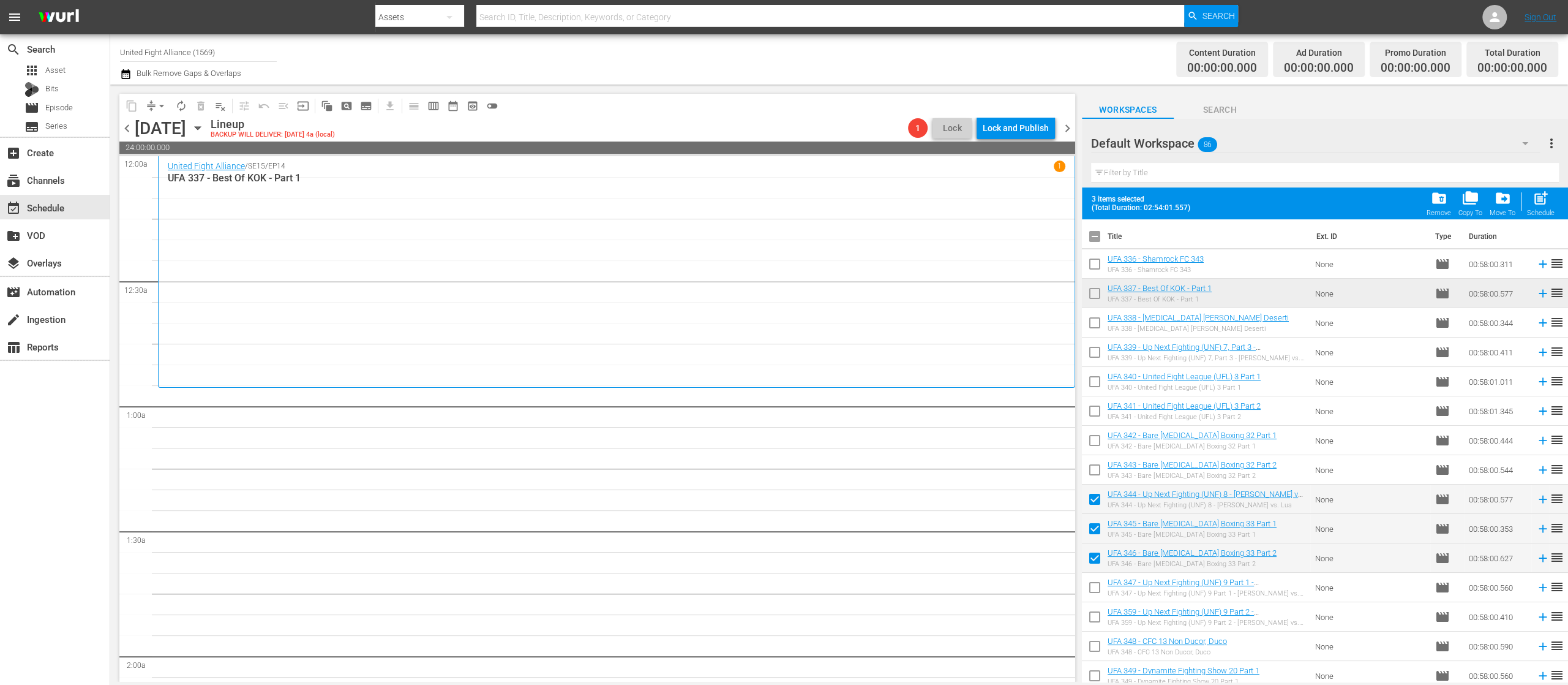
click at [1092, 583] on input "checkbox" at bounding box center [1095, 590] width 26 height 26
checkbox input "true"
click at [1092, 611] on input "checkbox" at bounding box center [1095, 619] width 26 height 26
checkbox input "true"
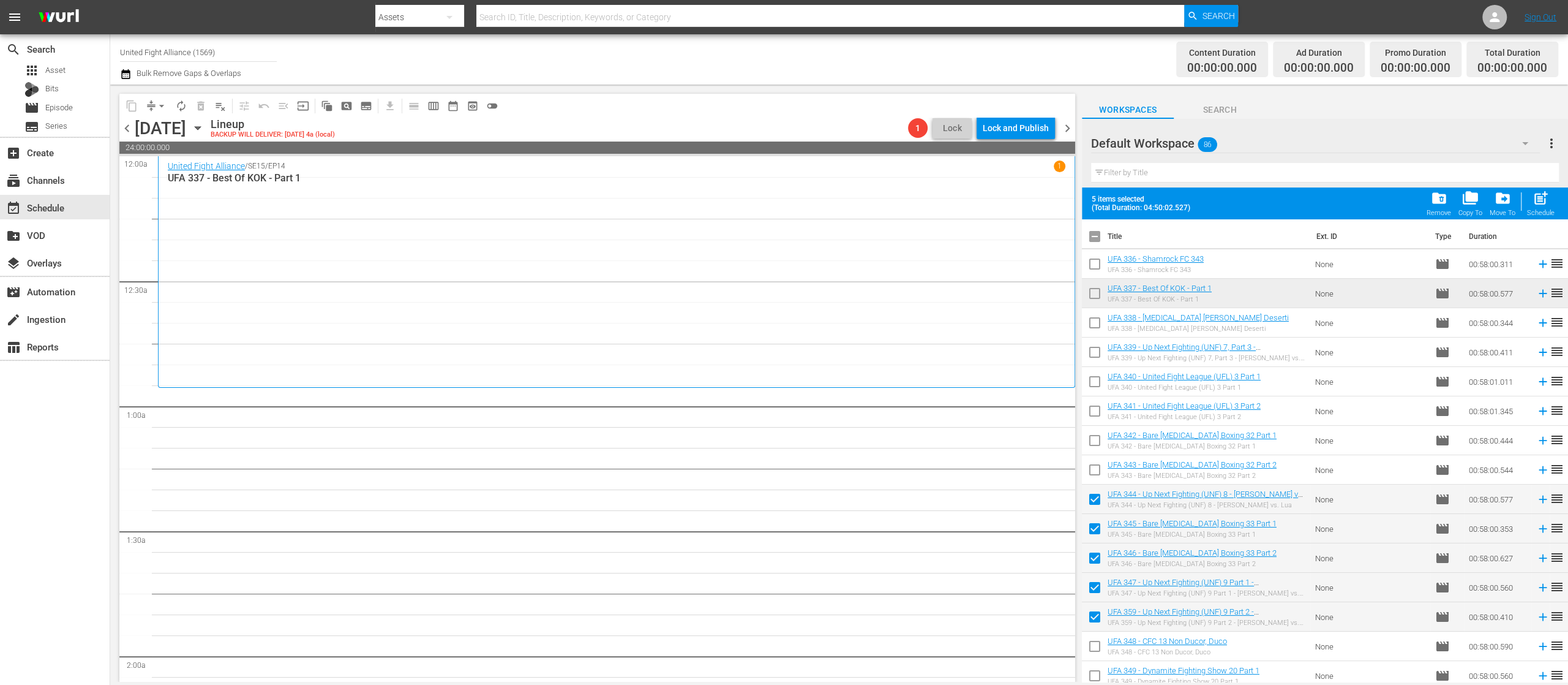
scroll to position [245, 0]
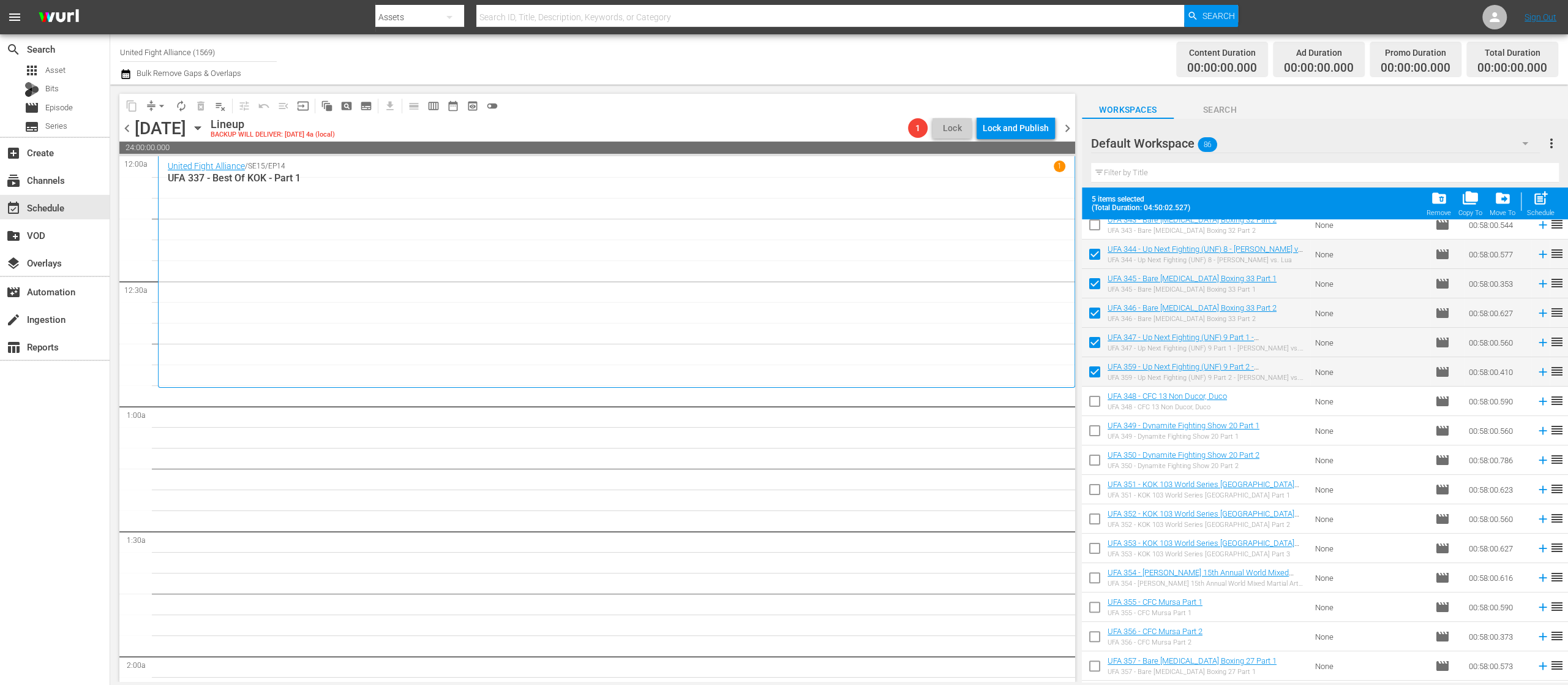
click at [1094, 402] on input "checkbox" at bounding box center [1095, 404] width 26 height 26
checkbox input "true"
click at [1094, 432] on input "checkbox" at bounding box center [1095, 433] width 26 height 26
checkbox input "true"
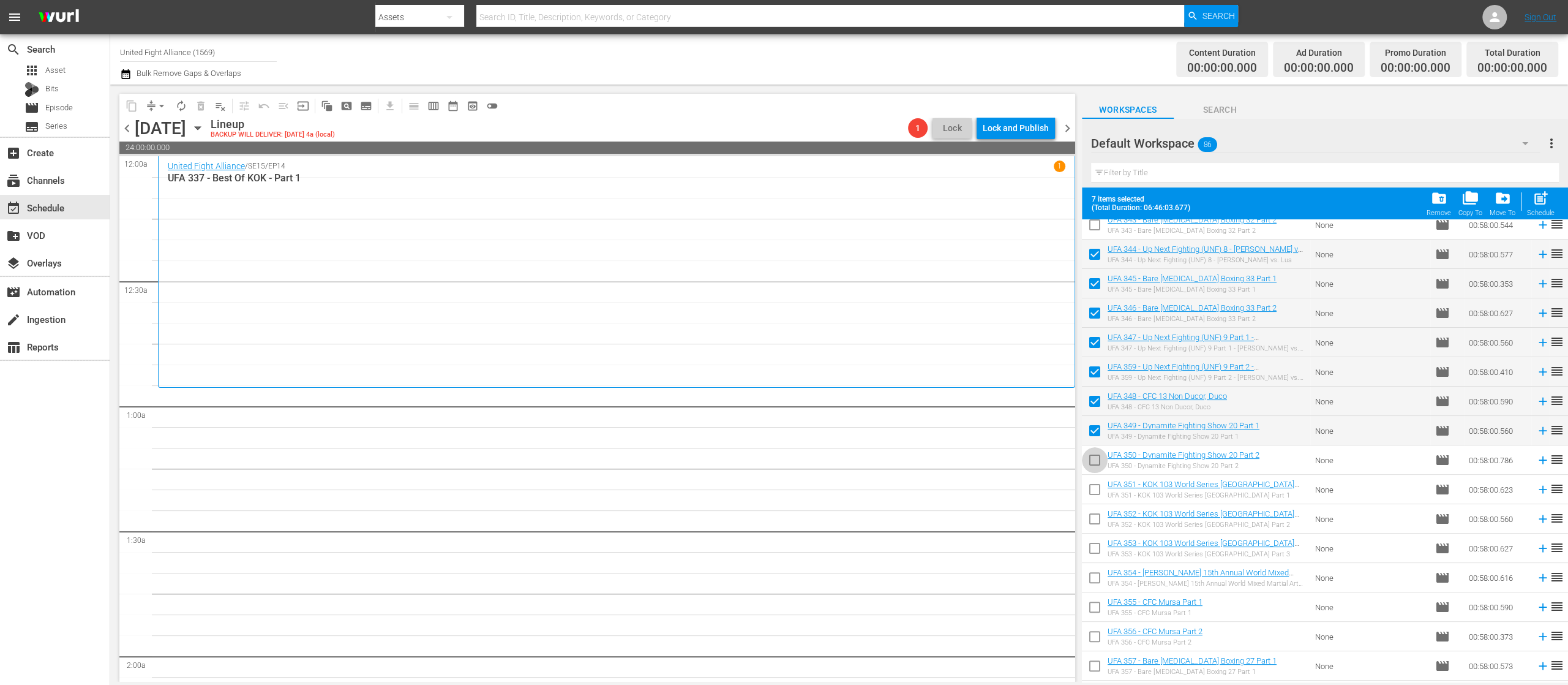
click at [1095, 455] on input "checkbox" at bounding box center [1095, 462] width 26 height 26
checkbox input "true"
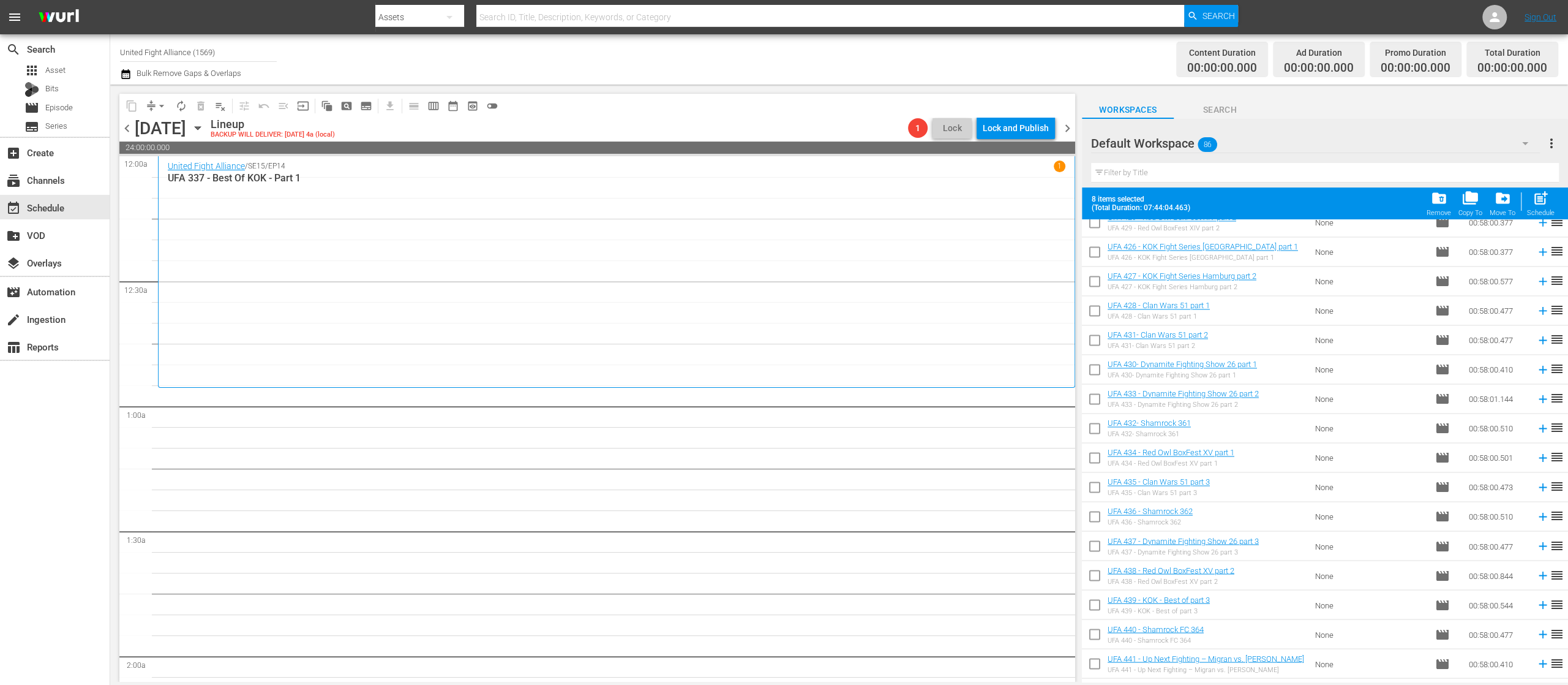
scroll to position [2094, 0]
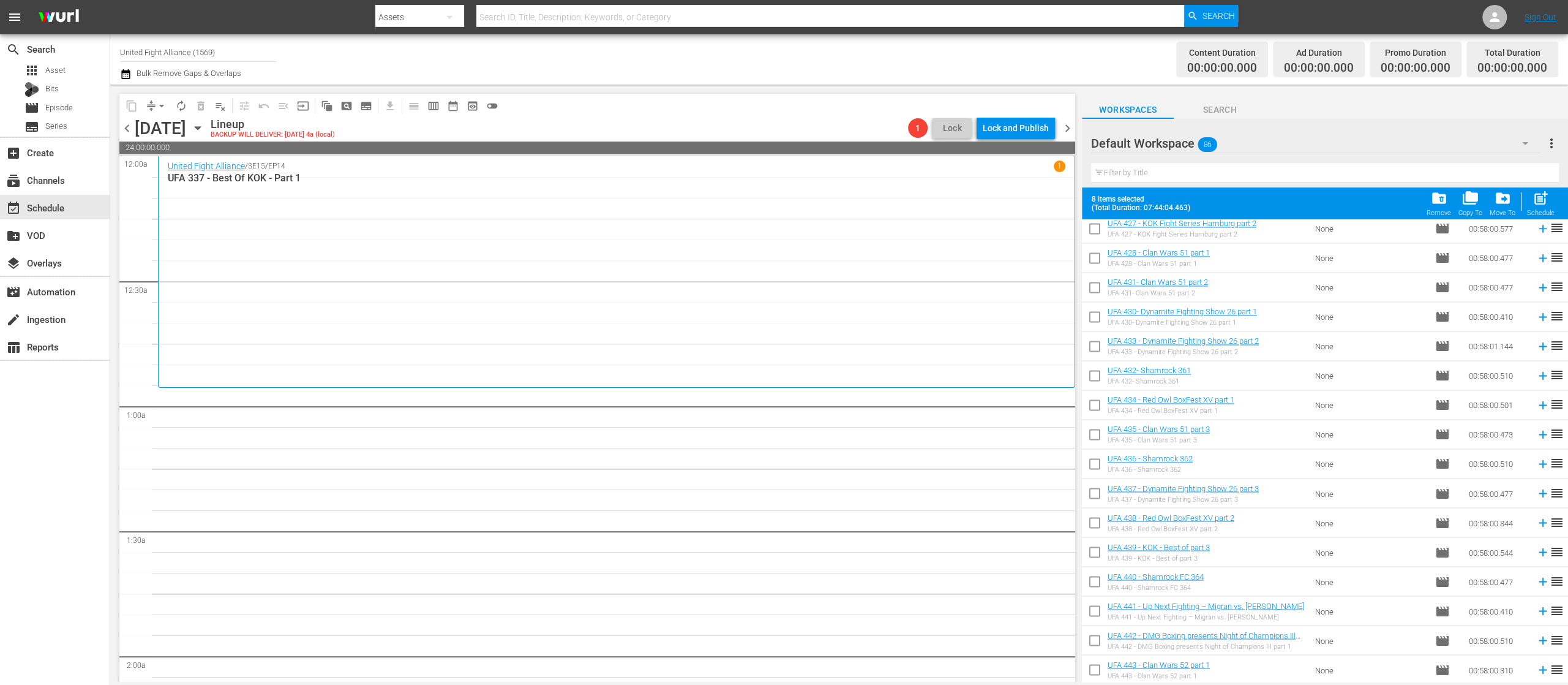
click at [1094, 640] on input "checkbox" at bounding box center [1095, 643] width 26 height 26
checkbox input "true"
click at [1541, 191] on span "post_add" at bounding box center [1541, 198] width 17 height 17
checkbox input "false"
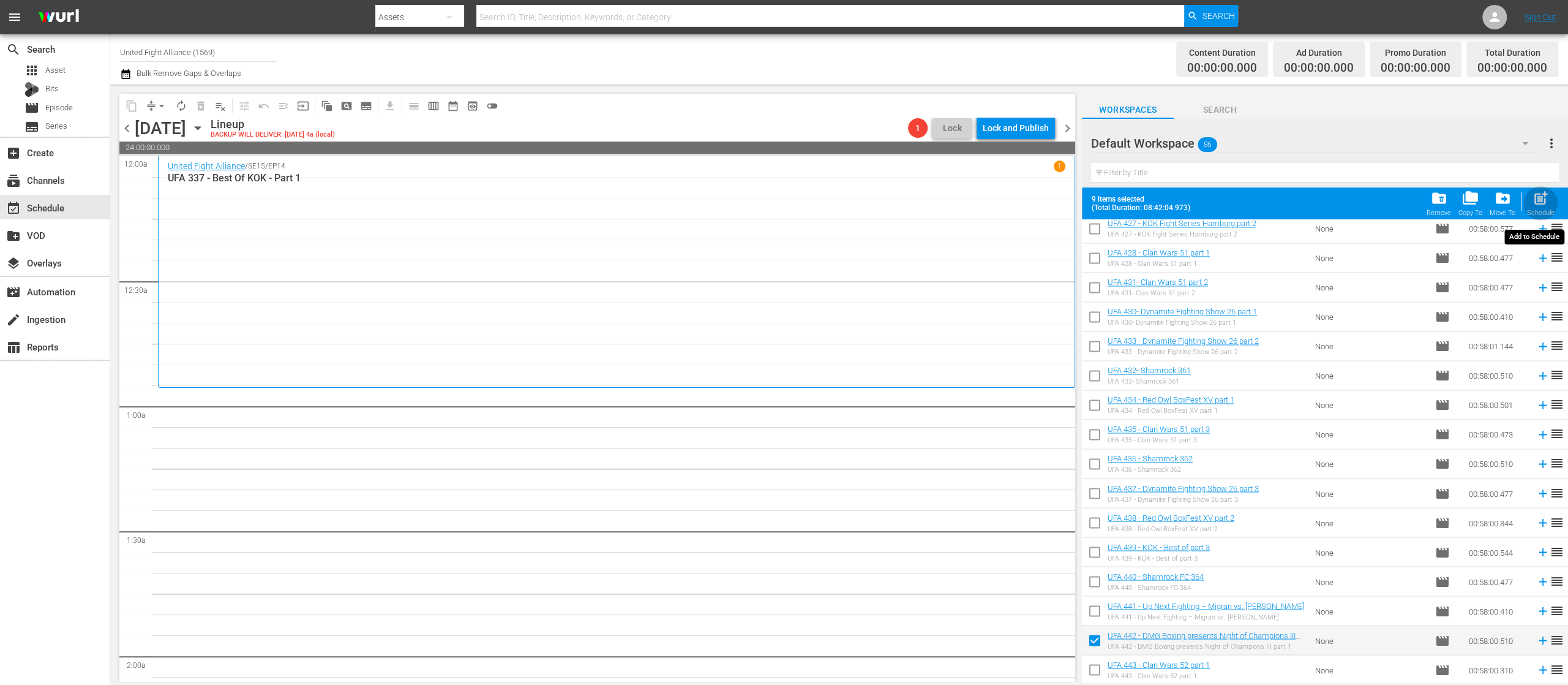
checkbox input "false"
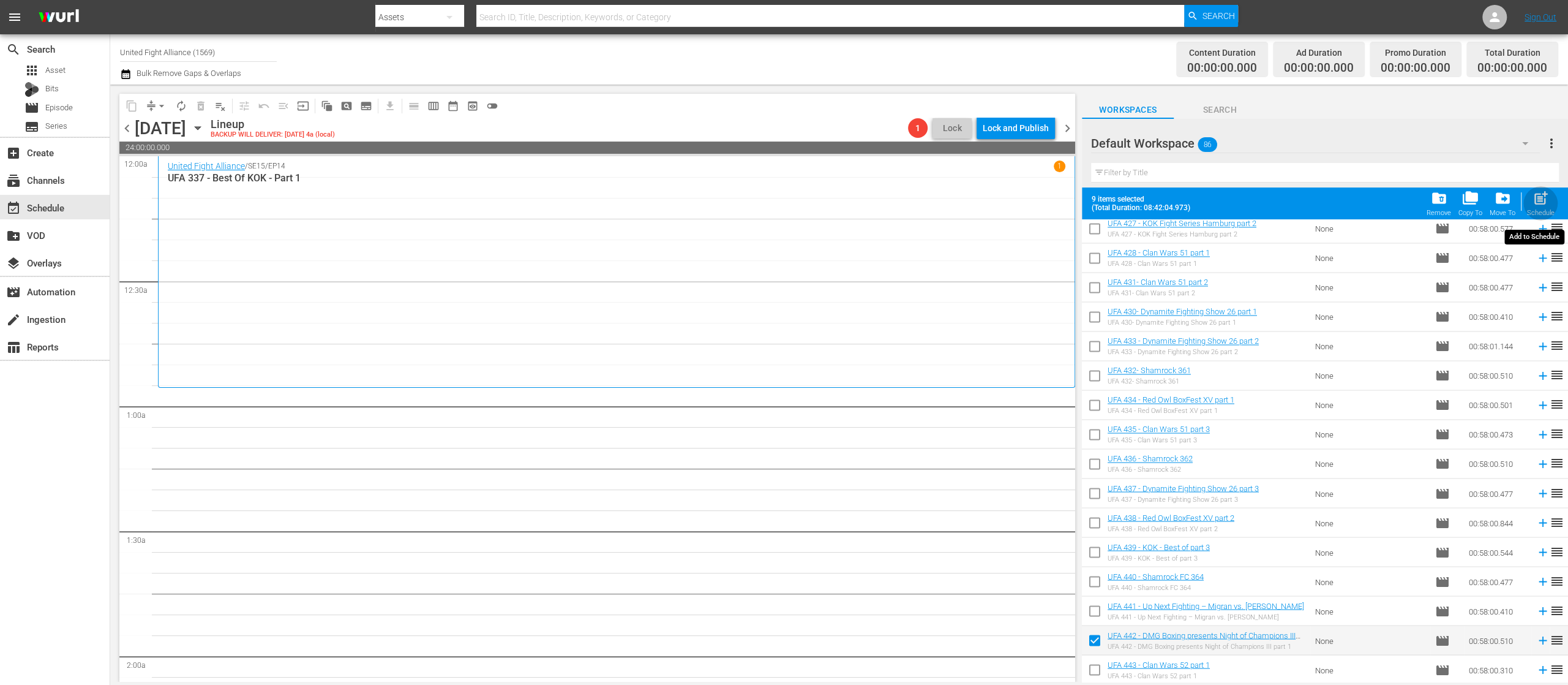
checkbox input "false"
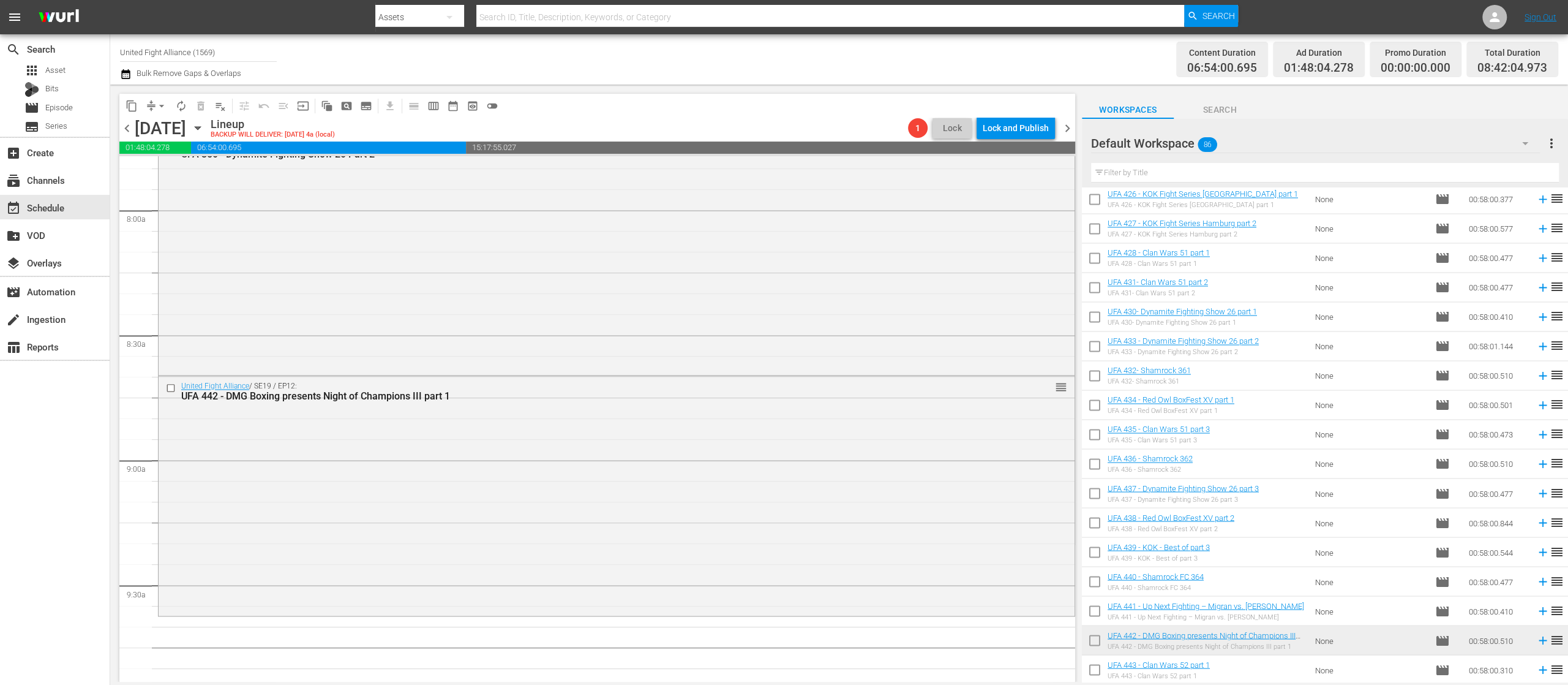
scroll to position [1470, 0]
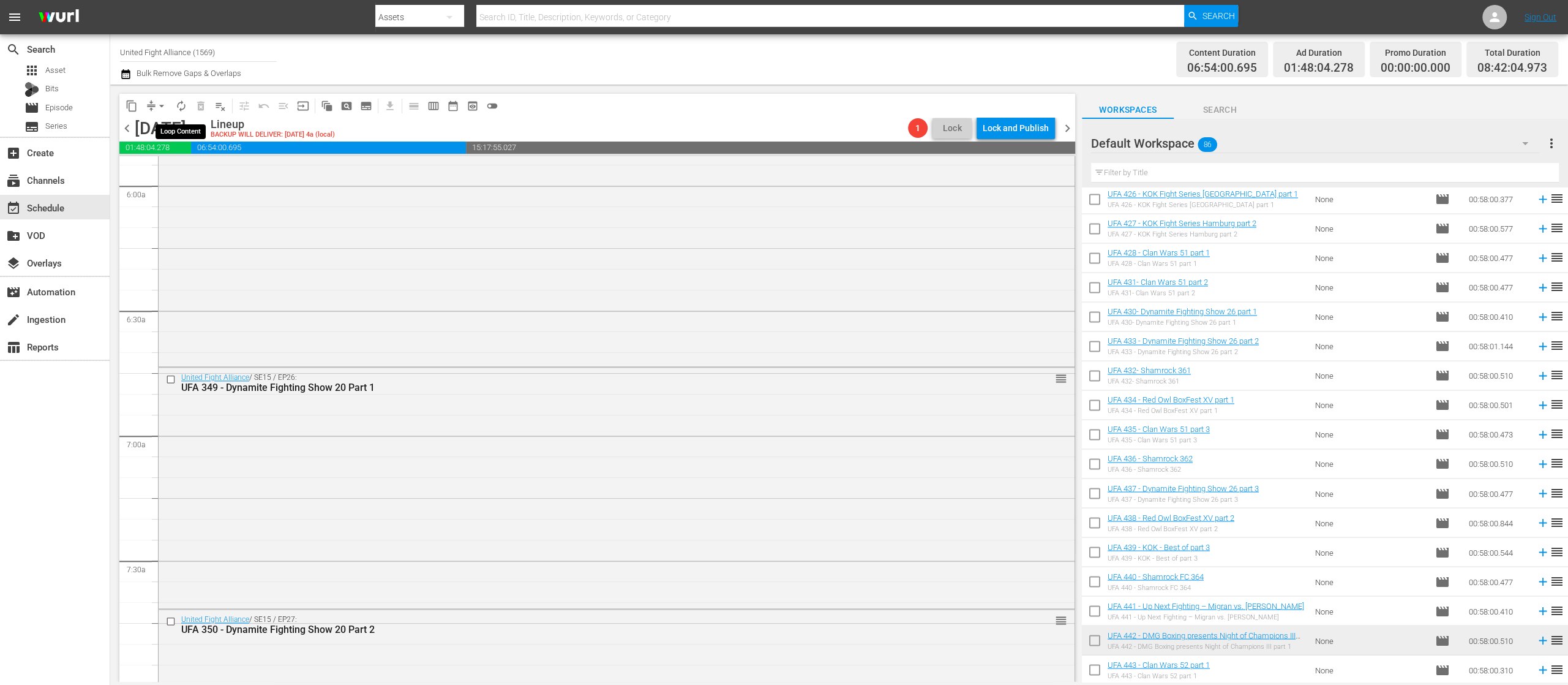
click at [182, 106] on span "autorenew_outlined" at bounding box center [181, 106] width 12 height 12
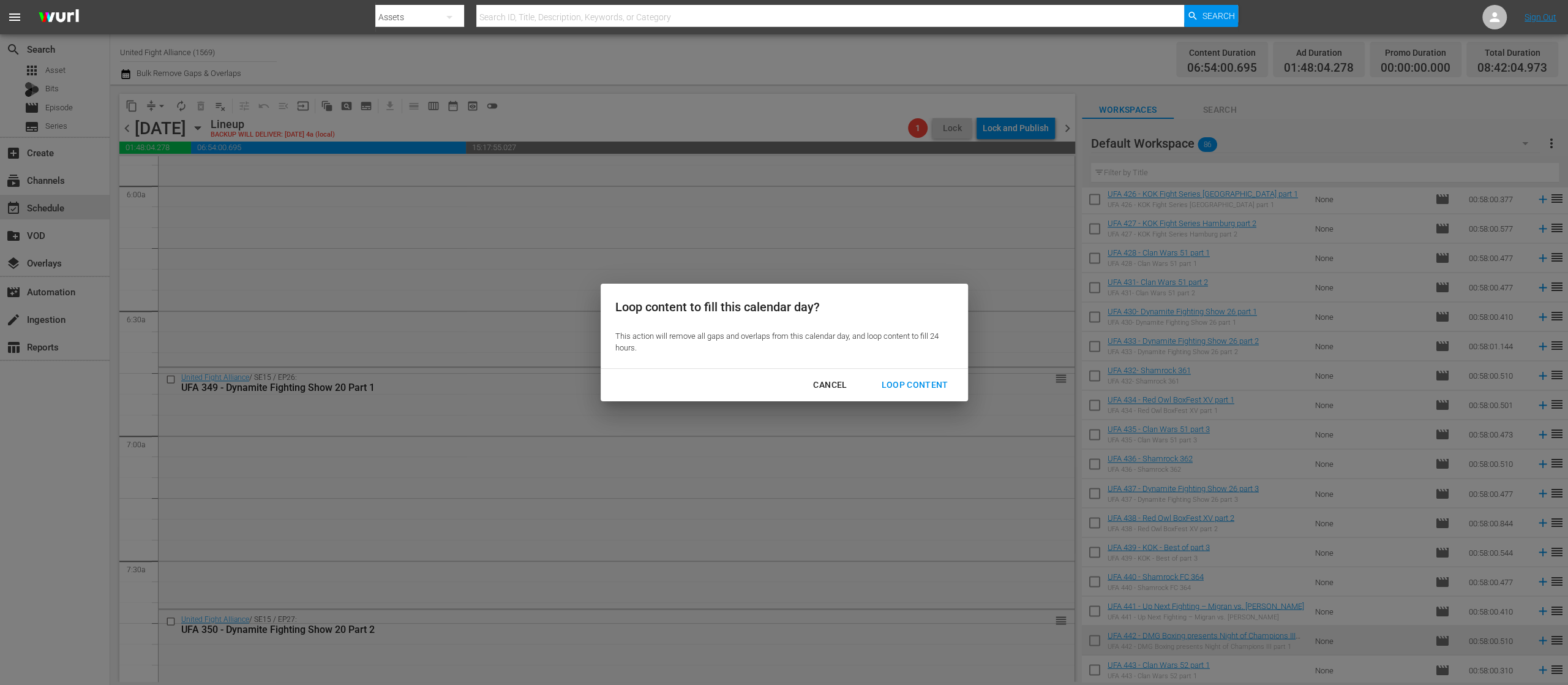
click at [902, 379] on div "Loop Content" at bounding box center [914, 385] width 86 height 15
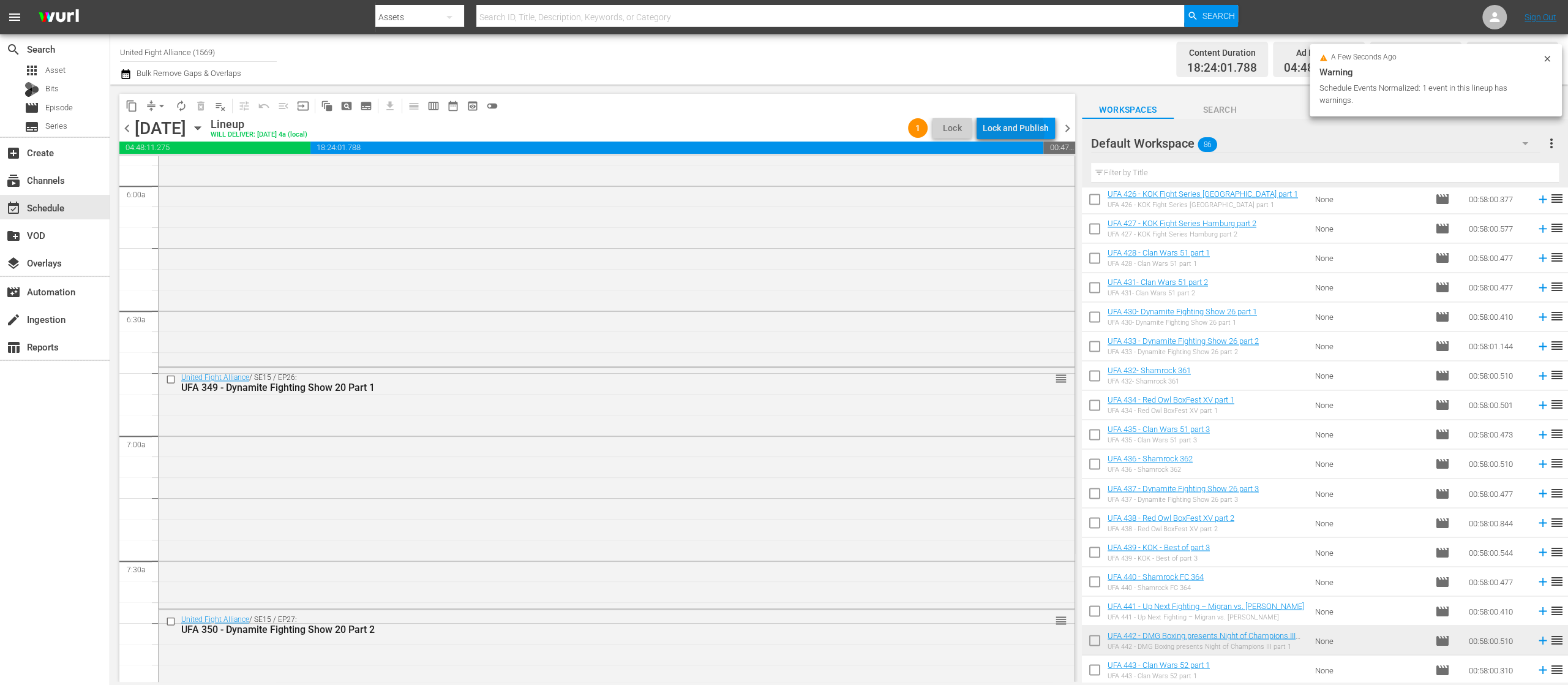
click at [1009, 130] on div "Lock and Publish" at bounding box center [1016, 128] width 66 height 22
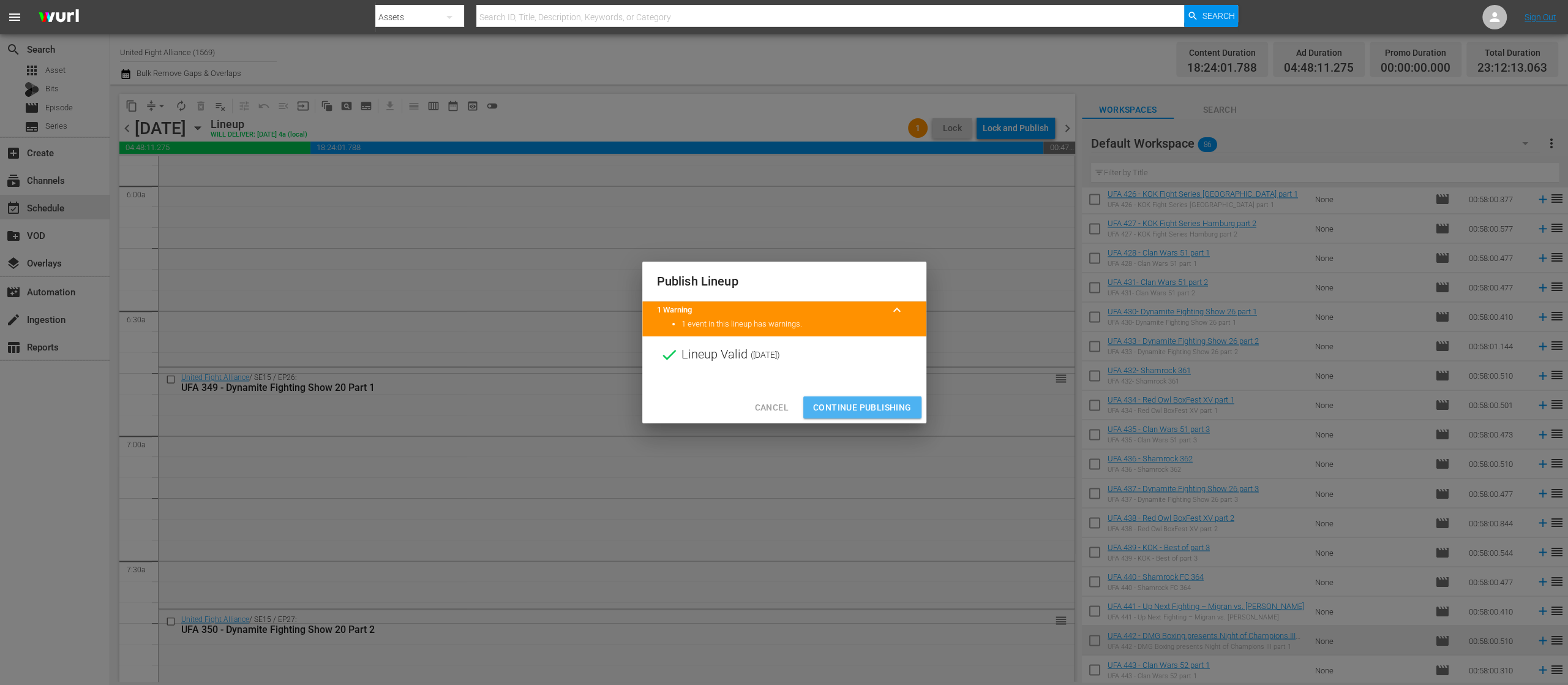
click at [887, 398] on button "Continue Publishing" at bounding box center [862, 407] width 118 height 22
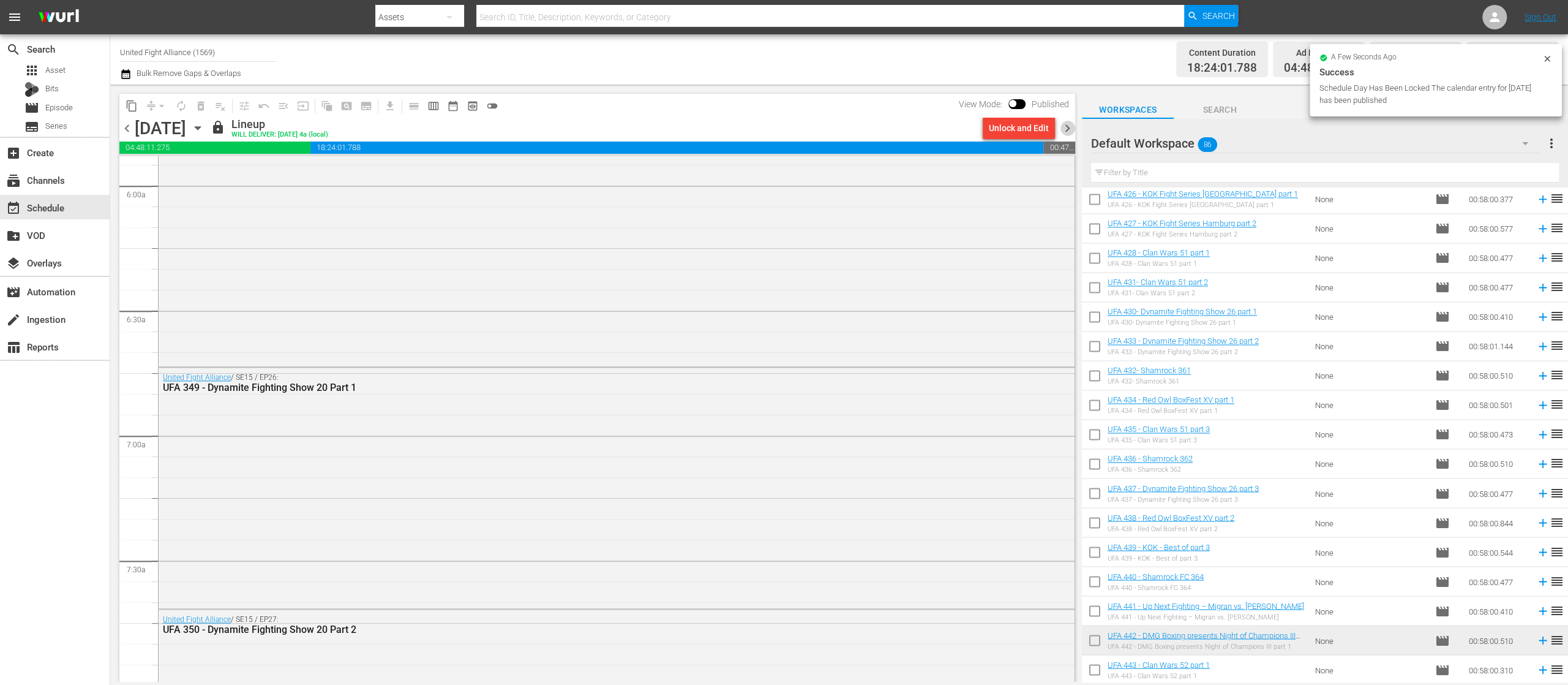
click at [1066, 123] on span "chevron_right" at bounding box center [1067, 129] width 15 height 15
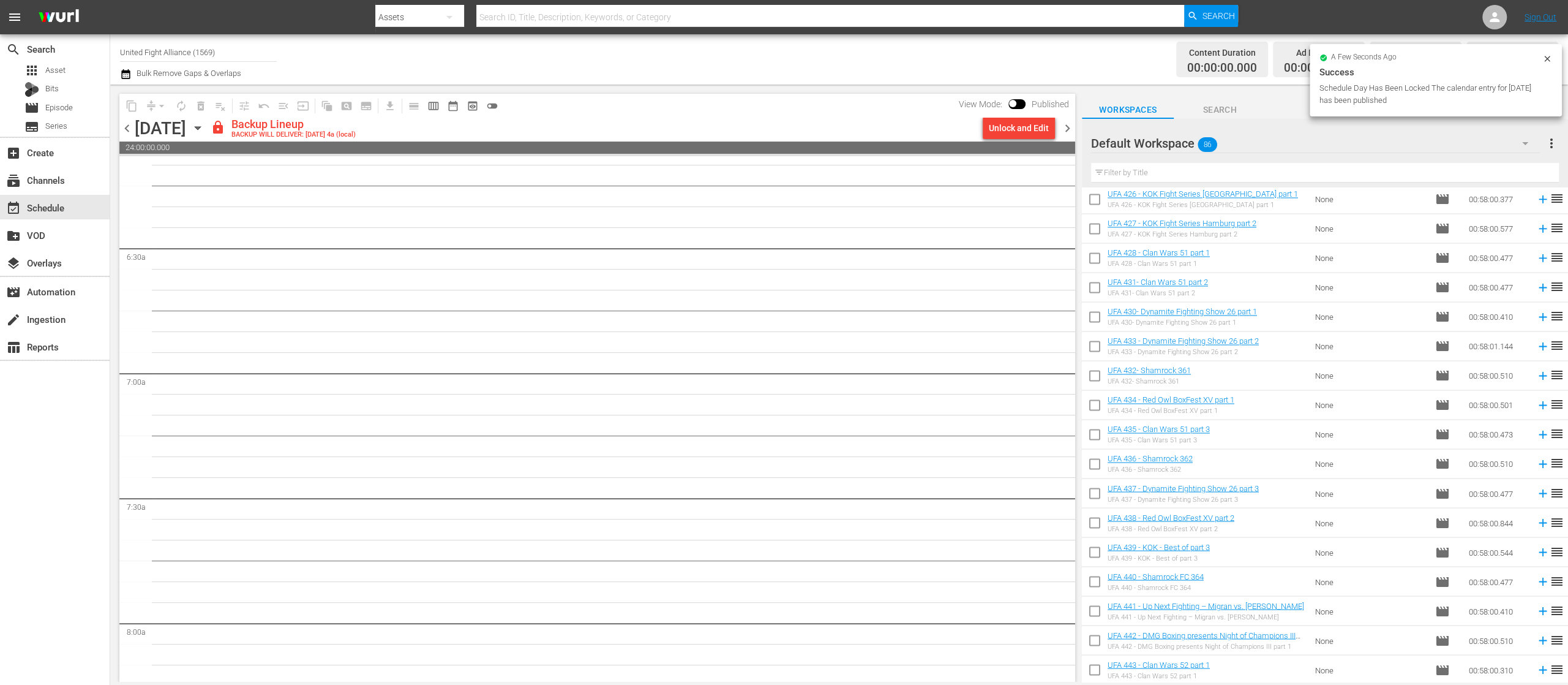
scroll to position [1512, 0]
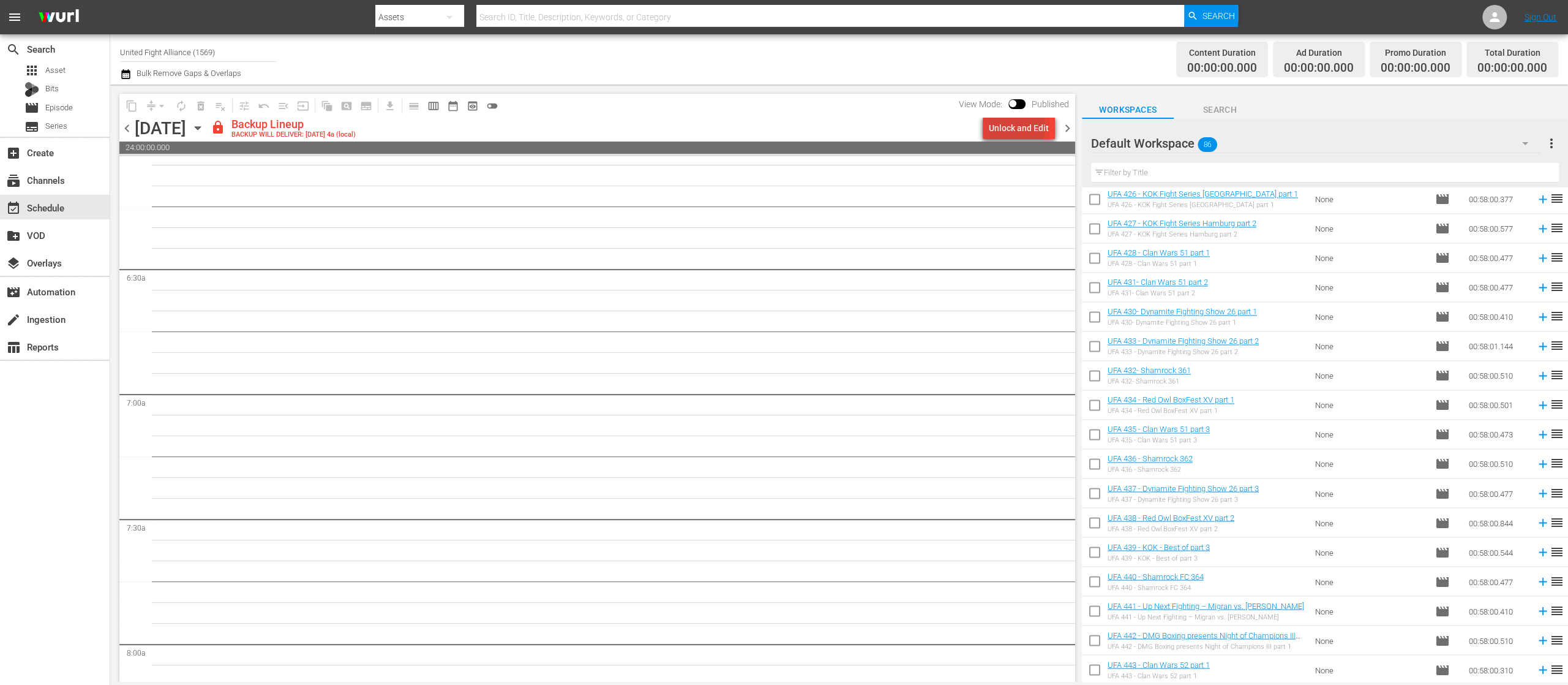
click at [1019, 126] on div "Unlock and Edit" at bounding box center [1019, 128] width 60 height 22
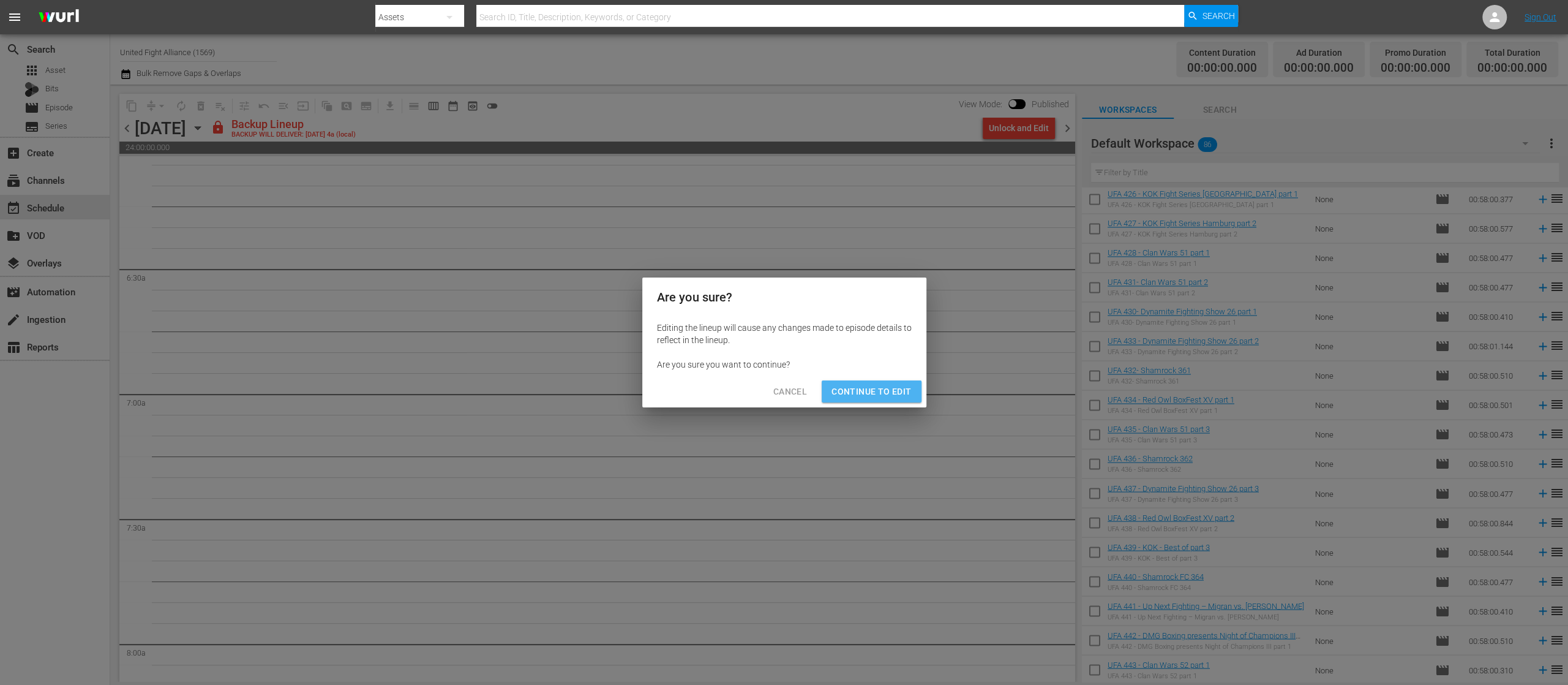
click at [896, 386] on span "Continue to Edit" at bounding box center [871, 392] width 80 height 15
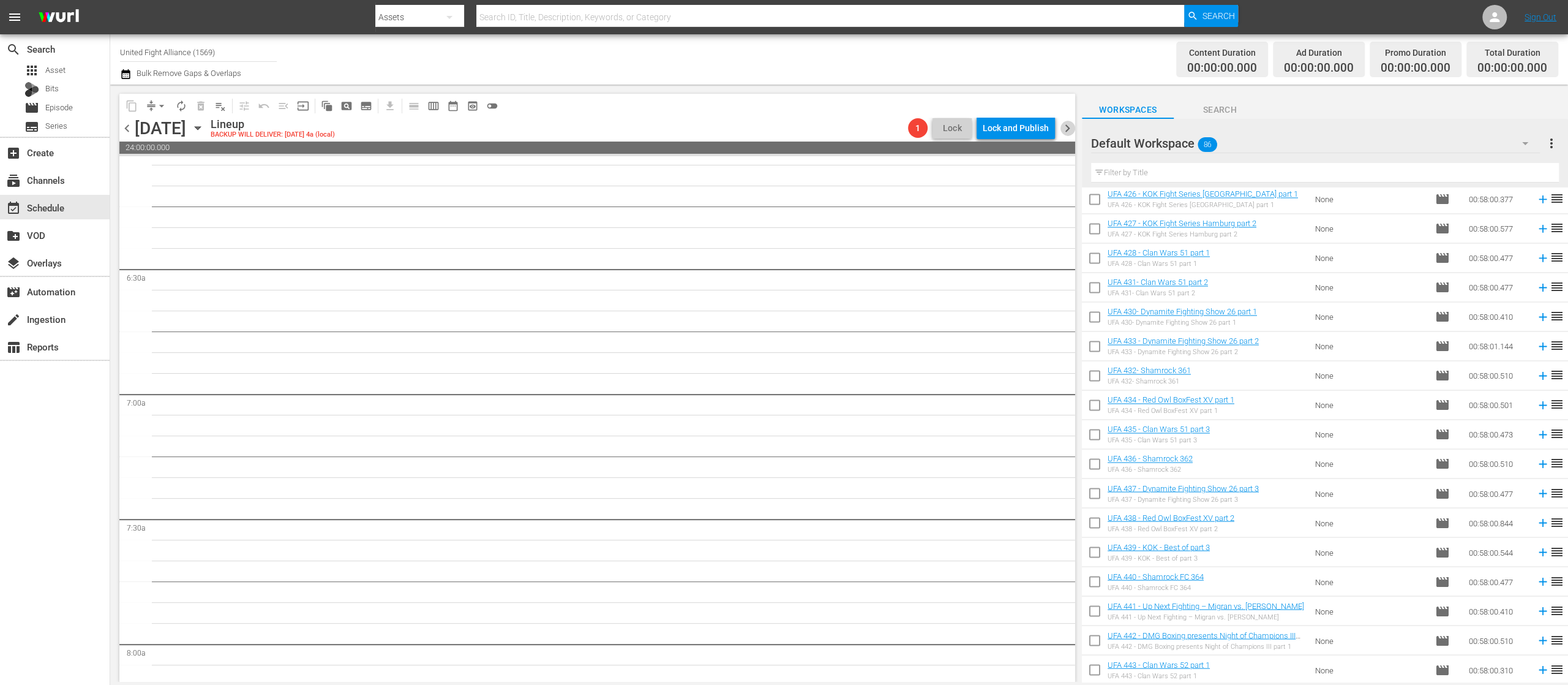
click at [1071, 126] on span "chevron_right" at bounding box center [1067, 129] width 15 height 15
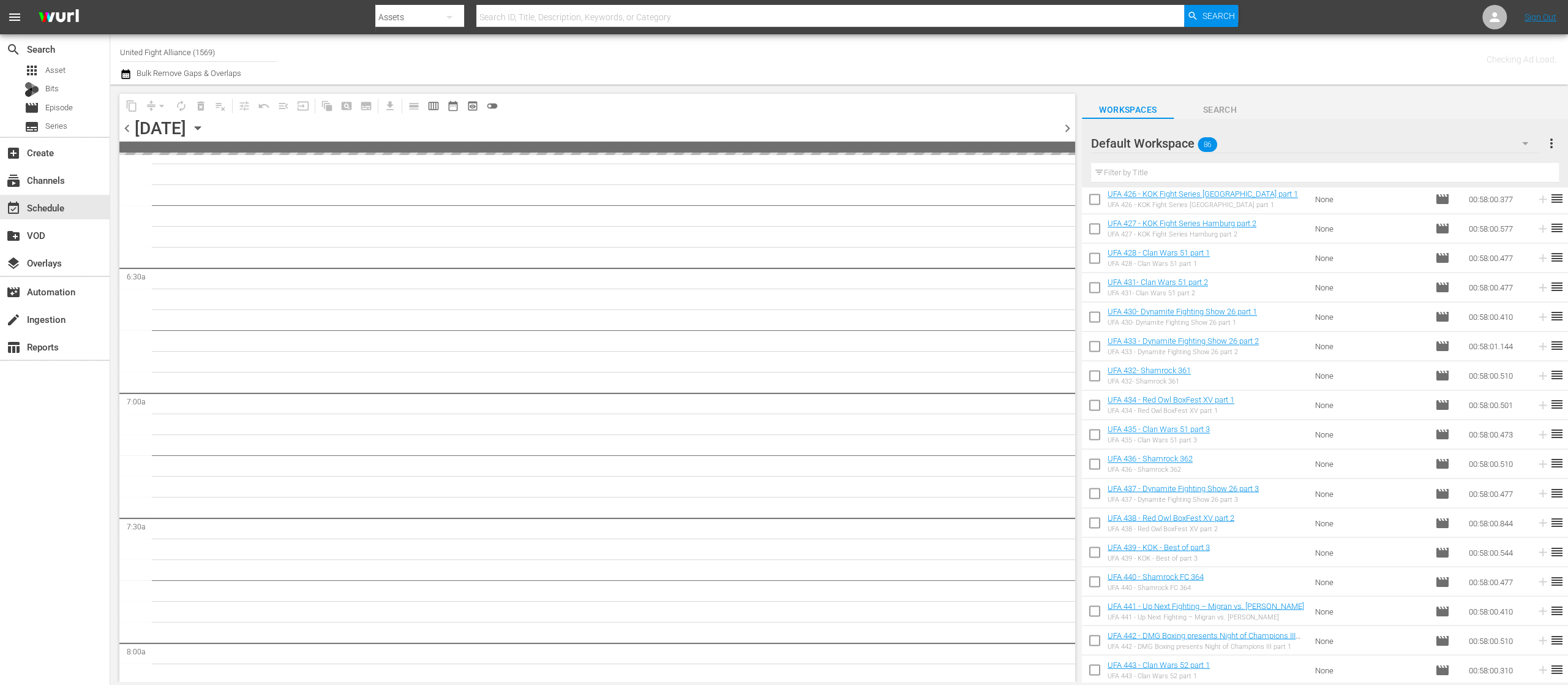
scroll to position [1533, 0]
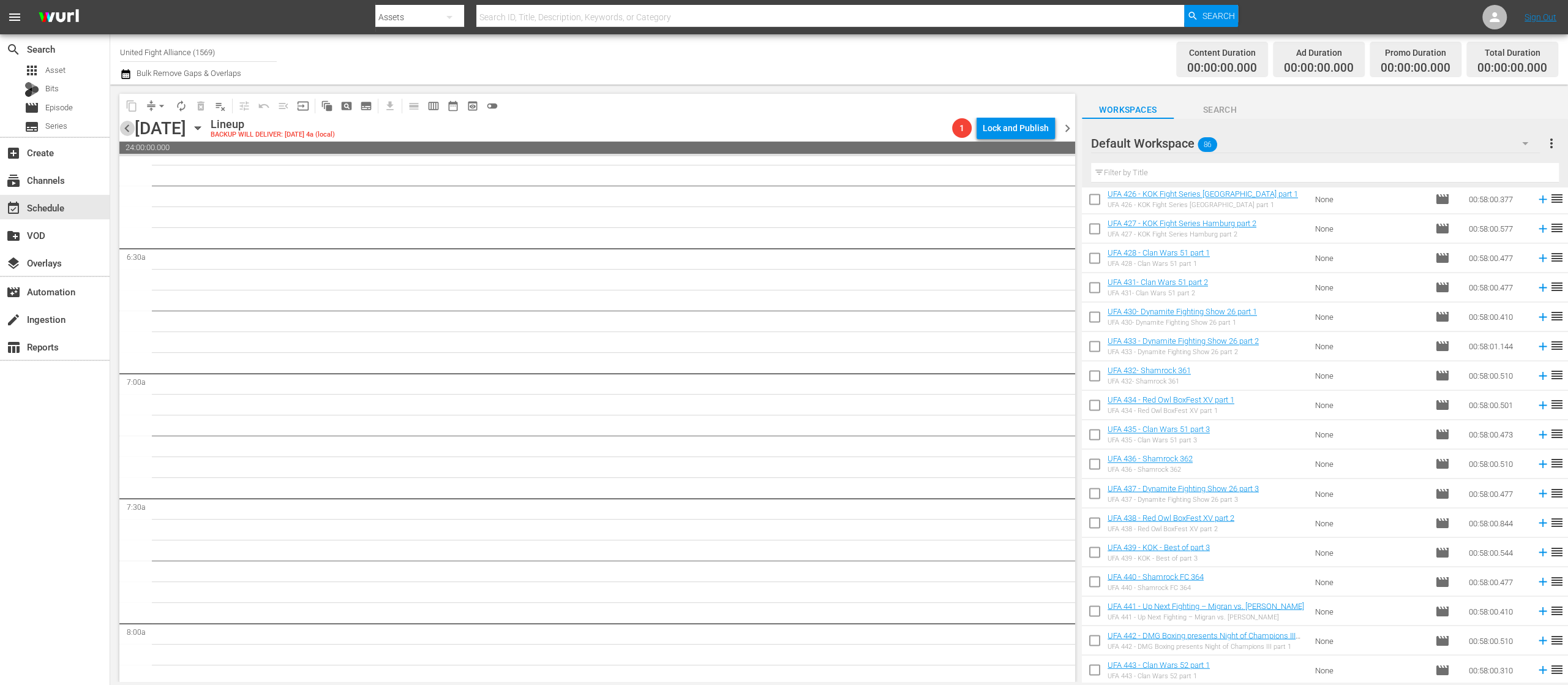
click at [132, 133] on span "chevron_left" at bounding box center [127, 129] width 15 height 15
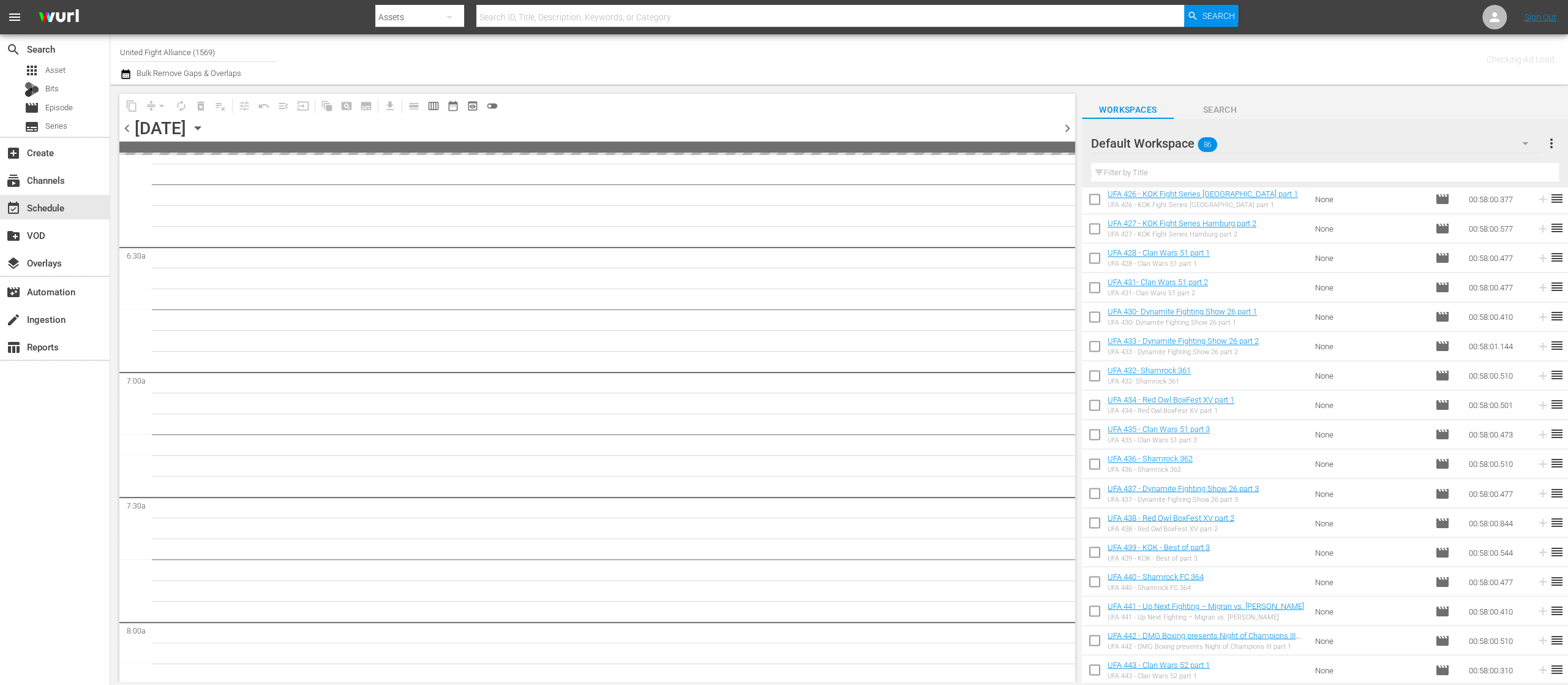
scroll to position [1533, 0]
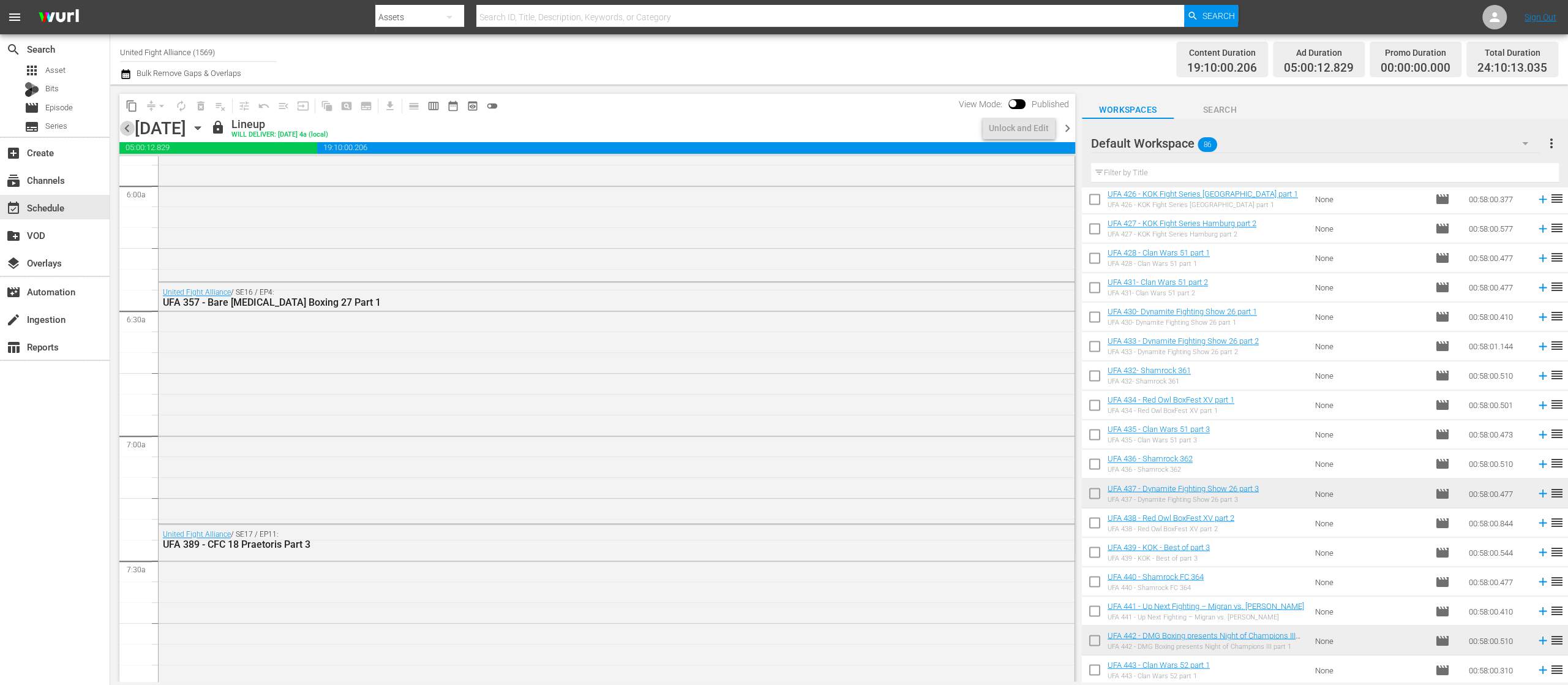
click at [132, 133] on span "chevron_left" at bounding box center [127, 129] width 15 height 15
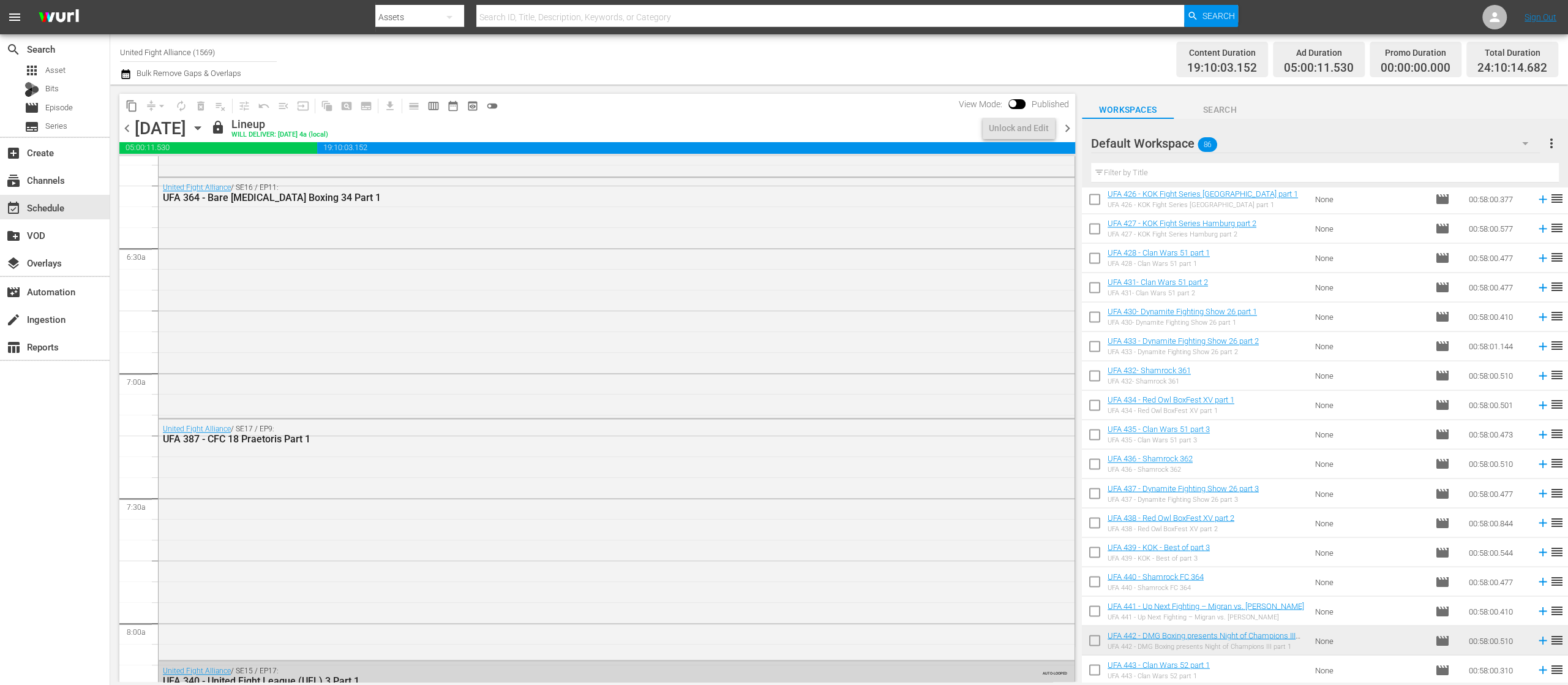
scroll to position [1470, 0]
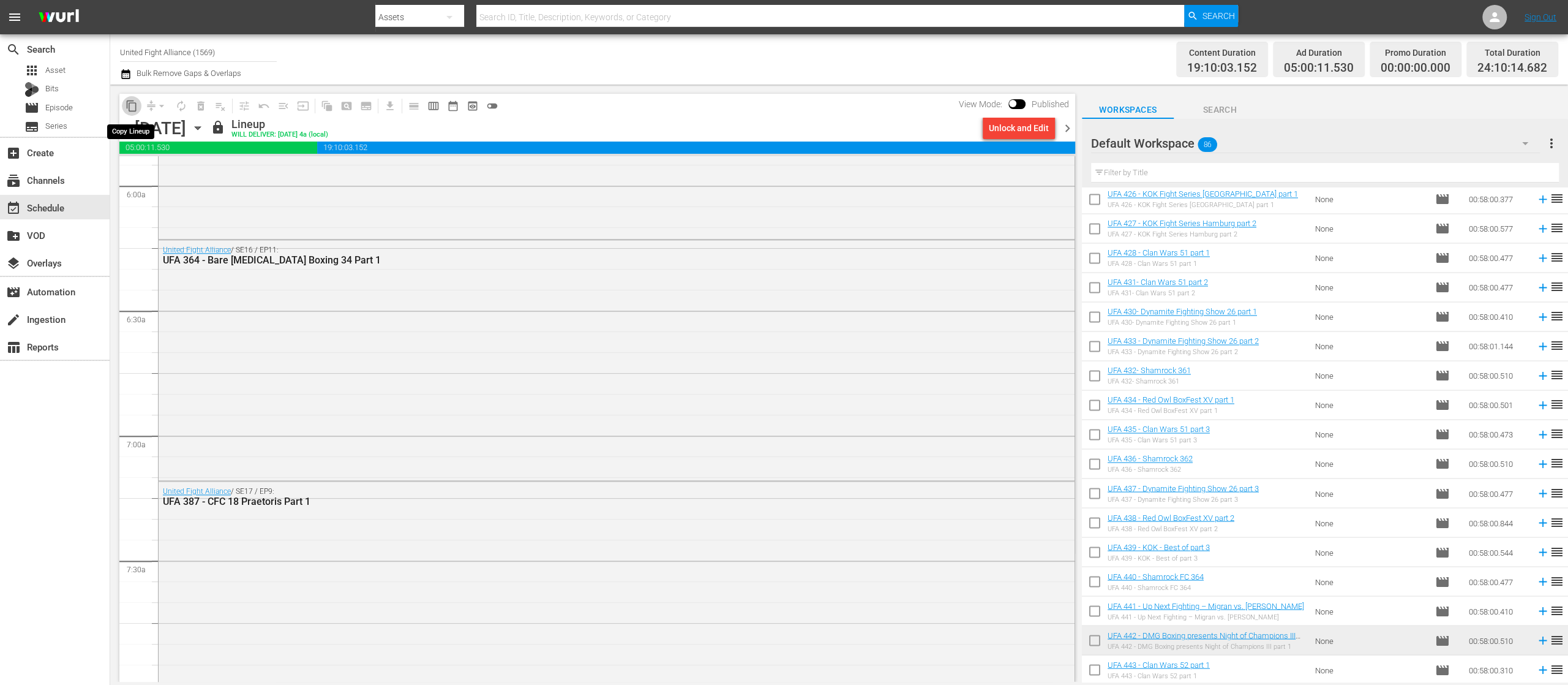
click at [134, 106] on span "content_copy" at bounding box center [131, 106] width 12 height 12
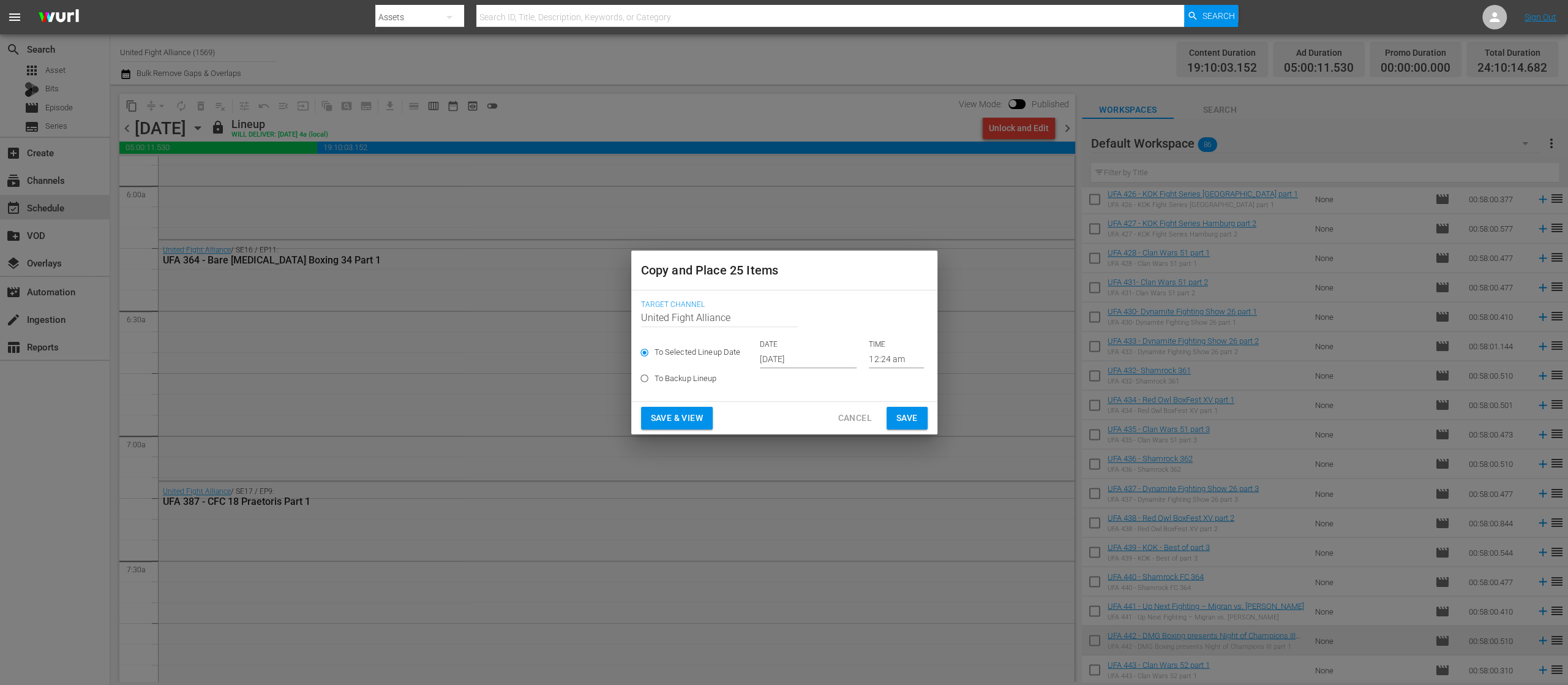
click at [774, 354] on input "[DATE]" at bounding box center [808, 359] width 97 height 19
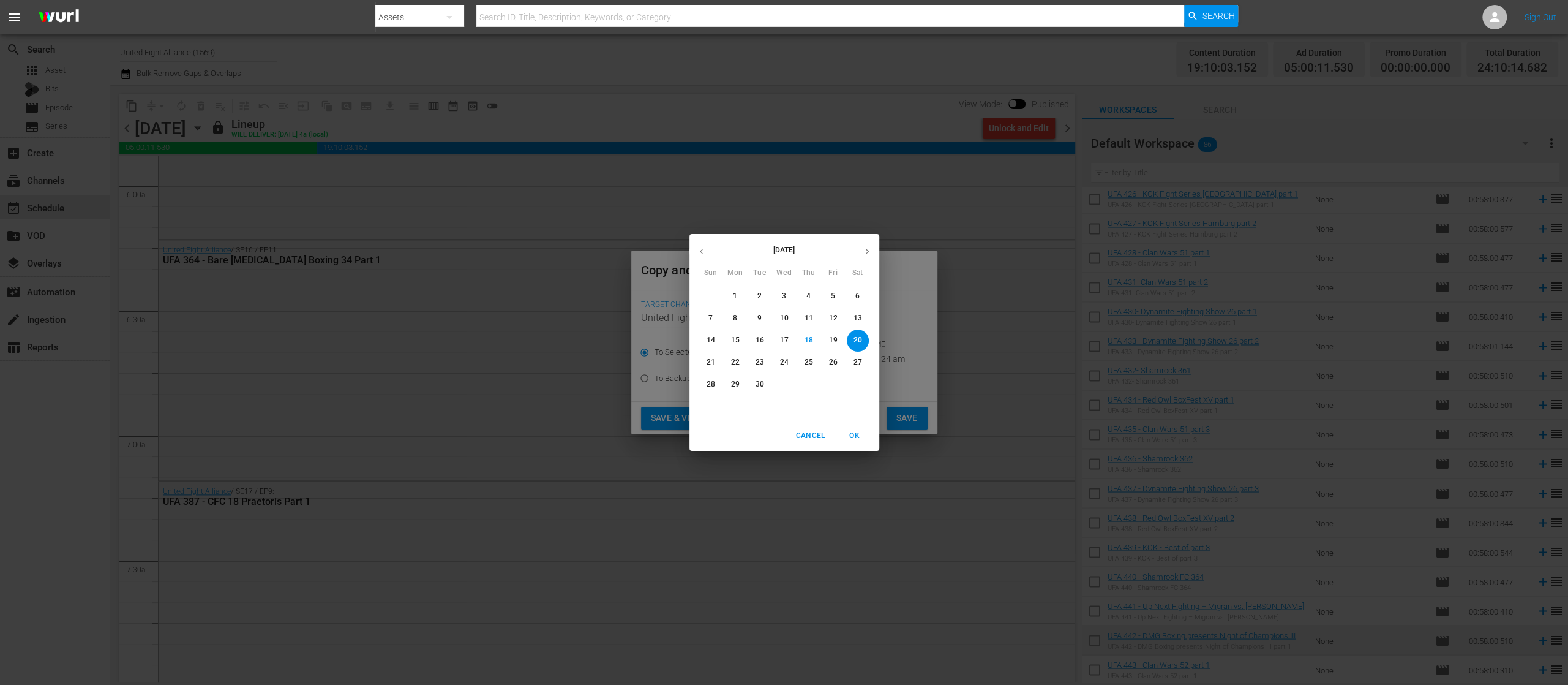
click at [786, 359] on p "24" at bounding box center [784, 363] width 8 height 10
type input "[DATE]"
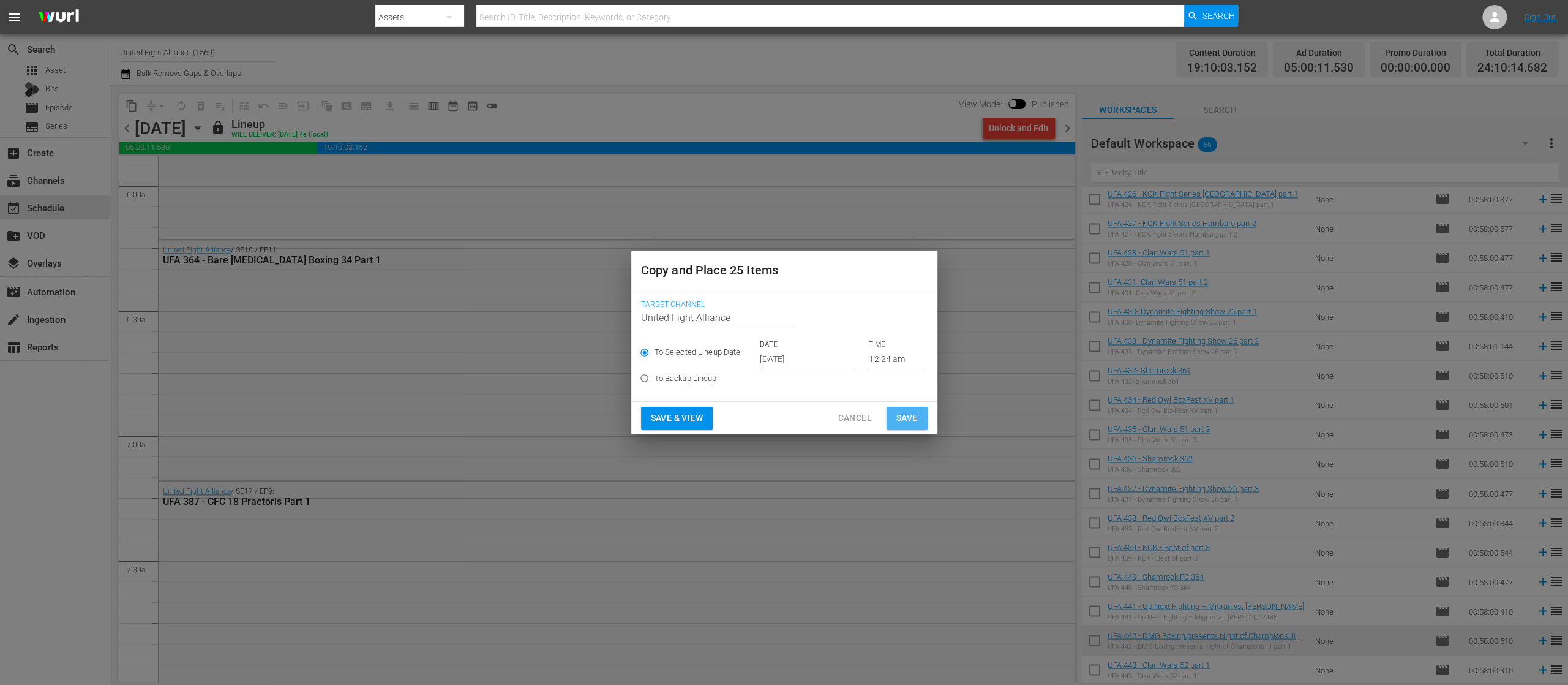
click at [915, 414] on span "Save" at bounding box center [907, 418] width 22 height 15
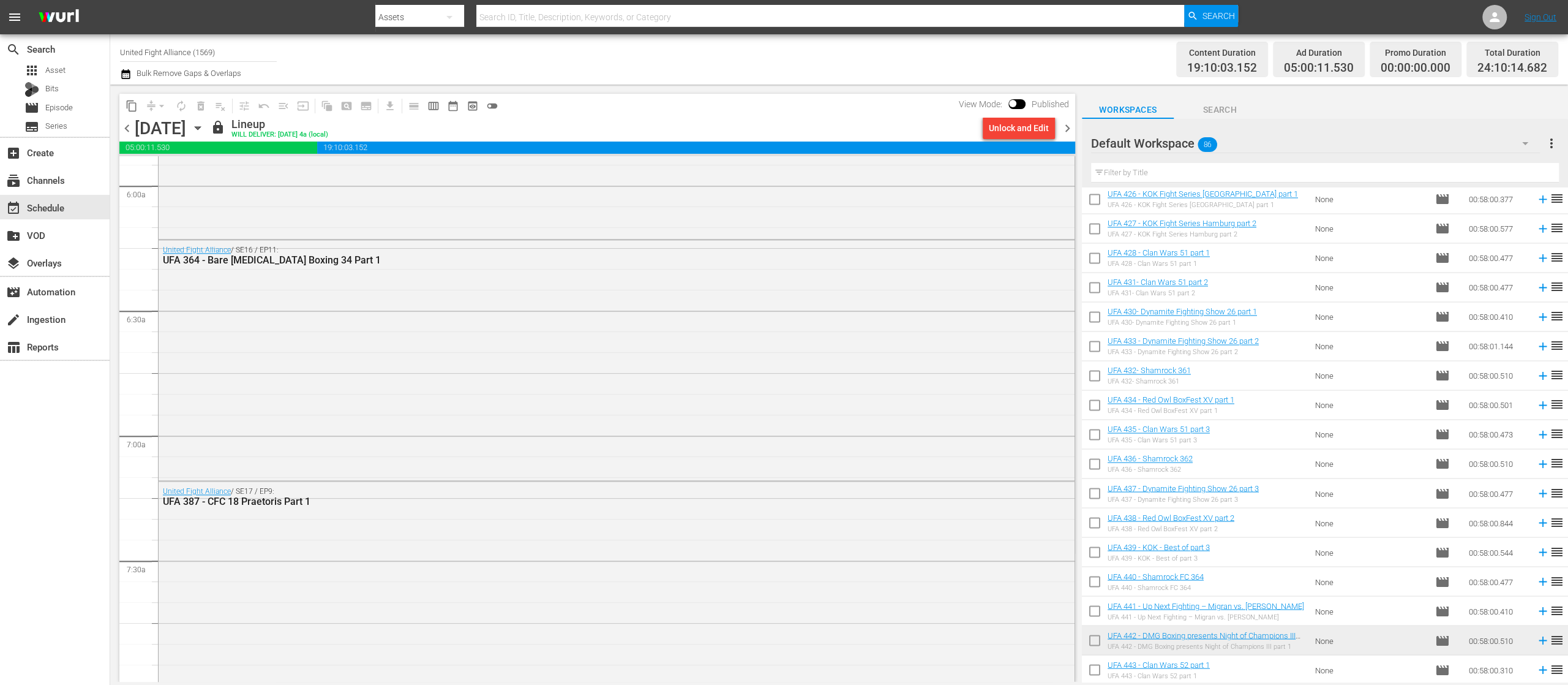
click at [1067, 131] on span "chevron_right" at bounding box center [1067, 129] width 15 height 15
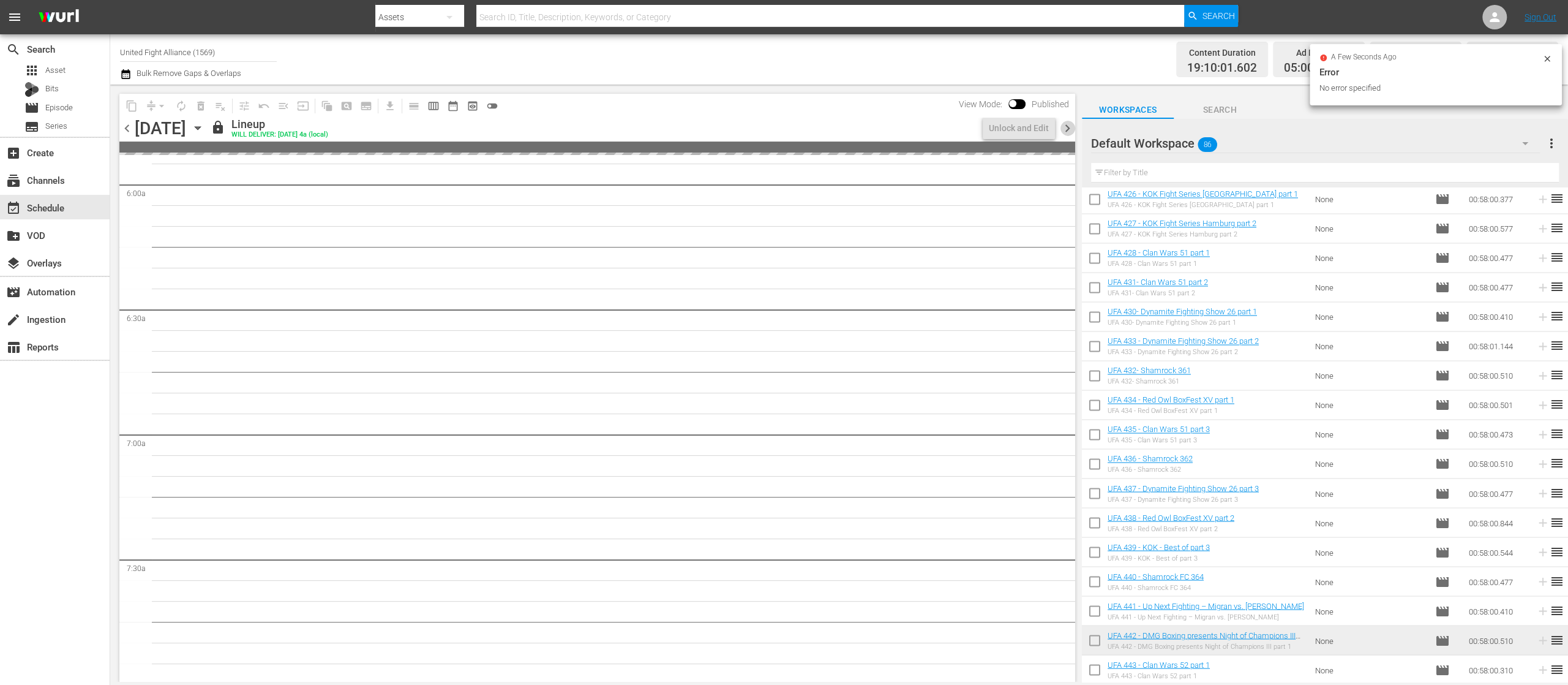
scroll to position [1533, 0]
click at [1067, 131] on span "chevron_right" at bounding box center [1067, 129] width 15 height 15
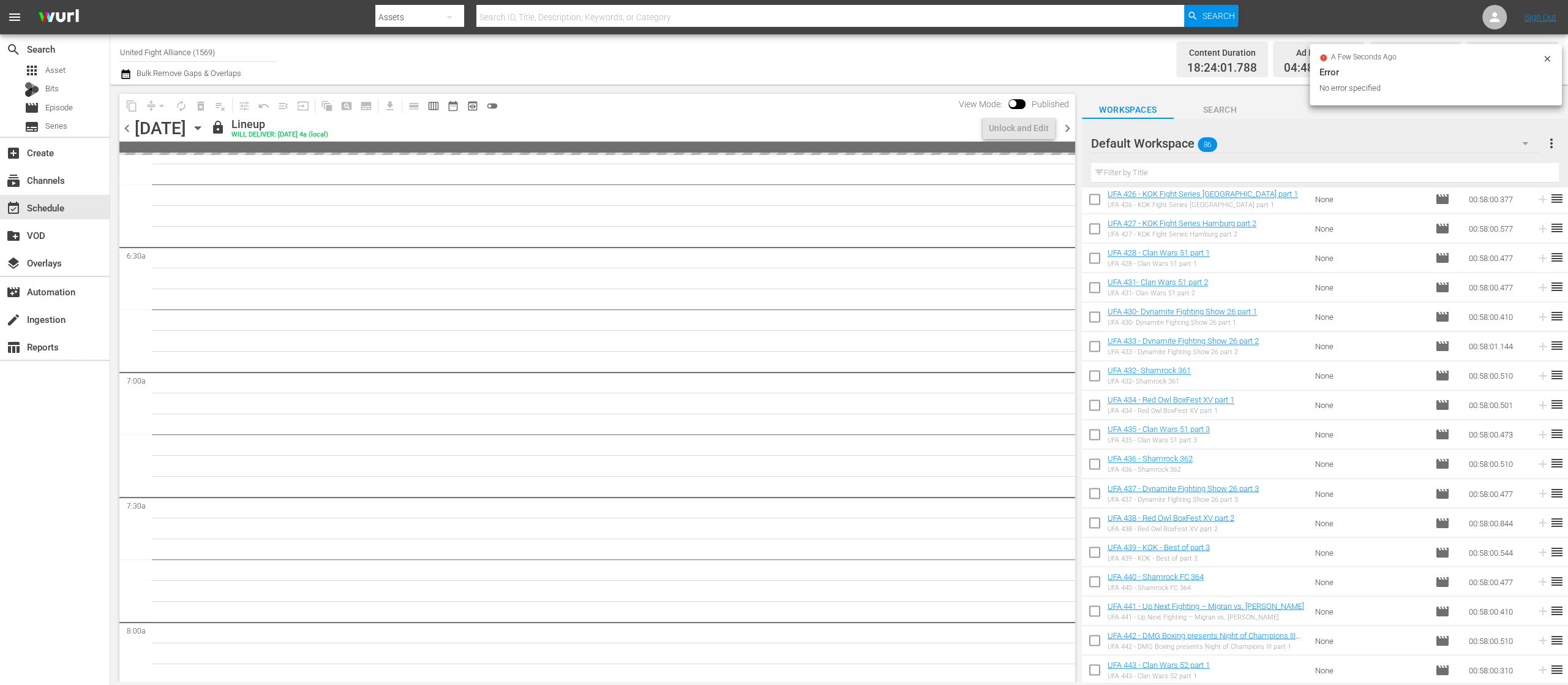
click at [1067, 131] on span "chevron_right" at bounding box center [1067, 129] width 15 height 15
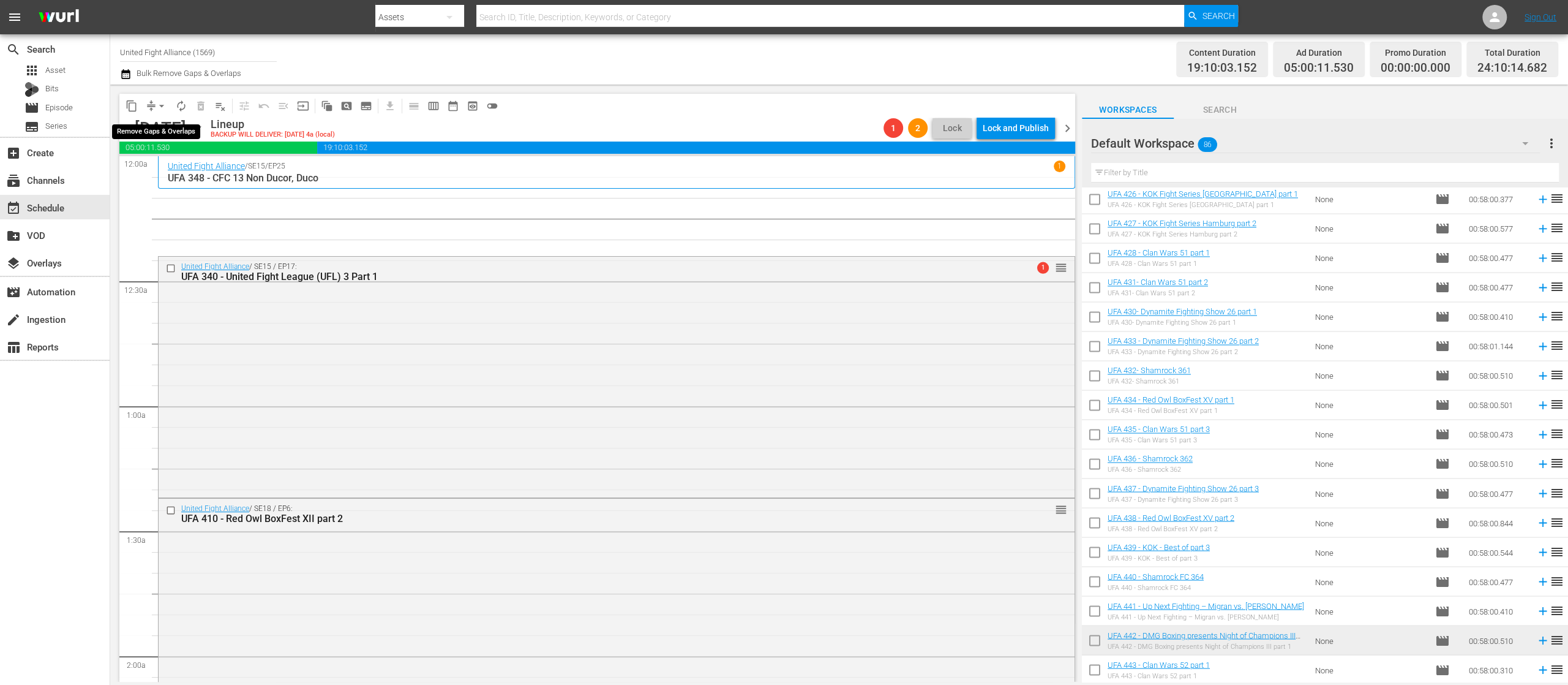
click at [160, 104] on span "arrow_drop_down" at bounding box center [161, 106] width 12 height 12
click at [197, 168] on li "Align to End of Previous Day" at bounding box center [162, 171] width 128 height 20
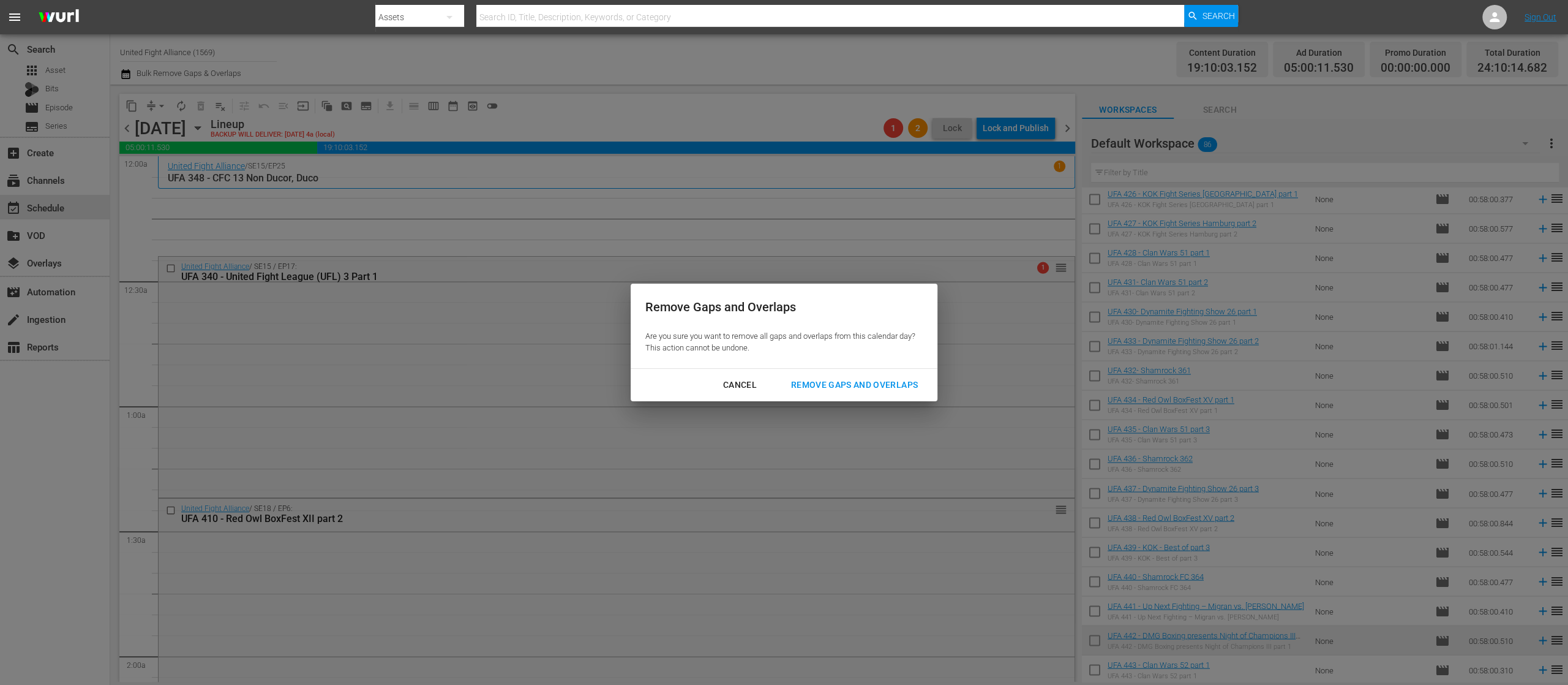
click at [812, 380] on div "Remove Gaps and Overlaps" at bounding box center [854, 385] width 146 height 15
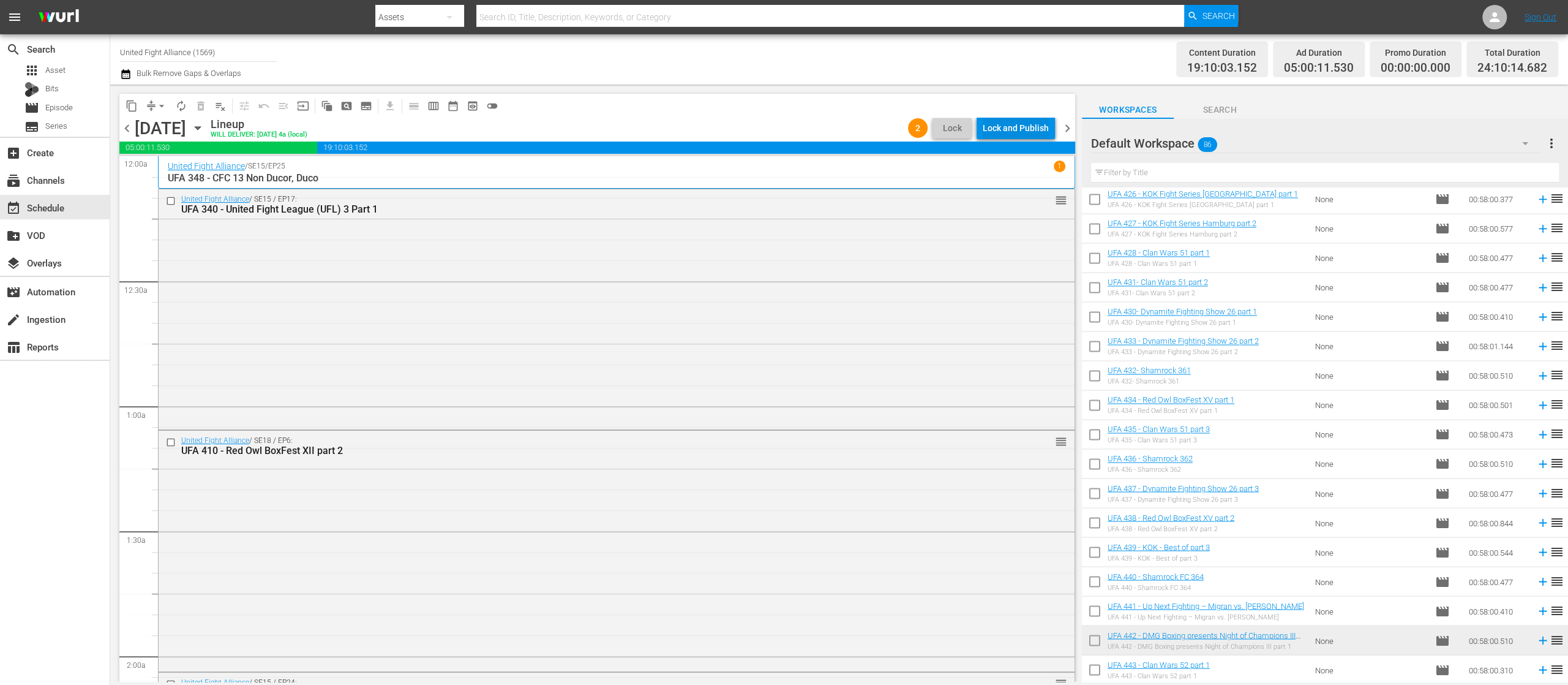
click at [1021, 124] on div "Lock and Publish" at bounding box center [1016, 128] width 66 height 22
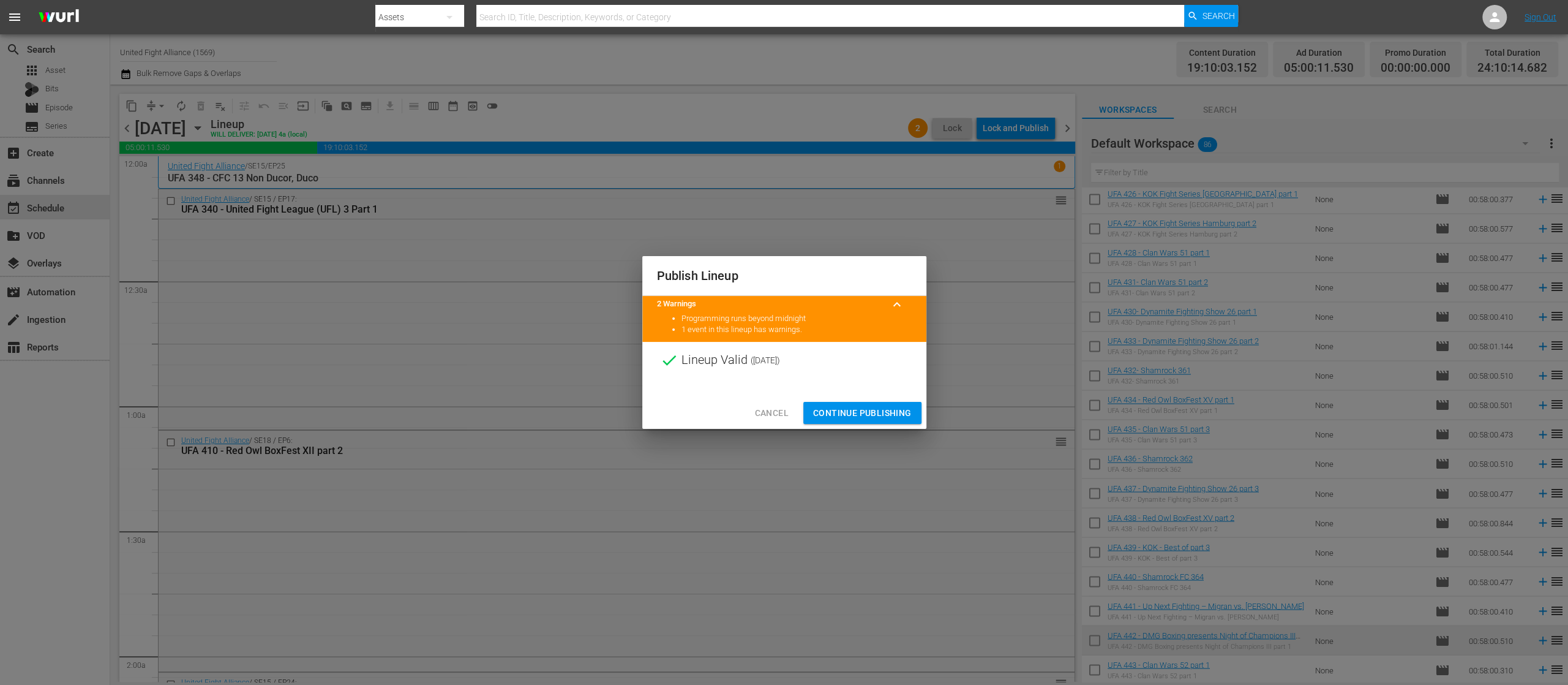
click at [884, 413] on span "Continue Publishing" at bounding box center [862, 413] width 98 height 15
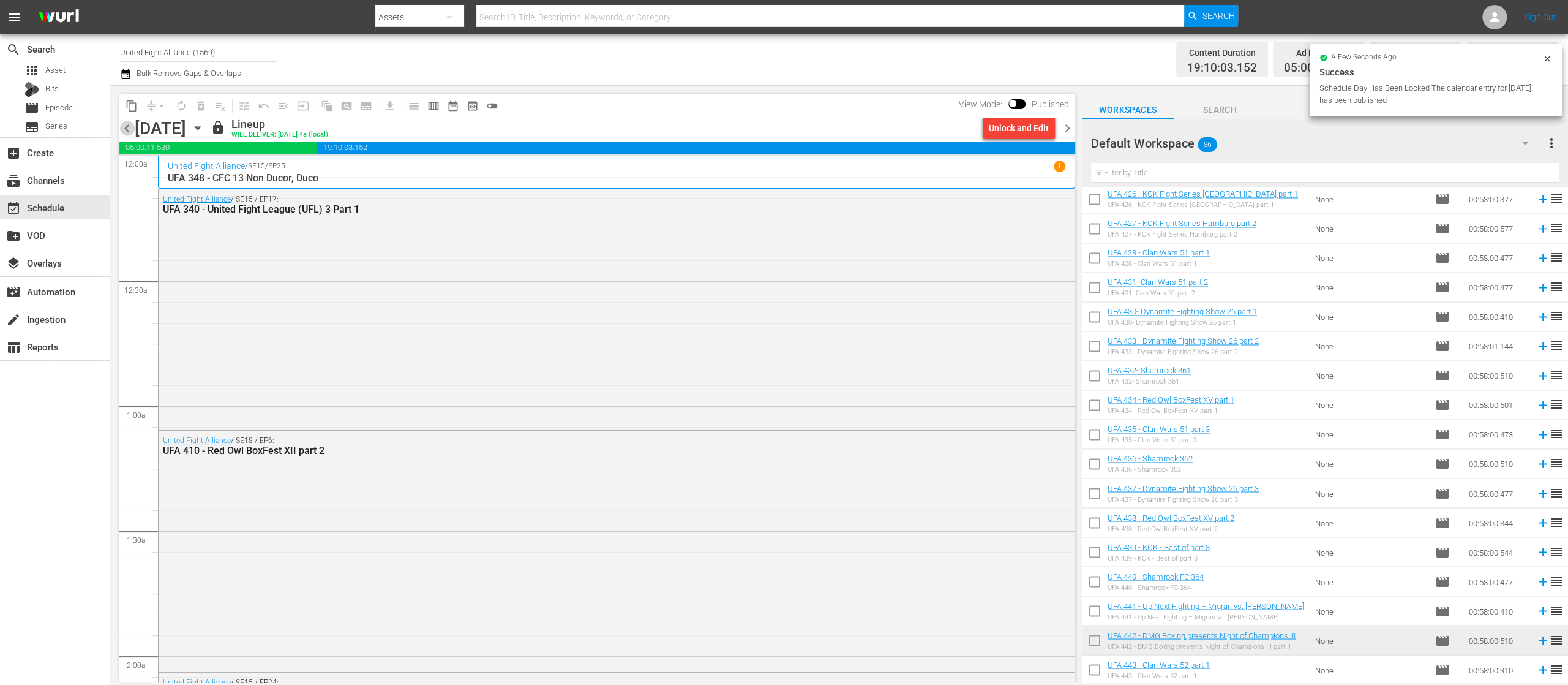
click at [126, 126] on span "chevron_left" at bounding box center [127, 129] width 15 height 15
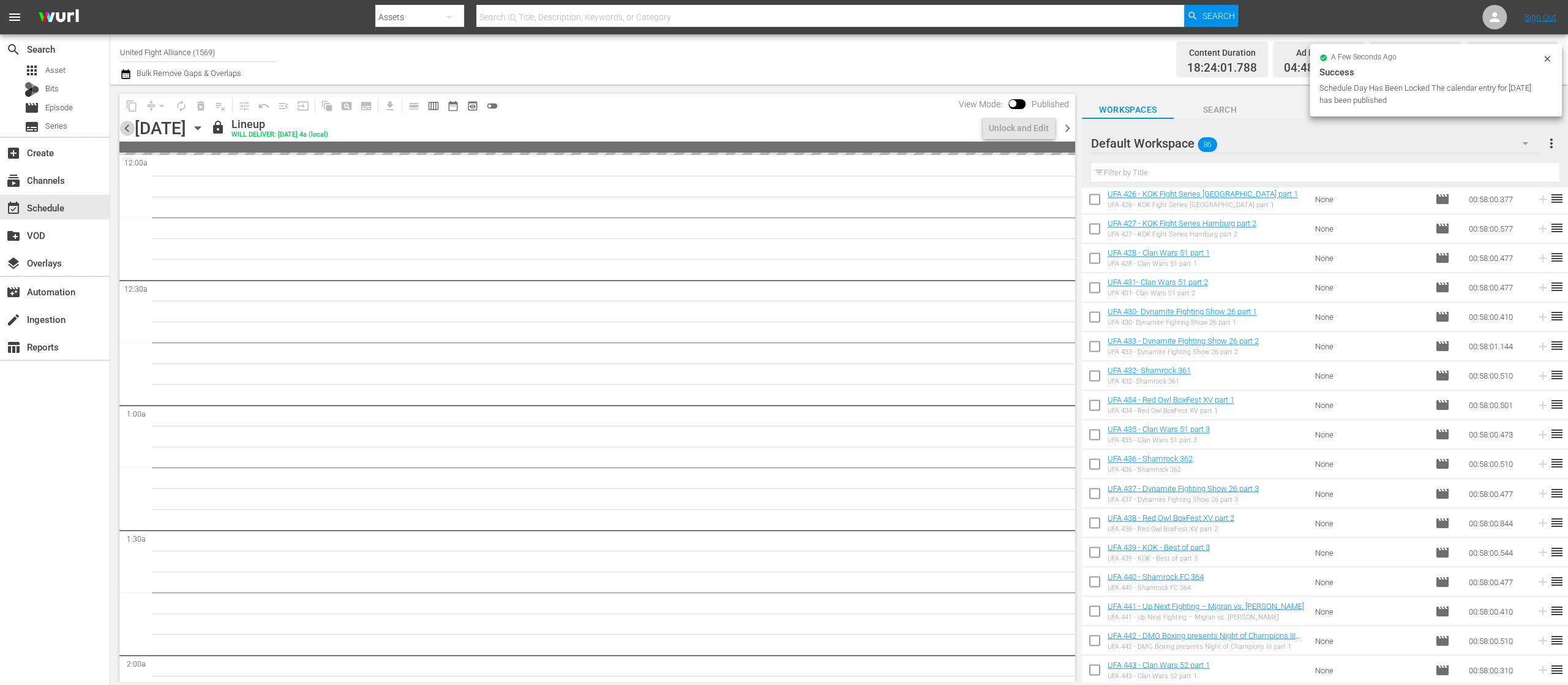
click at [126, 126] on span "chevron_left" at bounding box center [127, 129] width 15 height 15
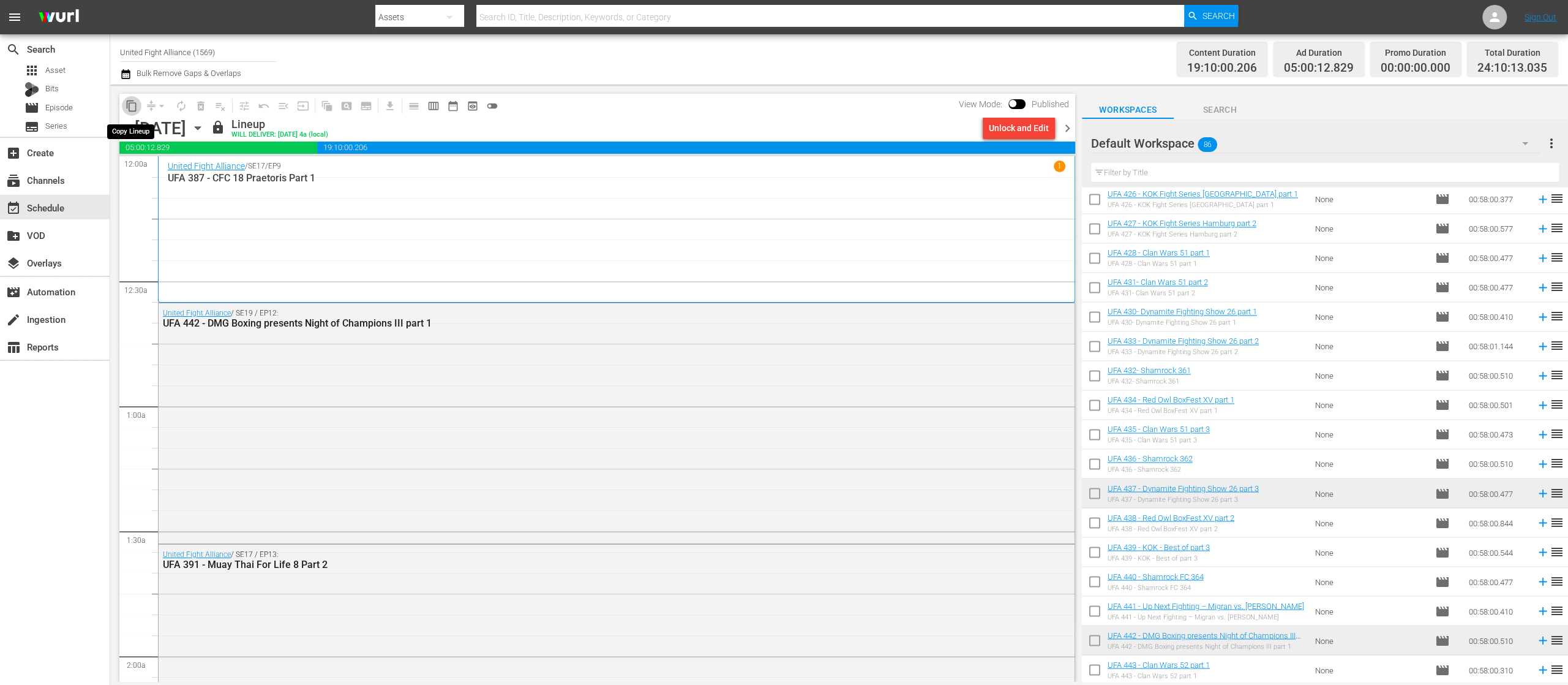
click at [132, 96] on button "content_copy" at bounding box center [132, 106] width 20 height 20
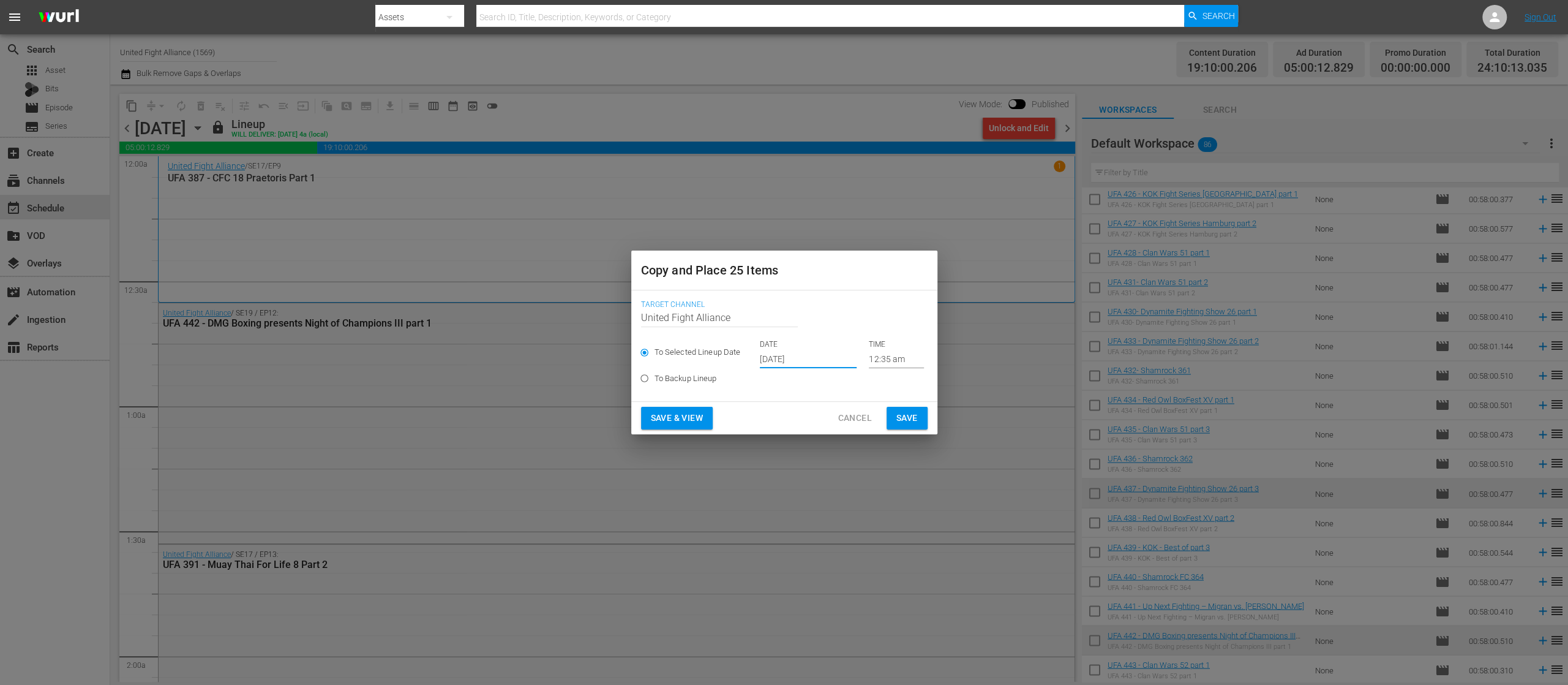
click at [773, 359] on input "[DATE]" at bounding box center [808, 359] width 97 height 19
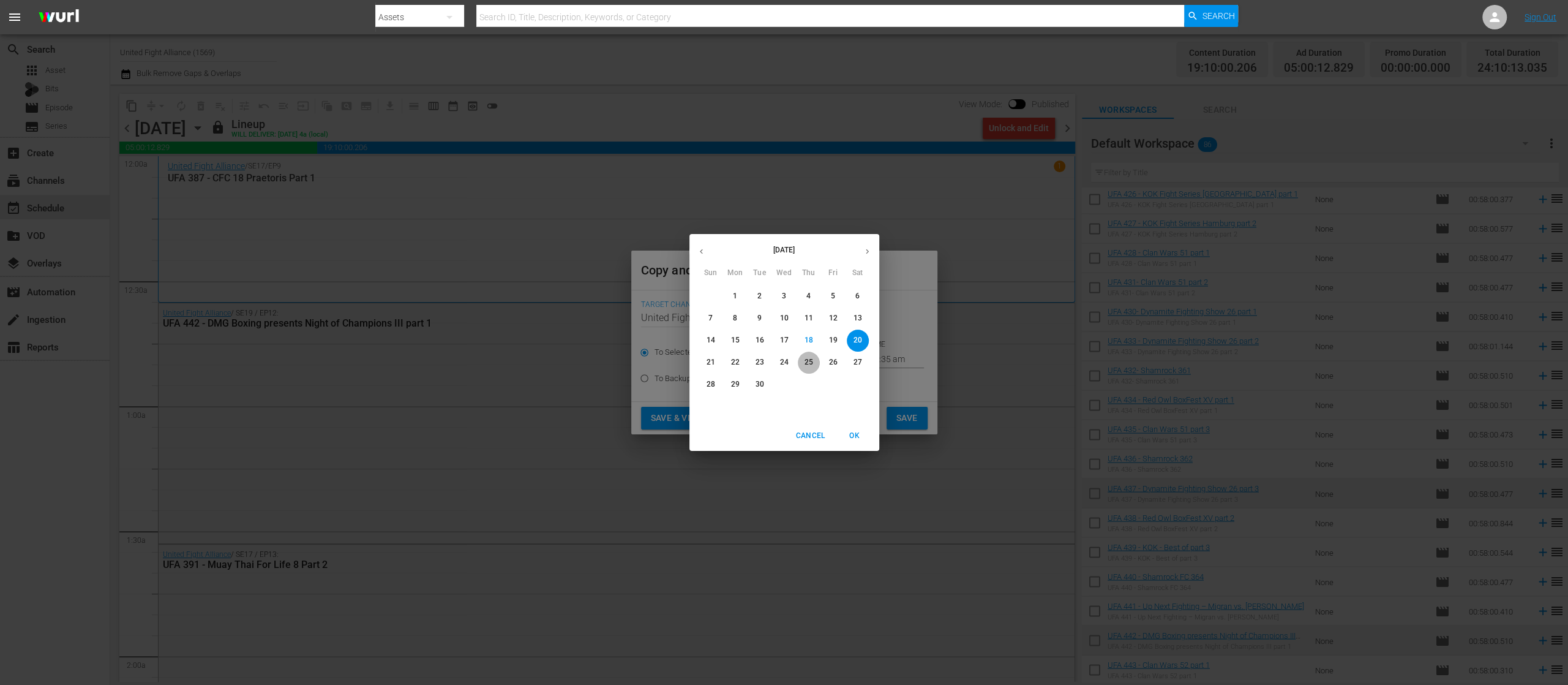
click at [809, 360] on p "25" at bounding box center [808, 363] width 8 height 10
type input "[DATE]"
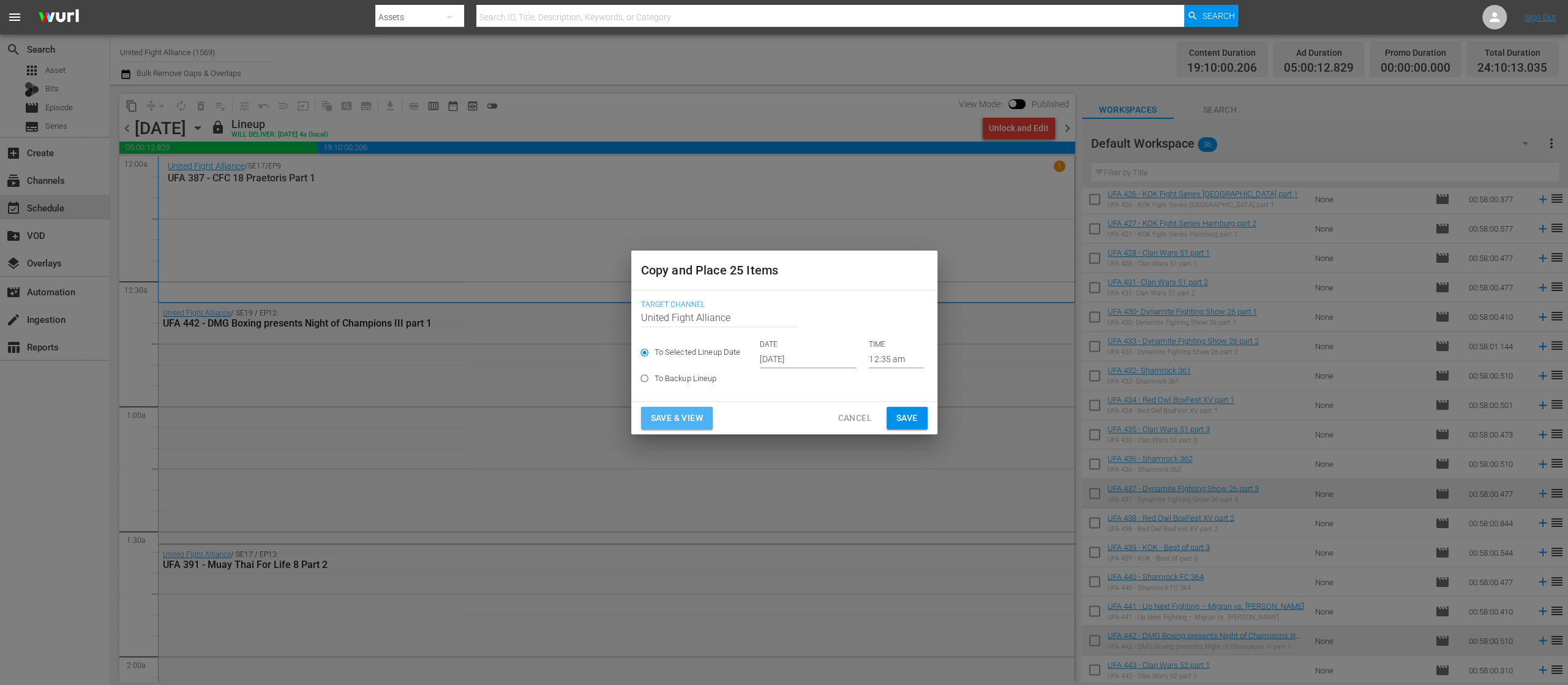
click at [676, 411] on span "Save & View" at bounding box center [676, 418] width 52 height 15
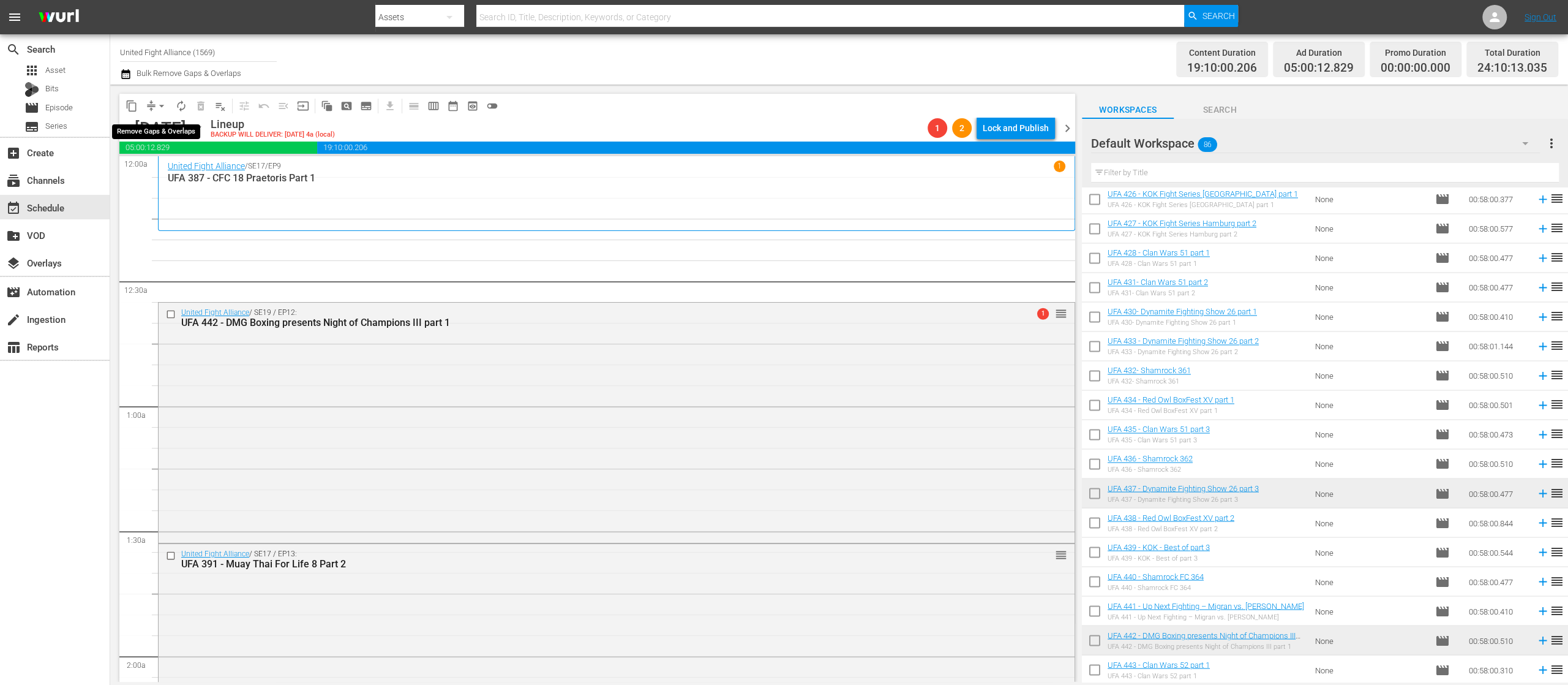
click at [167, 104] on span "arrow_drop_down" at bounding box center [161, 106] width 12 height 12
click at [192, 161] on li "Align to First Episode" at bounding box center [162, 151] width 128 height 20
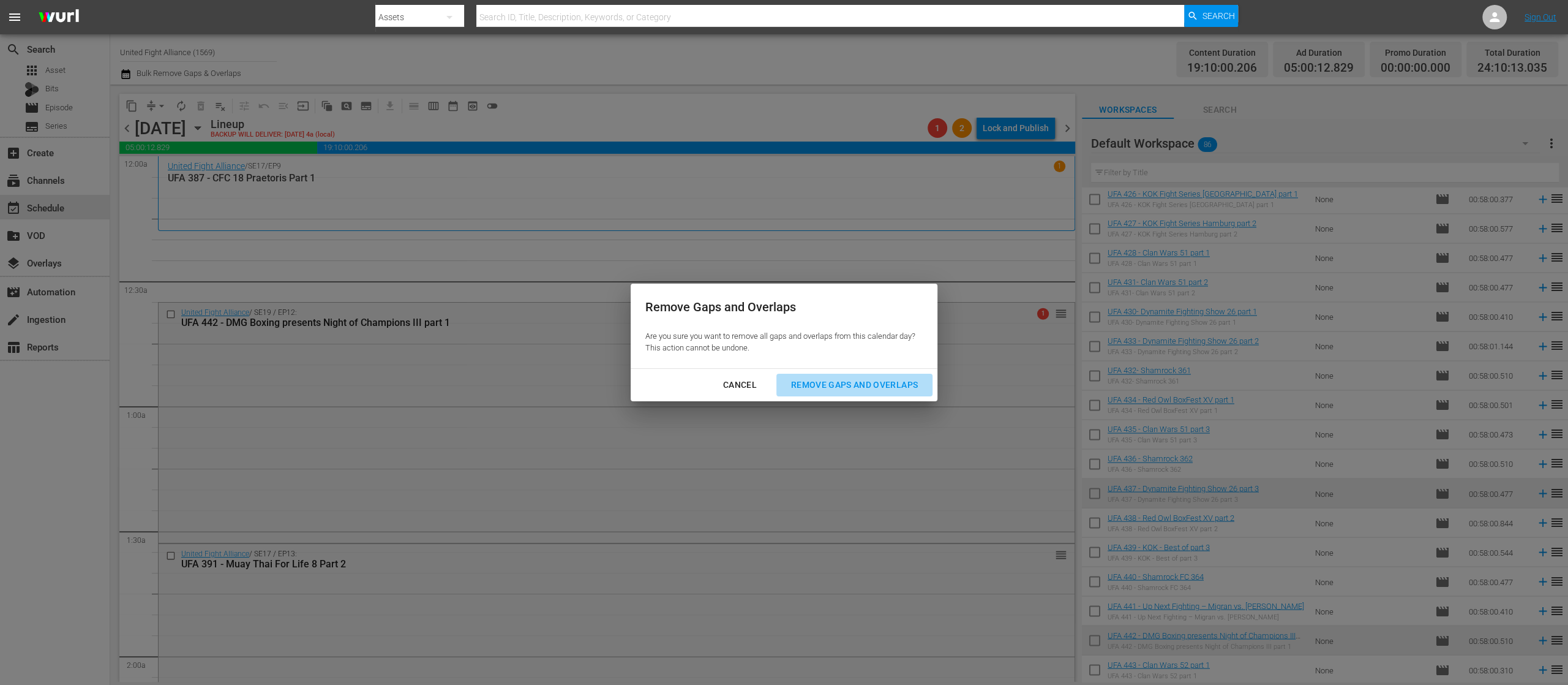
click at [835, 385] on div "Remove Gaps and Overlaps" at bounding box center [854, 385] width 146 height 15
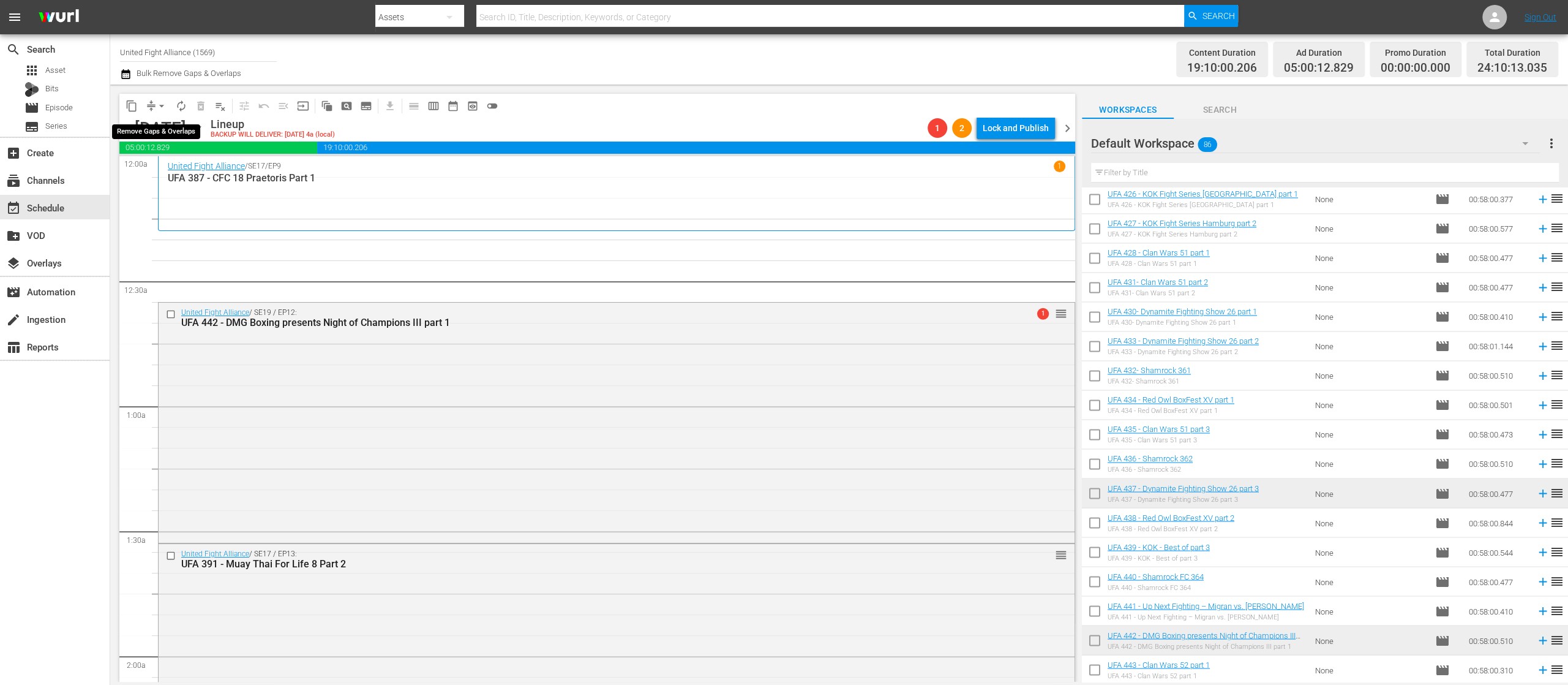
click at [161, 104] on span "arrow_drop_down" at bounding box center [161, 106] width 12 height 12
click at [182, 166] on li "Align to End of Previous Day" at bounding box center [162, 171] width 128 height 20
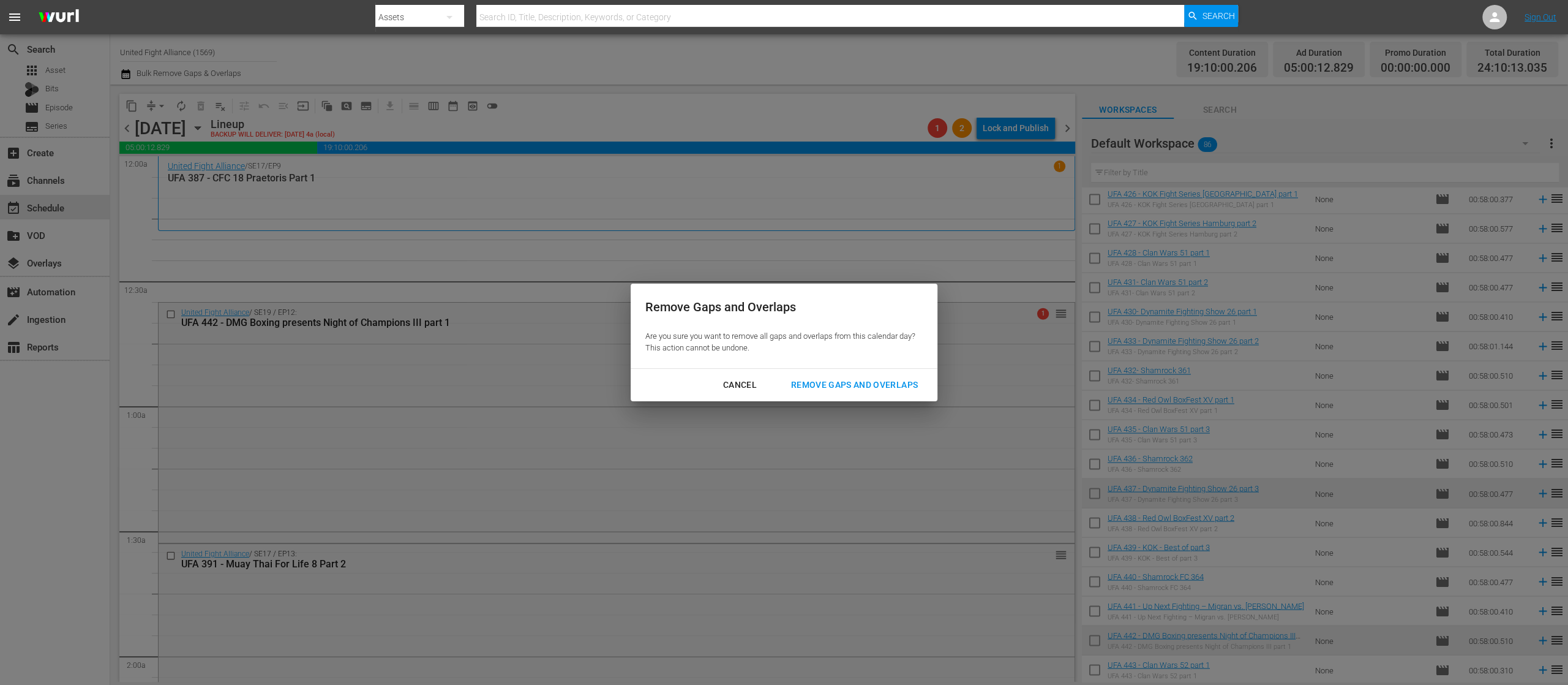
click at [854, 386] on div "Remove Gaps and Overlaps" at bounding box center [854, 385] width 146 height 15
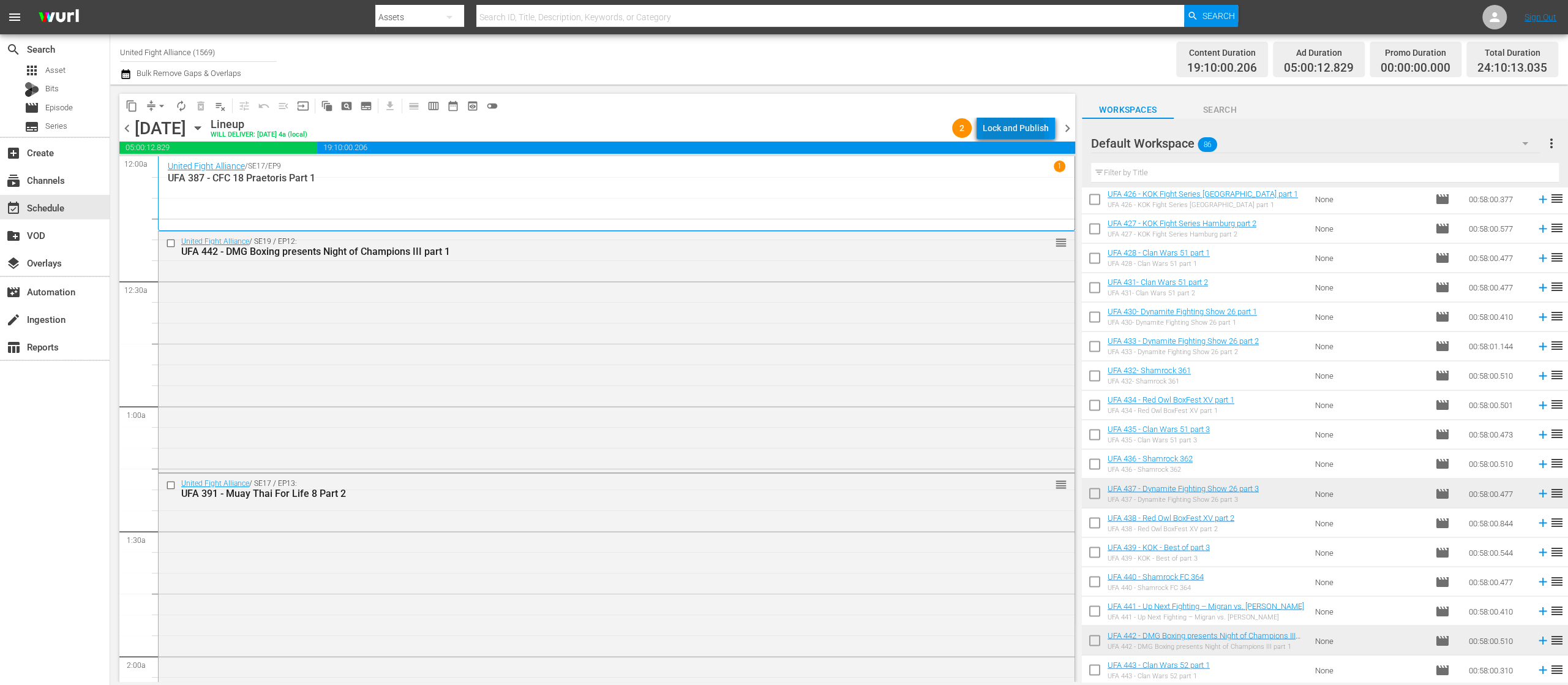
click at [1002, 131] on div "Lock and Publish" at bounding box center [1016, 128] width 66 height 22
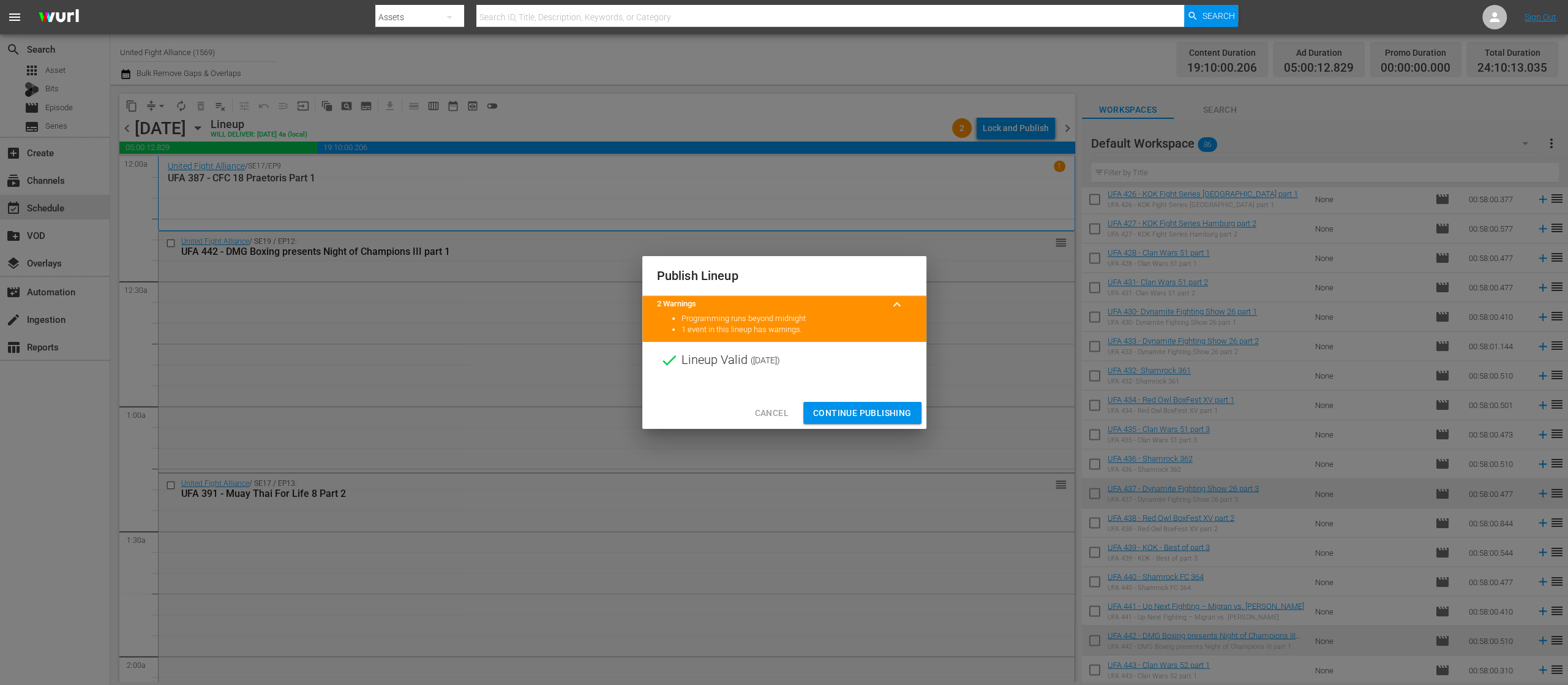
click at [874, 408] on span "Continue Publishing" at bounding box center [862, 413] width 98 height 15
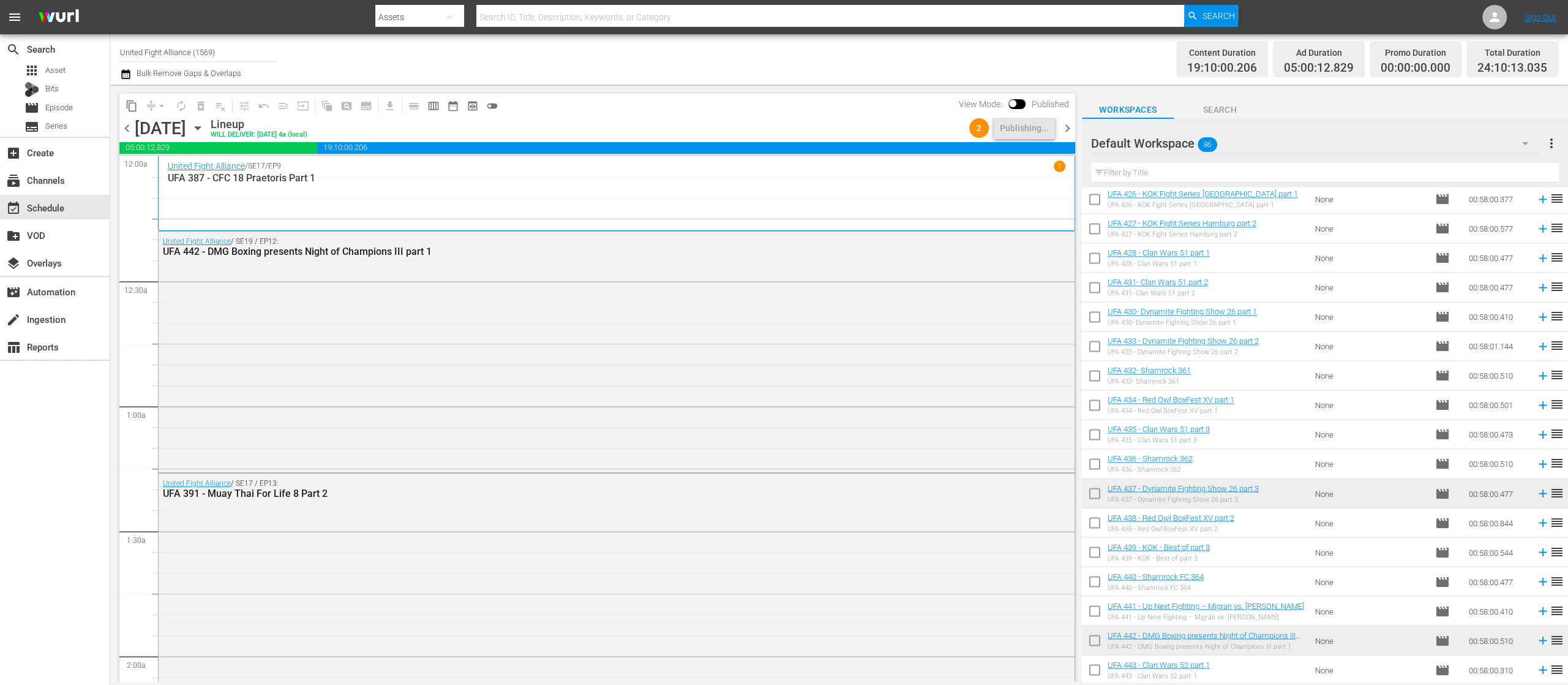
click at [124, 122] on span "chevron_left" at bounding box center [127, 129] width 15 height 15
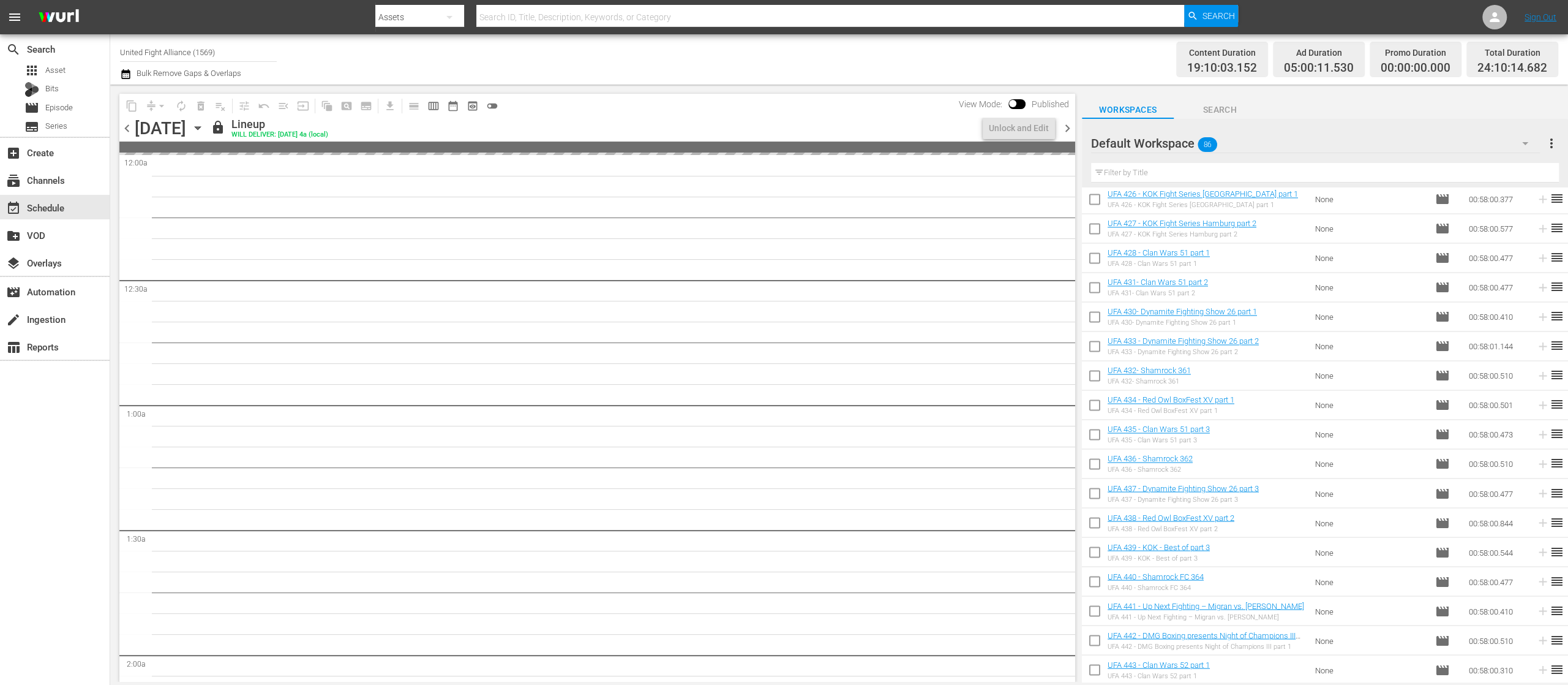
click at [127, 124] on span "chevron_left" at bounding box center [127, 129] width 15 height 15
click at [128, 125] on span "chevron_left" at bounding box center [127, 129] width 15 height 15
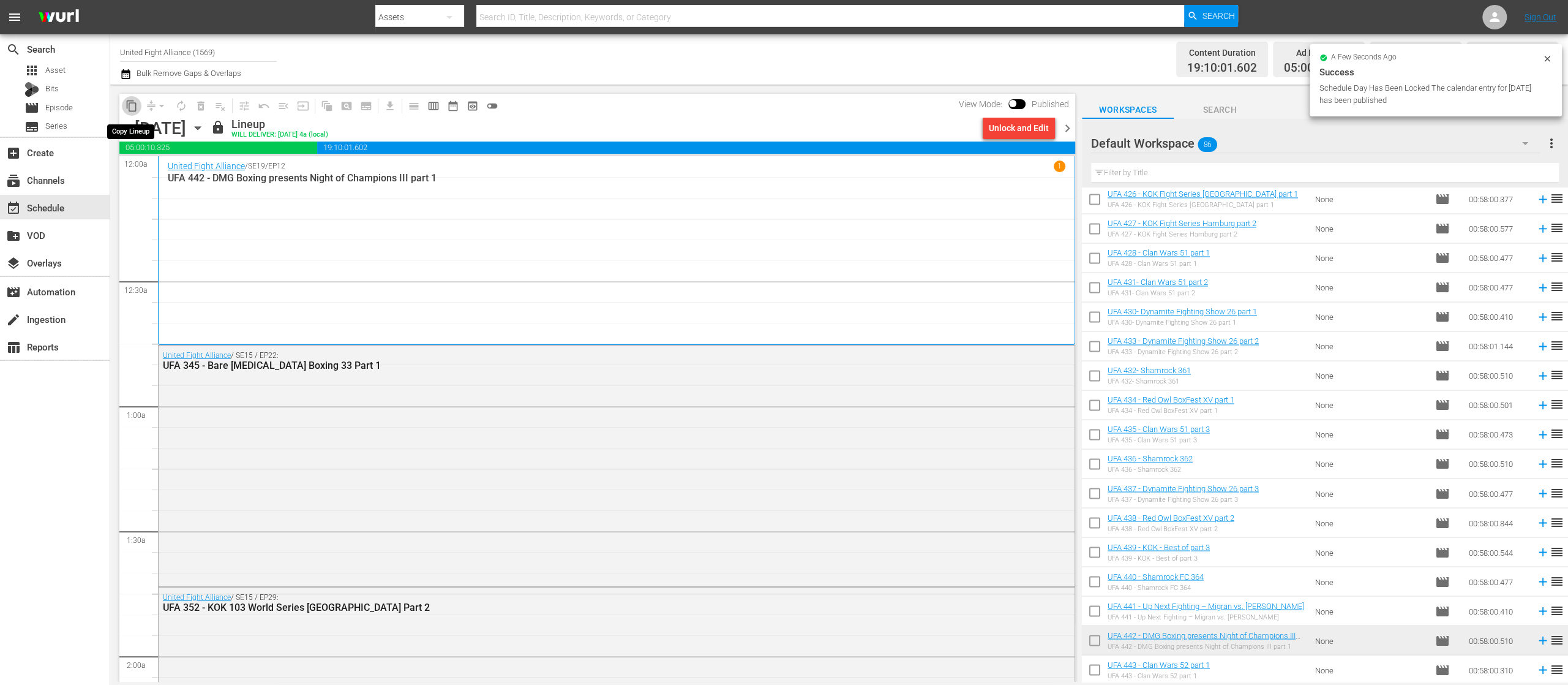
click at [131, 103] on span "content_copy" at bounding box center [131, 106] width 12 height 12
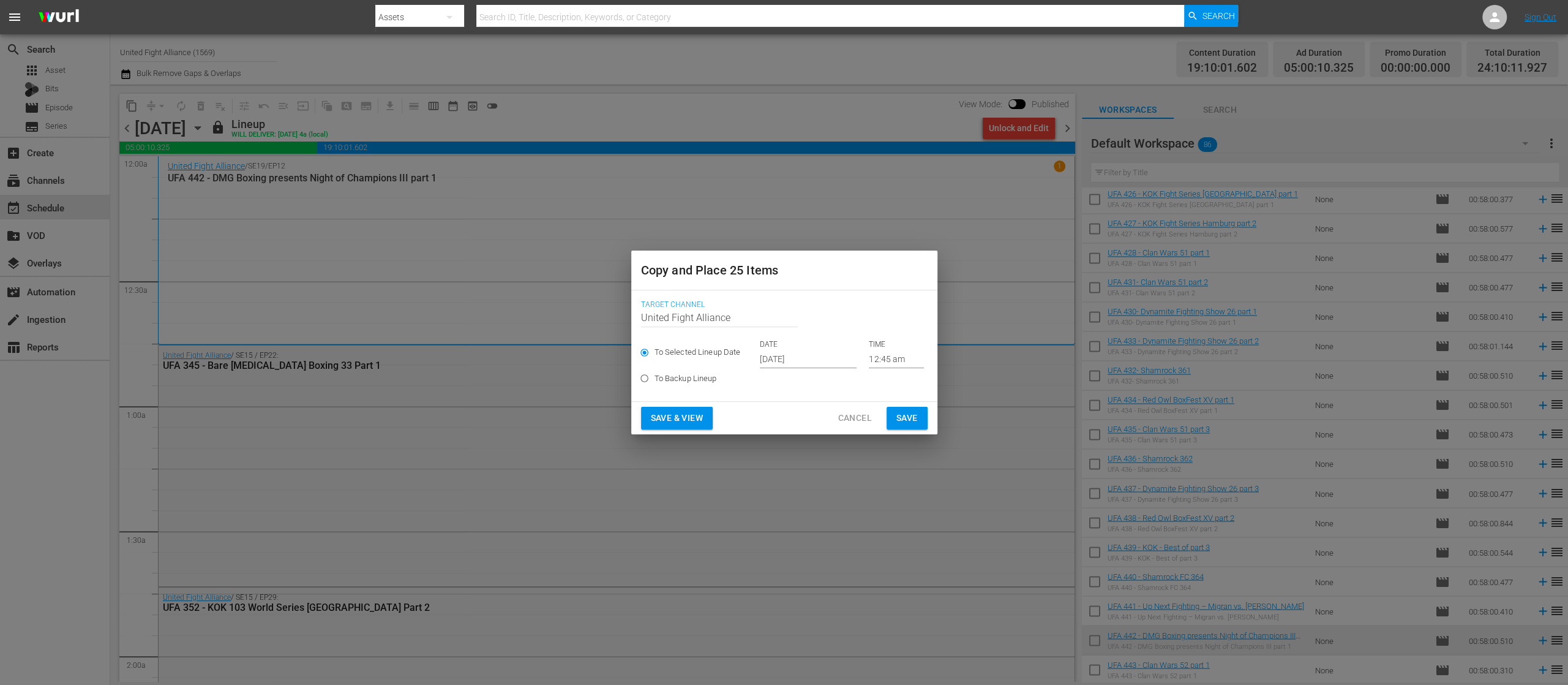
click at [786, 357] on input "[DATE]" at bounding box center [808, 359] width 97 height 19
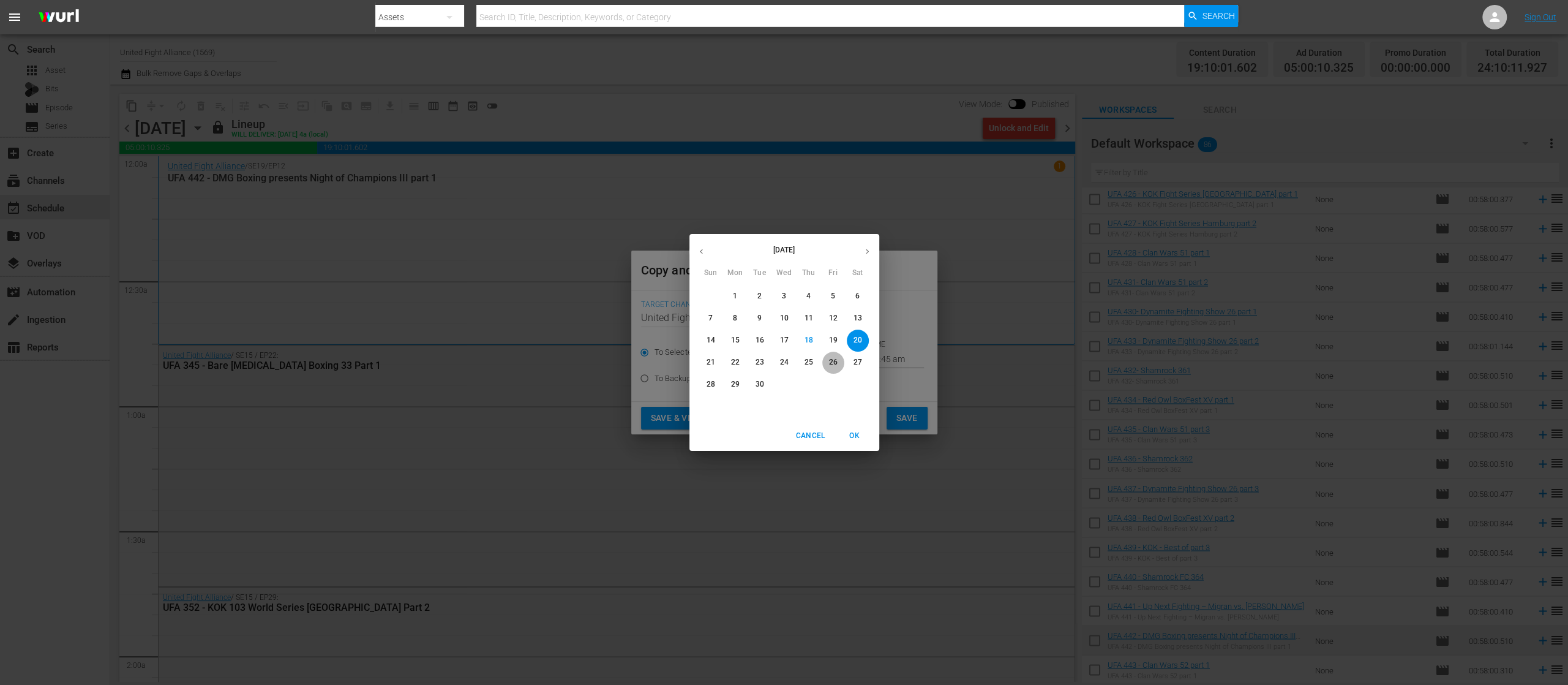
click at [832, 356] on button "26" at bounding box center [834, 363] width 22 height 22
type input "[DATE]"
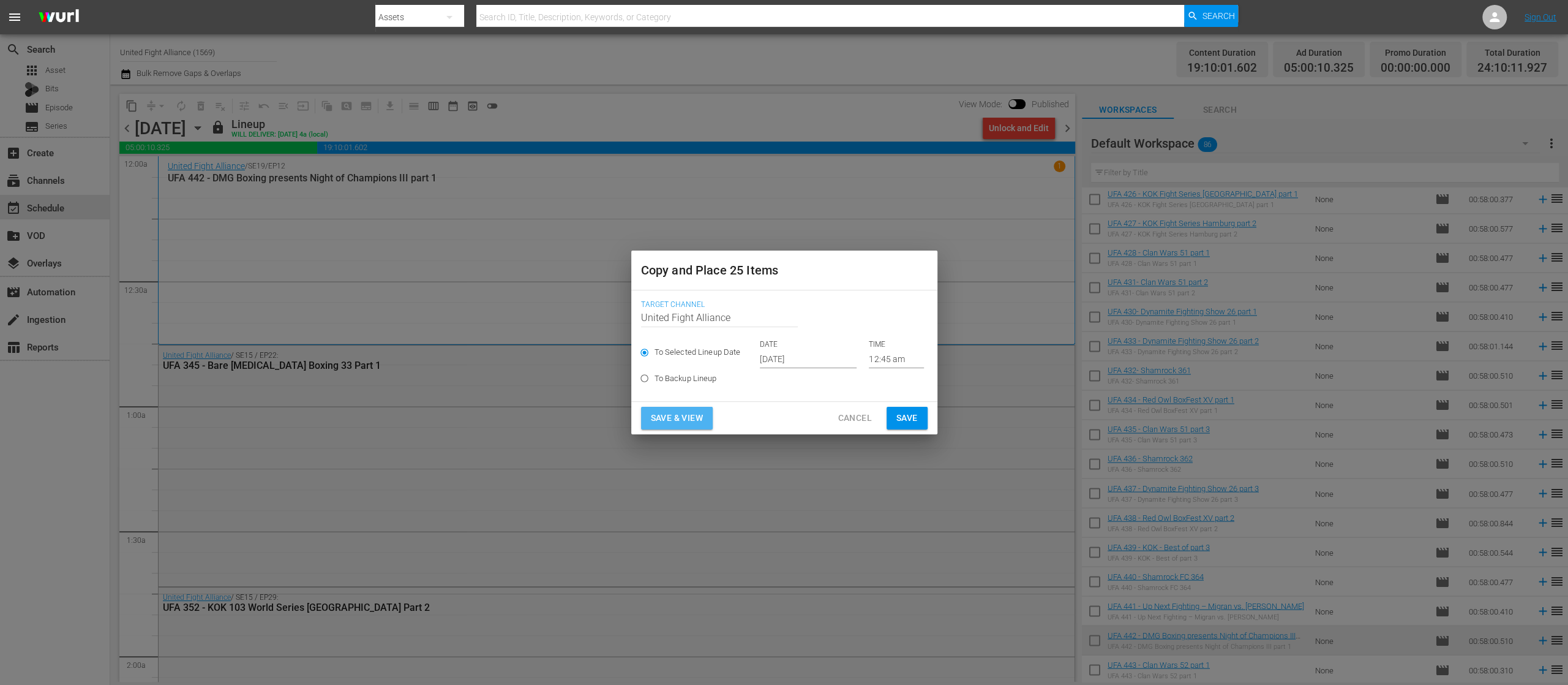
click at [678, 419] on span "Save & View" at bounding box center [676, 418] width 52 height 15
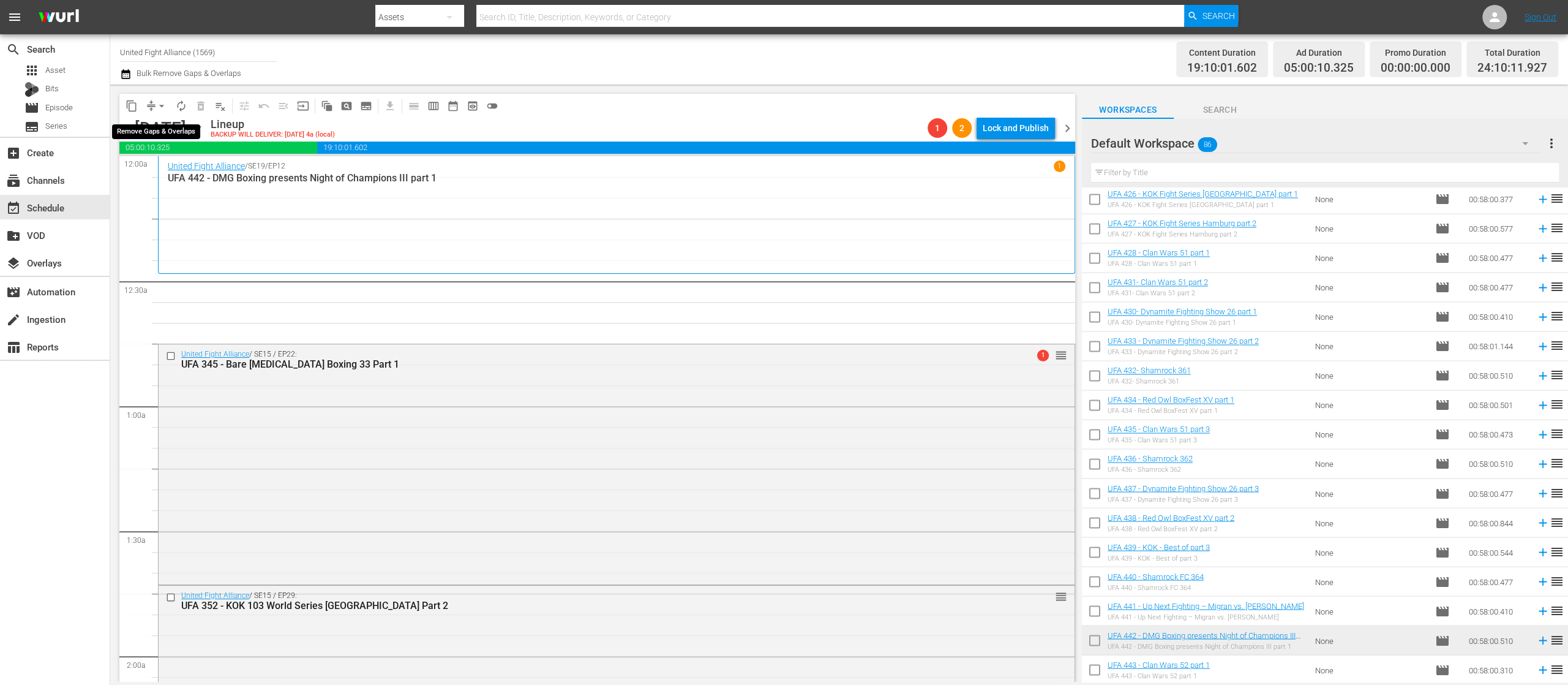
click at [160, 104] on span "arrow_drop_down" at bounding box center [161, 106] width 12 height 12
click at [175, 168] on li "Align to End of Previous Day" at bounding box center [162, 171] width 128 height 20
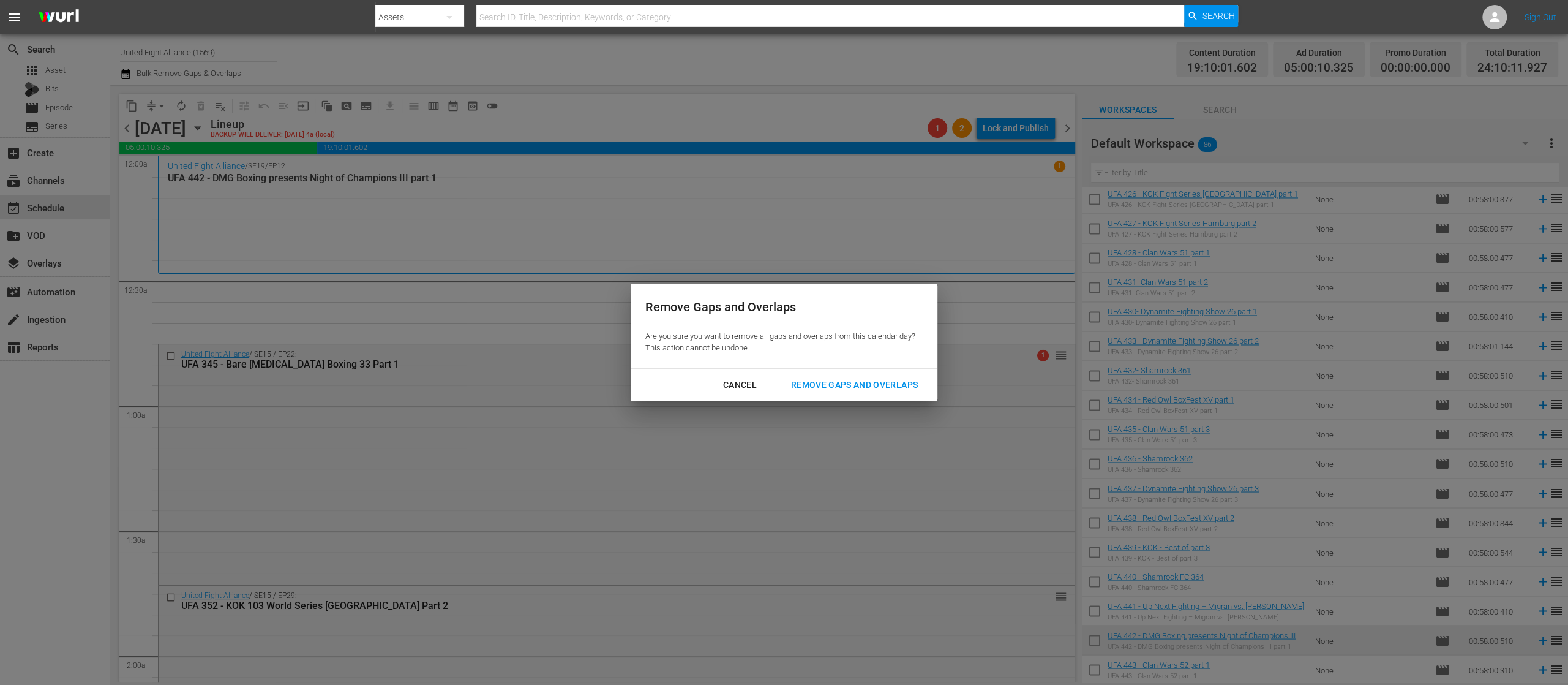
click at [847, 377] on div "Remove Gaps and Overlaps" at bounding box center [854, 385] width 146 height 15
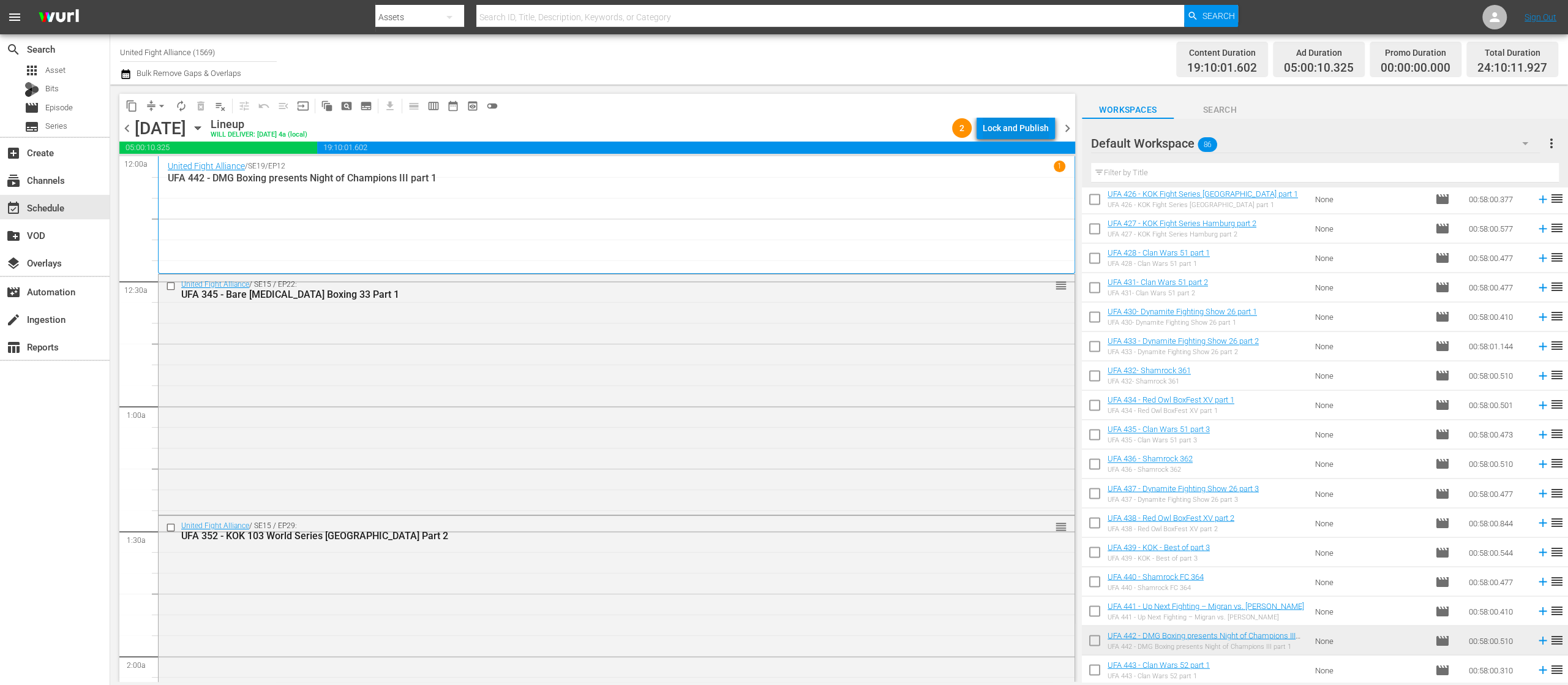
click at [982, 125] on button "Lock and Publish" at bounding box center [1016, 128] width 79 height 22
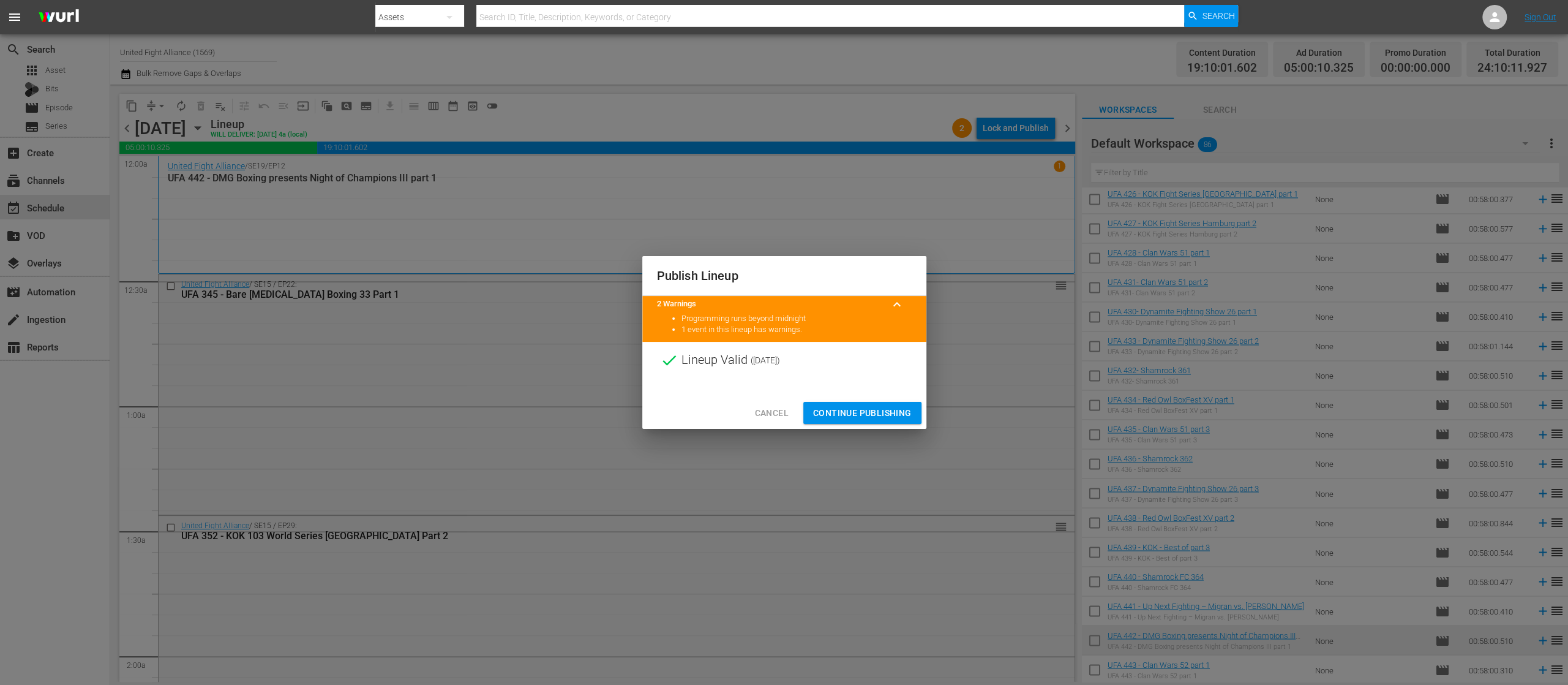
click at [862, 411] on span "Continue Publishing" at bounding box center [862, 413] width 98 height 15
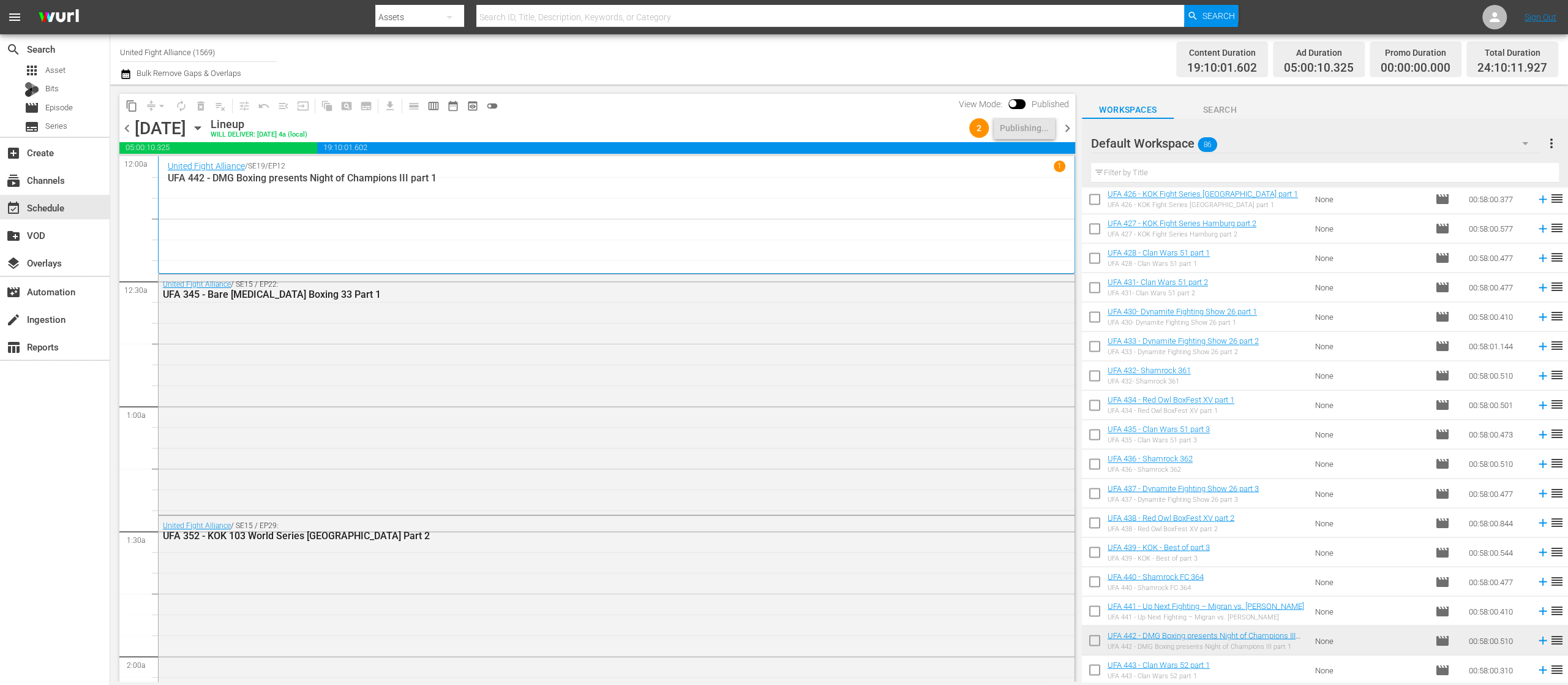
click at [1067, 130] on span "chevron_right" at bounding box center [1067, 129] width 15 height 15
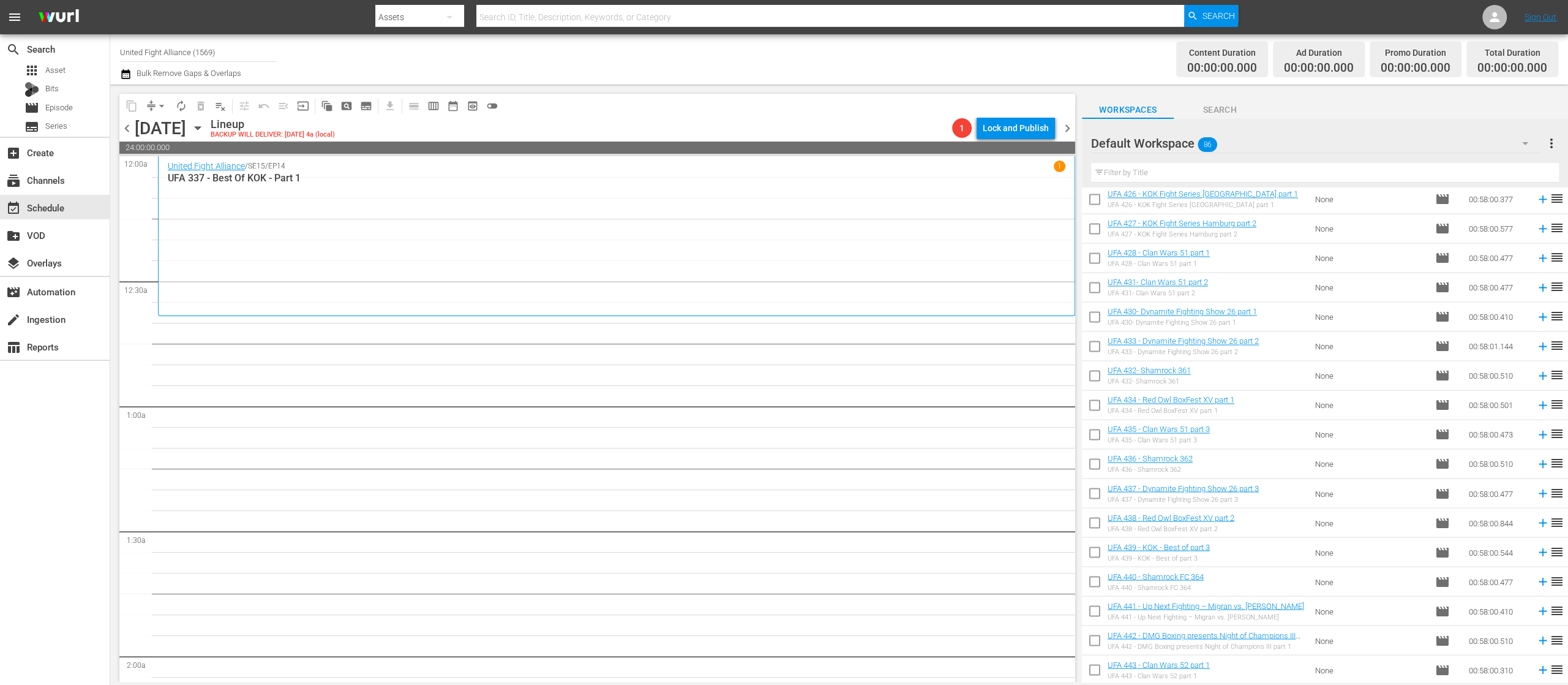
click at [126, 126] on span "chevron_left" at bounding box center [127, 129] width 15 height 15
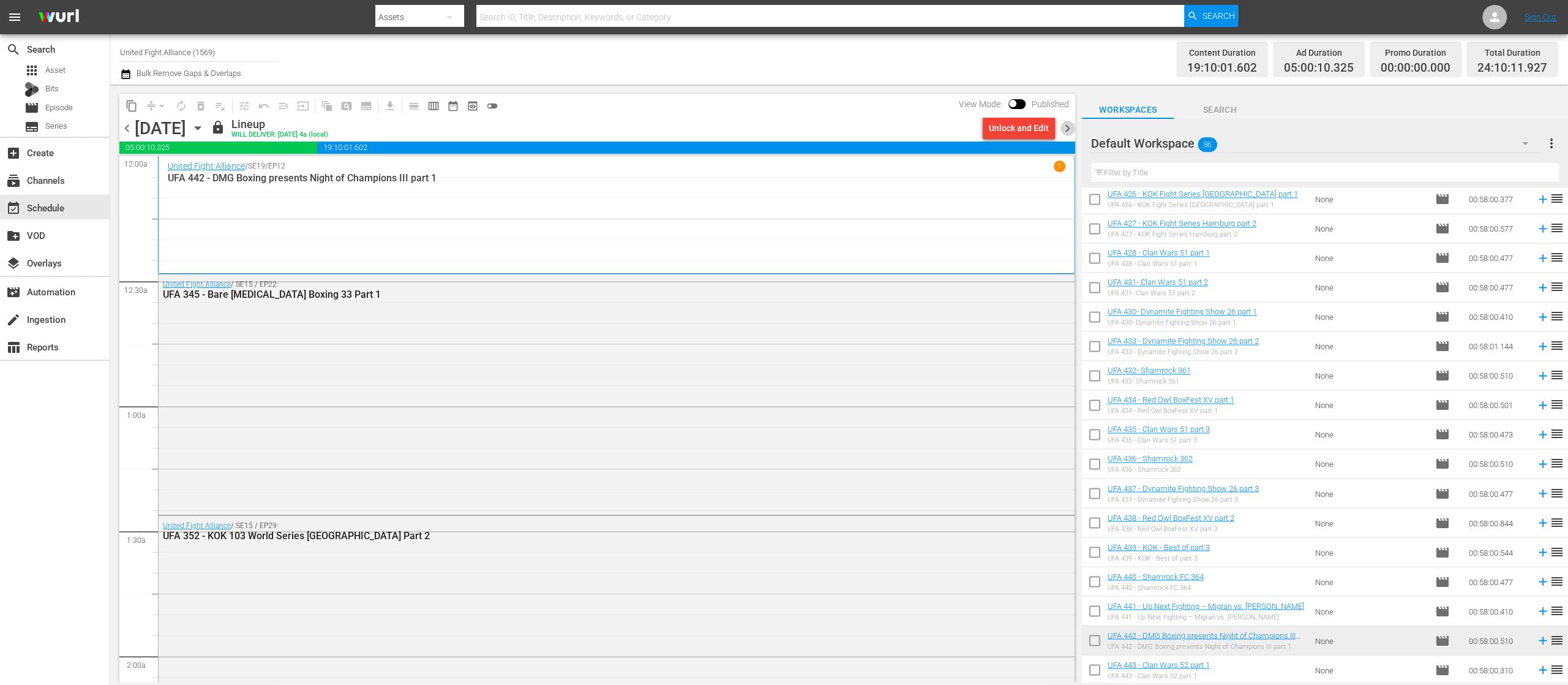
click at [1071, 125] on span "chevron_right" at bounding box center [1067, 129] width 15 height 15
